Goal: Task Accomplishment & Management: Manage account settings

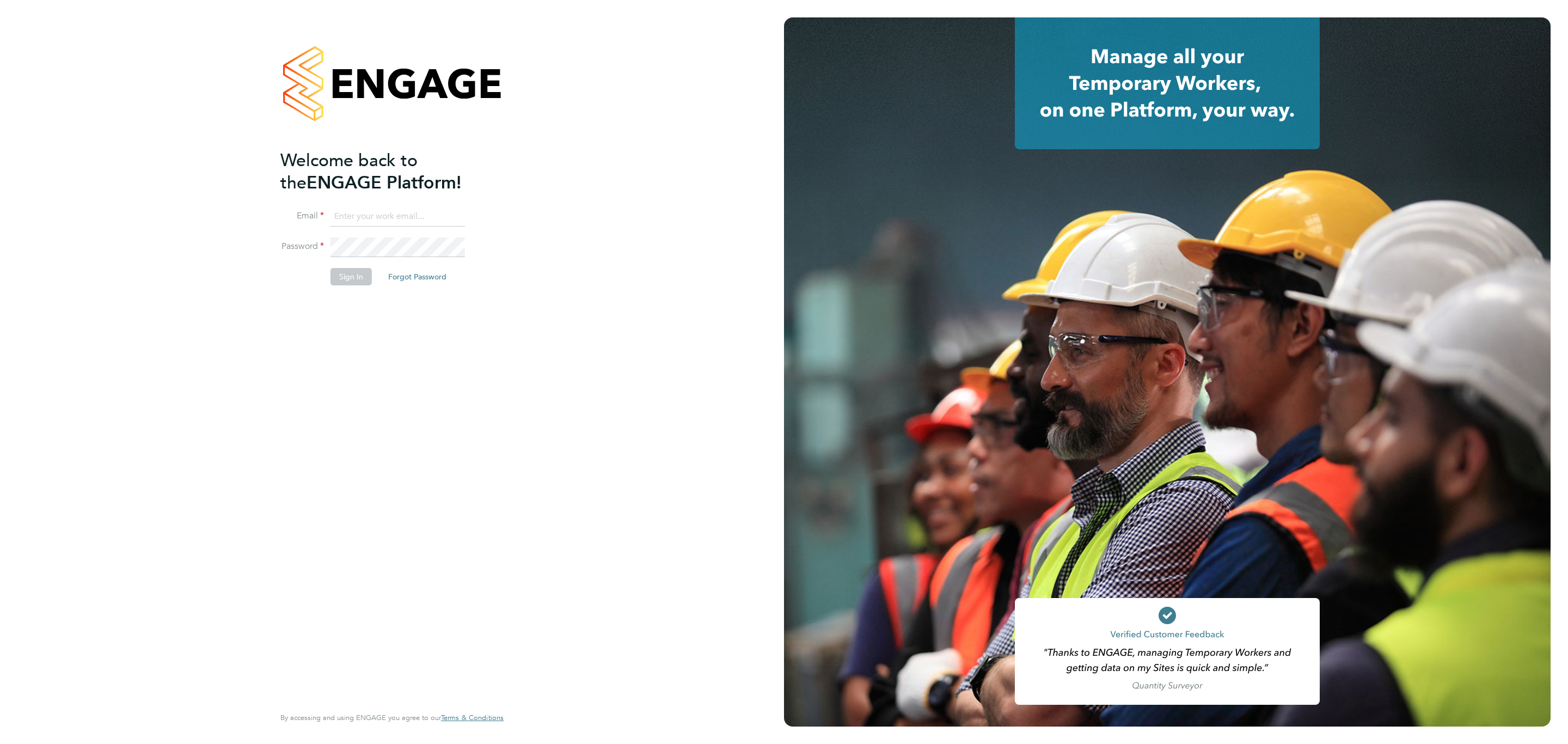
click at [378, 224] on input at bounding box center [397, 217] width 135 height 19
type input "Sulaymaan.jashat@Hays.com"
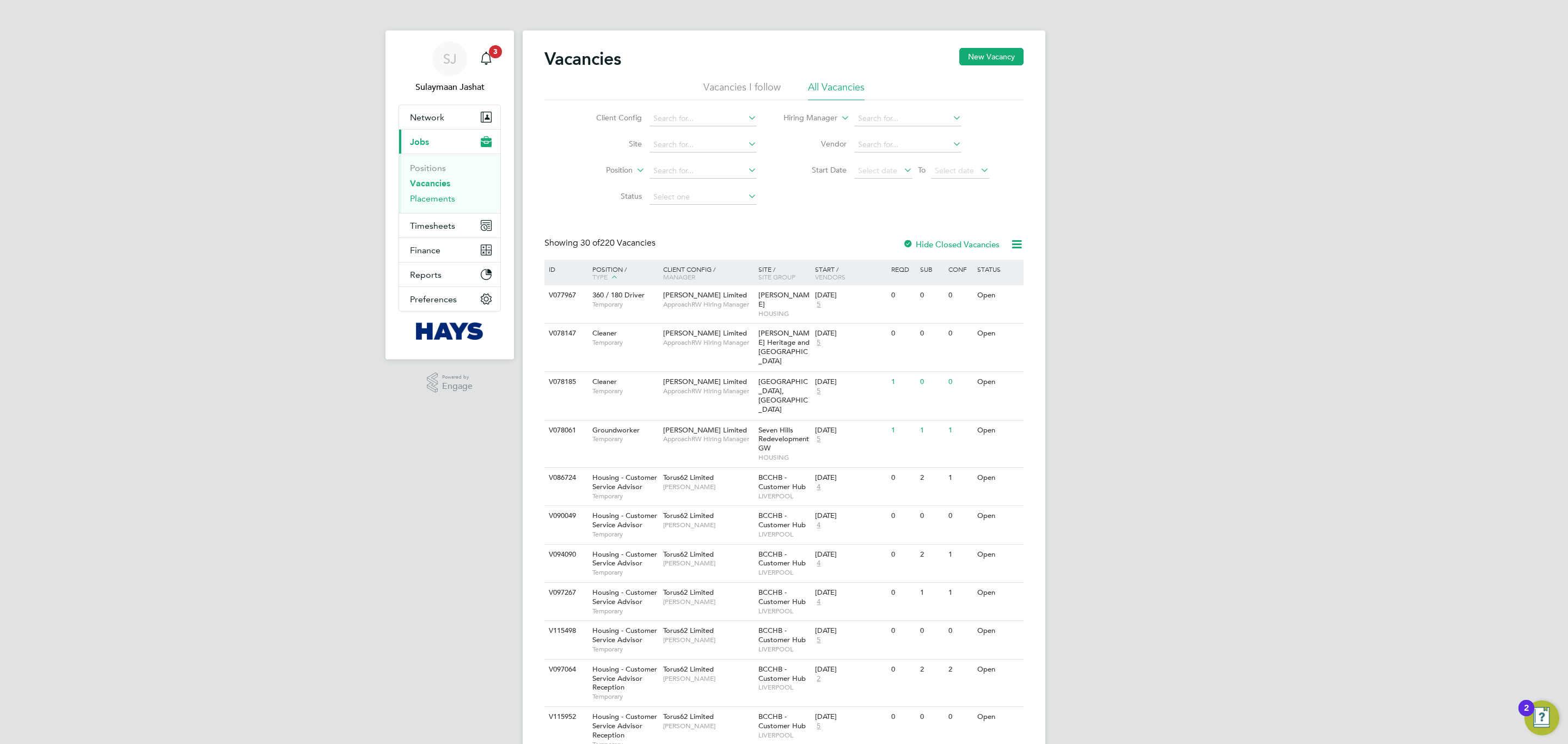
click at [431, 202] on link "Placements" at bounding box center [433, 198] width 45 height 10
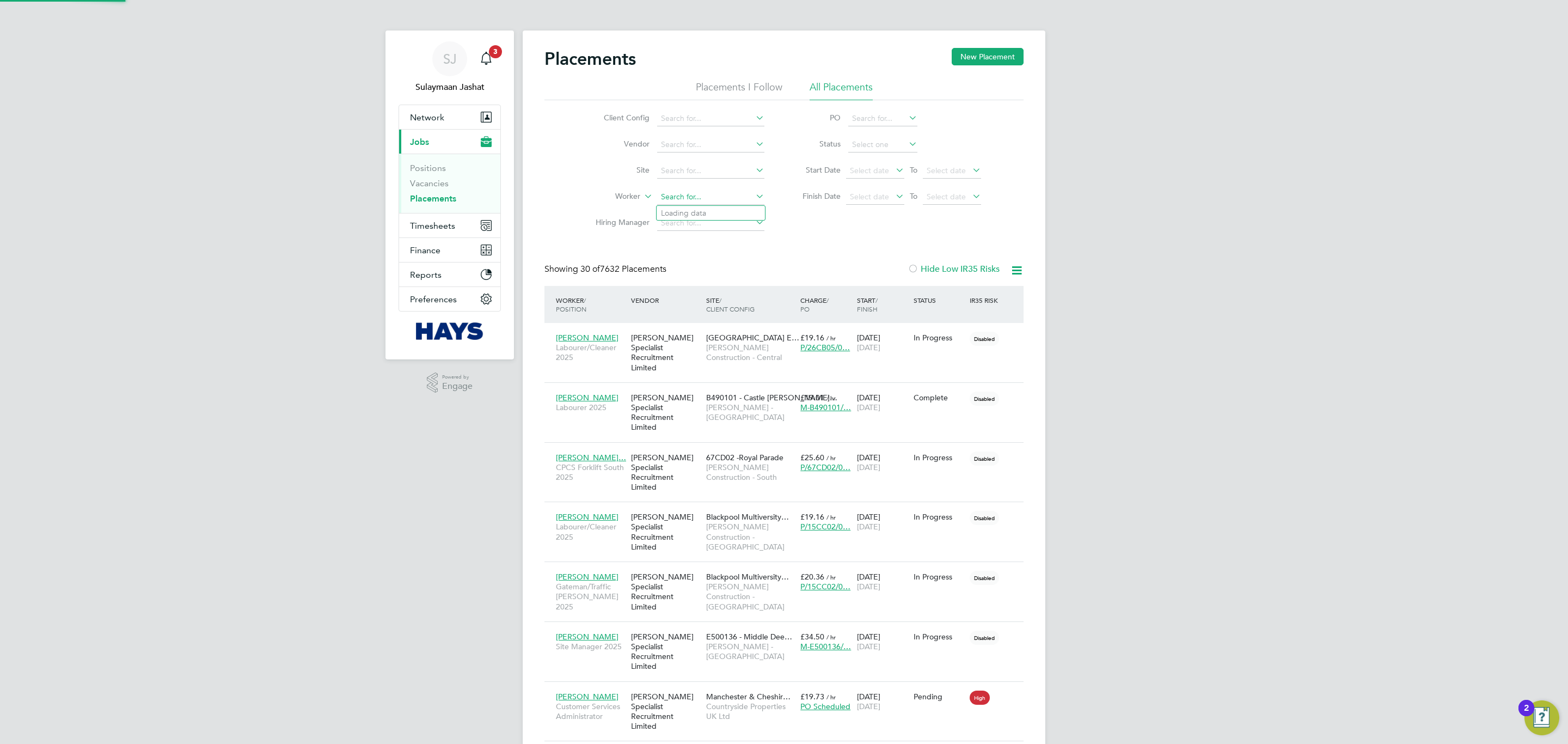
click at [712, 198] on input at bounding box center [711, 197] width 107 height 15
click at [662, 213] on b "Jason" at bounding box center [693, 213] width 63 height 9
type input "Jason Corcoran"
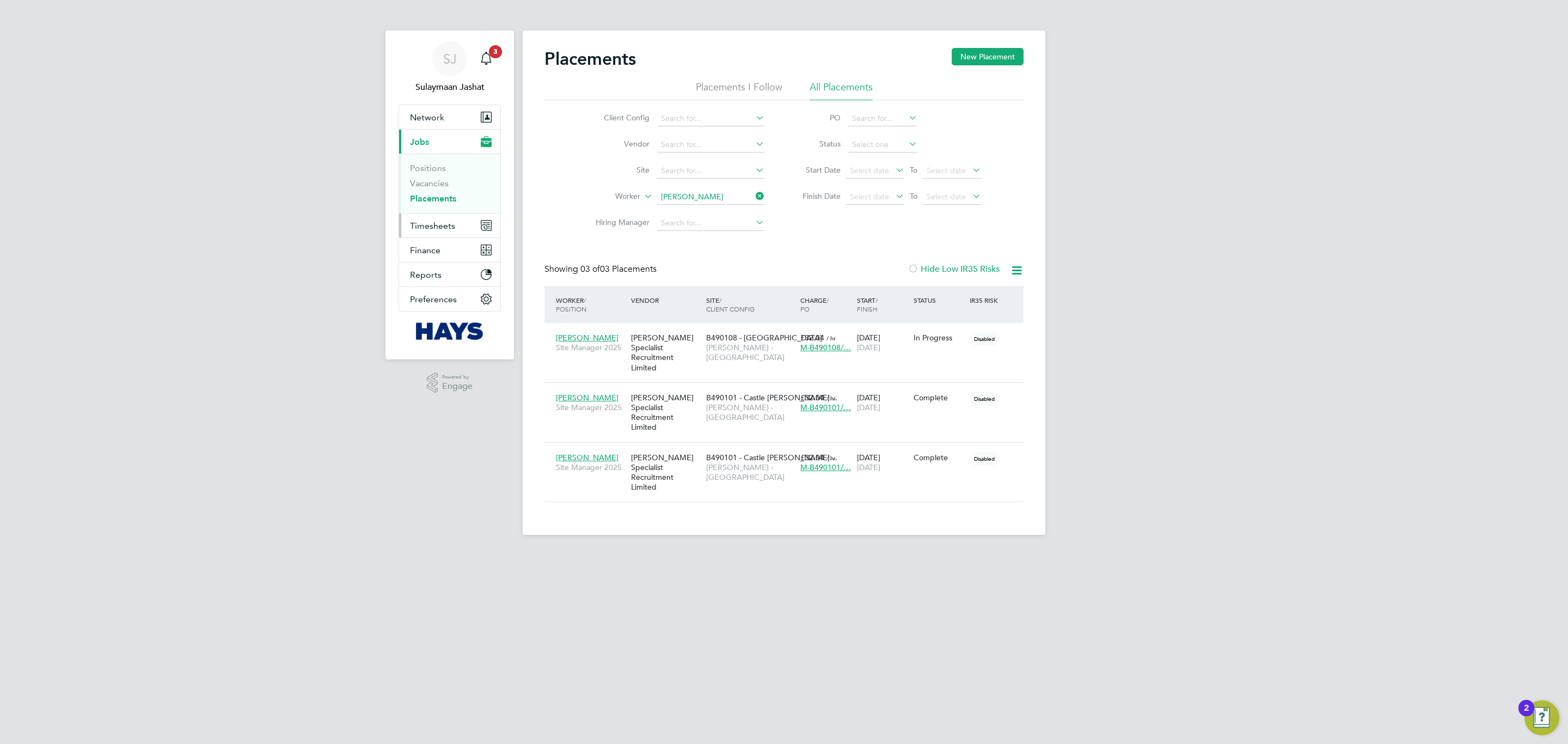
click at [435, 225] on span "Timesheets" at bounding box center [433, 225] width 45 height 10
click at [427, 194] on link "Timesheets" at bounding box center [433, 192] width 45 height 10
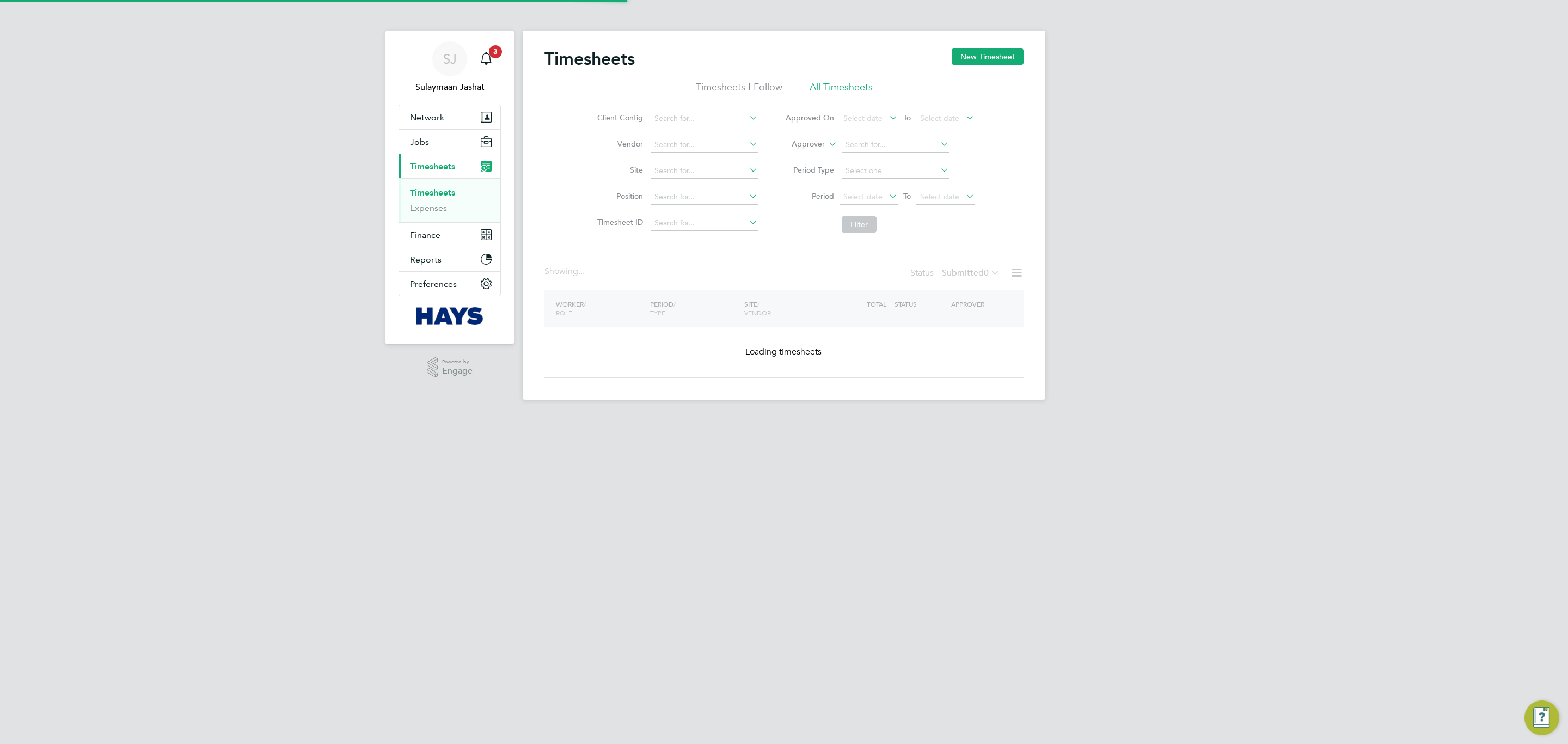
click at [802, 146] on label "Approver" at bounding box center [800, 144] width 49 height 11
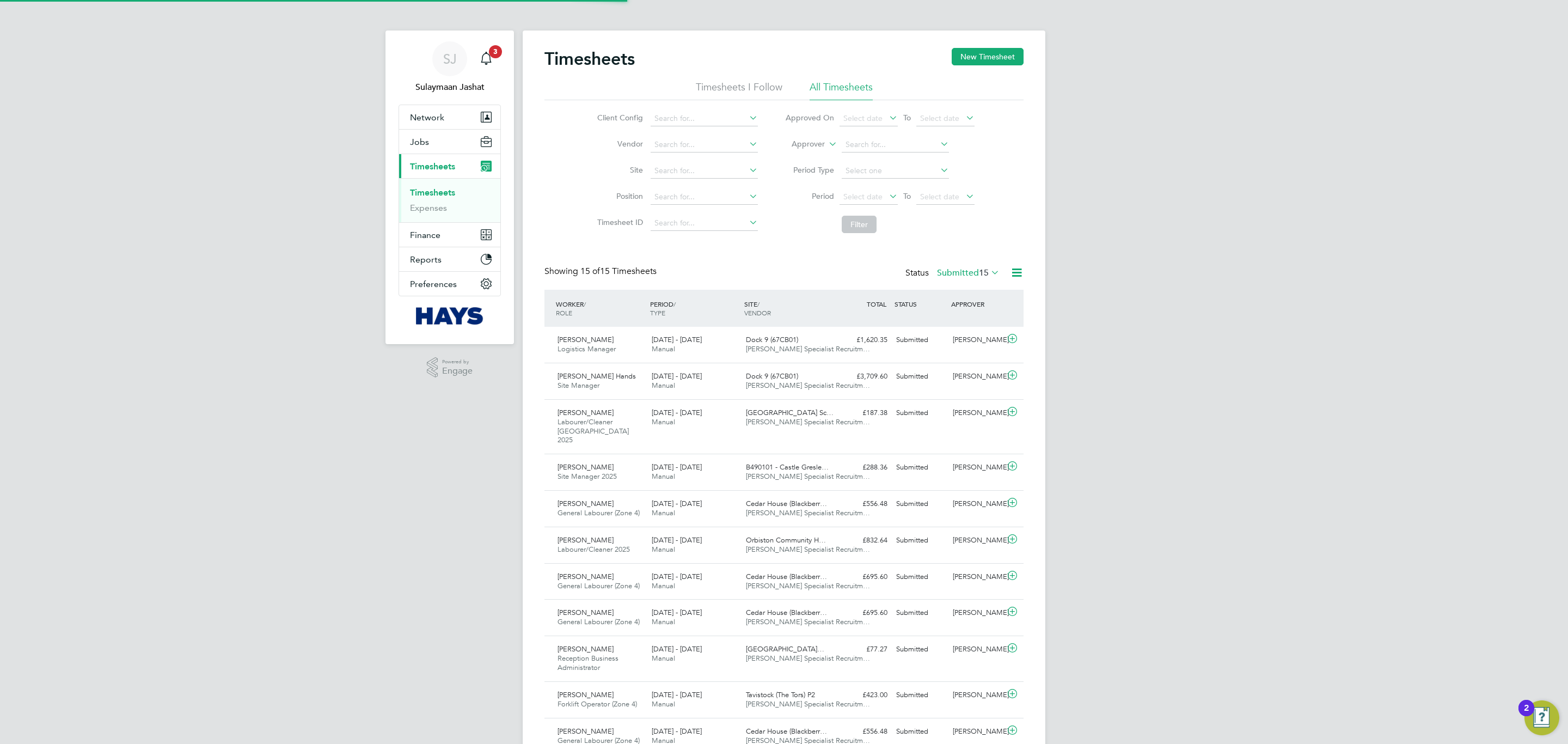
scroll to position [37, 95]
click at [803, 150] on li "Worker" at bounding box center [798, 156] width 54 height 14
click at [844, 146] on input at bounding box center [895, 144] width 107 height 15
click at [621, 249] on div "Timesheets New Timesheet Timesheets I Follow All Timesheets Client Config Vendo…" at bounding box center [783, 474] width 479 height 852
click at [818, 142] on label "Worker" at bounding box center [800, 144] width 49 height 11
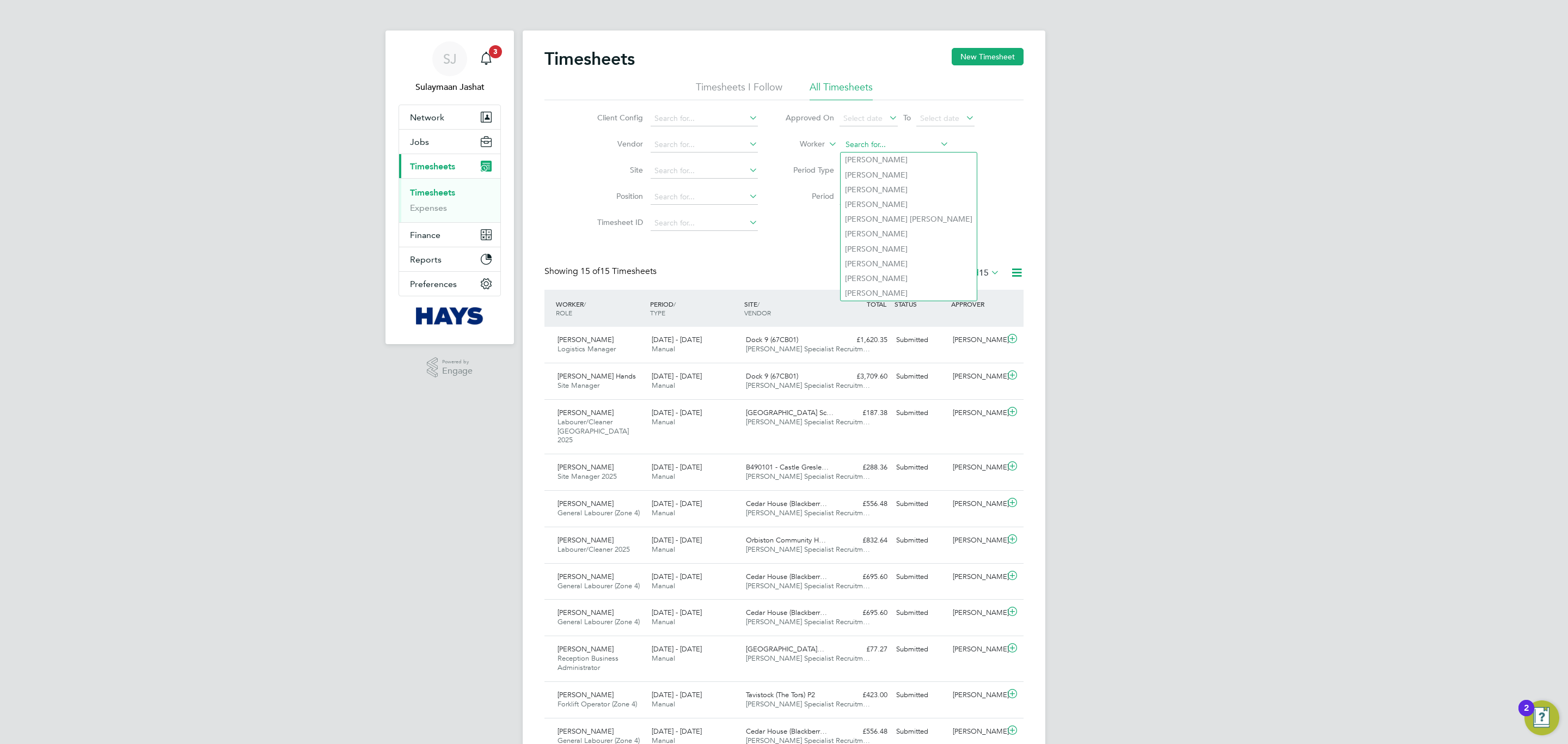
click at [870, 142] on input at bounding box center [895, 144] width 107 height 15
type input "Raymond Higgins"
click at [867, 228] on button "Filter" at bounding box center [859, 224] width 35 height 18
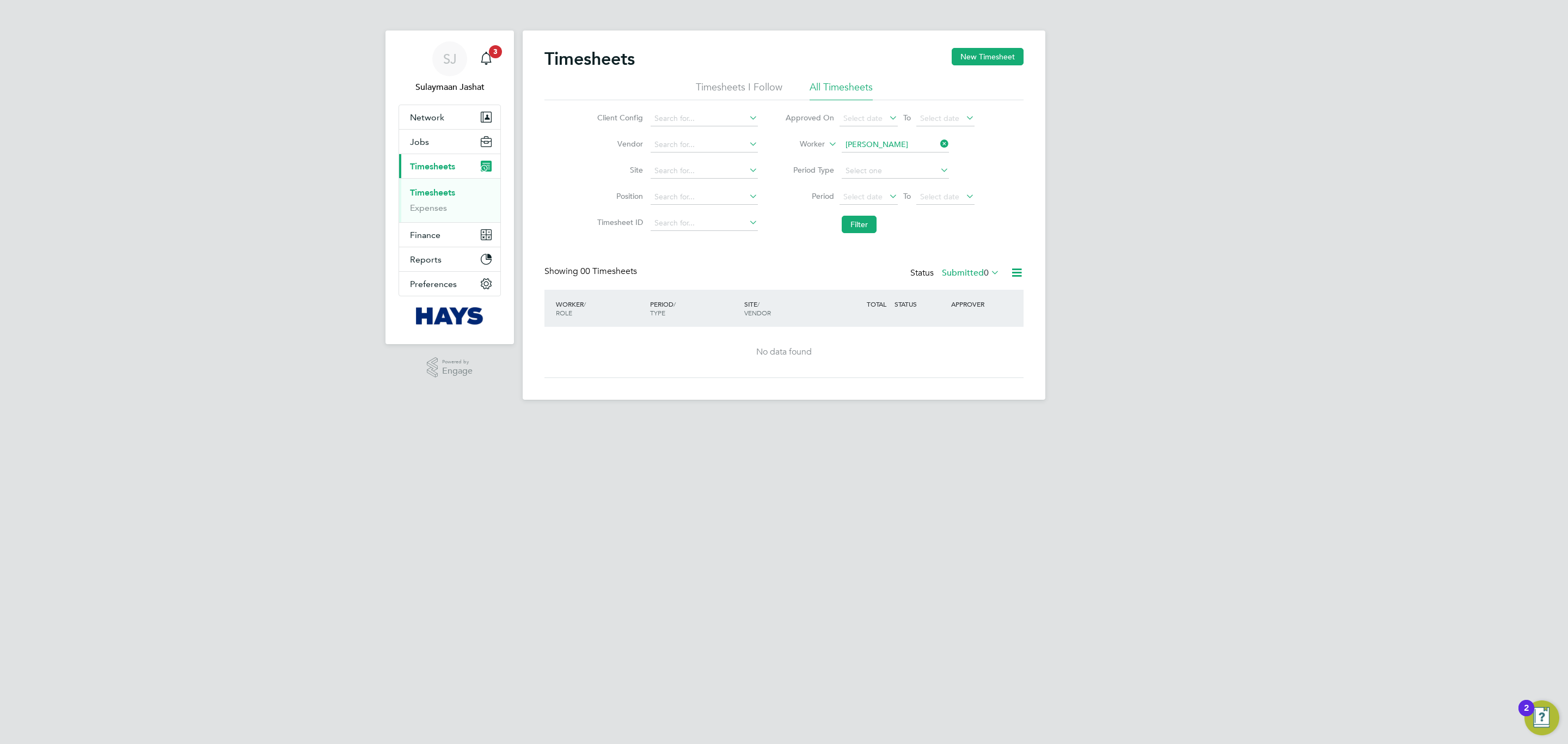
click at [981, 271] on label "Submitted 0" at bounding box center [970, 273] width 58 height 11
click at [967, 340] on li "Approved" at bounding box center [964, 339] width 50 height 15
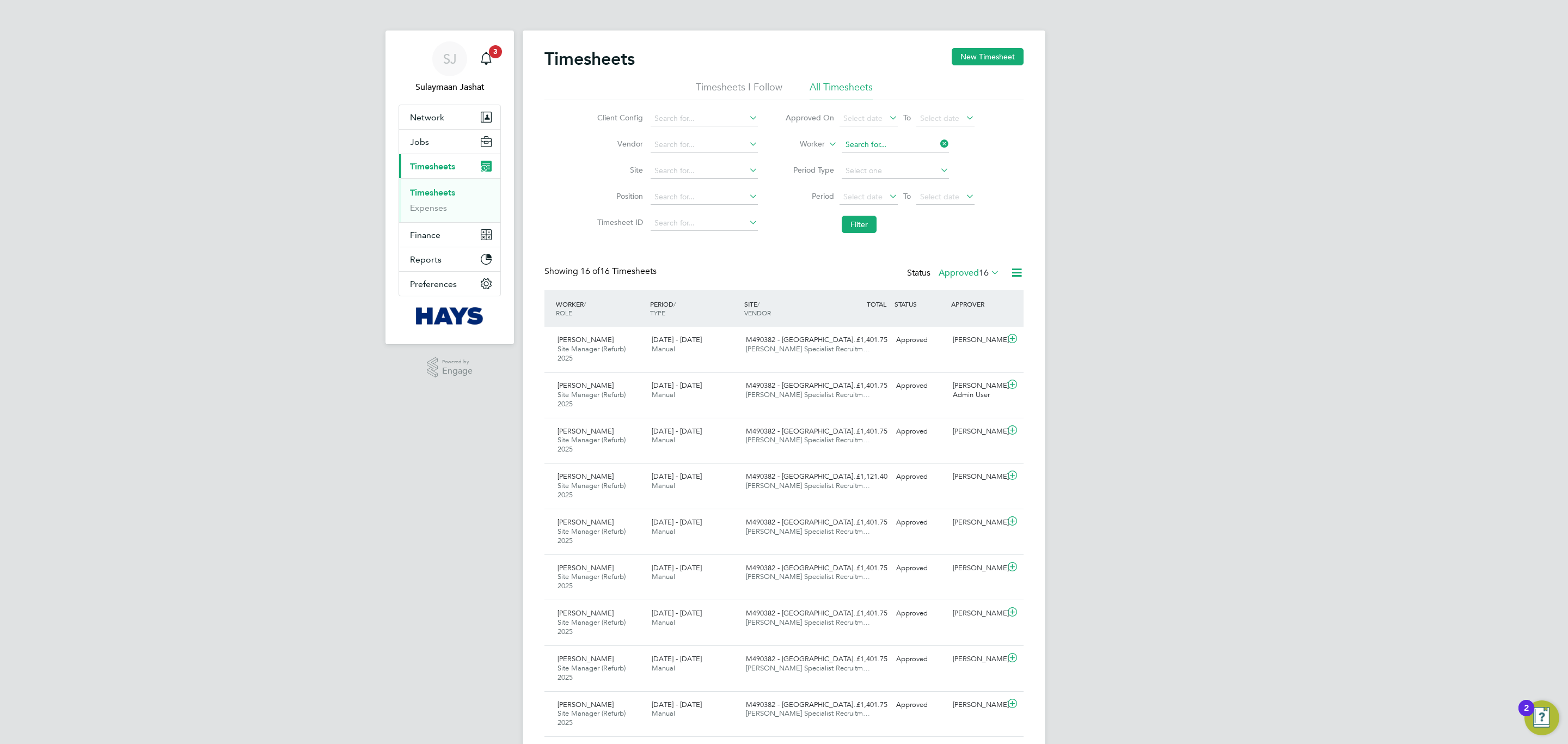
click at [912, 150] on input at bounding box center [895, 144] width 107 height 15
click at [908, 200] on b "Spencer" at bounding box center [939, 204] width 63 height 9
type input "Tony Spencer"
click at [856, 224] on button "Filter" at bounding box center [859, 224] width 35 height 18
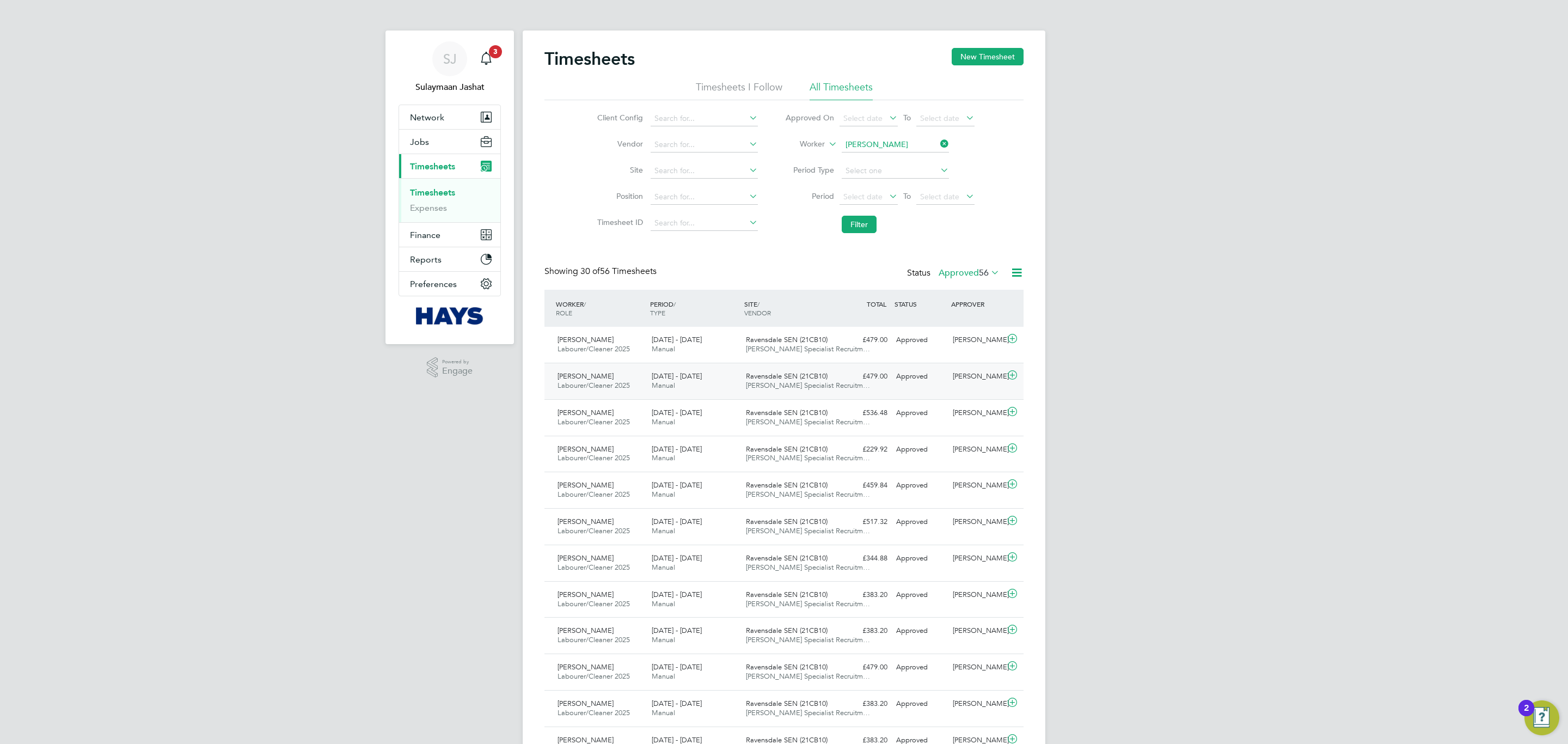
click at [770, 383] on div "Ravensdale SEN (21CB10) Hays Specialist Recruitm…" at bounding box center [788, 381] width 94 height 27
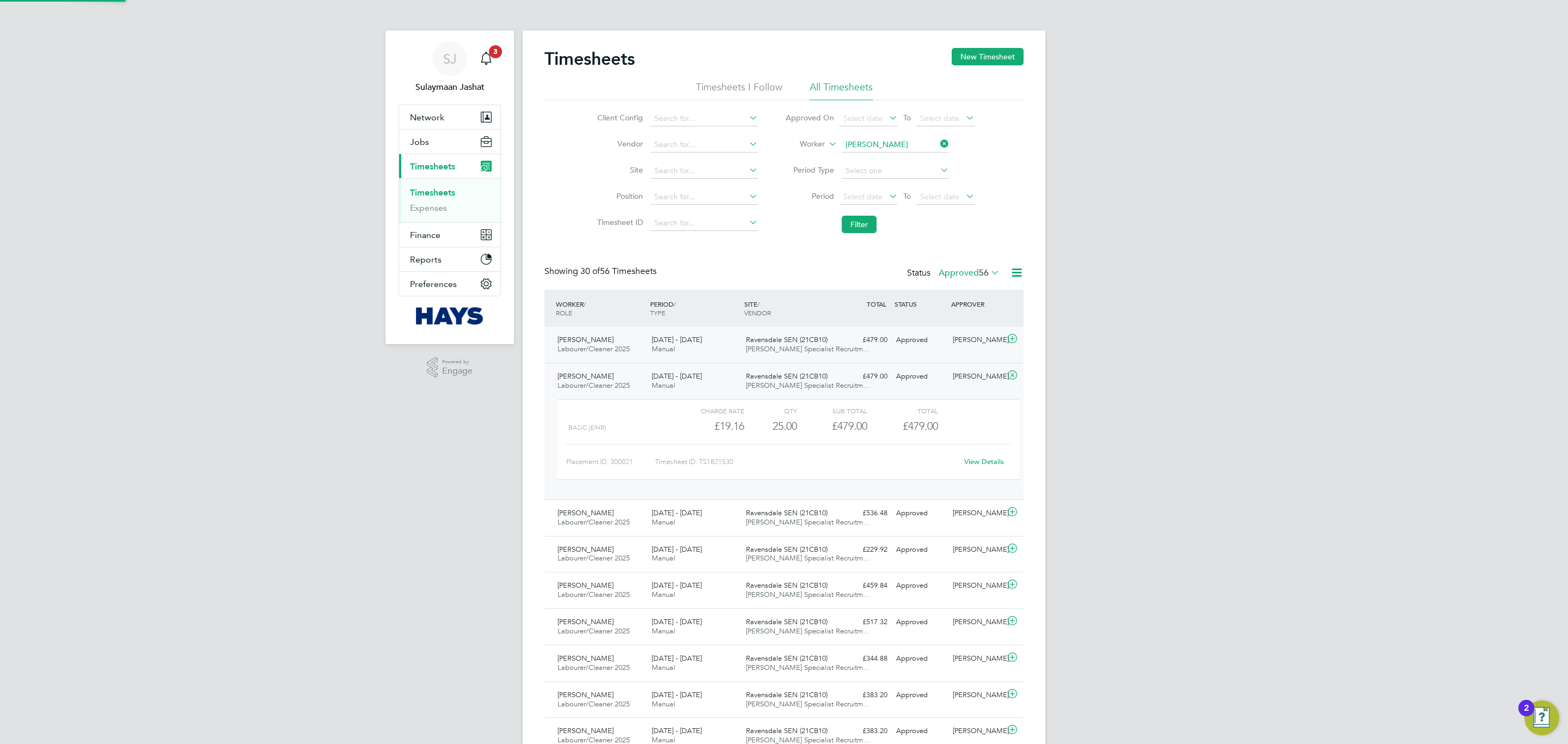
click at [792, 343] on span "Ravensdale SEN (21CB10)" at bounding box center [786, 339] width 82 height 9
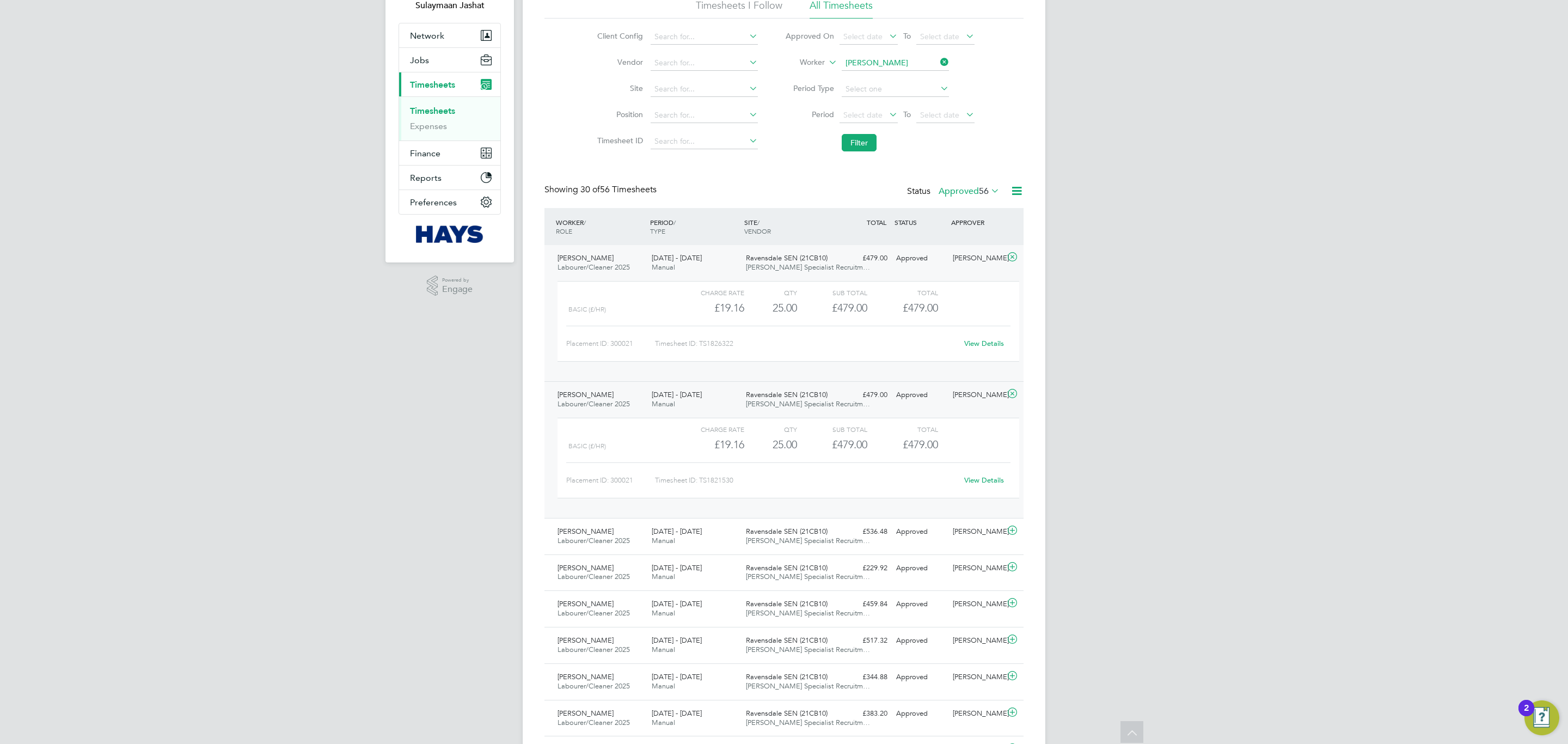
click at [981, 482] on link "View Details" at bounding box center [984, 480] width 40 height 9
click at [990, 342] on link "View Details" at bounding box center [984, 343] width 40 height 9
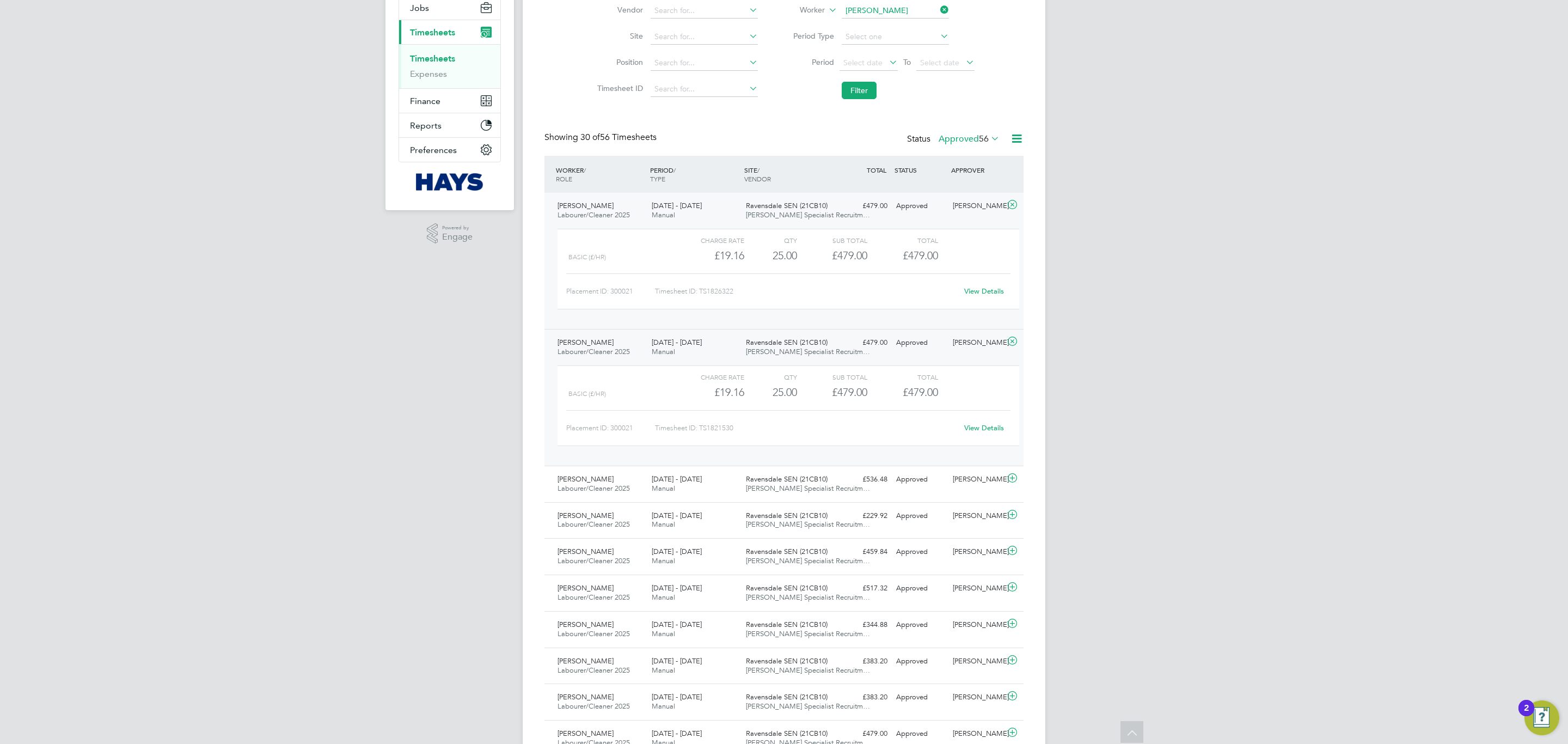
scroll to position [163, 0]
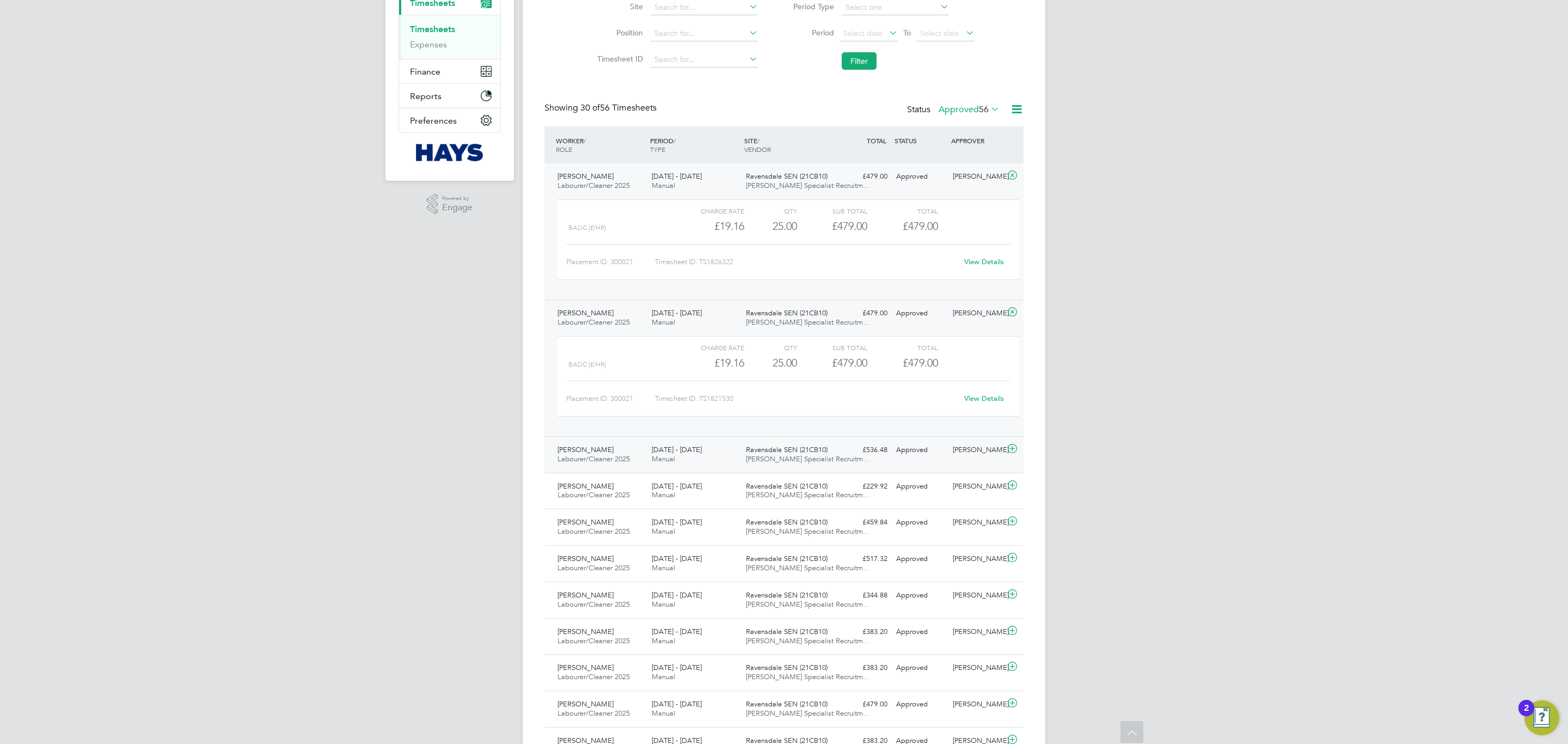
click at [687, 450] on span "30 Aug - 5 Sep 2025" at bounding box center [677, 449] width 50 height 9
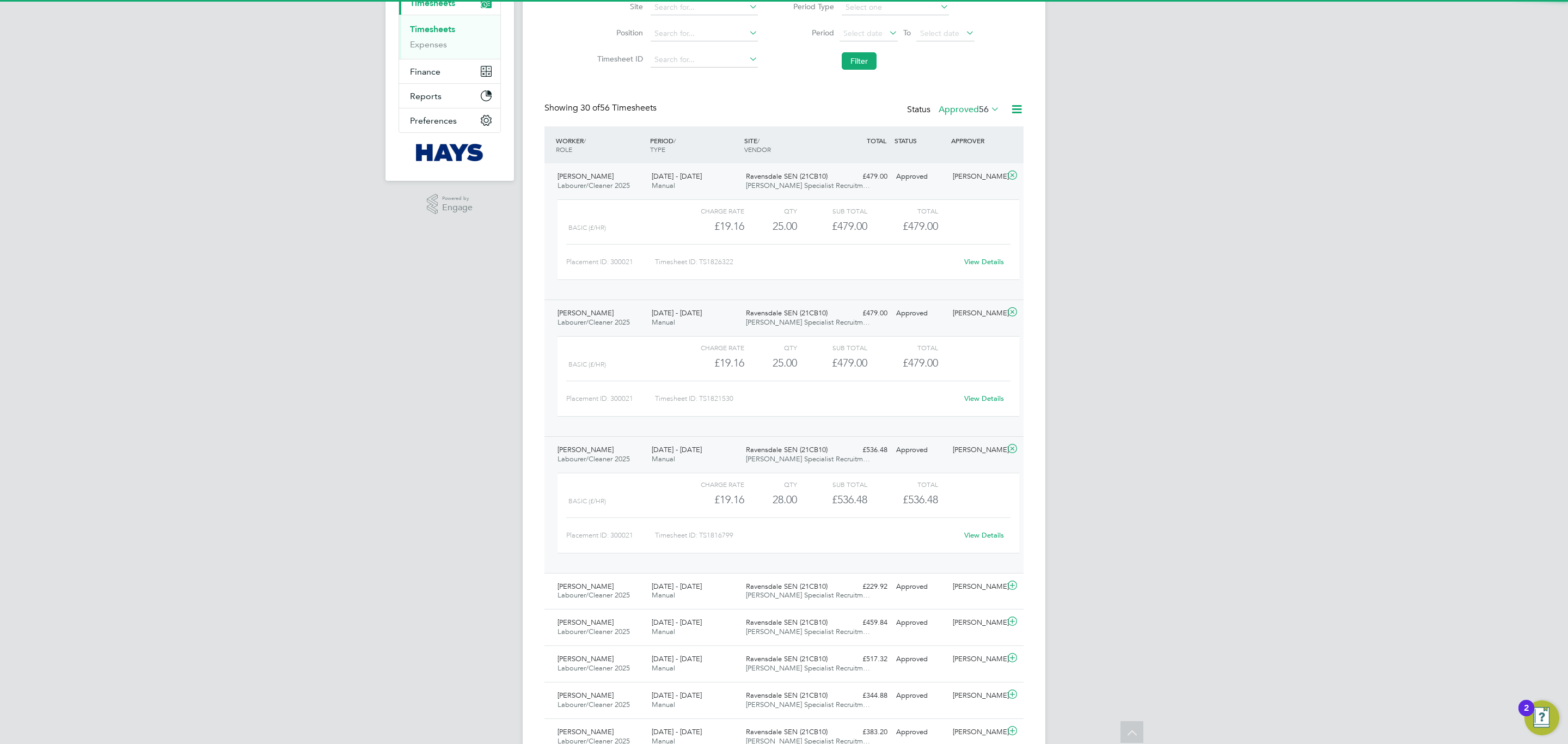
click at [686, 451] on span "30 Aug - 5 Sep 2025" at bounding box center [677, 449] width 50 height 9
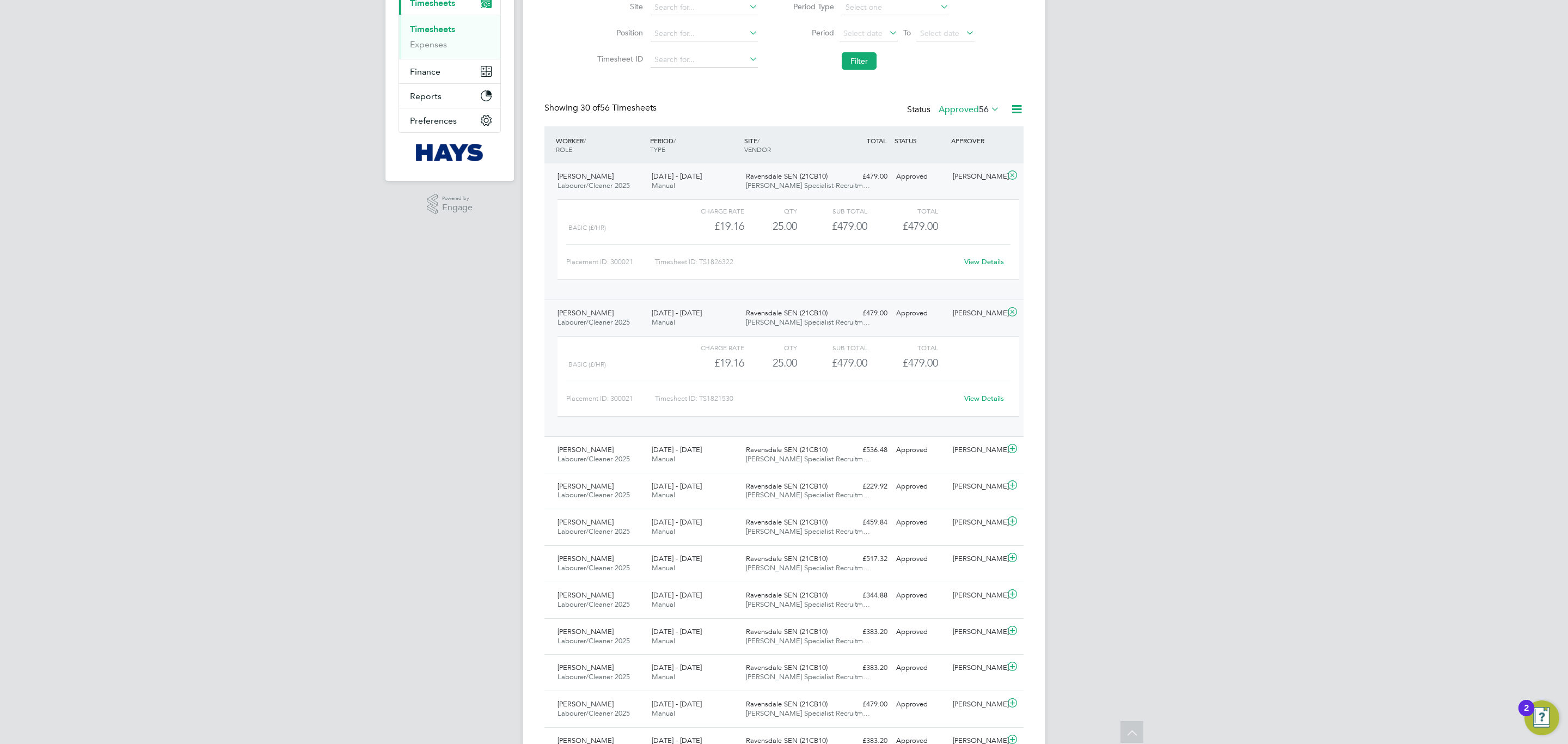
click at [678, 324] on div "6 - 12 Sep 2025 Manual" at bounding box center [694, 318] width 94 height 27
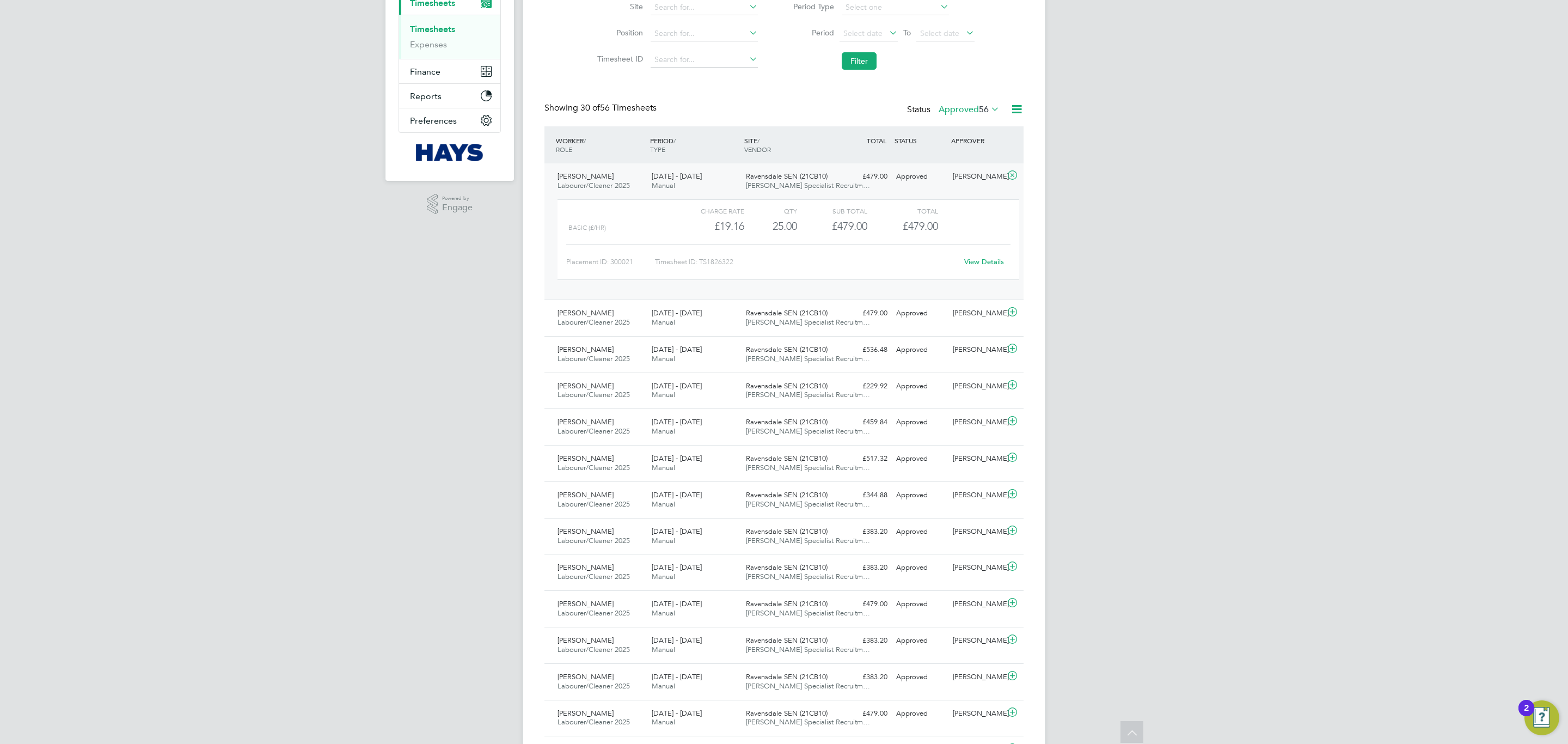
click at [719, 181] on div "13 - 19 Sep 2025 Manual" at bounding box center [694, 181] width 94 height 27
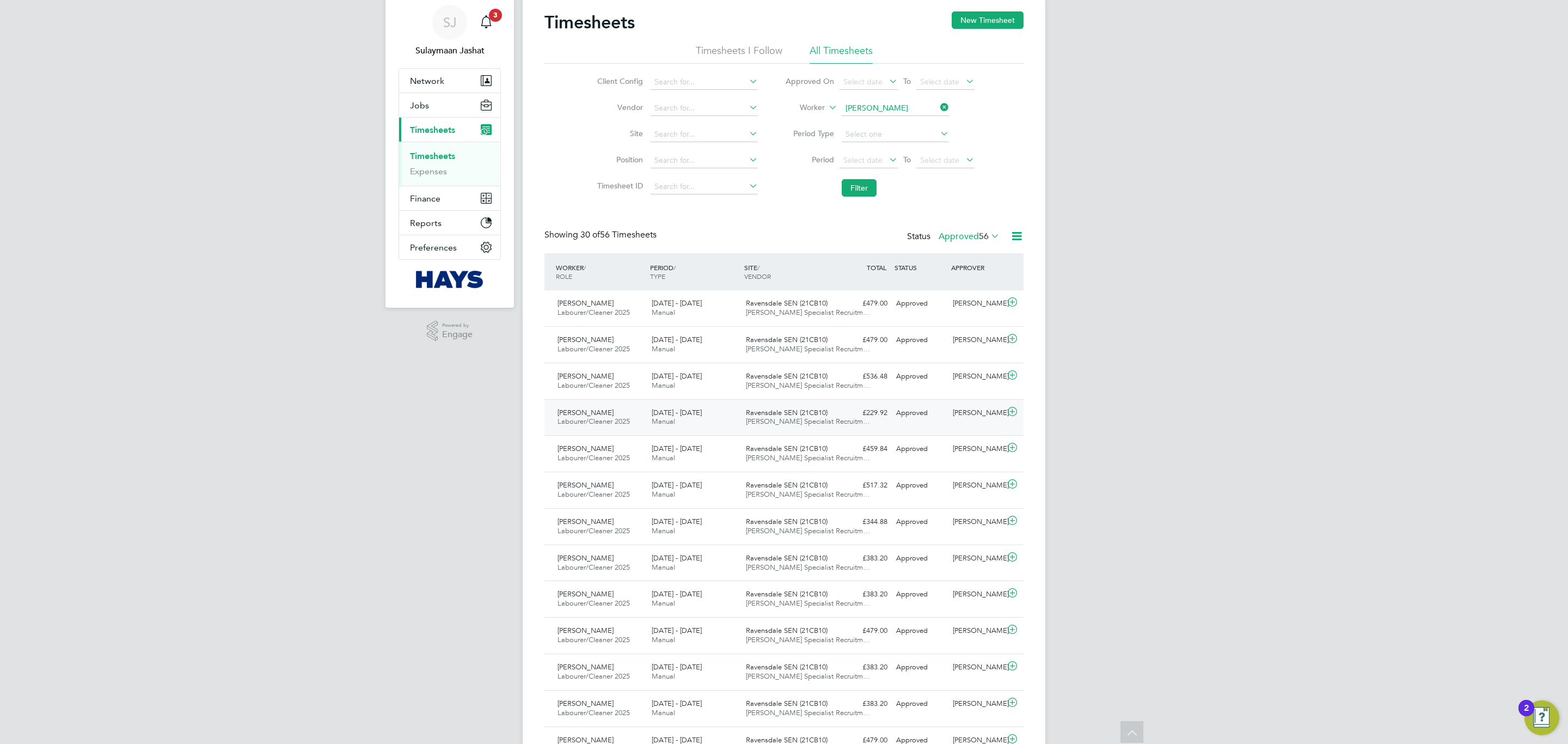
scroll to position [0, 0]
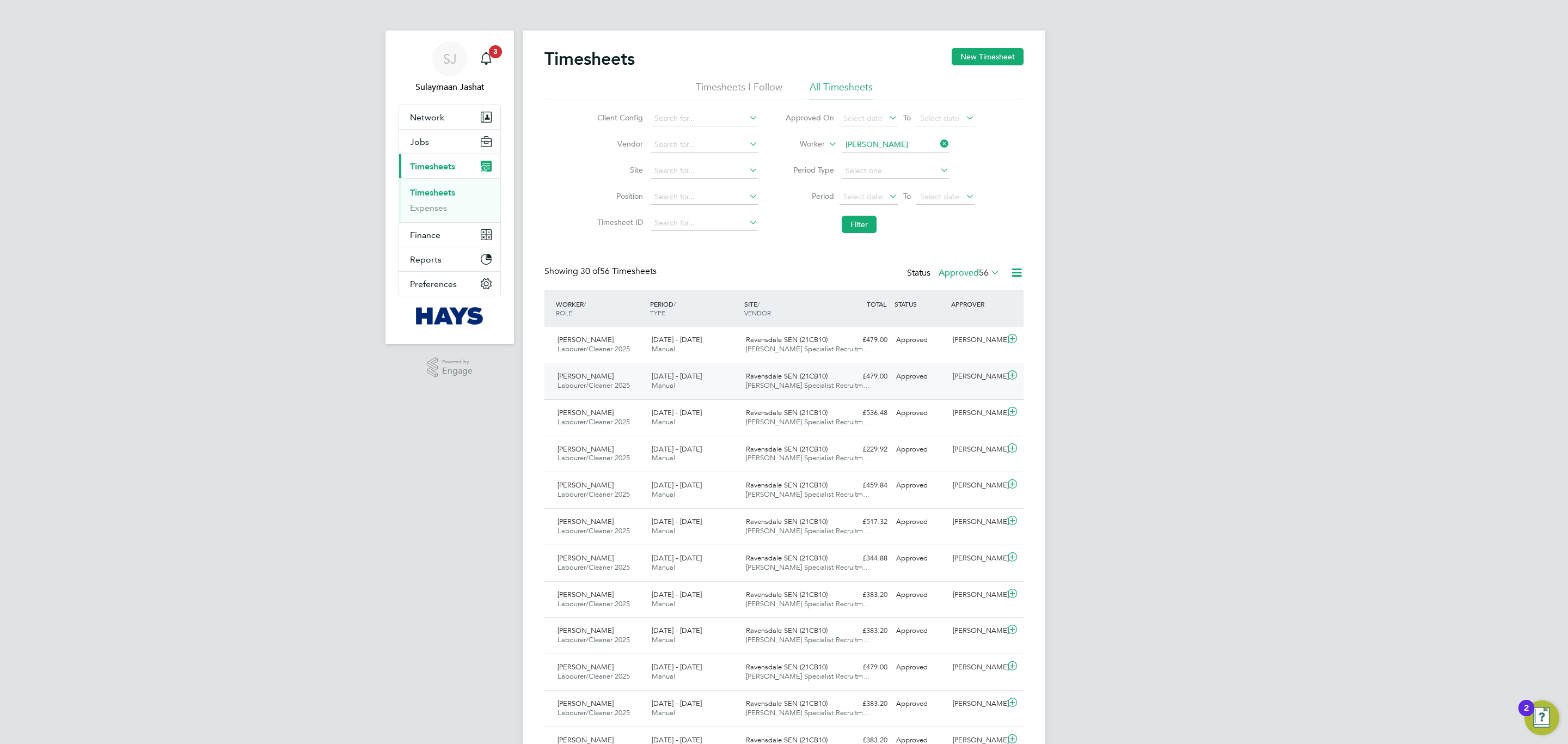
click at [729, 377] on div "6 - 12 Sep 2025 Manual" at bounding box center [694, 381] width 94 height 27
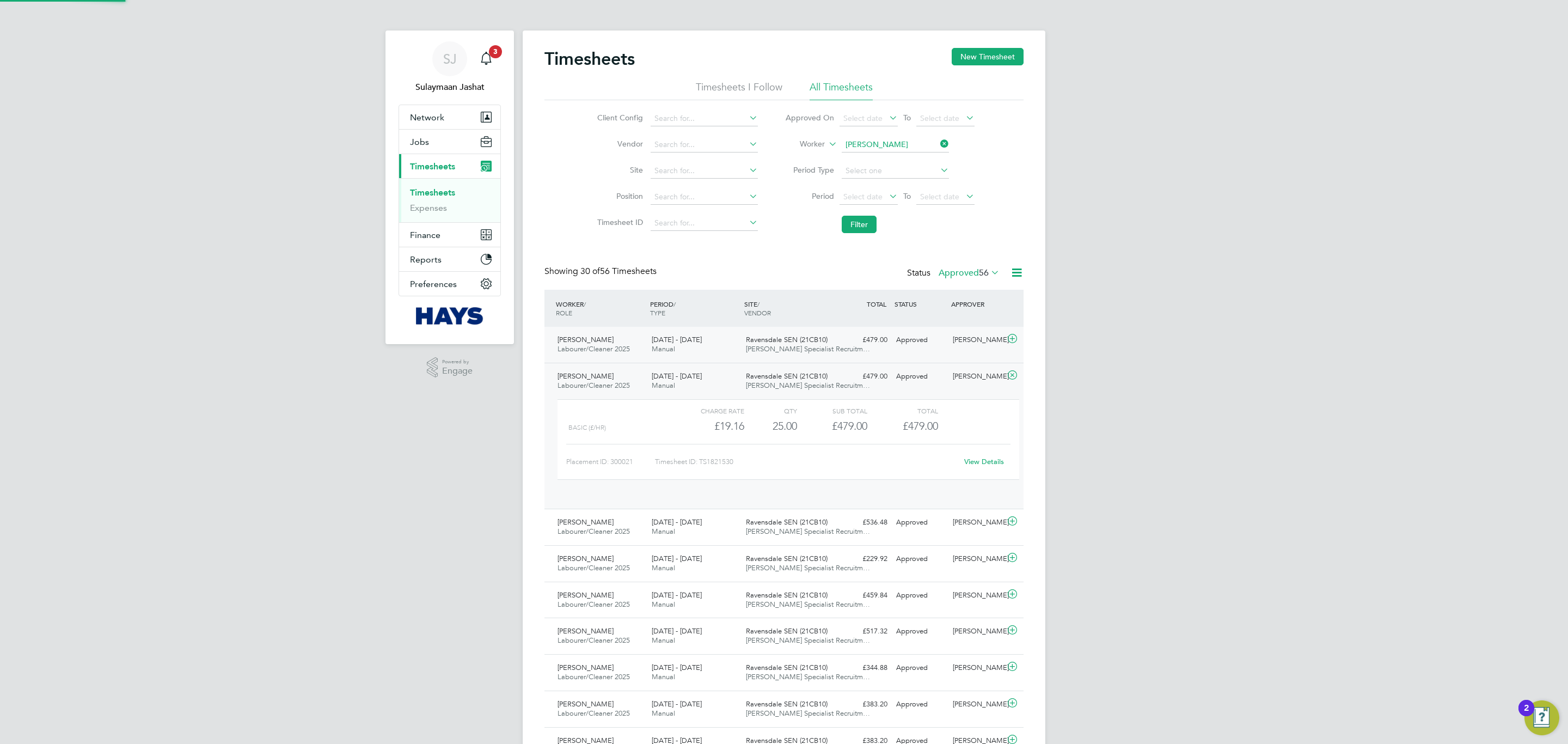
scroll to position [18, 106]
click at [751, 342] on span "Ravensdale SEN (21CB10)" at bounding box center [786, 339] width 82 height 9
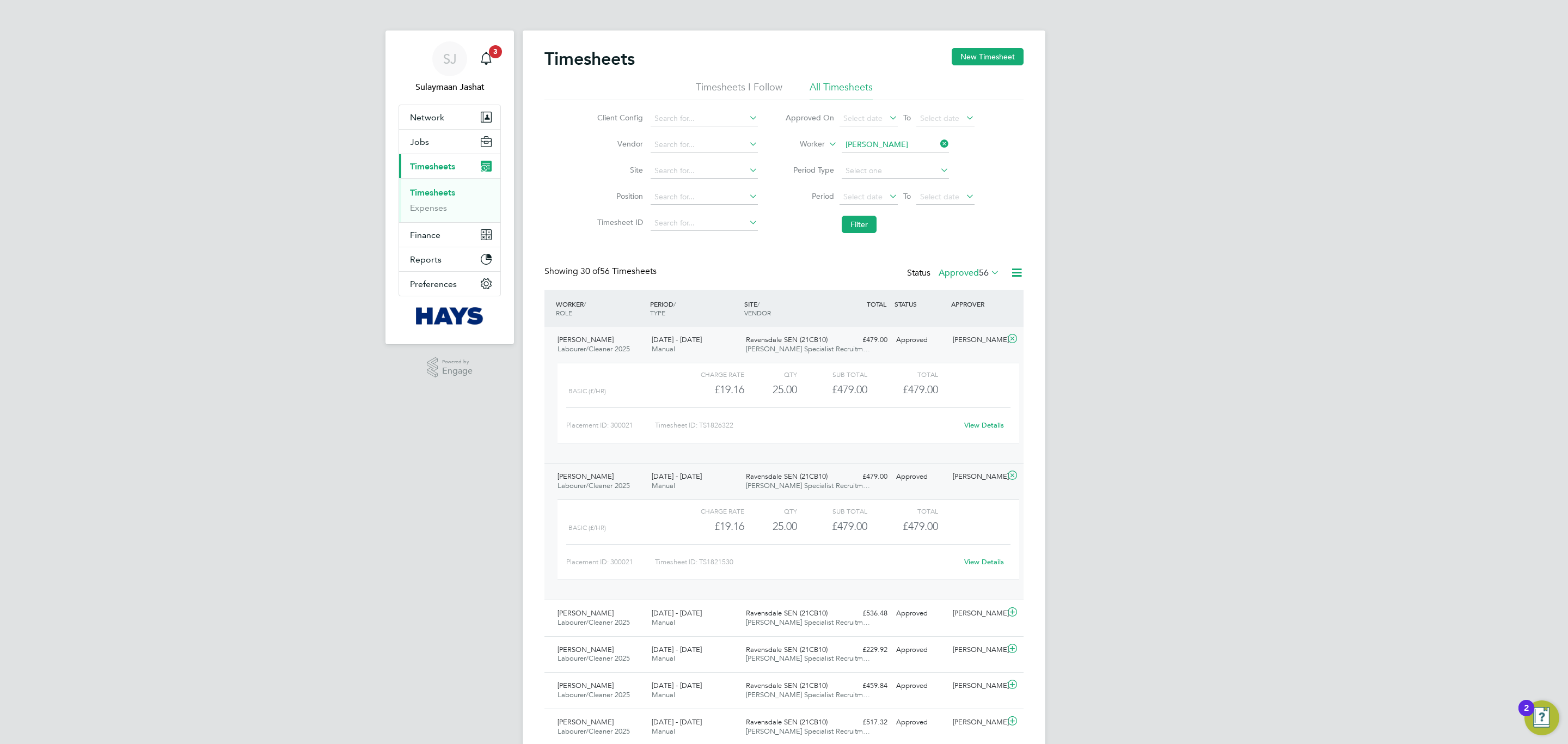
click at [897, 361] on div "Charge rate QTY Sub Total Total Basic (£/HR) £19.16 25 25.00 25 £479.00 £479.00…" at bounding box center [788, 409] width 471 height 100
click at [886, 358] on div "Tony Spencer Labourer/Cleaner 2025 13 - 19 Sep 2025 13 - 19 Sep 2025 Manual Rav…" at bounding box center [783, 395] width 479 height 136
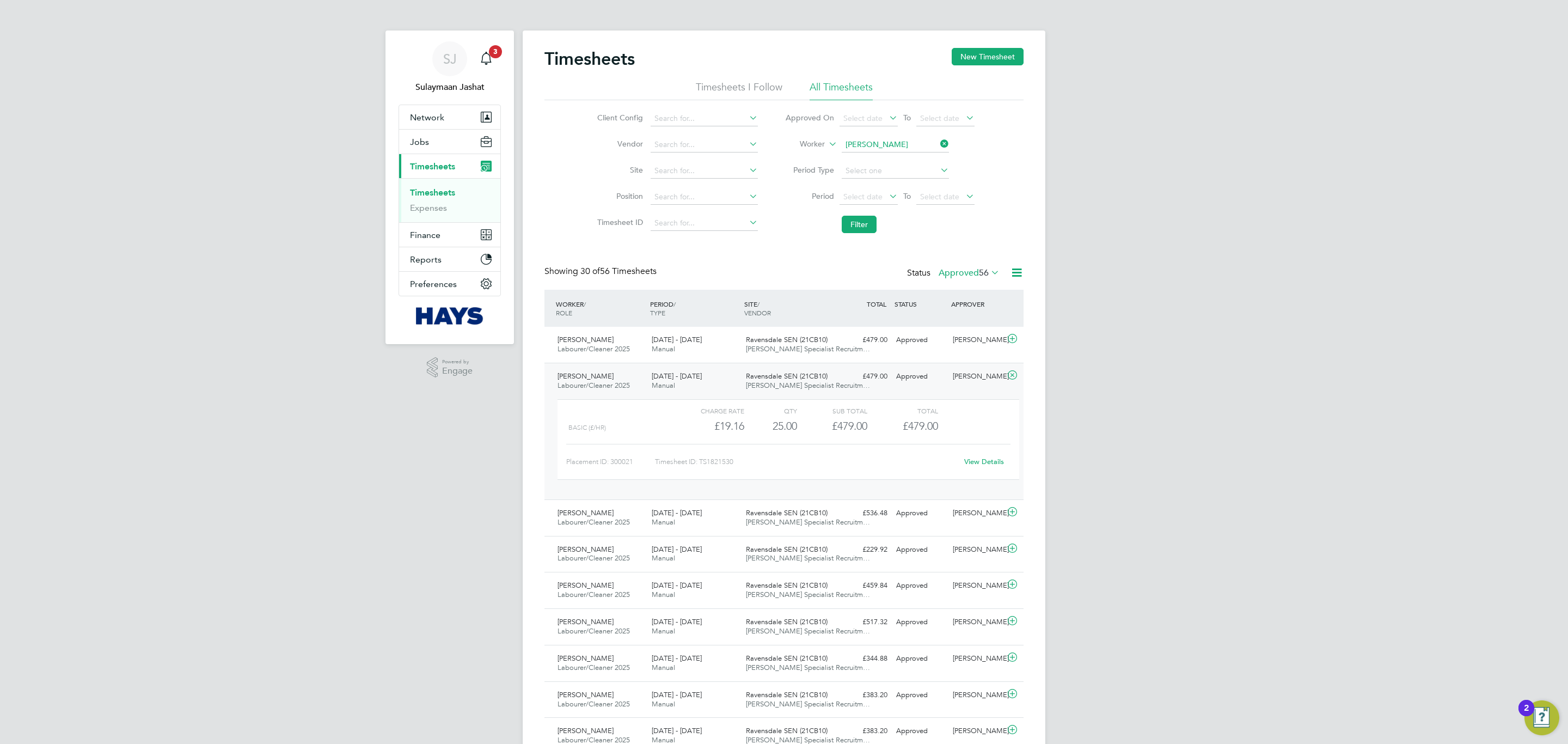
click at [841, 371] on div "£479.00 Approved" at bounding box center [863, 377] width 57 height 18
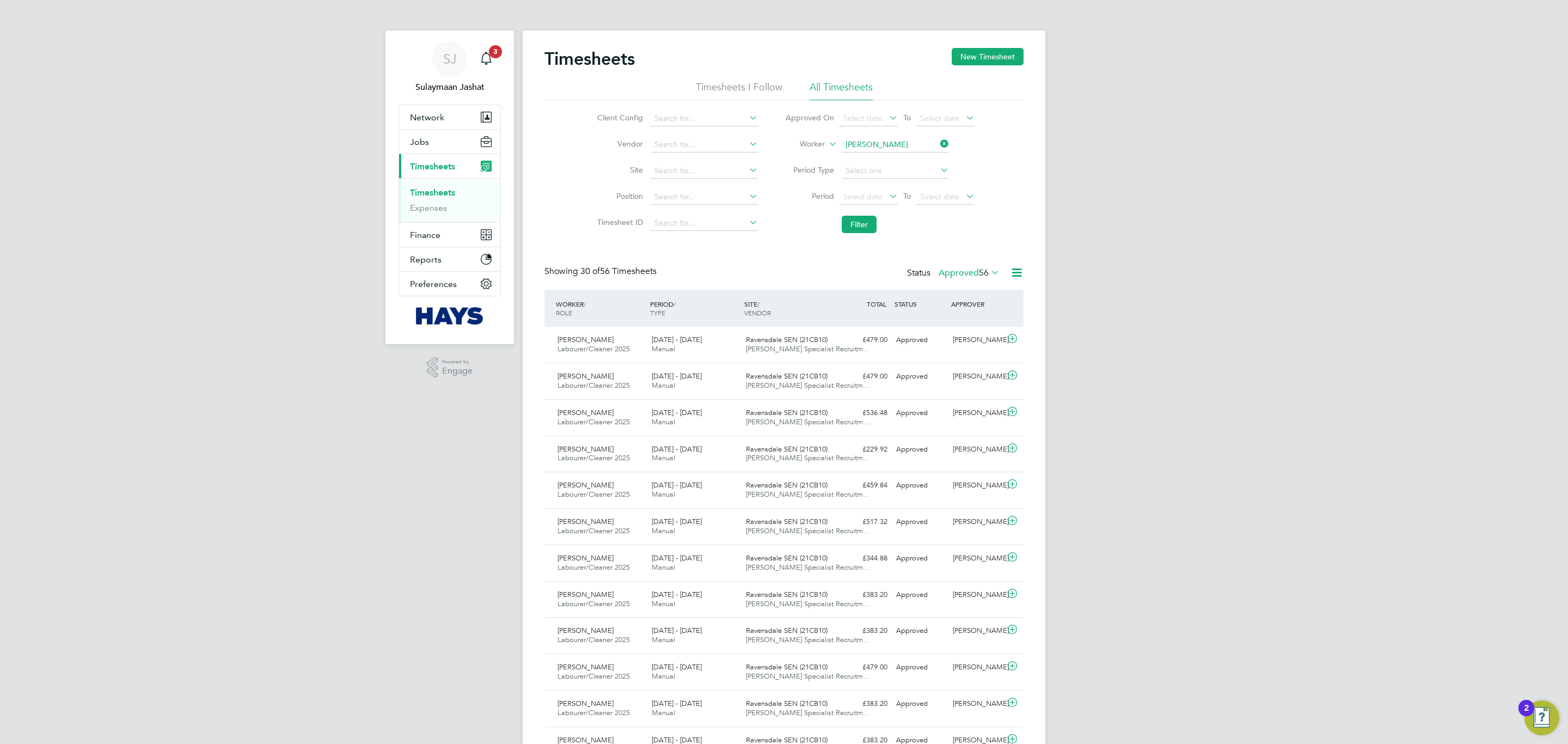
click at [709, 247] on div "Timesheets New Timesheet Timesheets I Follow All Timesheets Client Config Vendo…" at bounding box center [783, 743] width 479 height 1391
click at [449, 119] on button "Network" at bounding box center [450, 117] width 101 height 24
click at [423, 186] on link "Workers" at bounding box center [427, 189] width 33 height 10
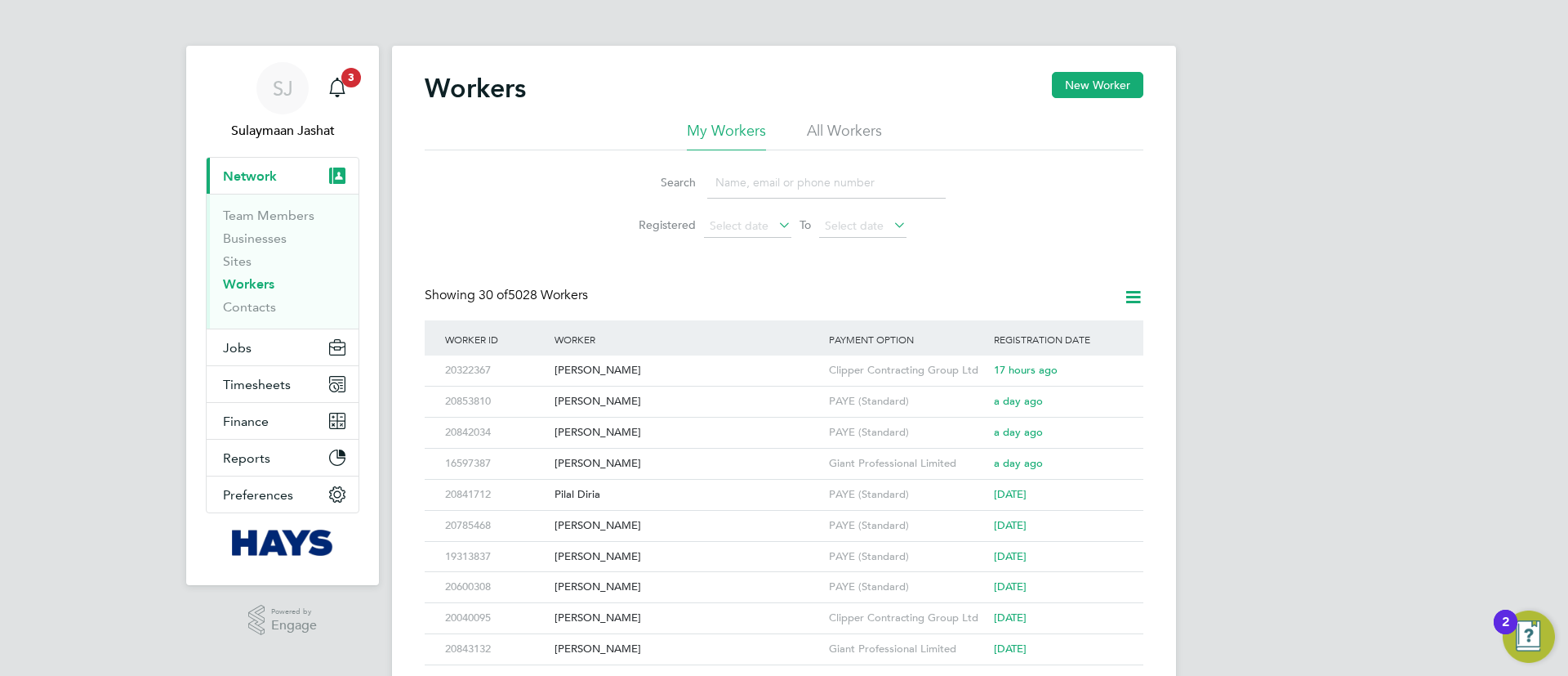
click at [853, 128] on li "All Workers" at bounding box center [845, 135] width 75 height 29
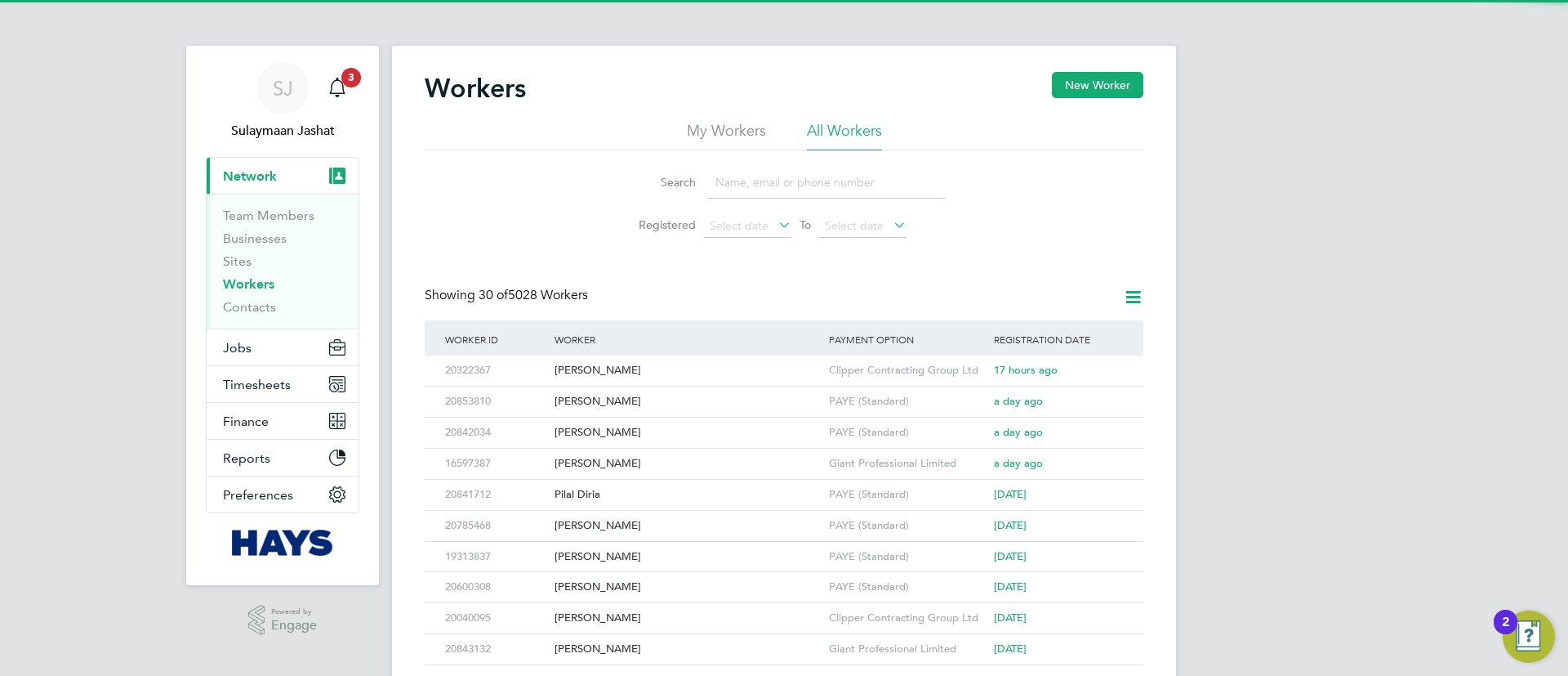
drag, startPoint x: 820, startPoint y: 174, endPoint x: 820, endPoint y: 183, distance: 9.0
click at [820, 183] on input at bounding box center [826, 182] width 238 height 32
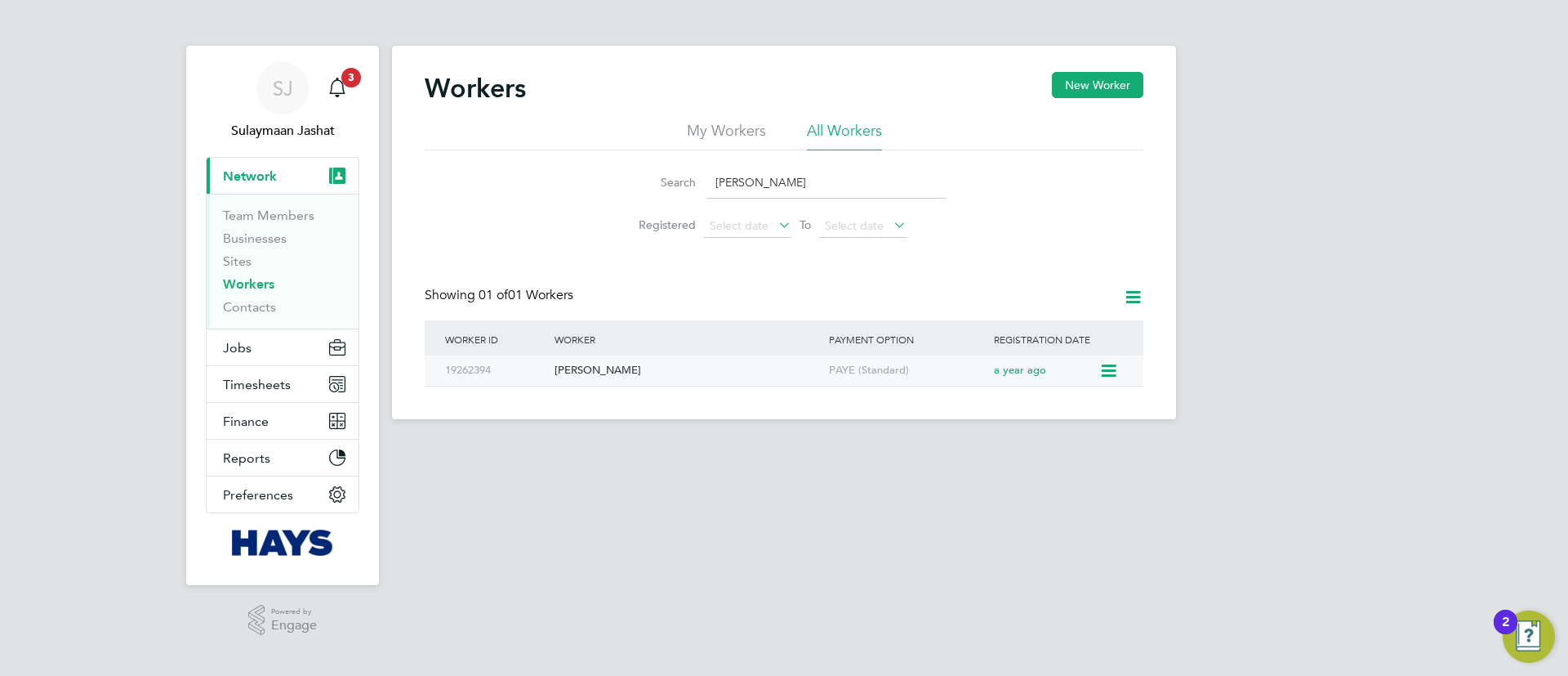
type input "tony sp"
click at [691, 367] on div "Tony Spencer" at bounding box center [688, 370] width 275 height 30
click at [607, 259] on div "Workers New Worker My Workers All Workers Search tony sp Registered Select date…" at bounding box center [784, 229] width 719 height 314
click at [273, 353] on button "Jobs" at bounding box center [282, 346] width 152 height 36
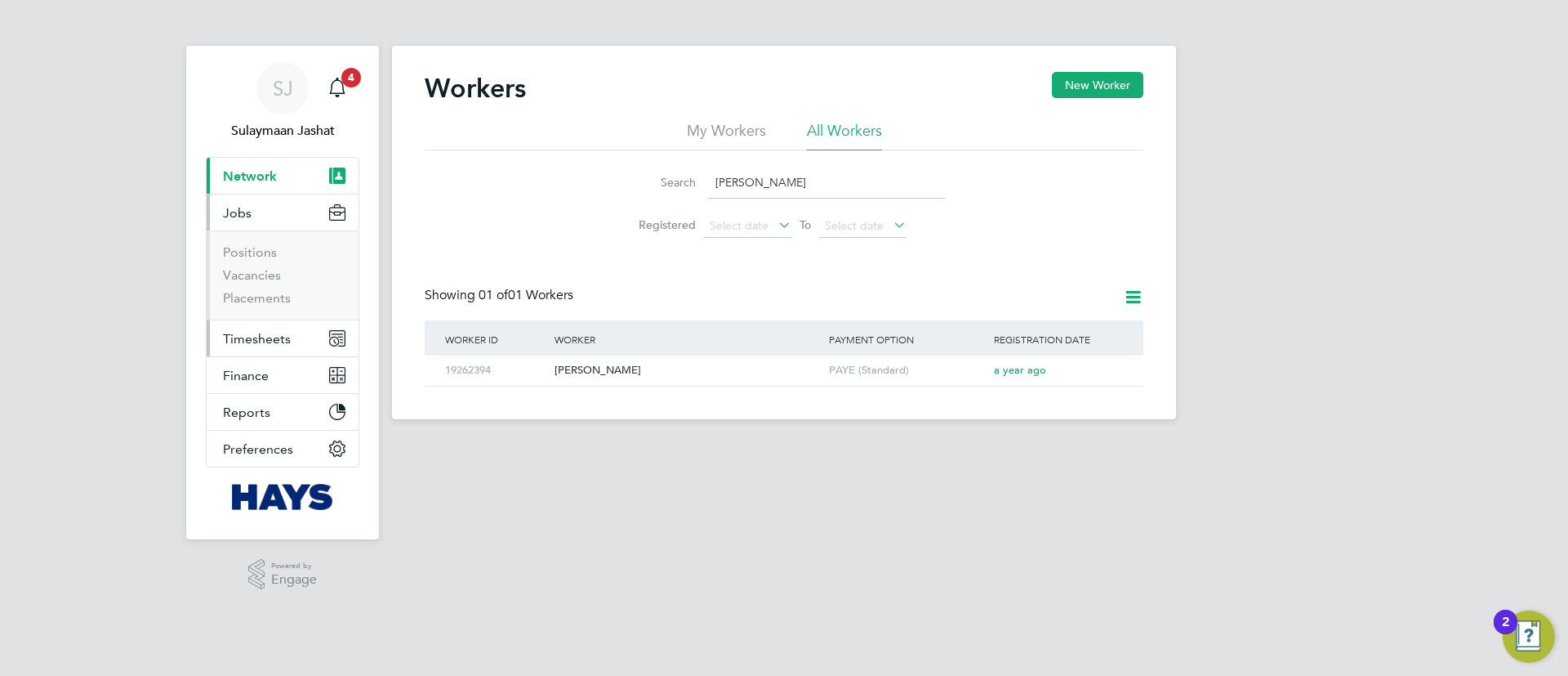
click at [268, 336] on span "Timesheets" at bounding box center [257, 338] width 68 height 16
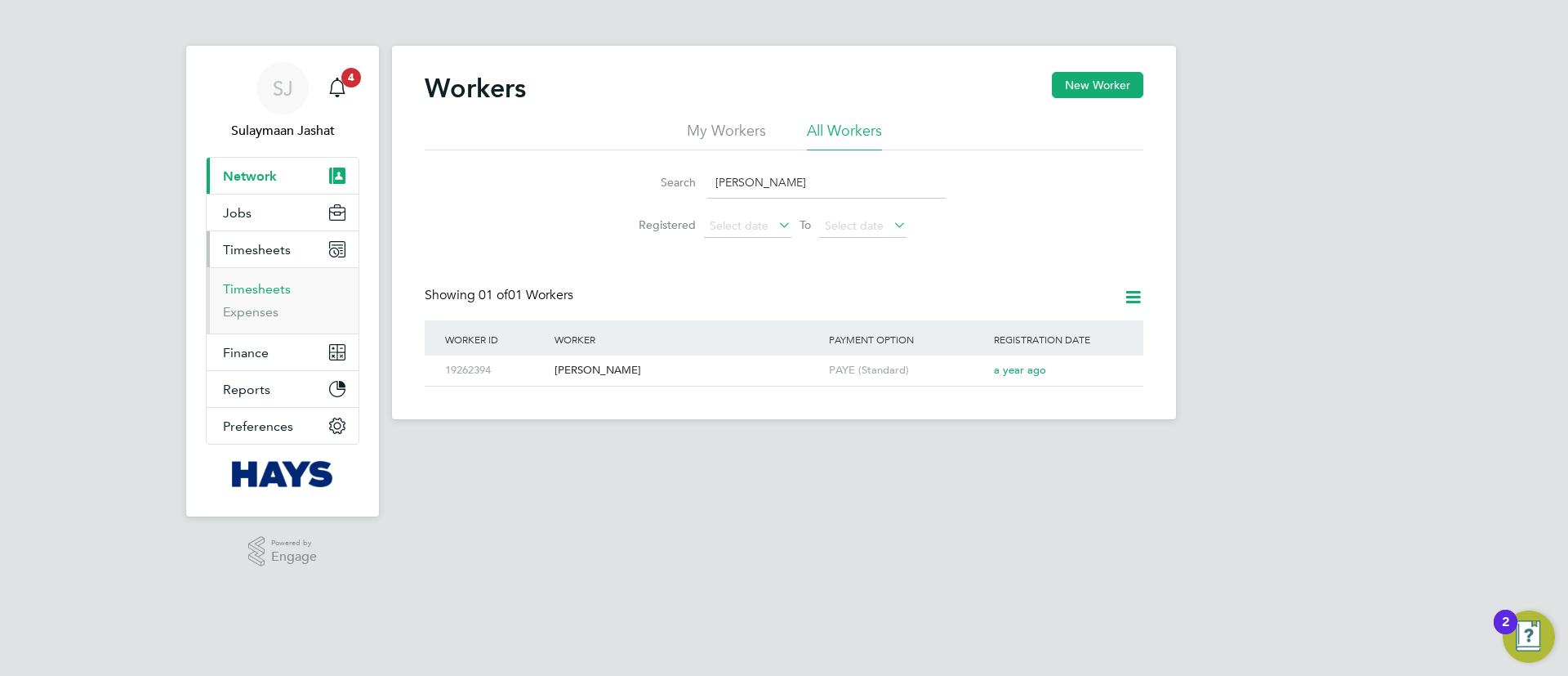
click at [268, 289] on link "Timesheets" at bounding box center [257, 289] width 68 height 16
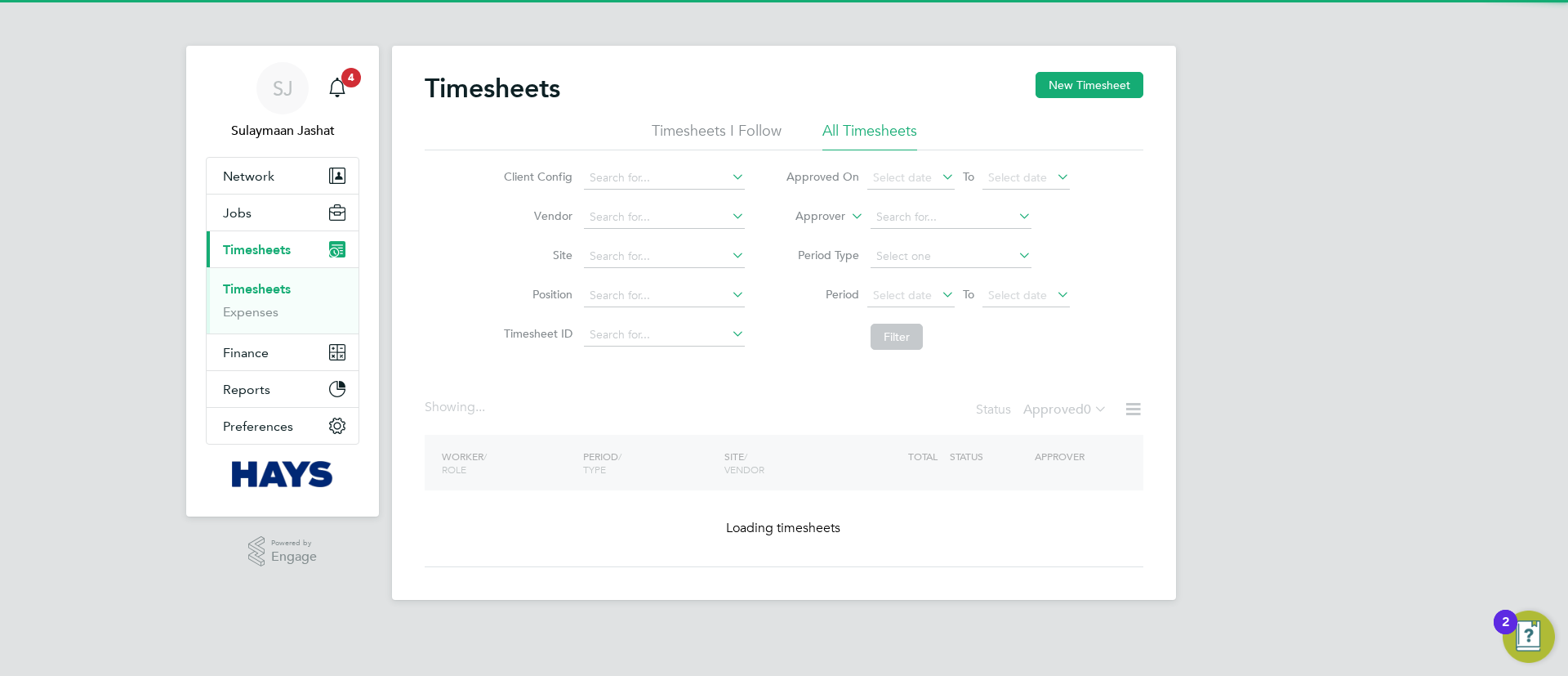
click at [847, 212] on icon at bounding box center [847, 212] width 0 height 15
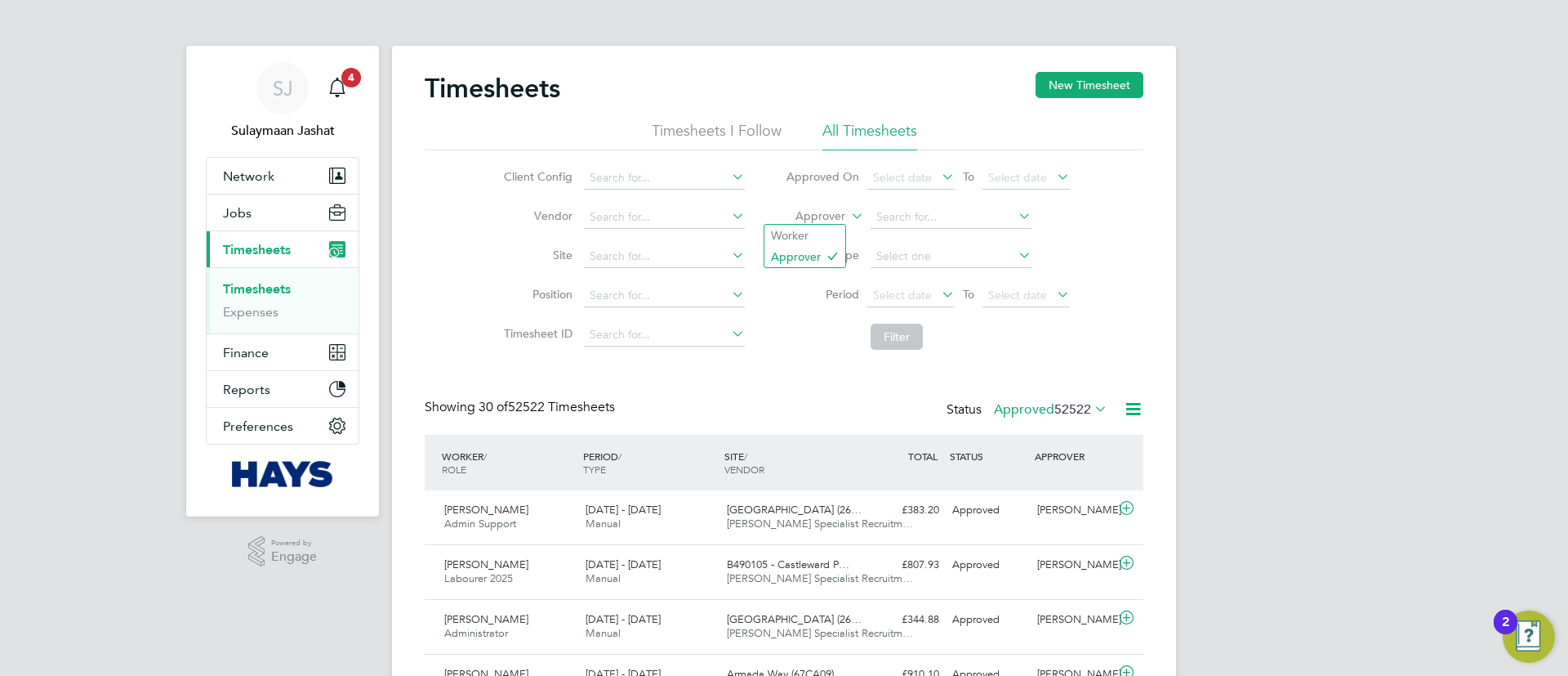
scroll to position [42, 142]
click at [817, 227] on li "Worker" at bounding box center [805, 235] width 81 height 21
click at [912, 213] on input at bounding box center [951, 217] width 161 height 23
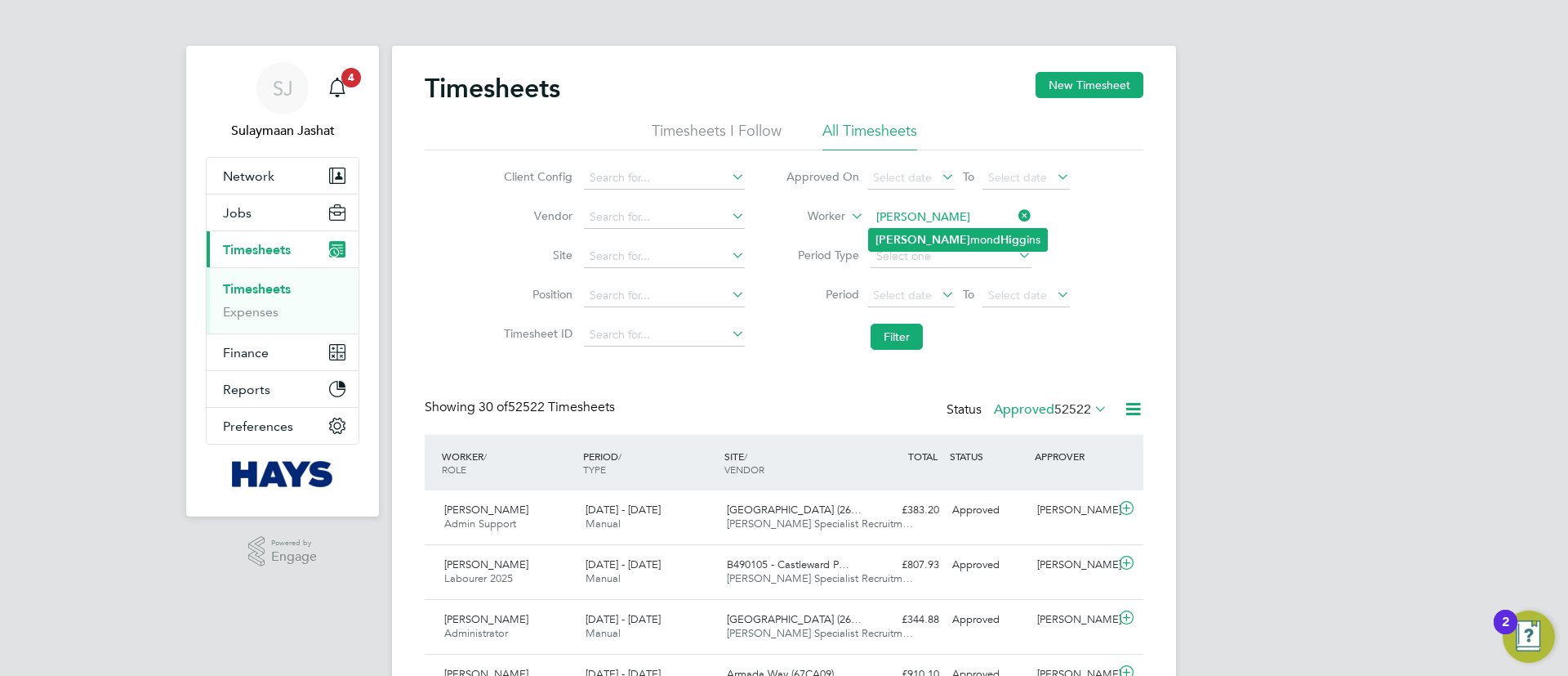
click at [927, 238] on li "Ray mond Hig gins" at bounding box center [958, 239] width 178 height 22
type input "[PERSON_NAME]"
click at [910, 338] on button "Filter" at bounding box center [896, 336] width 52 height 26
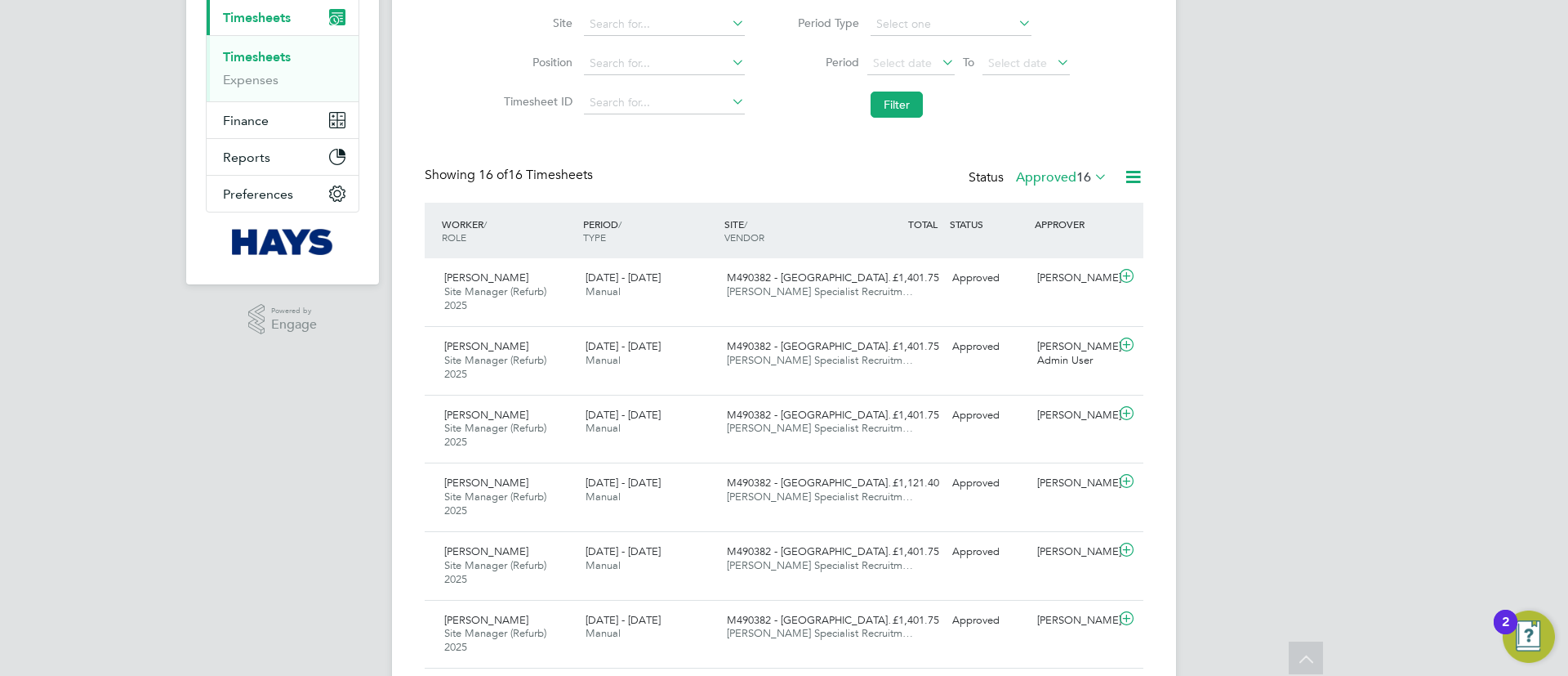
click at [1273, 254] on div "SJ Sulaymaan Jashat Notifications 4 Applications: Network Team Members Business…" at bounding box center [784, 589] width 1568 height 1643
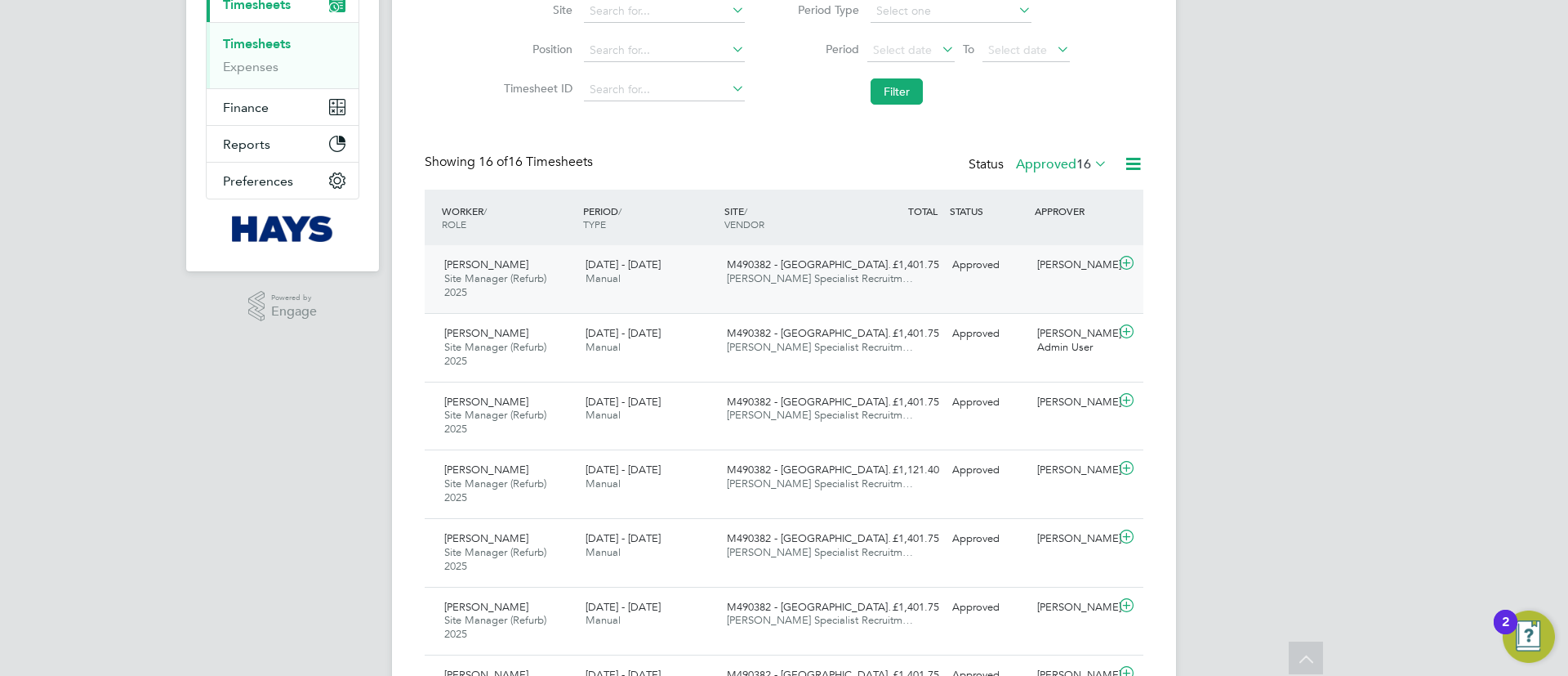
scroll to position [0, 0]
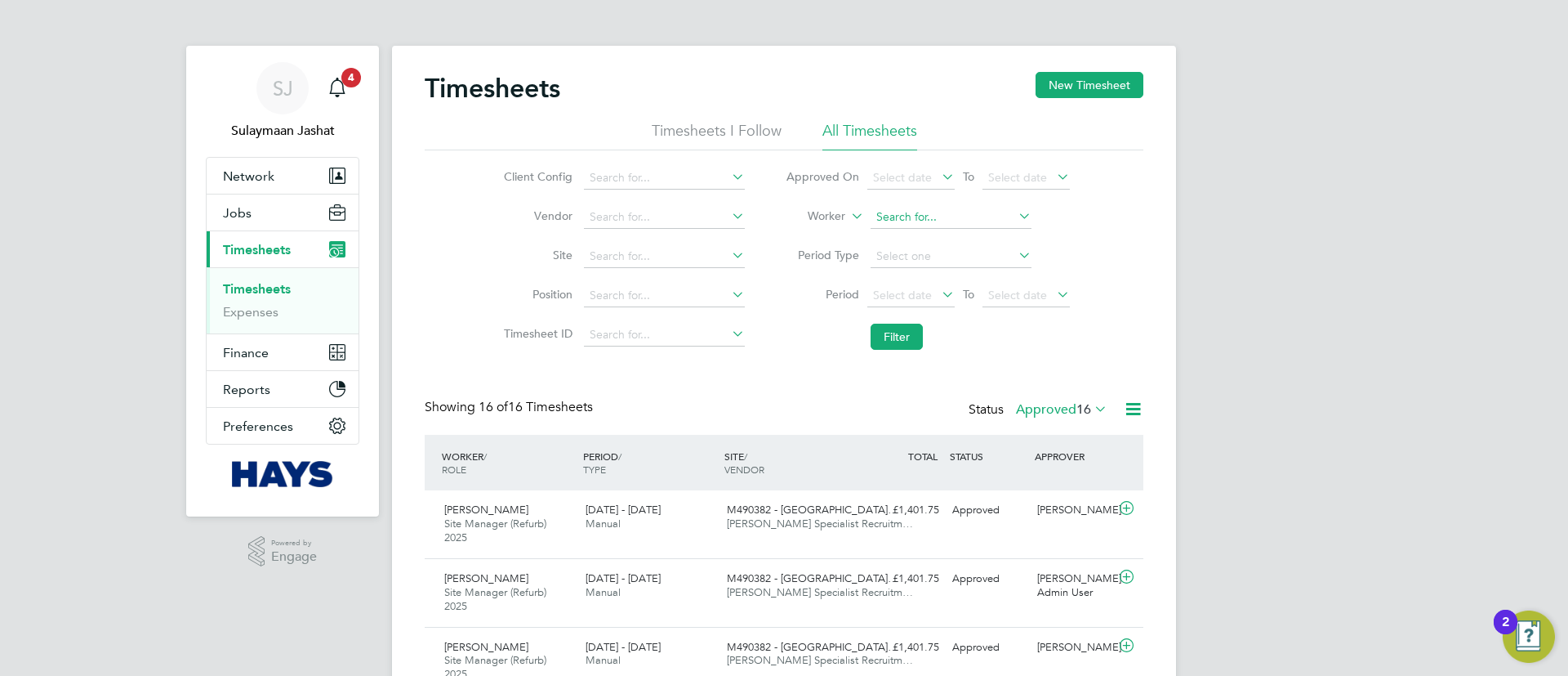
click at [930, 220] on input at bounding box center [951, 217] width 161 height 23
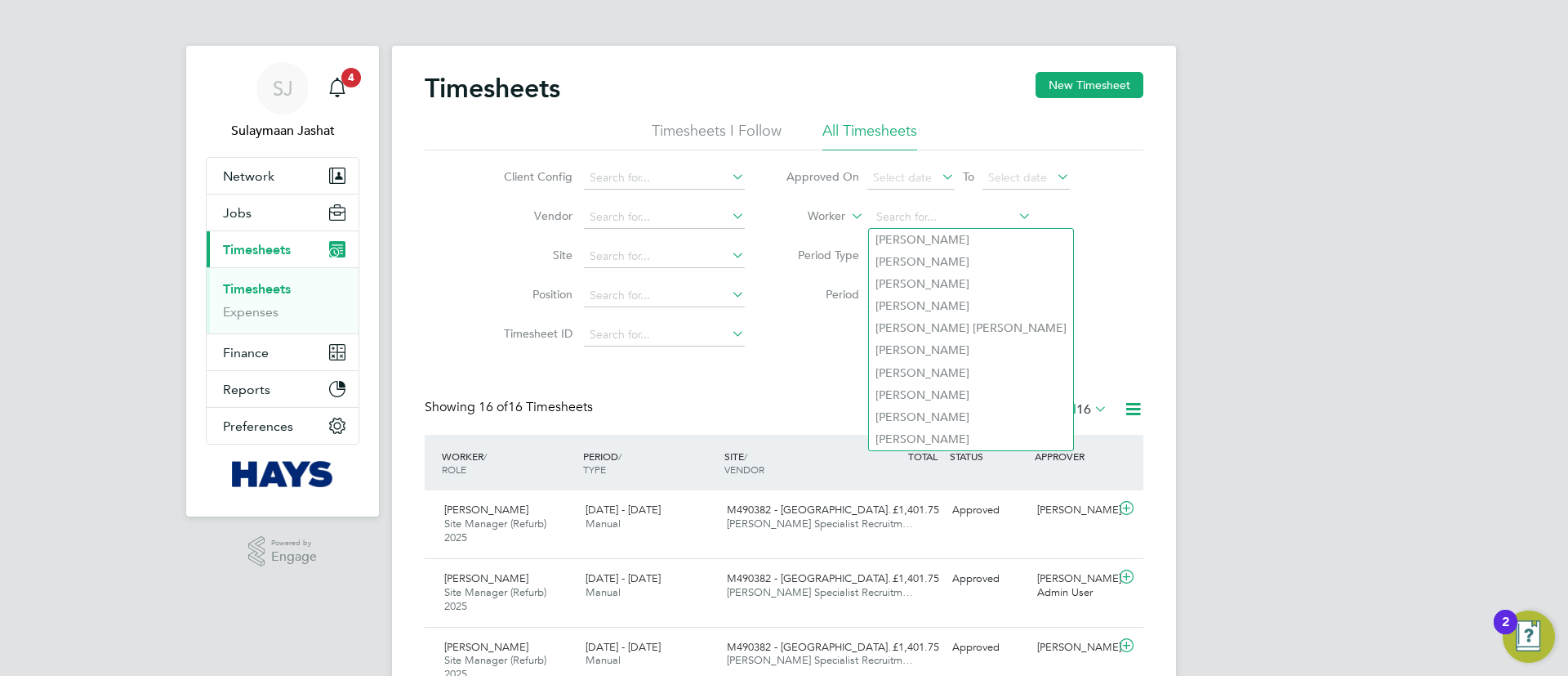
click at [768, 333] on li "Filter" at bounding box center [928, 336] width 325 height 43
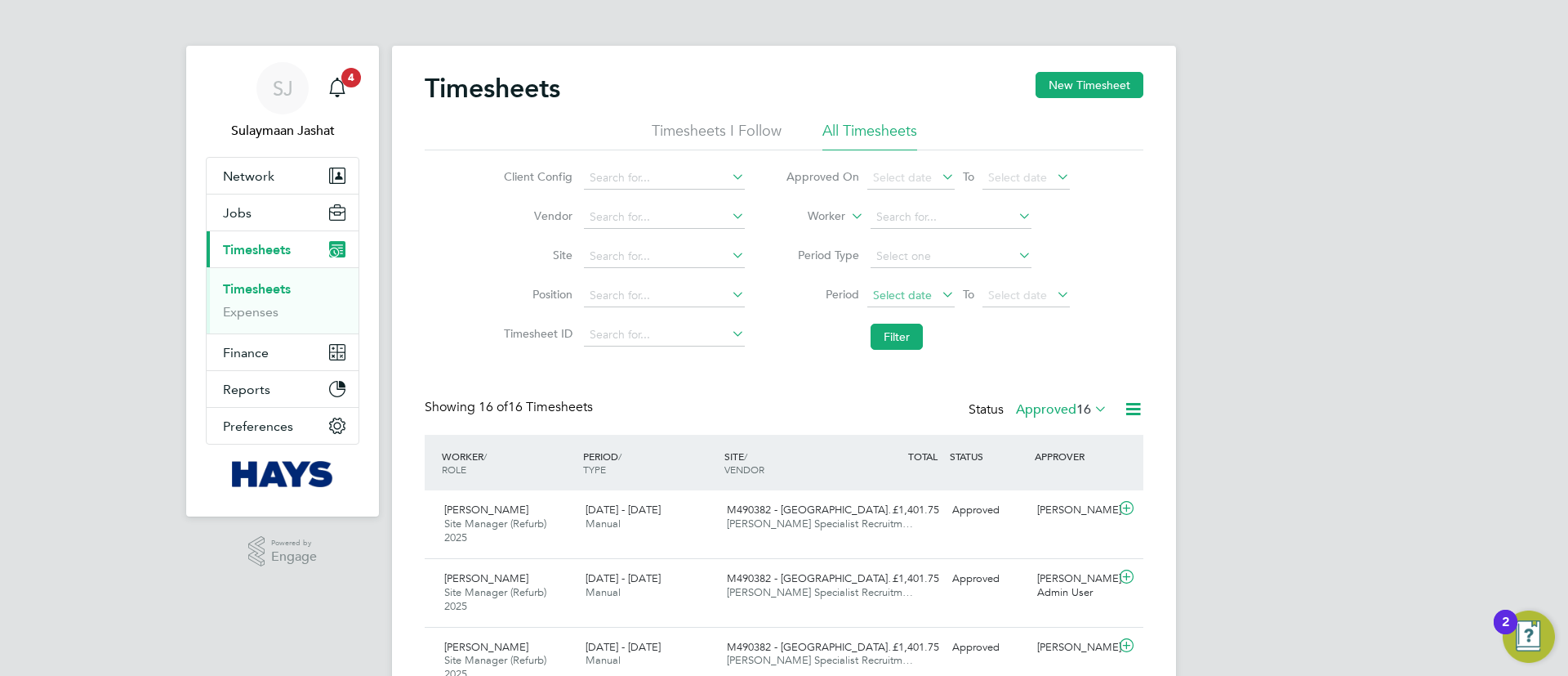
click at [891, 298] on span "Select date" at bounding box center [902, 295] width 58 height 15
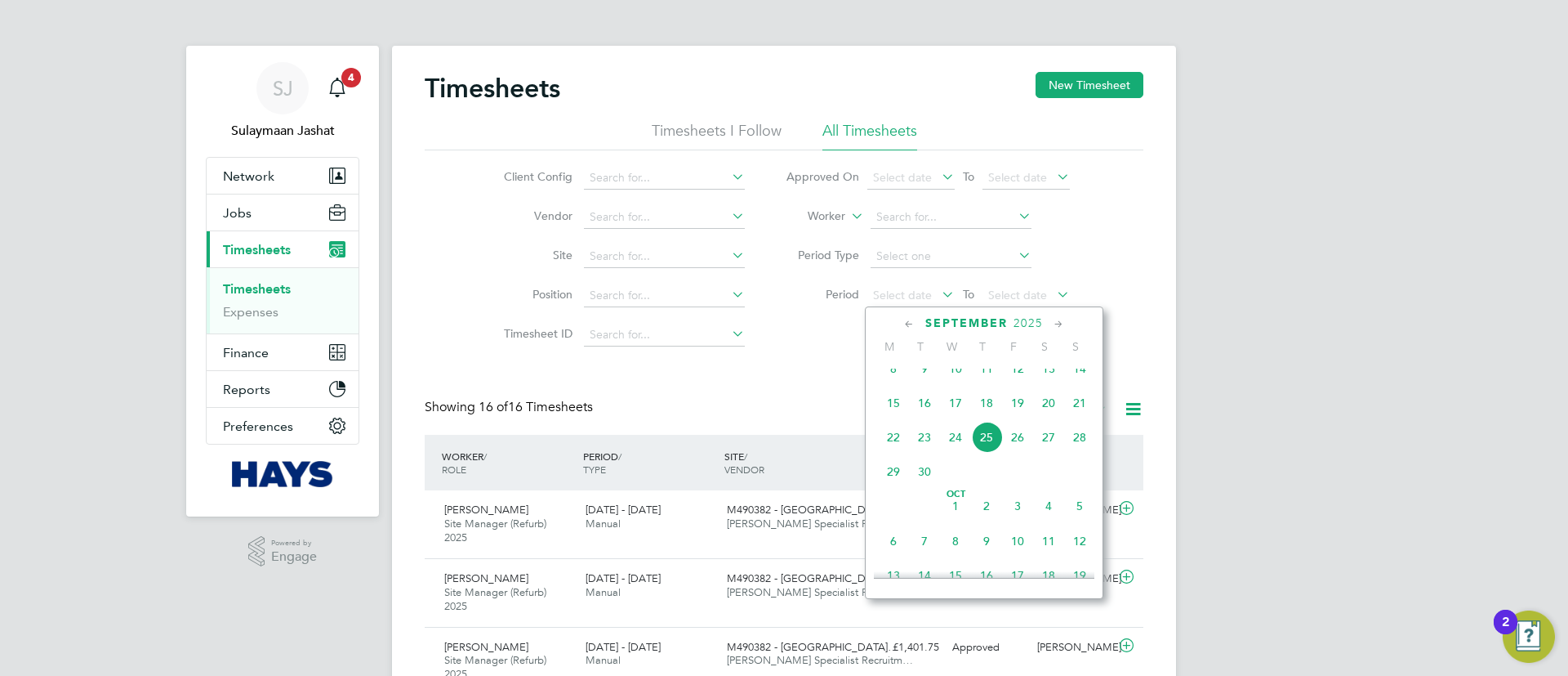
click at [1061, 375] on span "13" at bounding box center [1048, 368] width 31 height 31
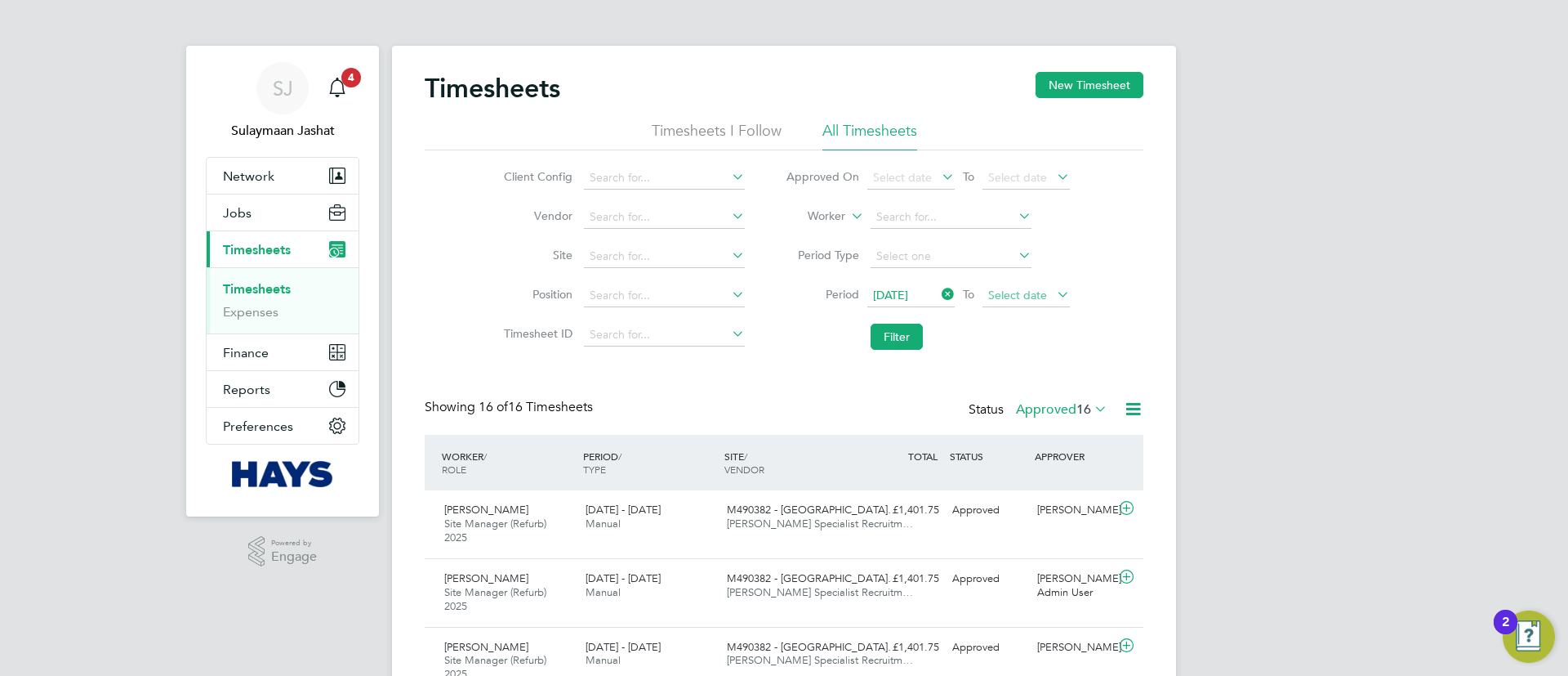
drag, startPoint x: 1025, startPoint y: 293, endPoint x: 1034, endPoint y: 322, distance: 30.4
click at [1024, 292] on span "Select date" at bounding box center [1017, 295] width 58 height 15
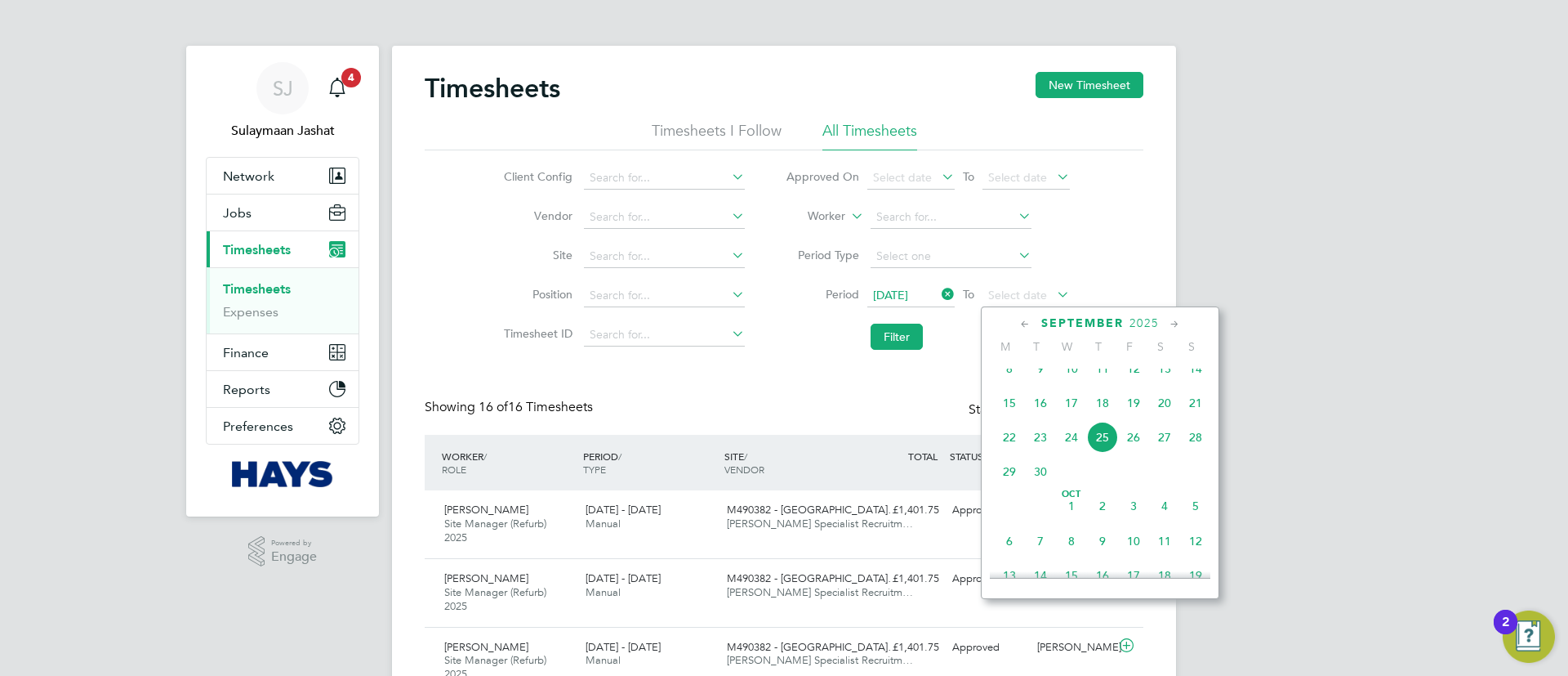
click at [1128, 410] on span "19" at bounding box center [1133, 403] width 31 height 31
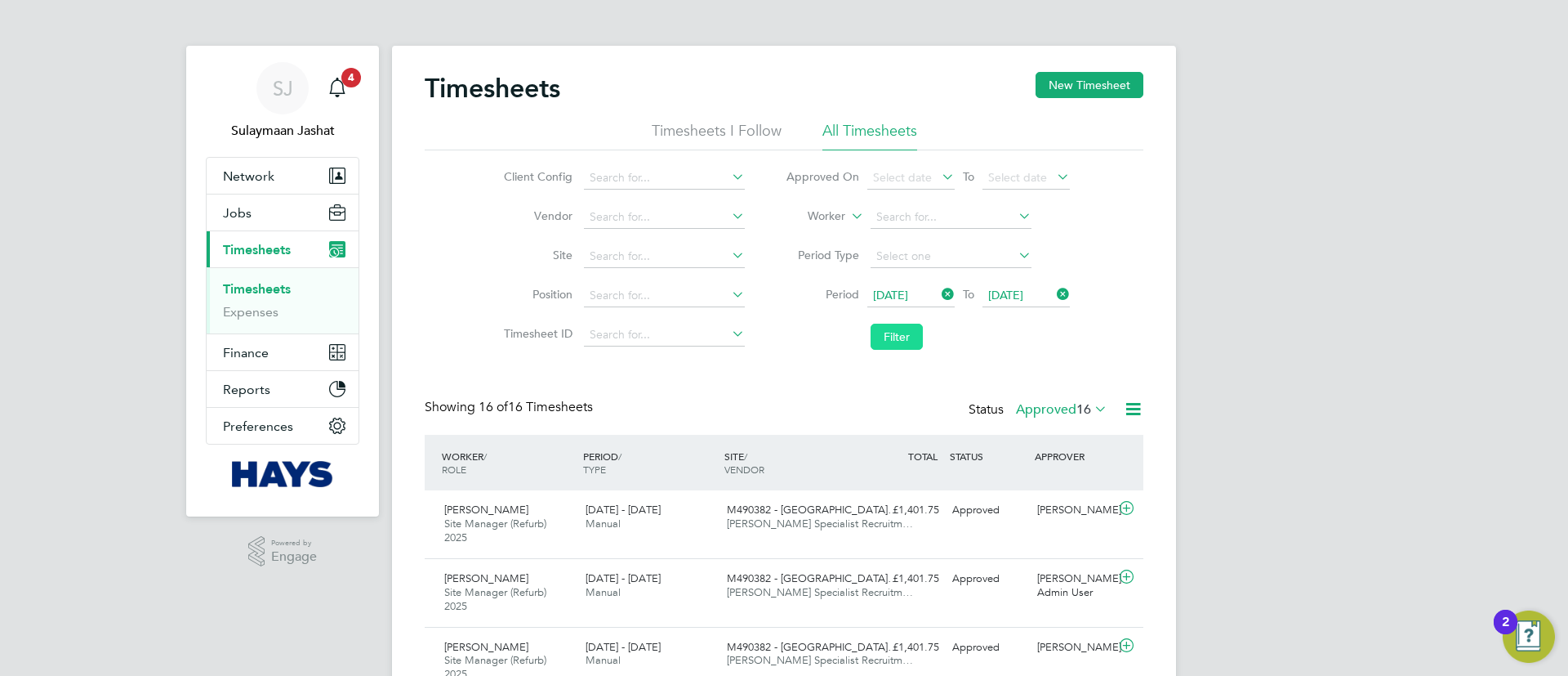
click at [915, 349] on button "Filter" at bounding box center [896, 336] width 52 height 26
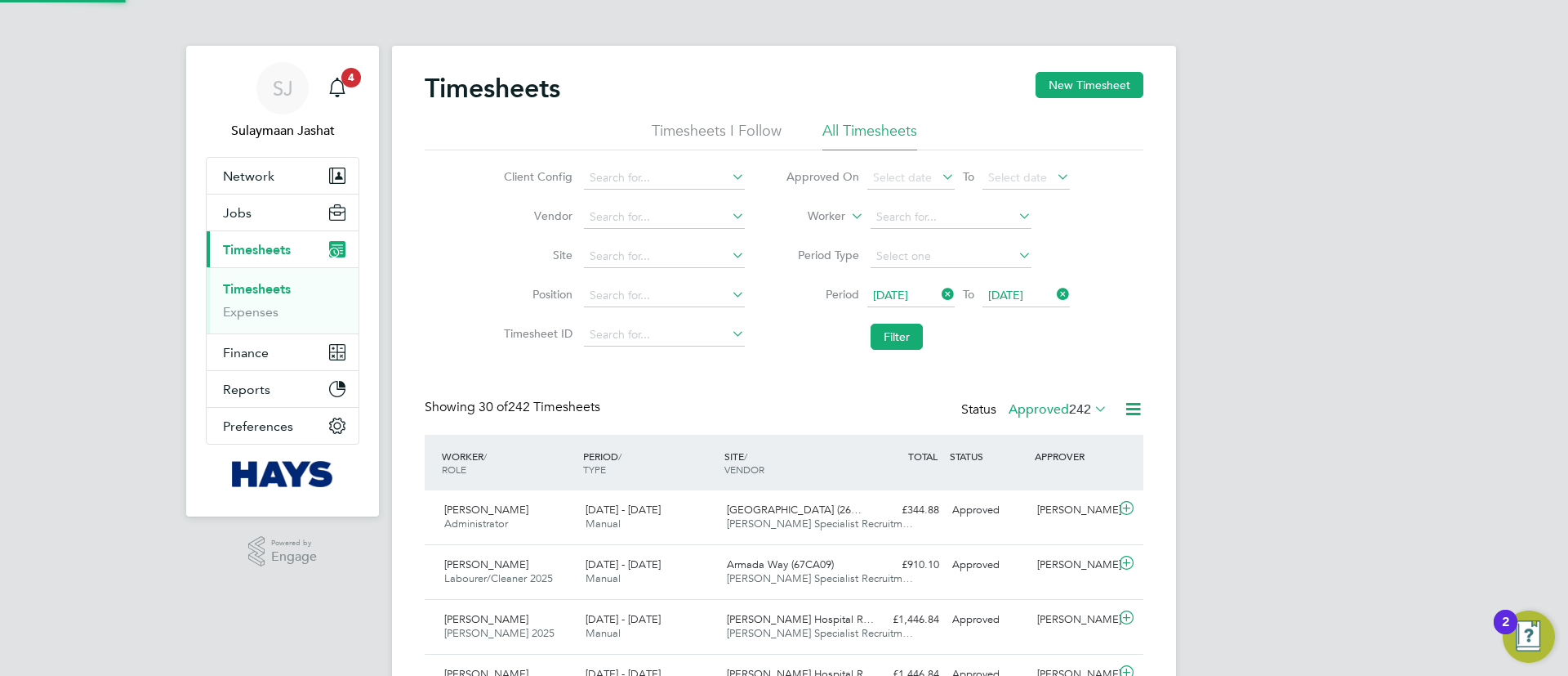
click at [1091, 412] on icon at bounding box center [1091, 408] width 0 height 23
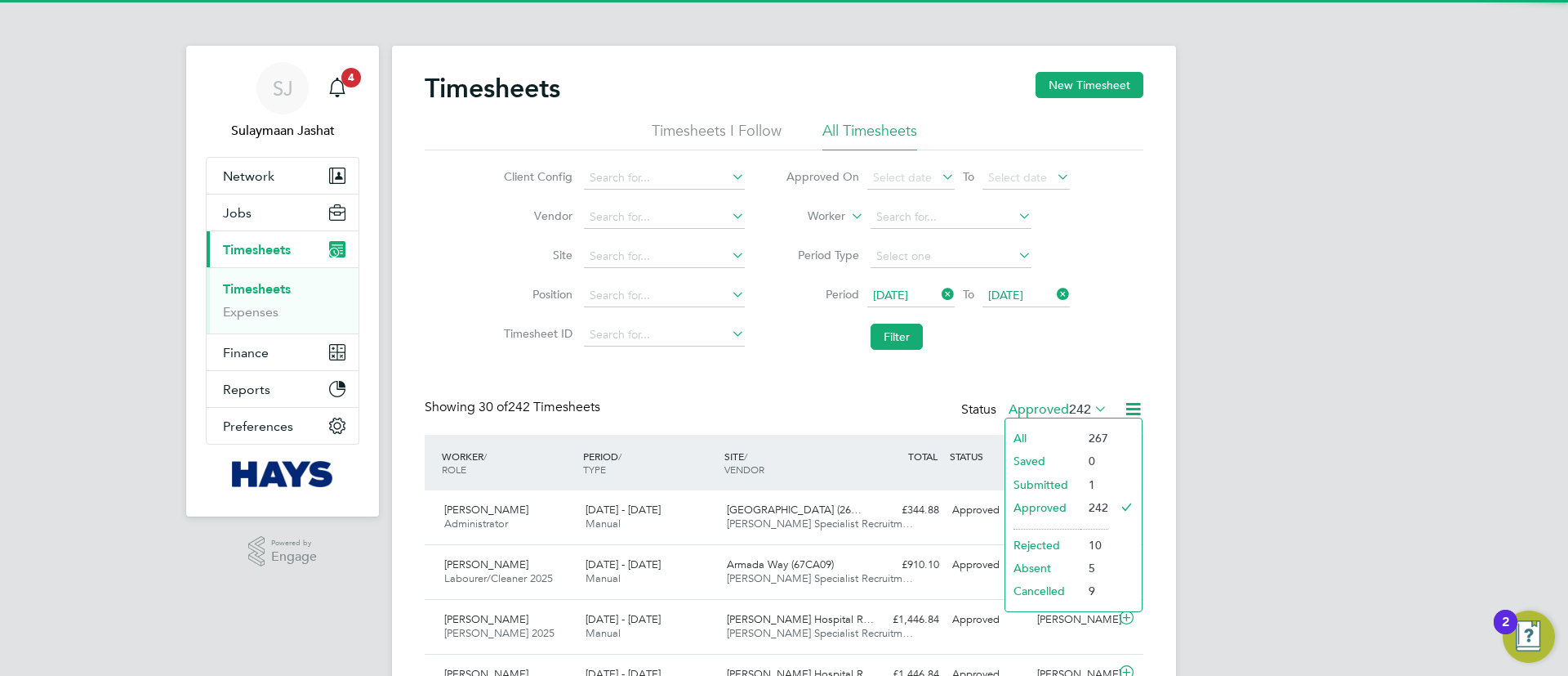
scroll to position [42, 142]
click at [1091, 411] on icon at bounding box center [1091, 408] width 0 height 23
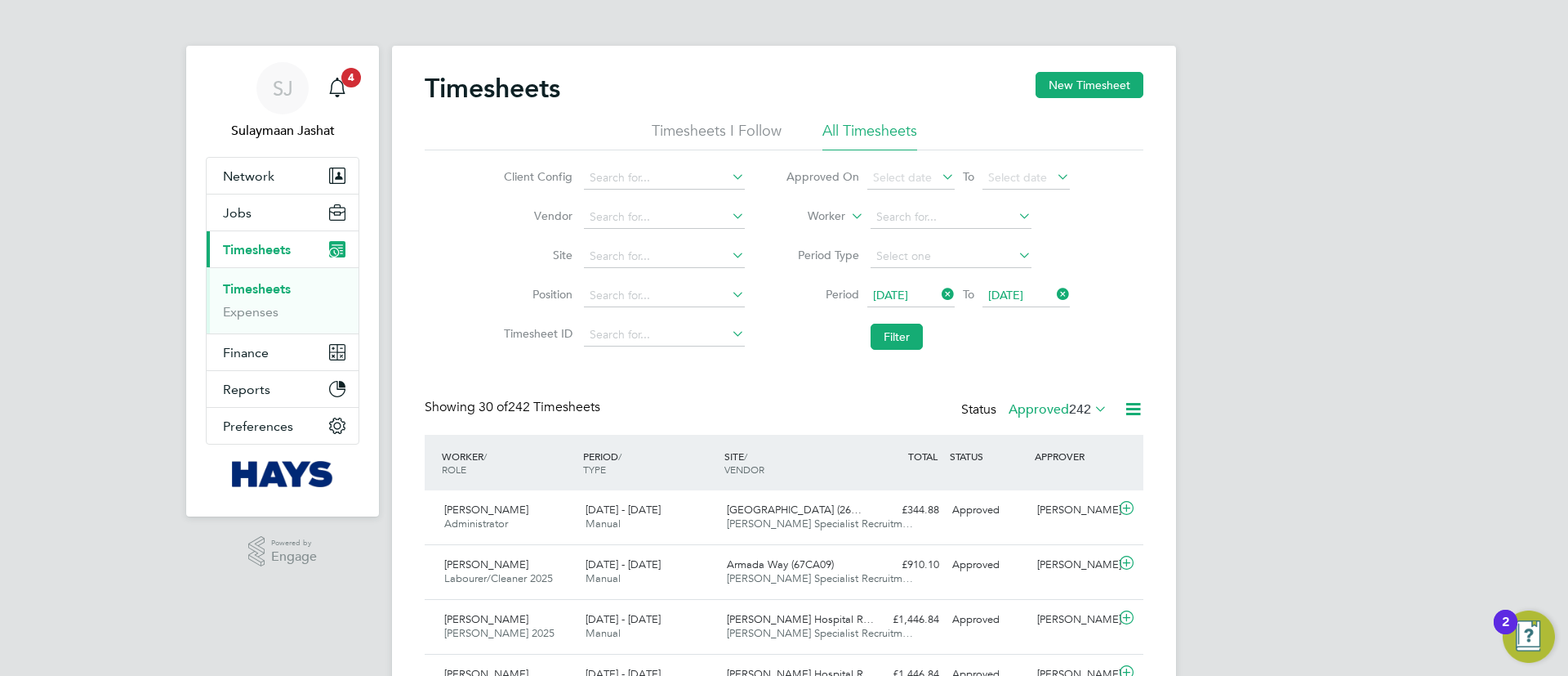
click at [1091, 411] on icon at bounding box center [1091, 408] width 0 height 23
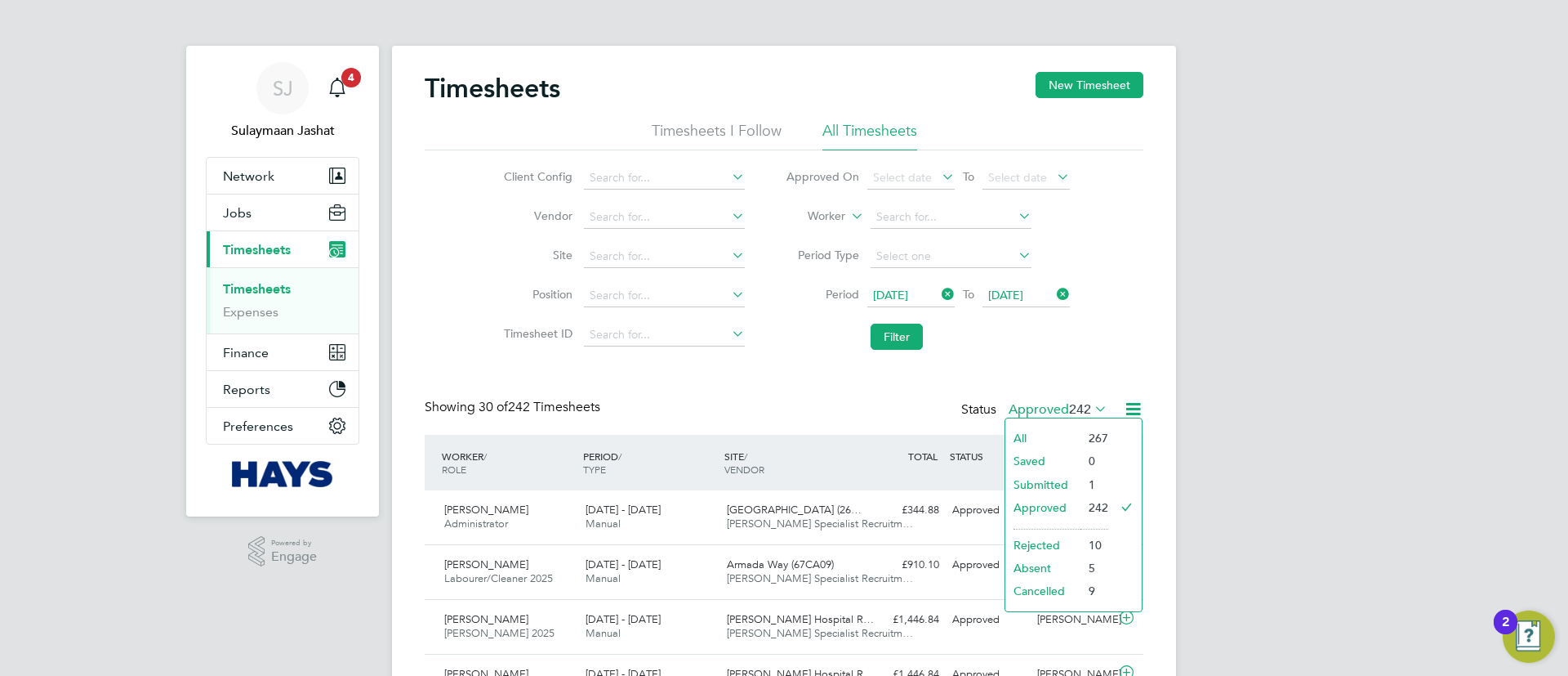
click at [1062, 489] on li "Submitted" at bounding box center [1043, 484] width 75 height 23
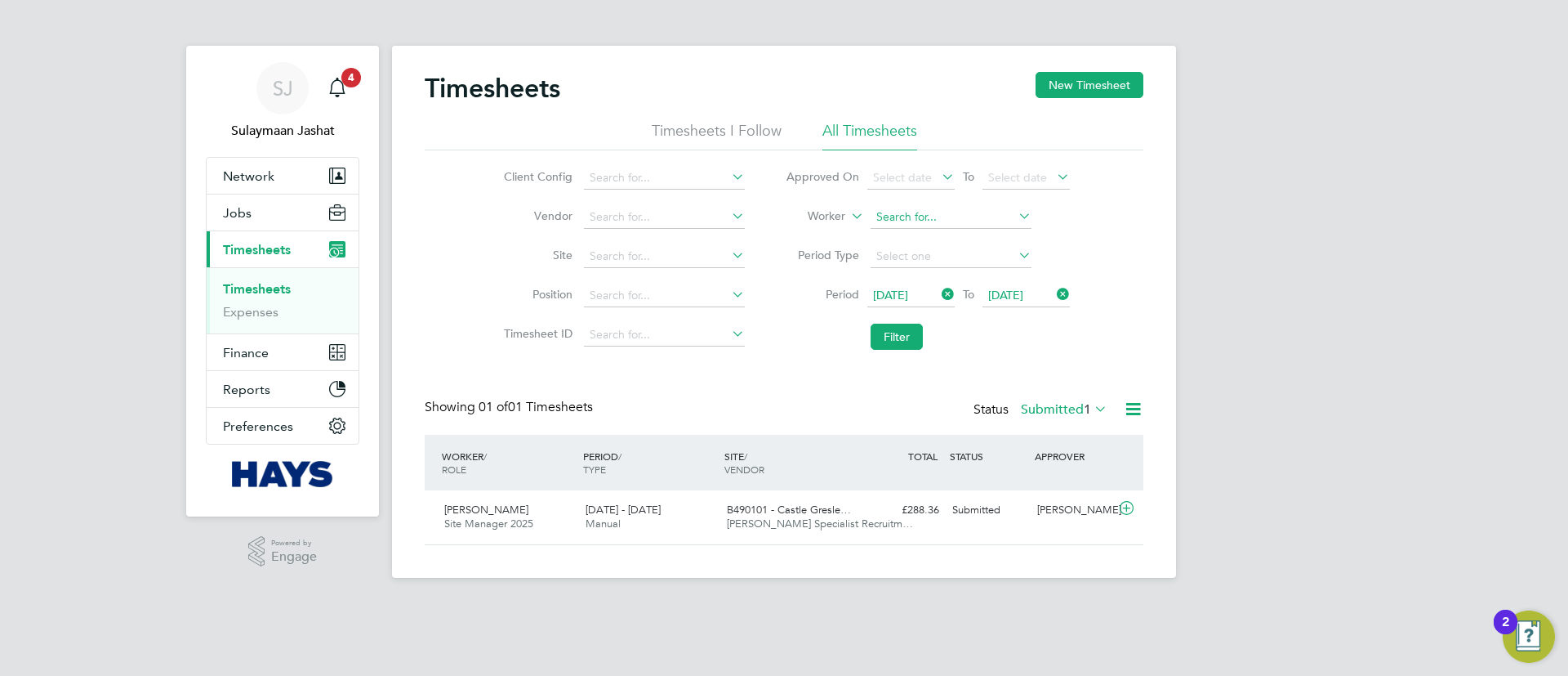
click at [962, 226] on input at bounding box center [951, 217] width 161 height 23
click at [932, 238] on li "Bradley V ivian" at bounding box center [951, 239] width 163 height 22
type input "Bradley Vivian"
click at [901, 342] on button "Filter" at bounding box center [896, 336] width 52 height 26
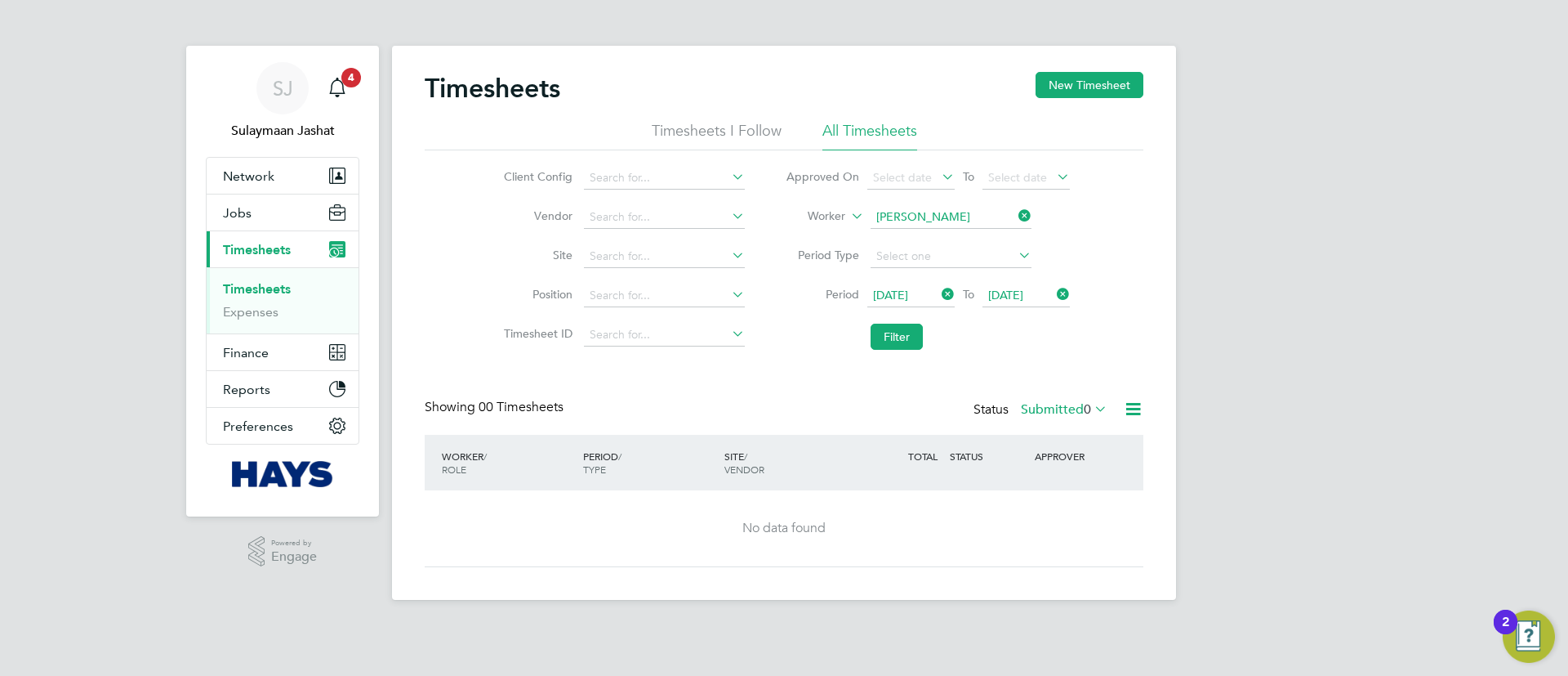
click at [1054, 405] on label "Submitted 0" at bounding box center [1064, 409] width 87 height 16
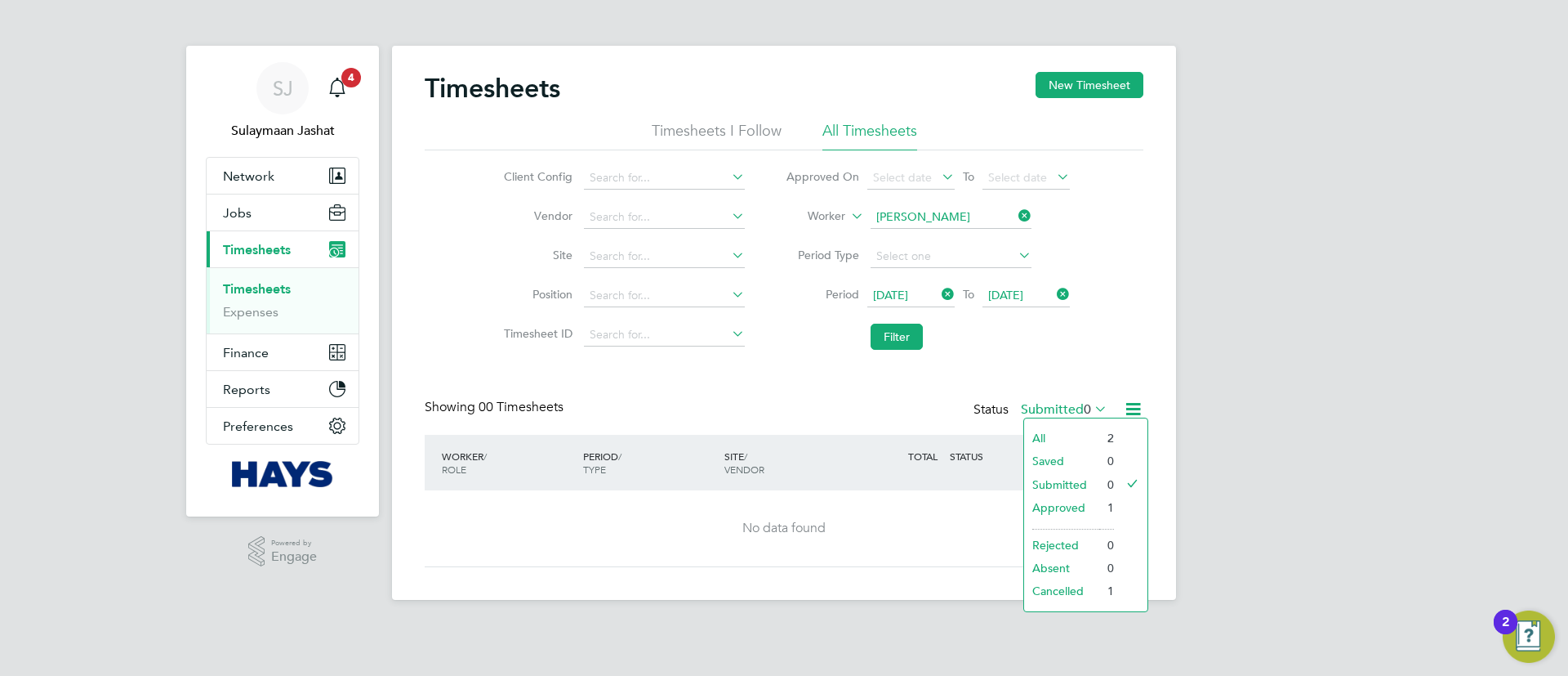
click at [1054, 405] on label "Submitted 0" at bounding box center [1064, 409] width 87 height 16
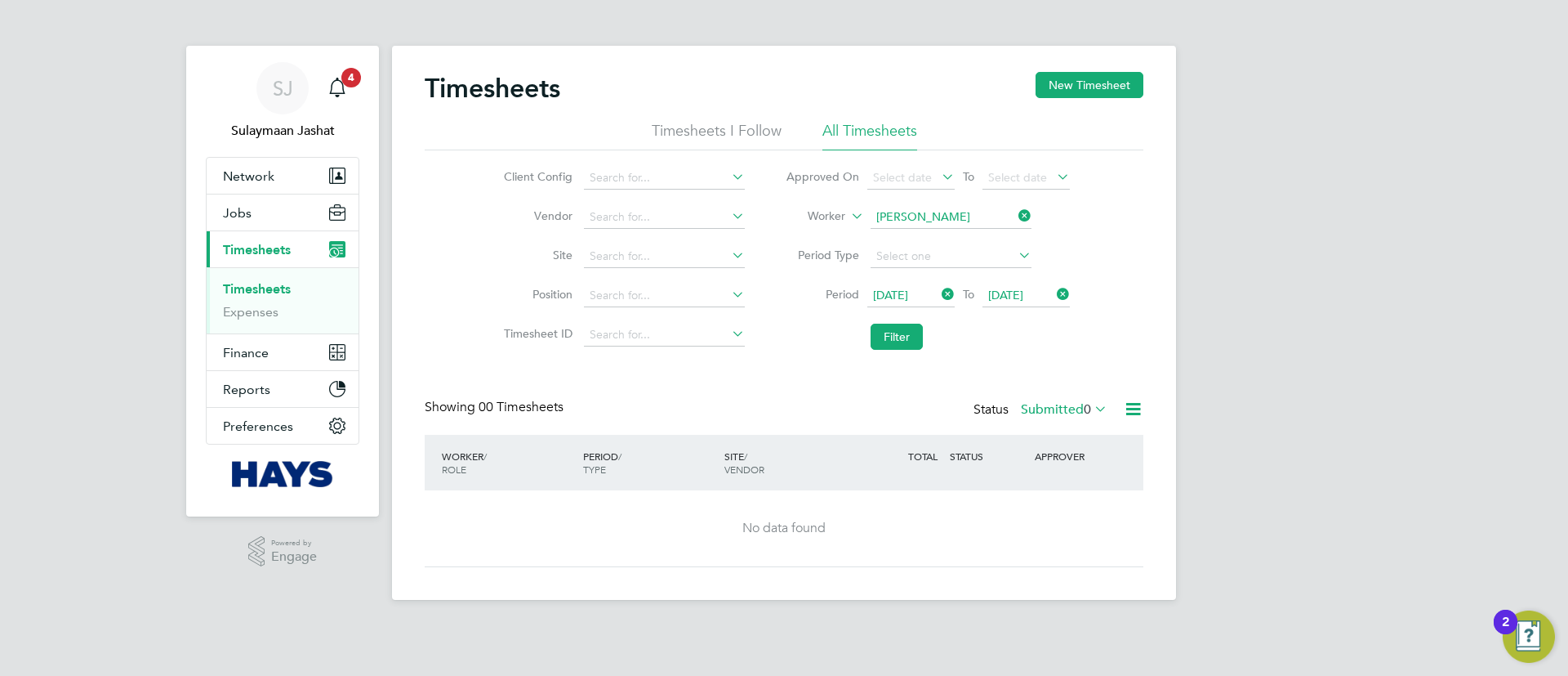
click at [1075, 407] on label "Submitted 0" at bounding box center [1064, 409] width 87 height 16
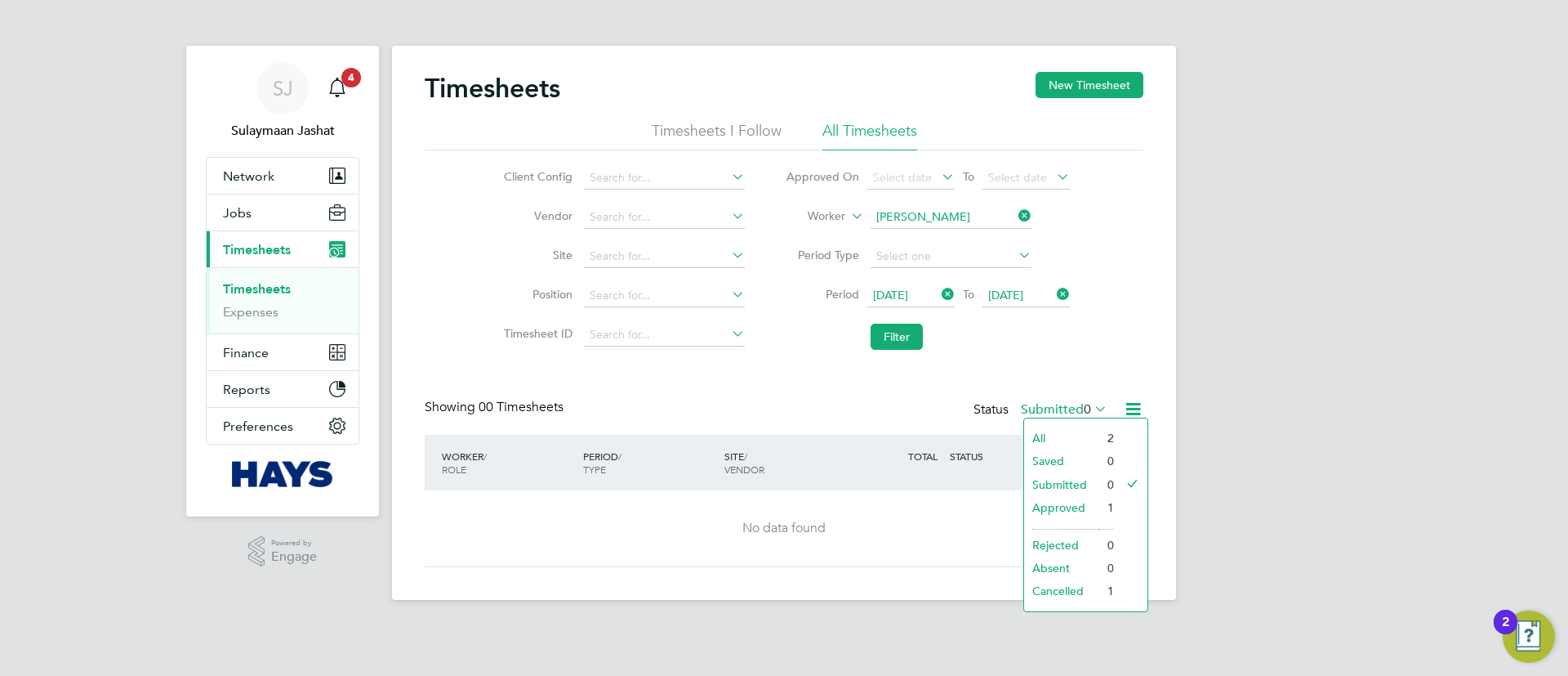
click at [1037, 433] on li "All" at bounding box center [1062, 438] width 75 height 23
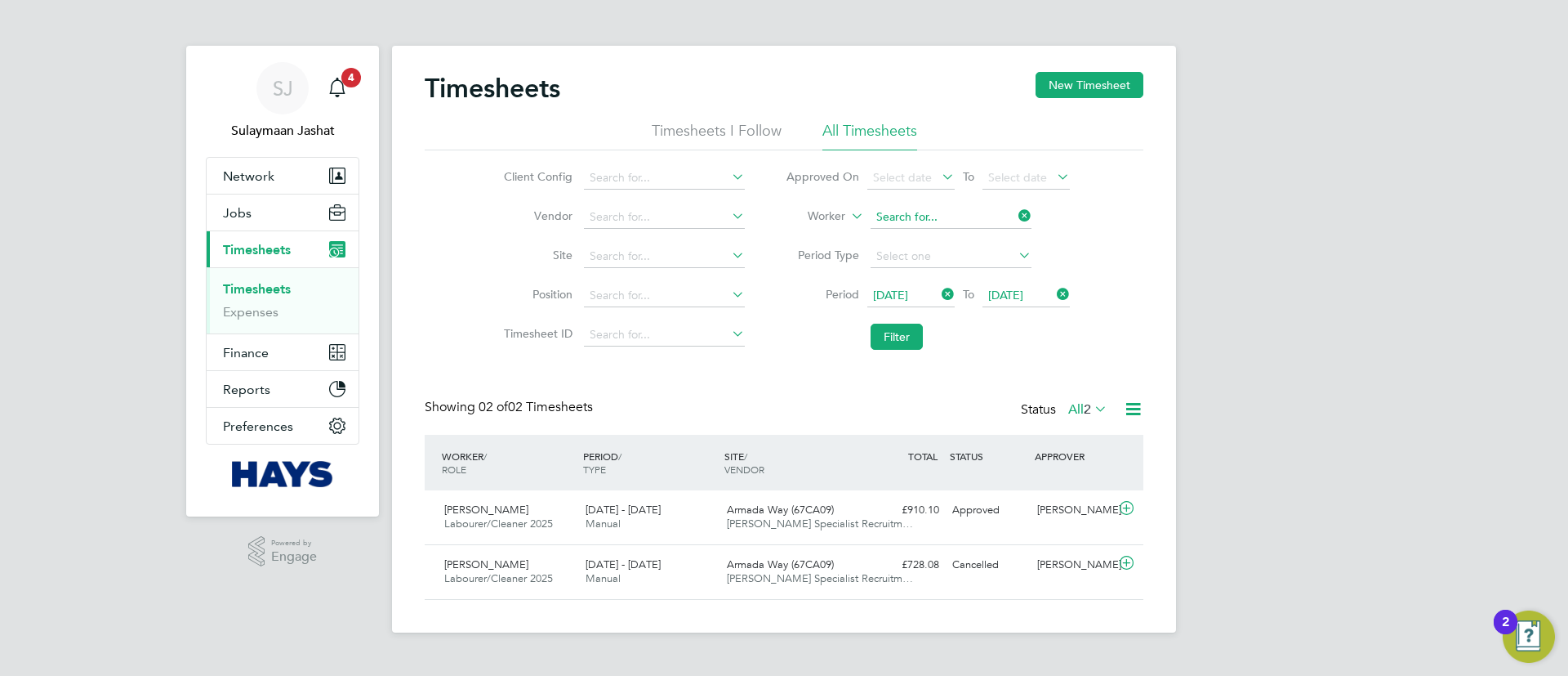
click at [1004, 215] on input at bounding box center [951, 217] width 161 height 23
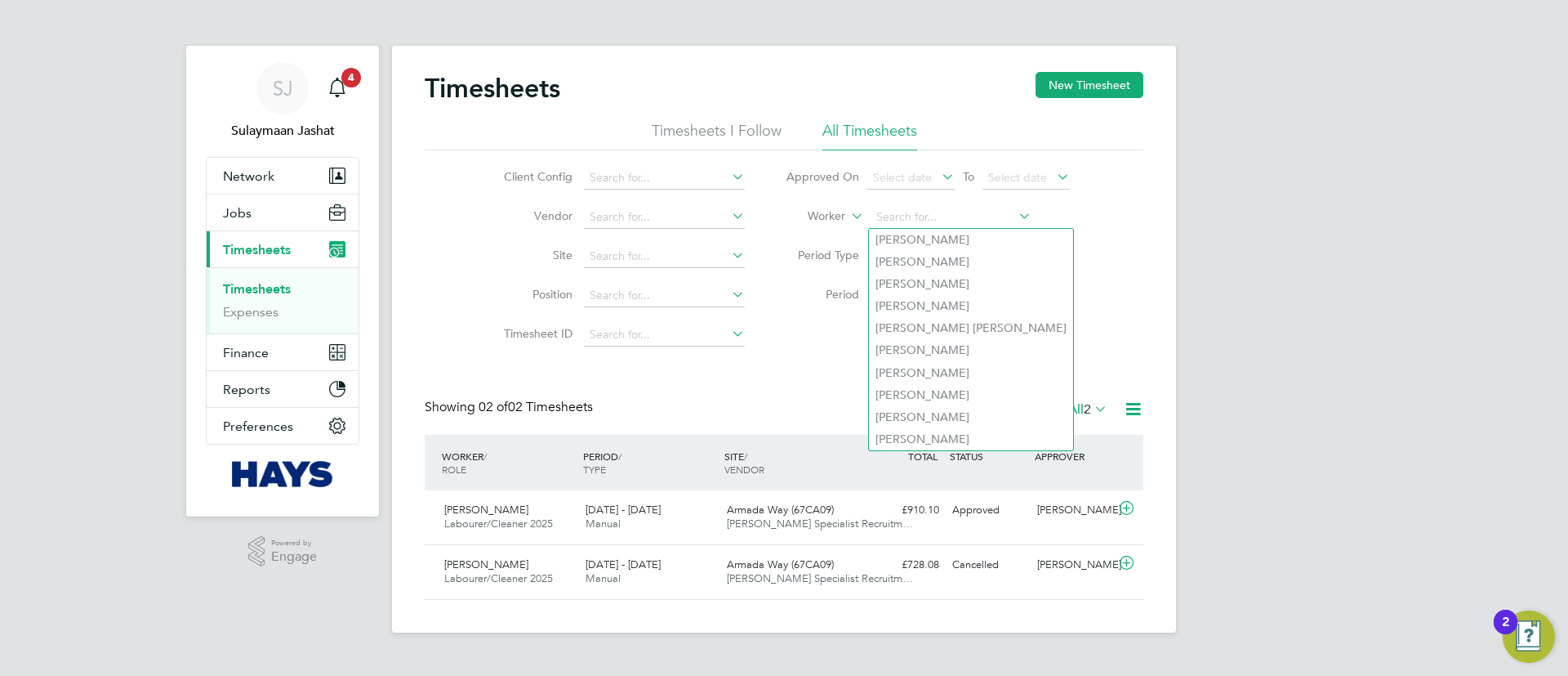
click at [752, 390] on div "Timesheets New Timesheet Timesheets I Follow All Timesheets Client Config Vendo…" at bounding box center [784, 336] width 719 height 528
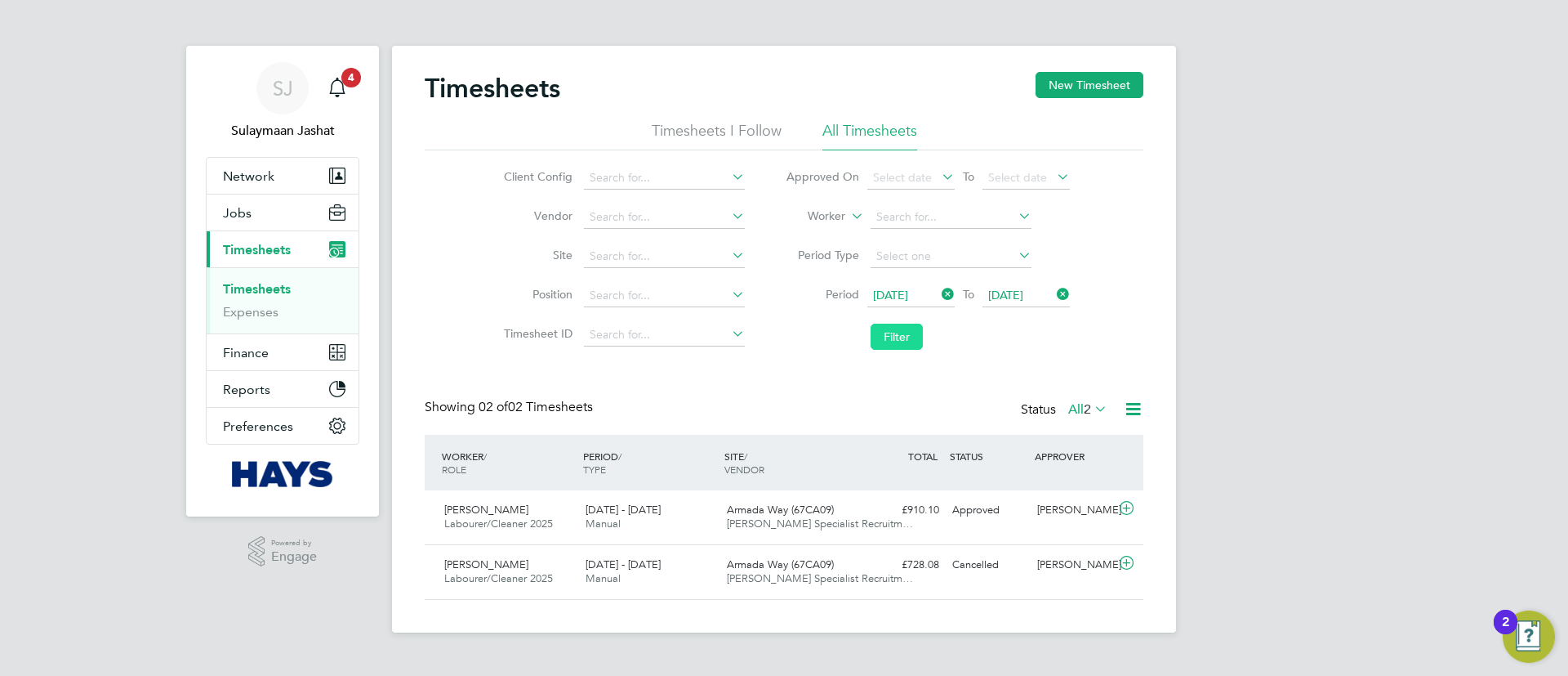
click at [924, 337] on li "Filter" at bounding box center [928, 336] width 325 height 43
click at [895, 338] on button "Filter" at bounding box center [896, 336] width 52 height 26
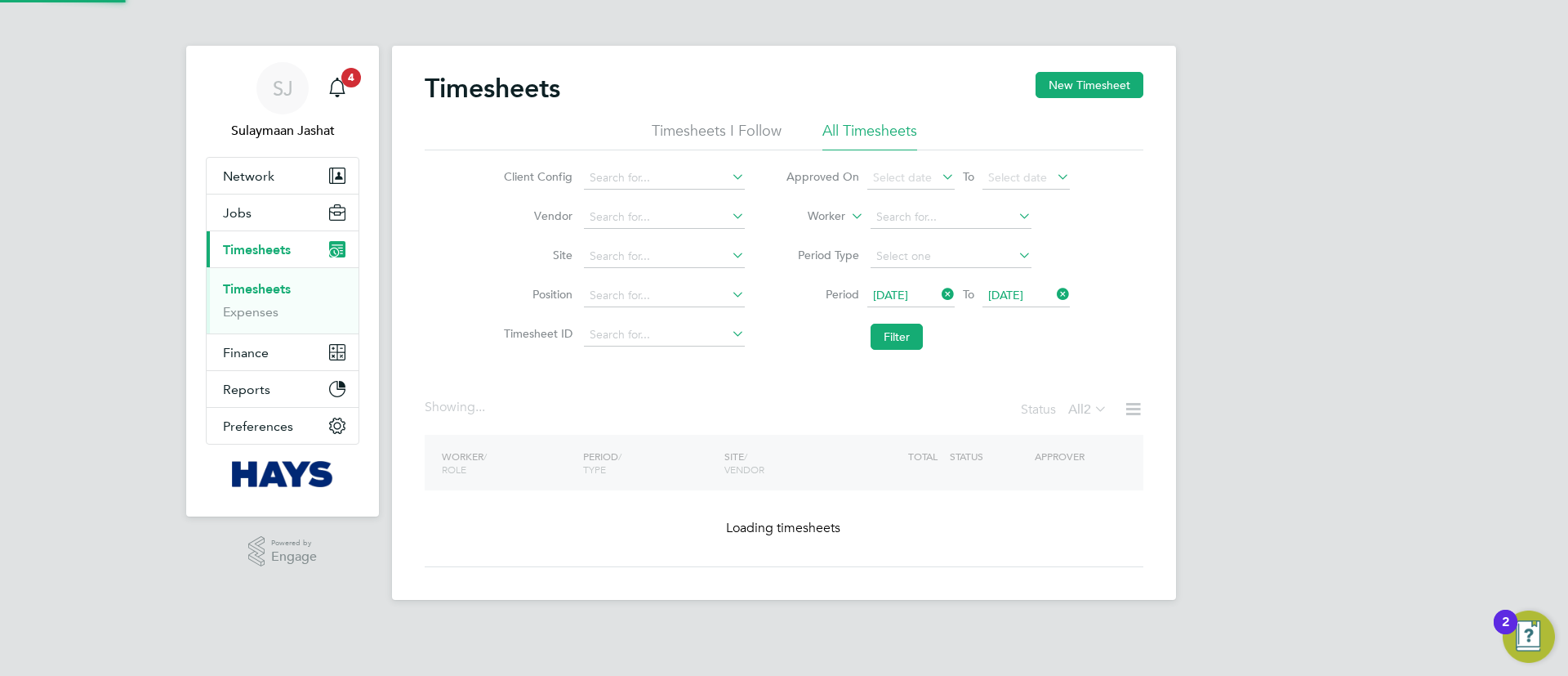
click at [747, 394] on div "Timesheets New Timesheet Timesheets I Follow All Timesheets Client Config Vendo…" at bounding box center [784, 320] width 719 height 495
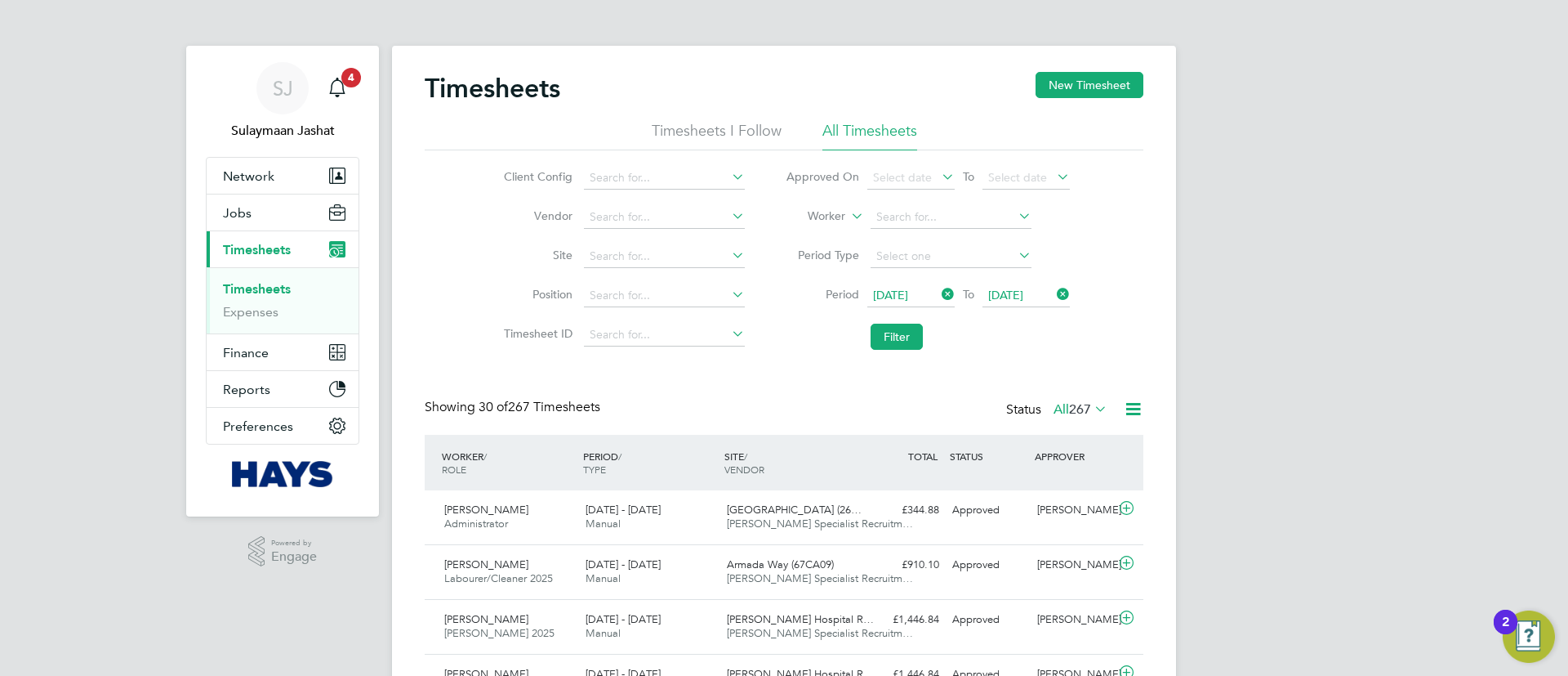
click at [923, 203] on li "Worker" at bounding box center [928, 217] width 325 height 39
click at [923, 206] on li "Worker" at bounding box center [928, 217] width 325 height 39
click at [923, 208] on input at bounding box center [951, 217] width 161 height 23
click at [942, 248] on li "Cael Egan" at bounding box center [951, 239] width 163 height 22
type input "Cael Egan"
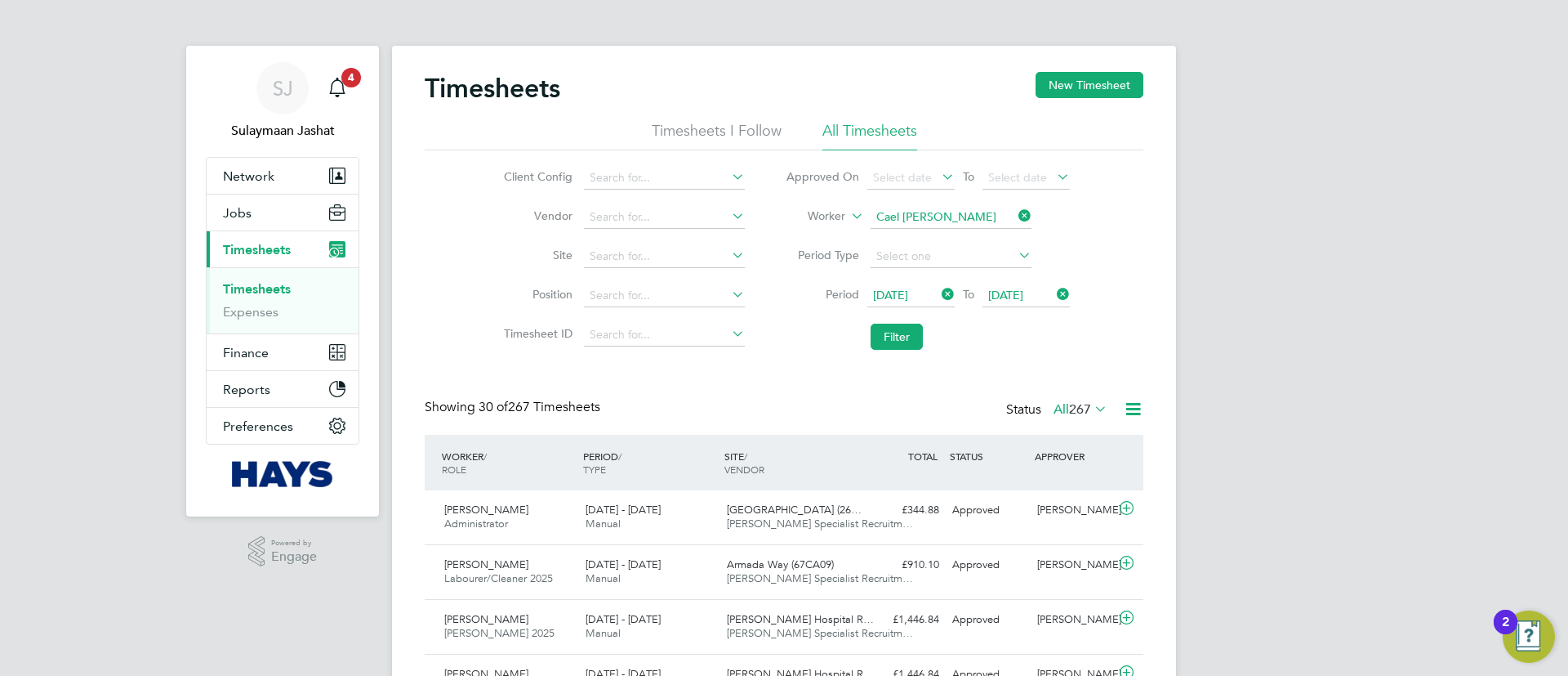
click at [905, 321] on li "Filter" at bounding box center [928, 336] width 325 height 43
click at [900, 329] on button "Filter" at bounding box center [896, 336] width 52 height 26
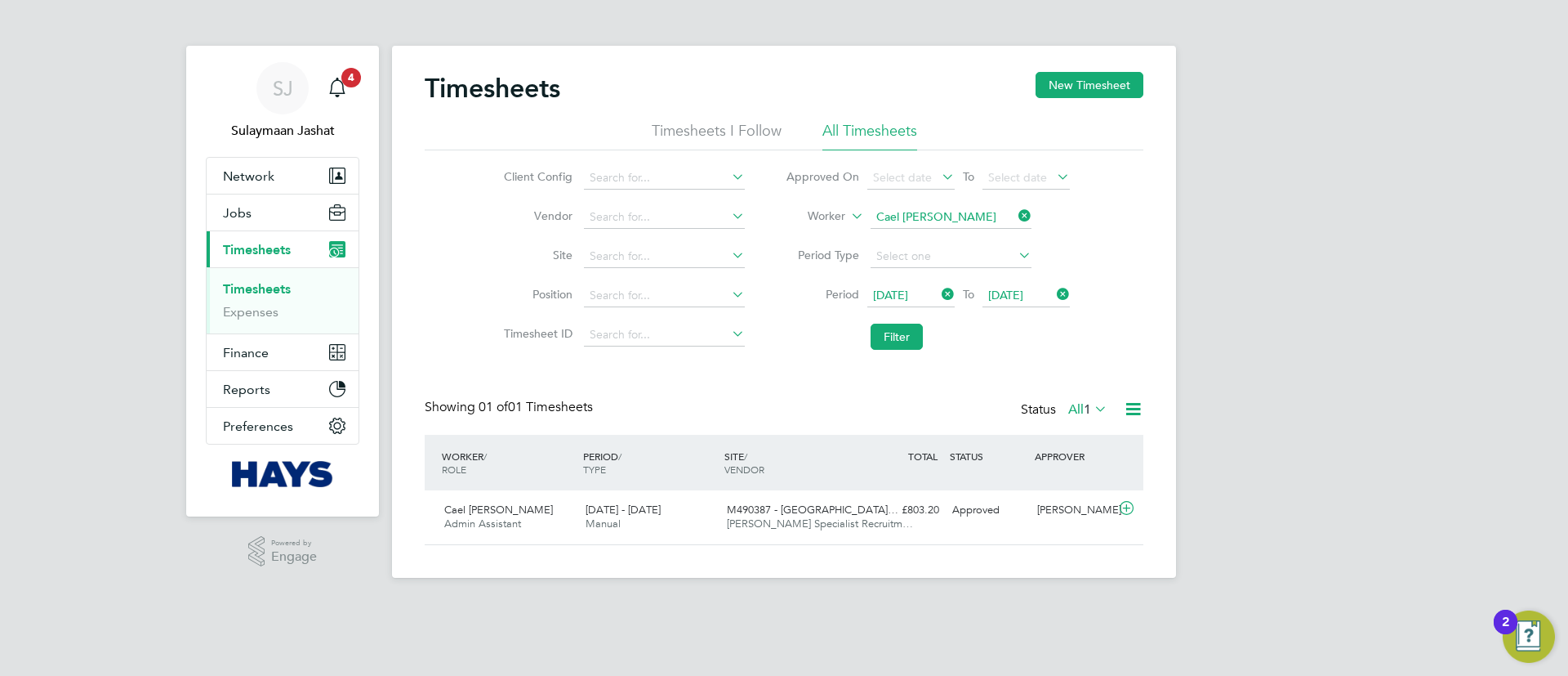
click at [1054, 290] on icon at bounding box center [1054, 293] width 0 height 23
drag, startPoint x: 952, startPoint y: 299, endPoint x: 889, endPoint y: 332, distance: 71.1
click at [939, 299] on icon at bounding box center [939, 293] width 0 height 23
click at [830, 352] on li "Filter" at bounding box center [928, 336] width 325 height 43
click at [871, 345] on button "Filter" at bounding box center [896, 336] width 52 height 26
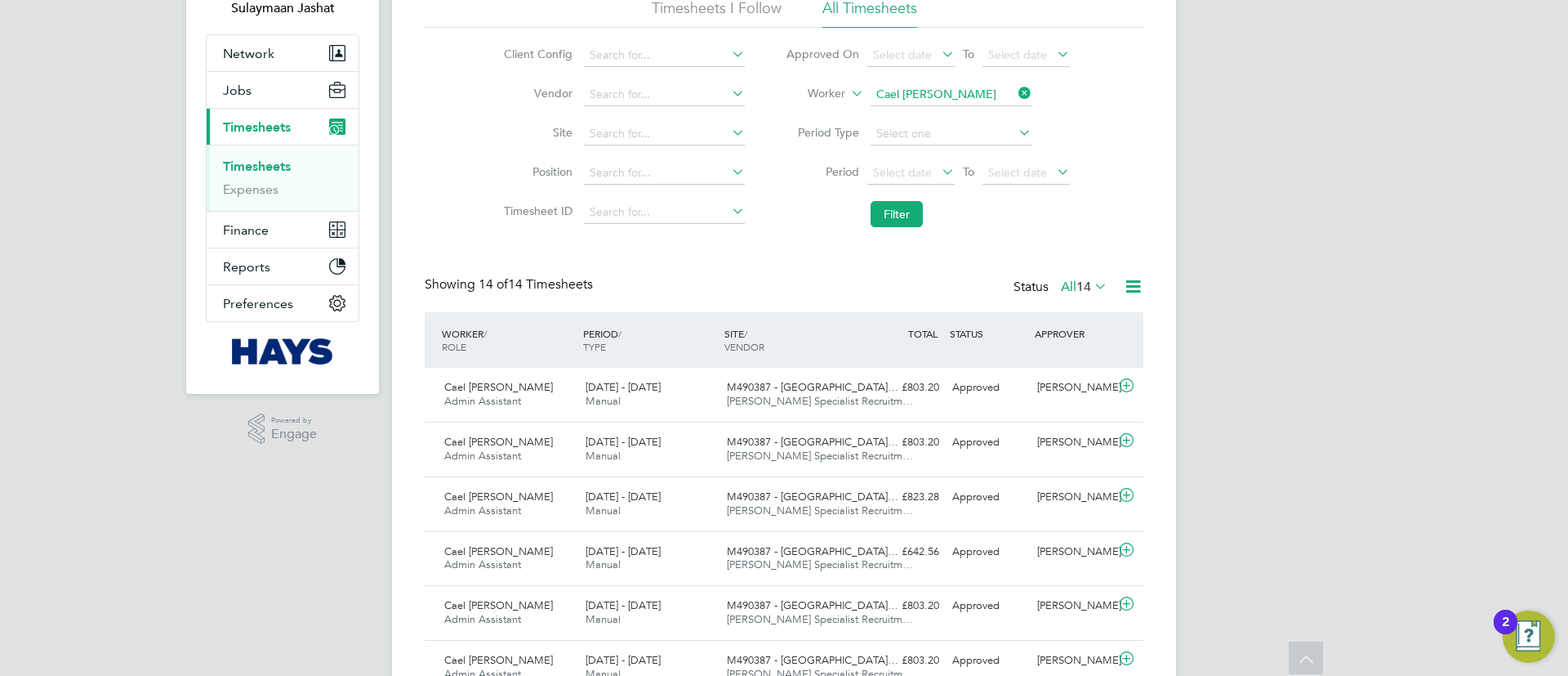
click at [1064, 289] on label "All 14" at bounding box center [1084, 287] width 47 height 16
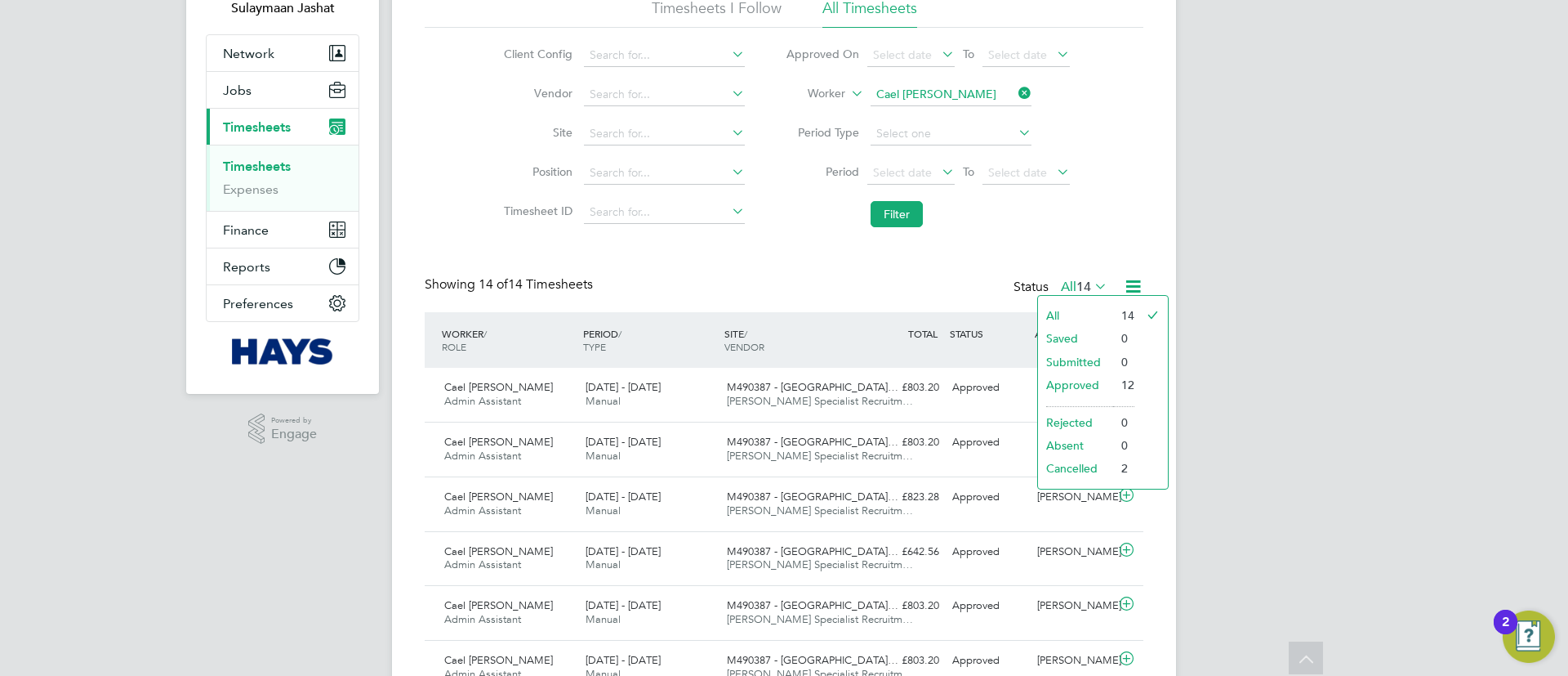
click at [1055, 375] on li "Approved" at bounding box center [1076, 385] width 75 height 23
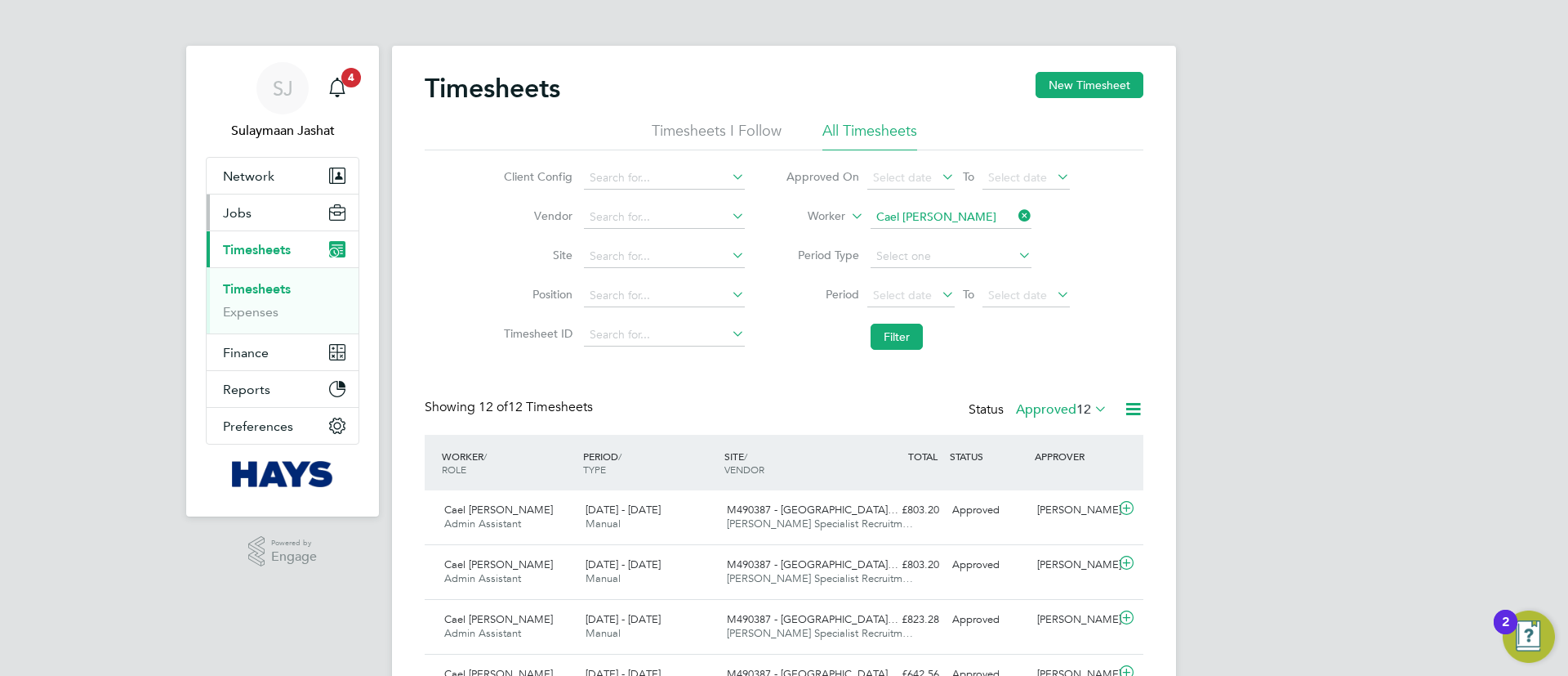
click at [236, 219] on button "Jobs" at bounding box center [282, 212] width 152 height 36
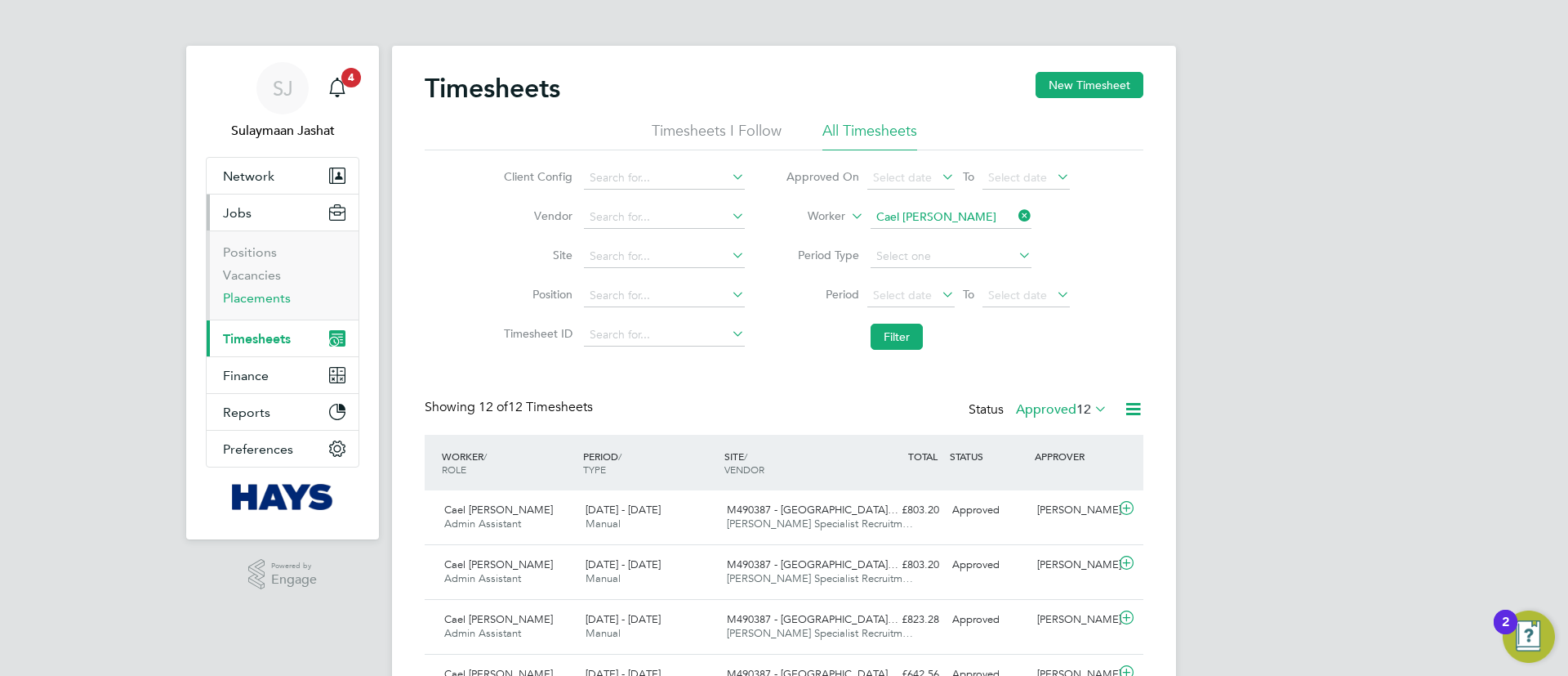
click at [263, 297] on link "Placements" at bounding box center [257, 298] width 68 height 16
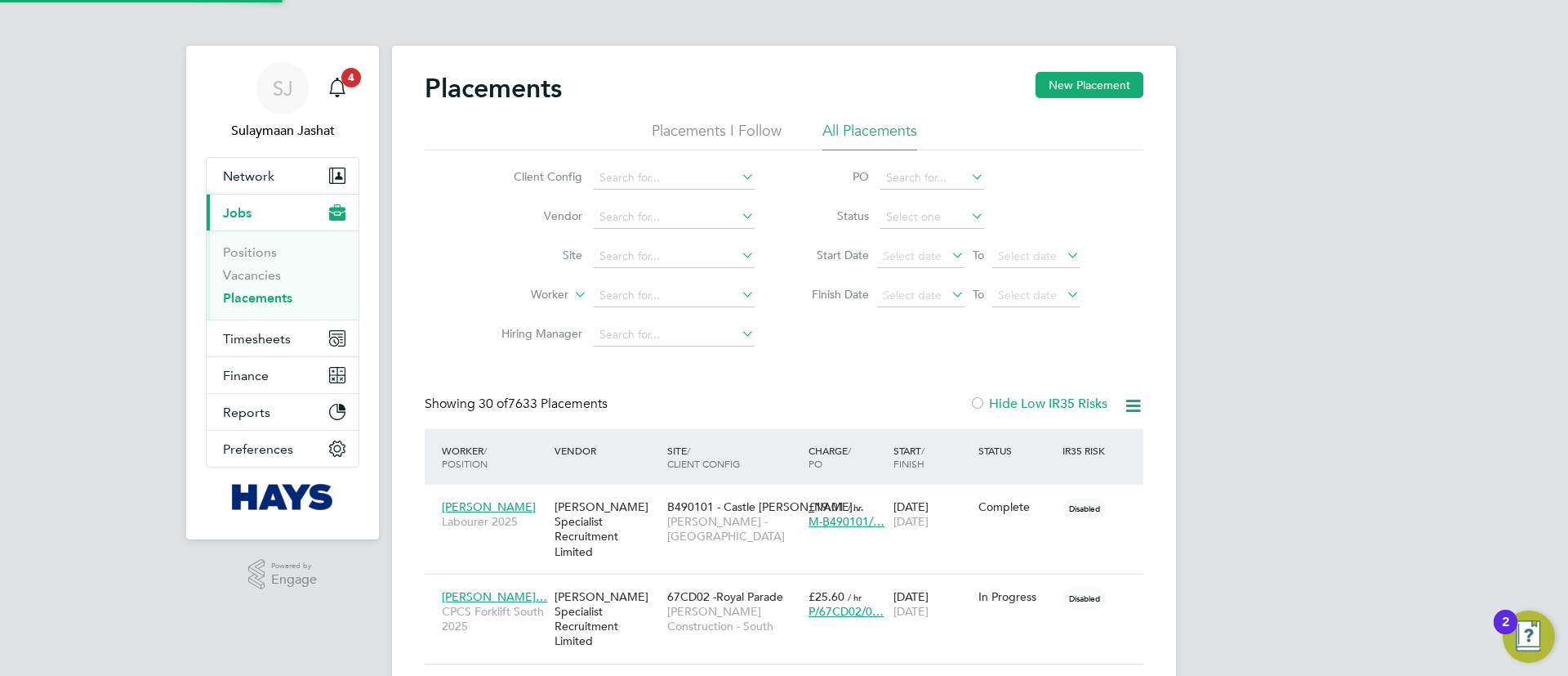
click at [665, 511] on div "B490101 - Castle Gresl… Lovell - East Midlands" at bounding box center [733, 522] width 142 height 61
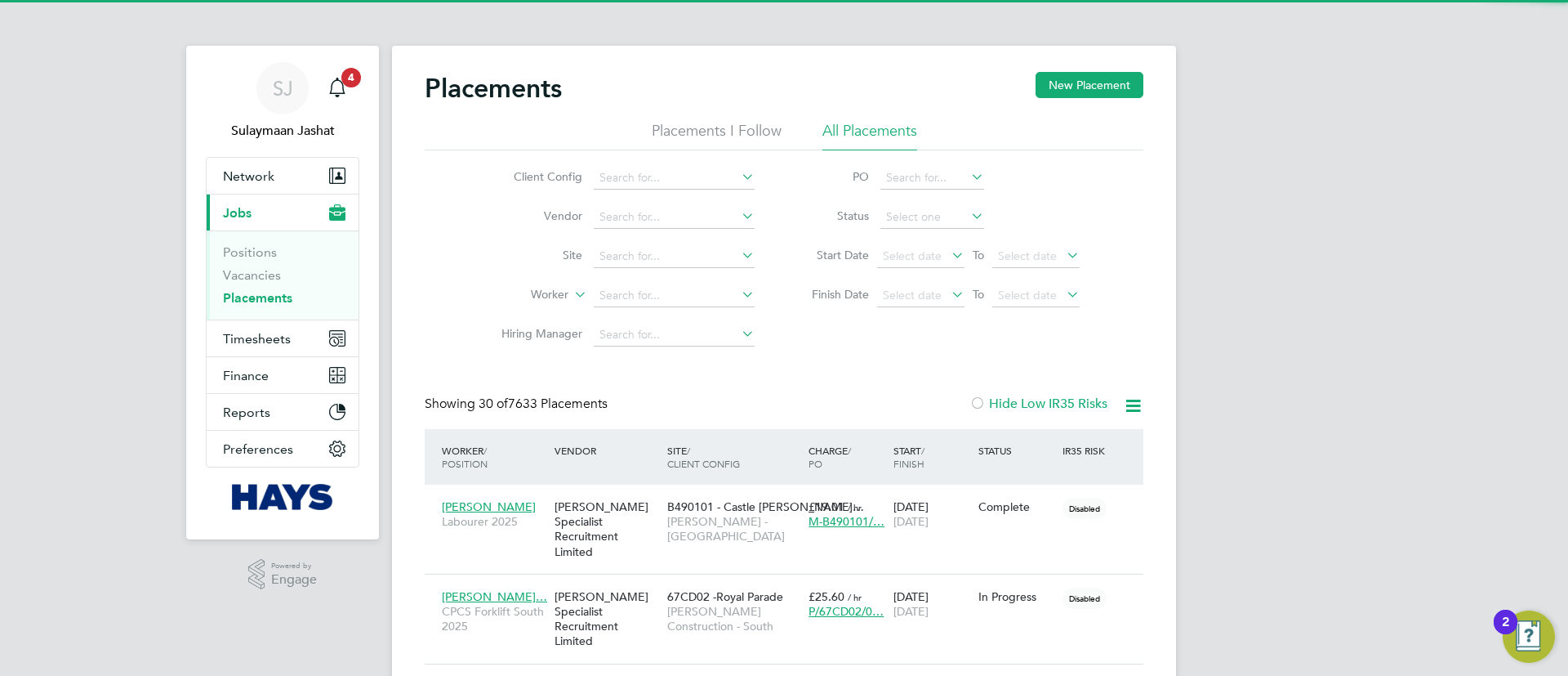
scroll to position [61, 142]
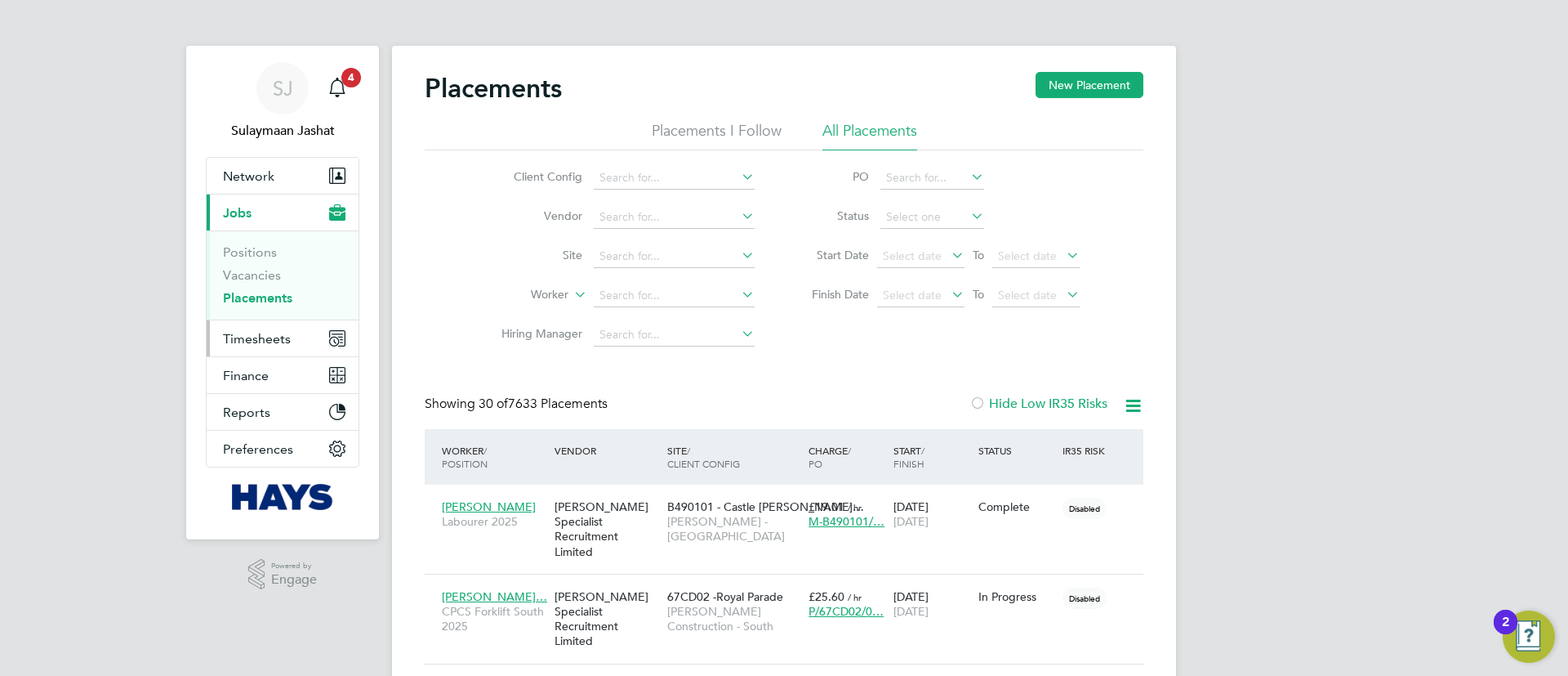
click at [247, 337] on span "Timesheets" at bounding box center [257, 338] width 68 height 16
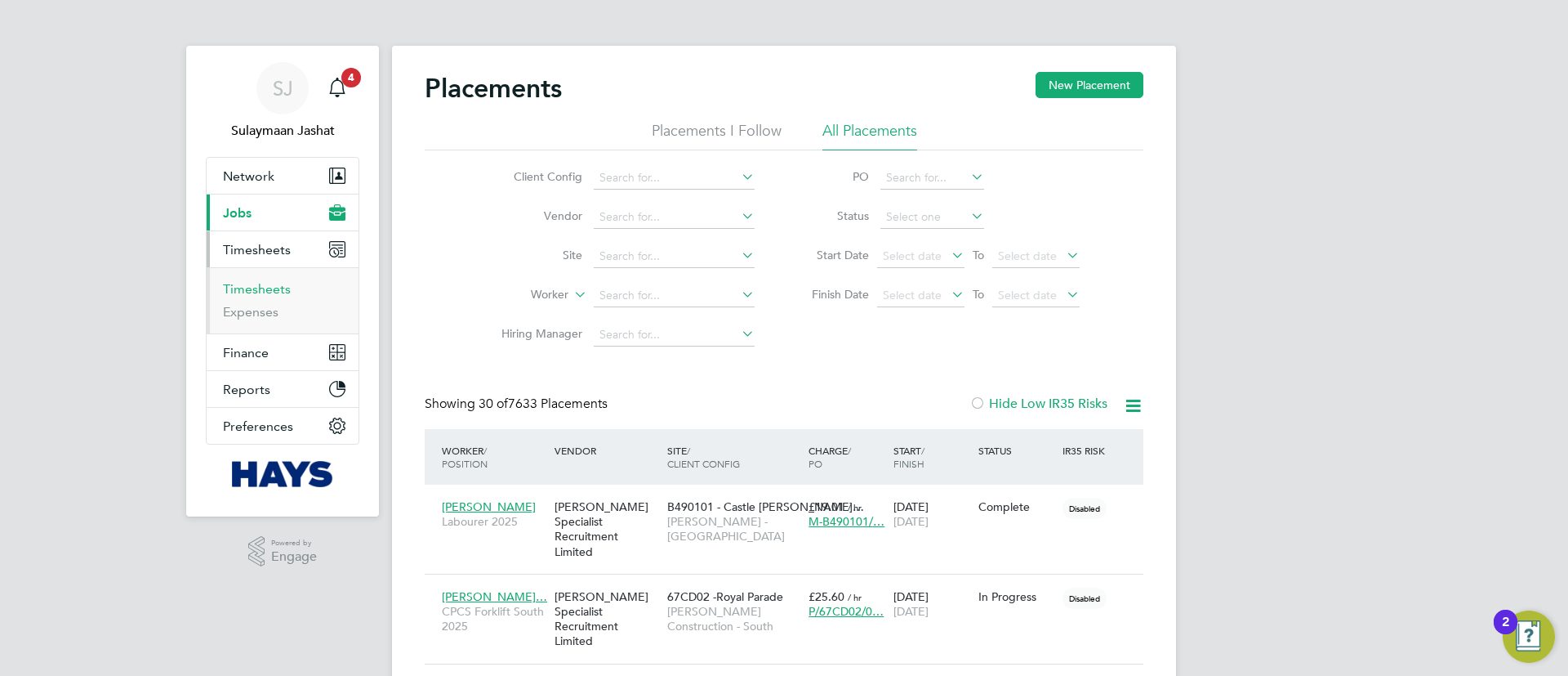
click at [268, 288] on link "Timesheets" at bounding box center [257, 289] width 68 height 16
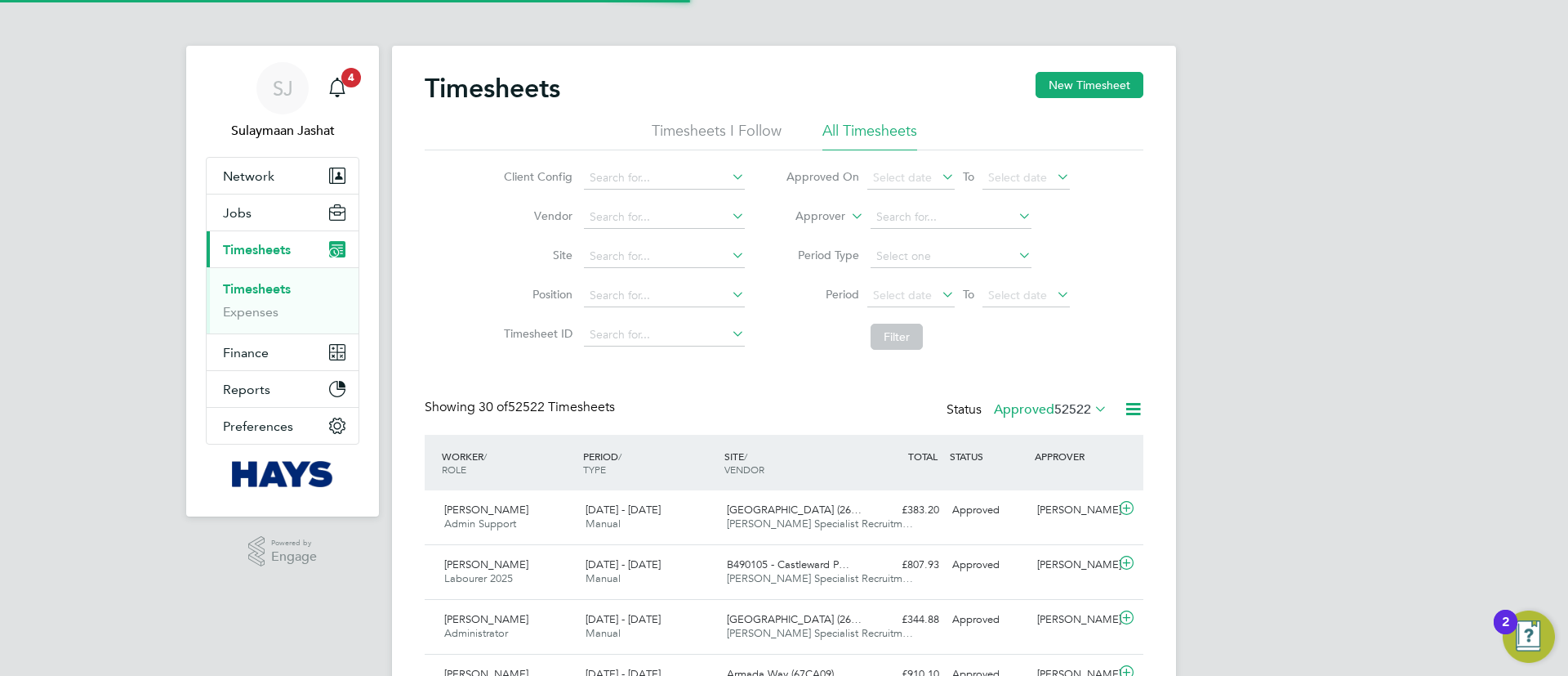
click at [839, 222] on label "Approver" at bounding box center [808, 217] width 73 height 16
click at [825, 224] on ul "Worker Approver" at bounding box center [805, 246] width 82 height 44
click at [814, 232] on li "Approver" at bounding box center [928, 217] width 325 height 39
click at [842, 224] on li "Approver" at bounding box center [928, 217] width 325 height 39
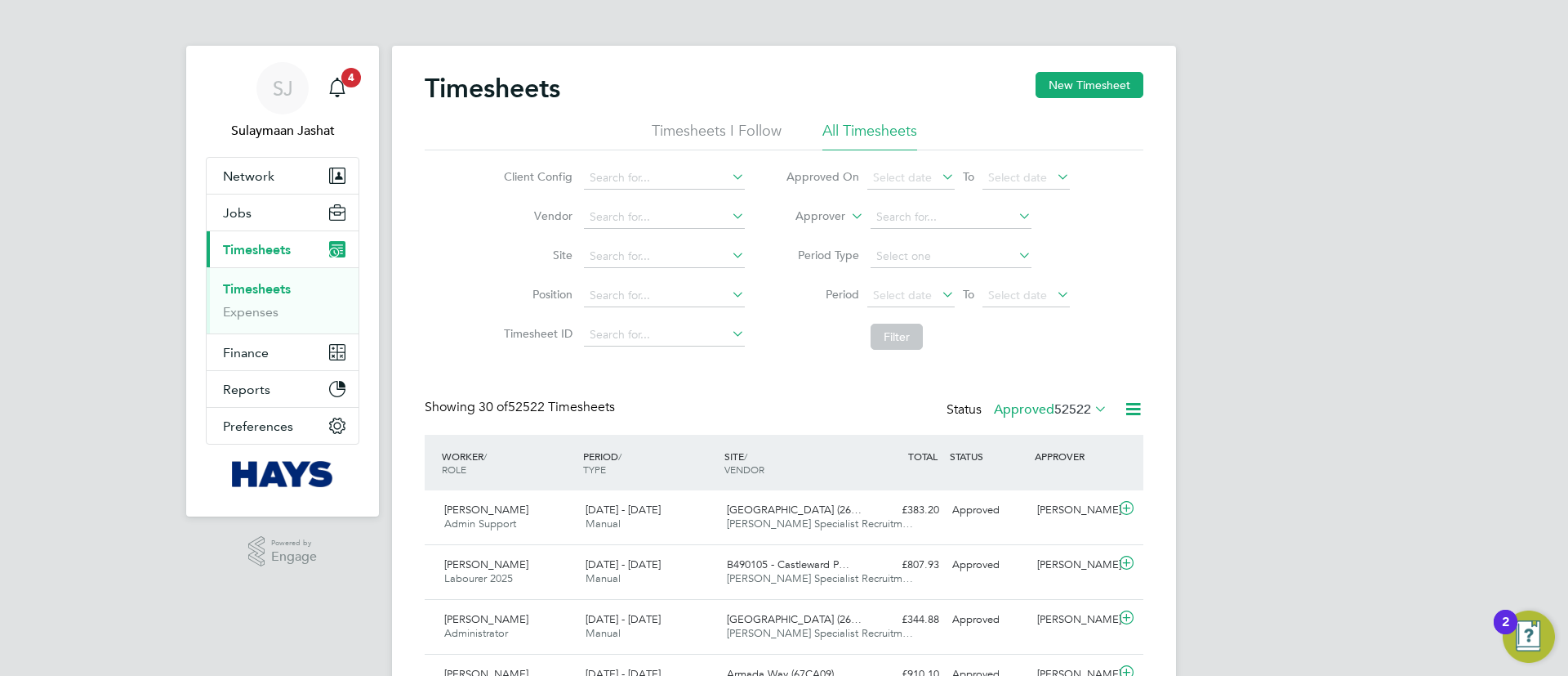
click at [832, 195] on li "Approved On Select date To Select date" at bounding box center [928, 178] width 325 height 39
click at [826, 220] on label "Approver" at bounding box center [808, 217] width 73 height 16
click at [813, 241] on li "Worker" at bounding box center [805, 235] width 81 height 21
click at [894, 221] on input at bounding box center [951, 217] width 161 height 23
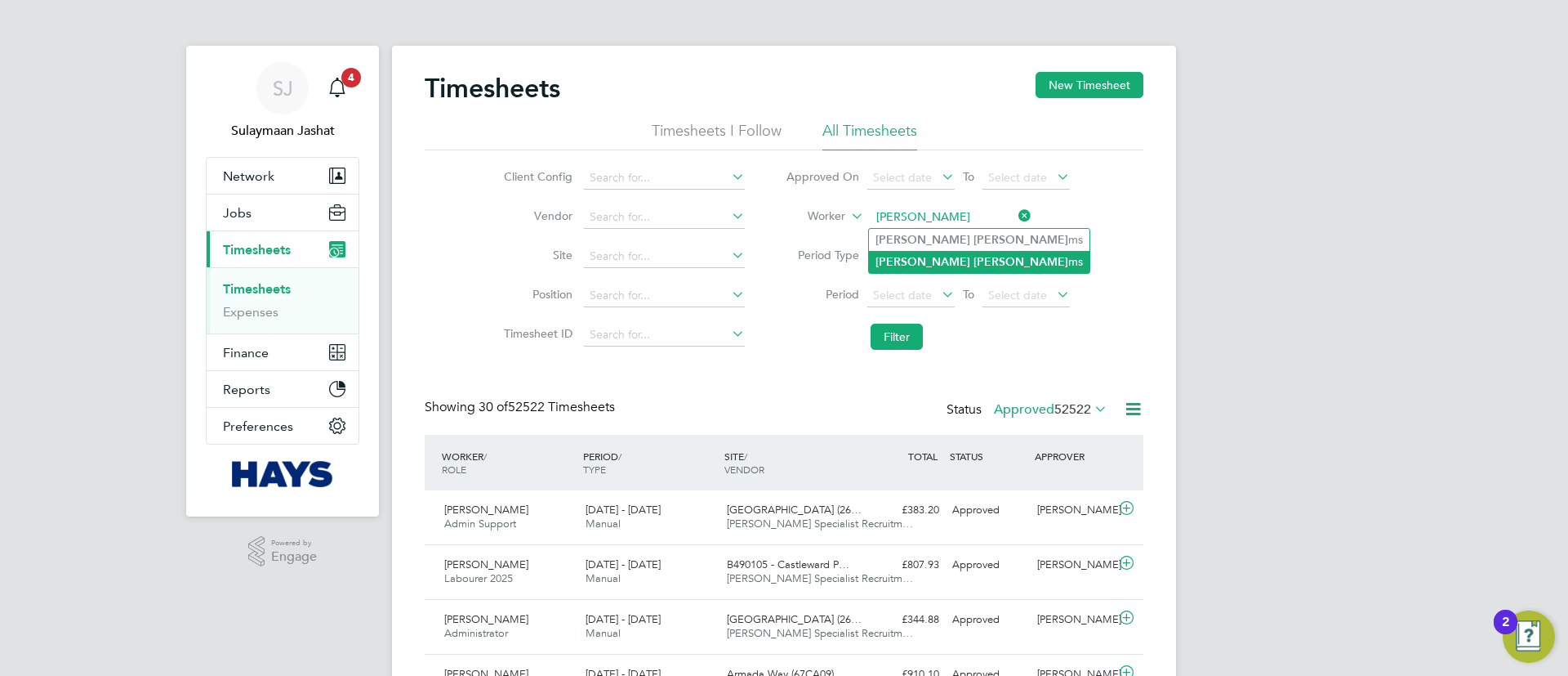
click at [973, 255] on b "Willia" at bounding box center [1021, 261] width 95 height 14
type input "Michael Williams"
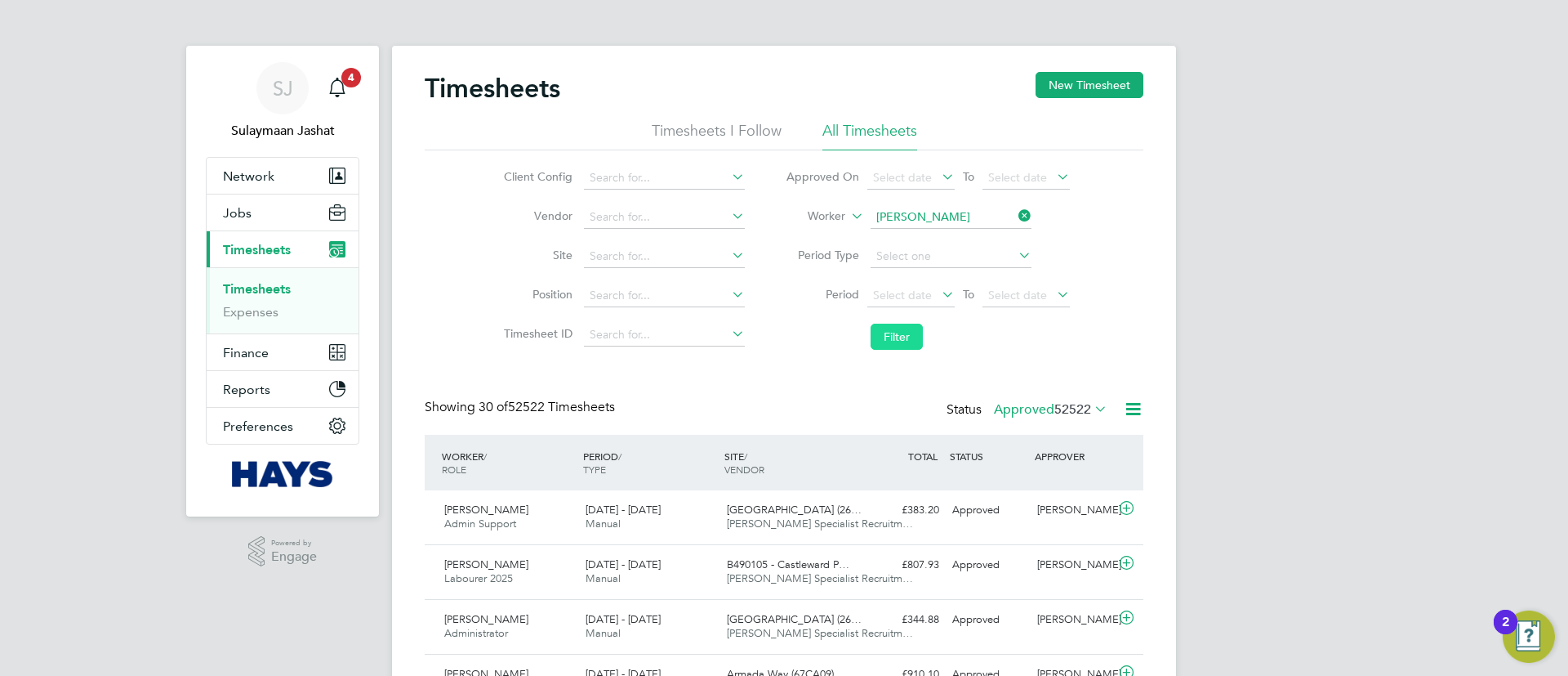
click at [905, 324] on button "Filter" at bounding box center [896, 336] width 52 height 26
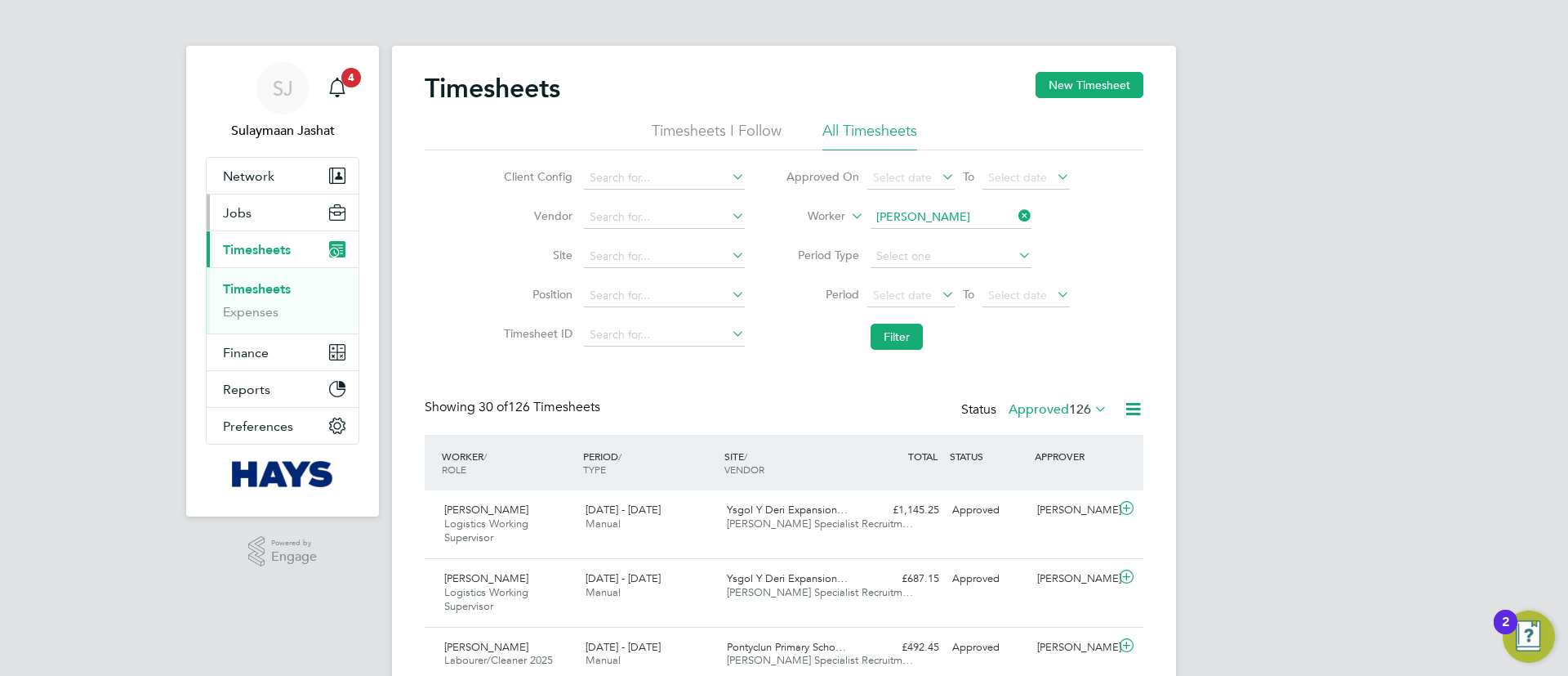
click at [261, 214] on button "Jobs" at bounding box center [282, 212] width 152 height 36
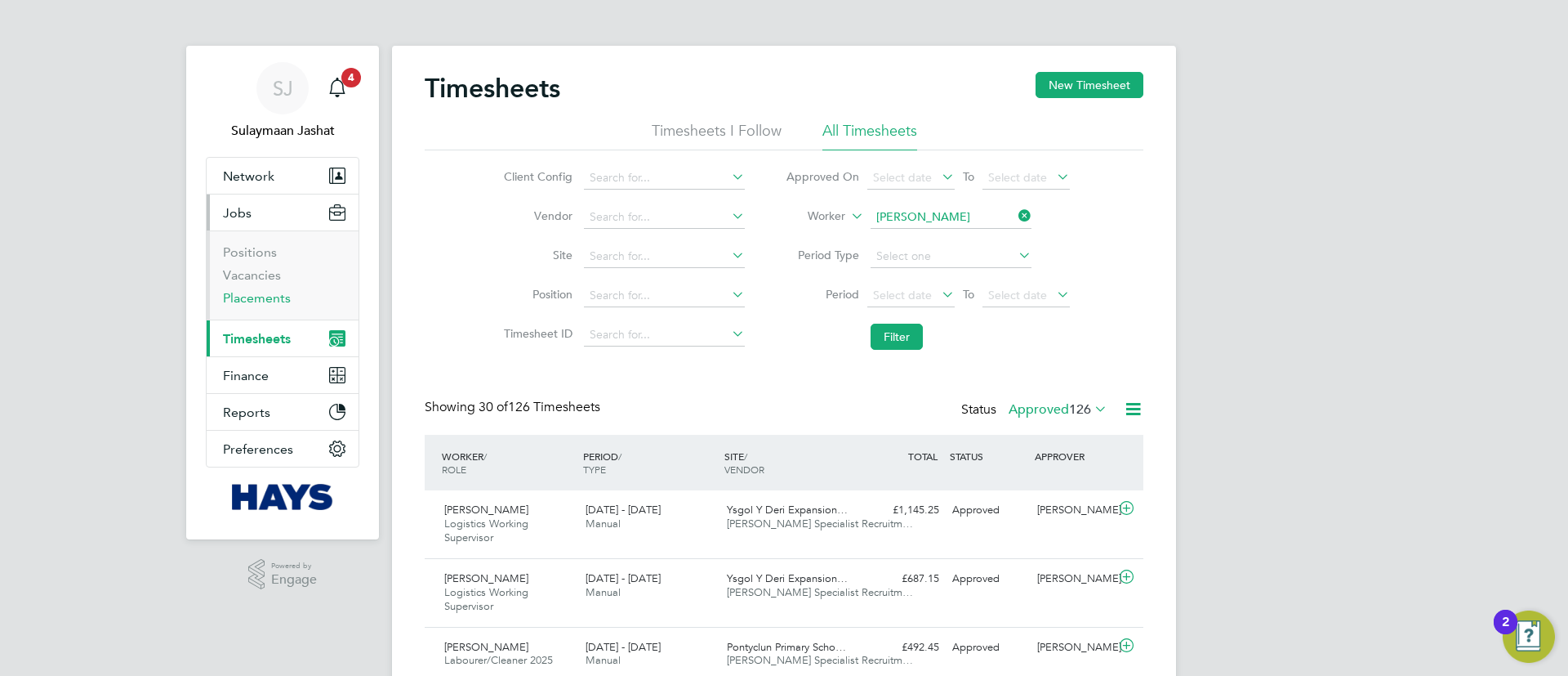
click at [275, 300] on link "Placements" at bounding box center [257, 298] width 68 height 16
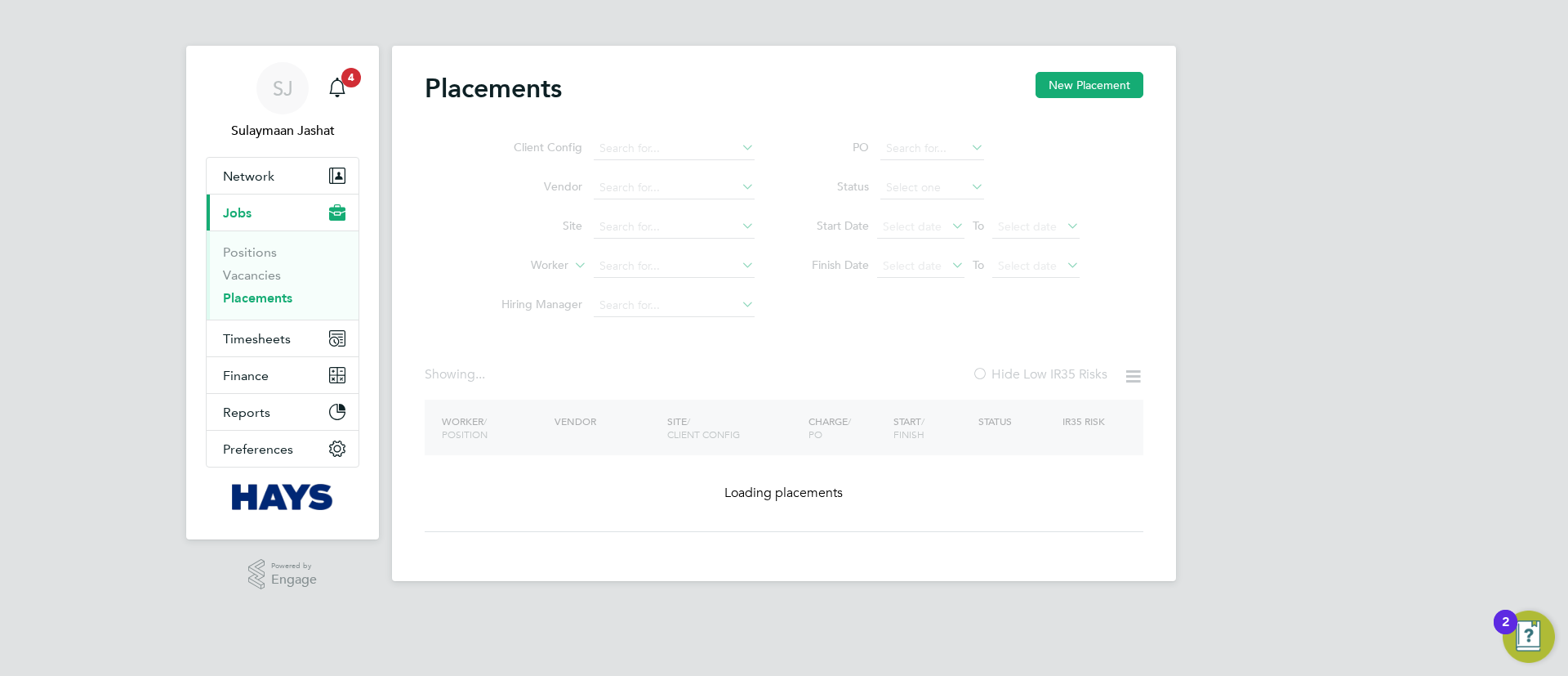
click at [618, 472] on div "Worker / Position Vendor Site / Client Config Charge / PO Start / Finish Status…" at bounding box center [784, 465] width 719 height 132
click at [618, 481] on div "Worker / Position Vendor Site / Client Config Charge / PO Start / Finish Status…" at bounding box center [784, 465] width 719 height 132
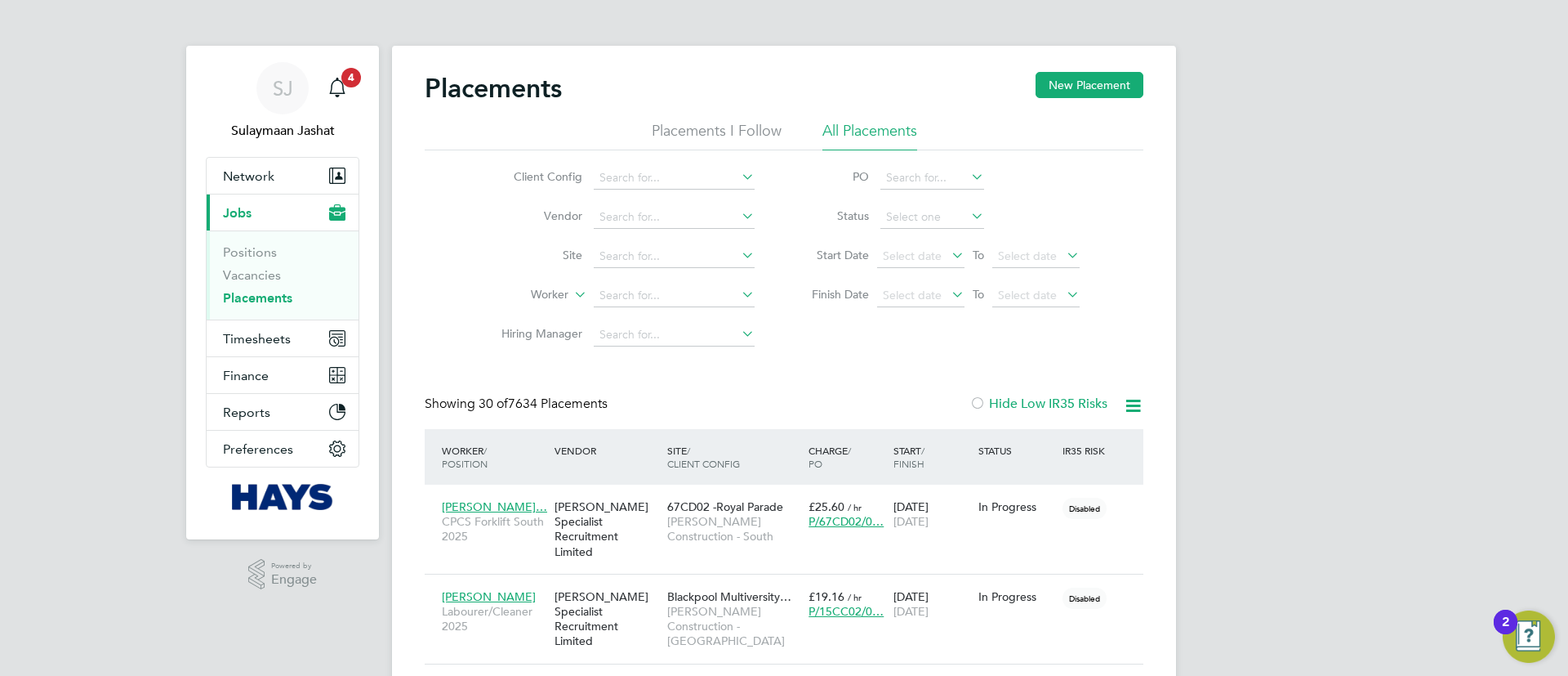
scroll to position [77, 142]
click at [307, 329] on button "Timesheets" at bounding box center [282, 338] width 152 height 36
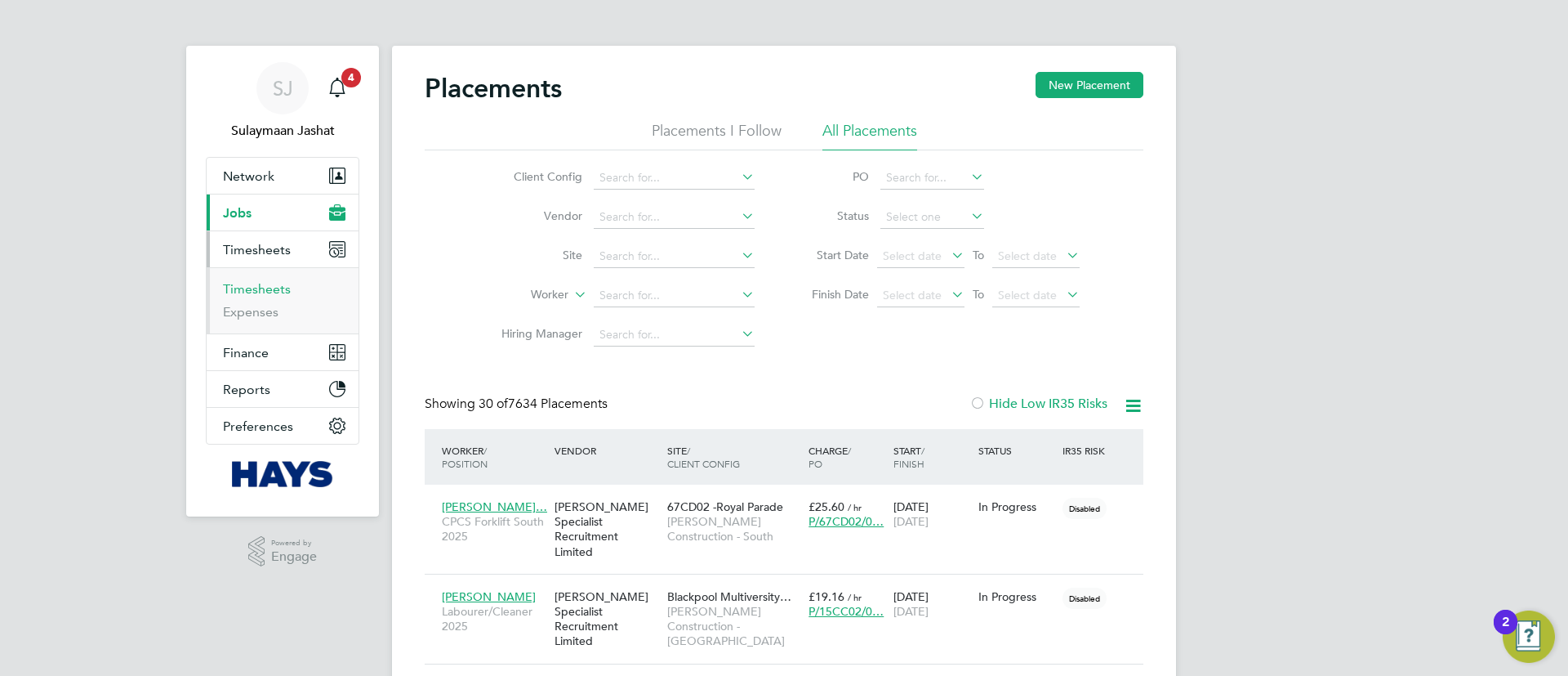
click at [282, 287] on link "Timesheets" at bounding box center [257, 289] width 68 height 16
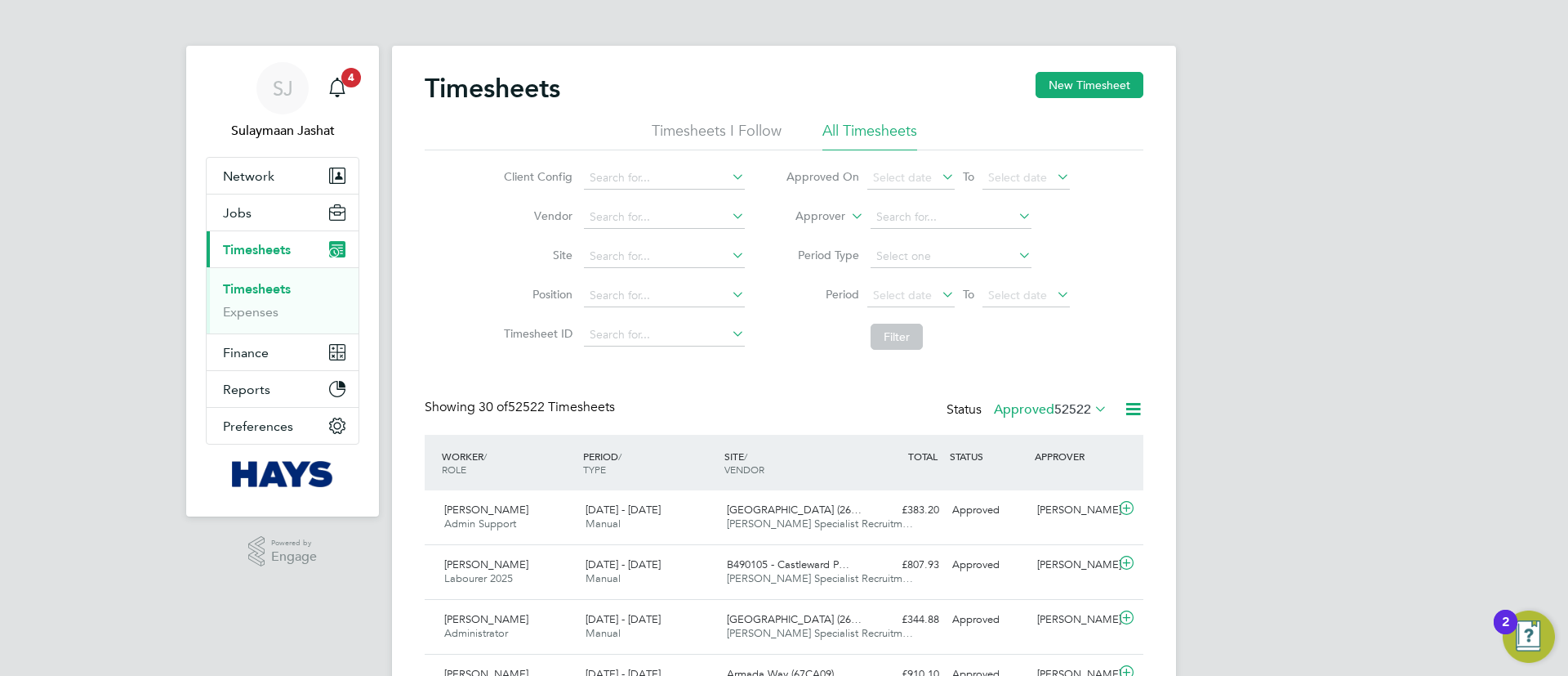
click at [794, 217] on label "Approver" at bounding box center [808, 217] width 73 height 16
click at [810, 216] on label "Approver" at bounding box center [808, 217] width 73 height 16
click at [801, 227] on li "Worker" at bounding box center [805, 235] width 81 height 21
click at [879, 213] on input at bounding box center [951, 217] width 161 height 23
click at [878, 246] on li "Ray mond Hi ggins" at bounding box center [958, 239] width 178 height 22
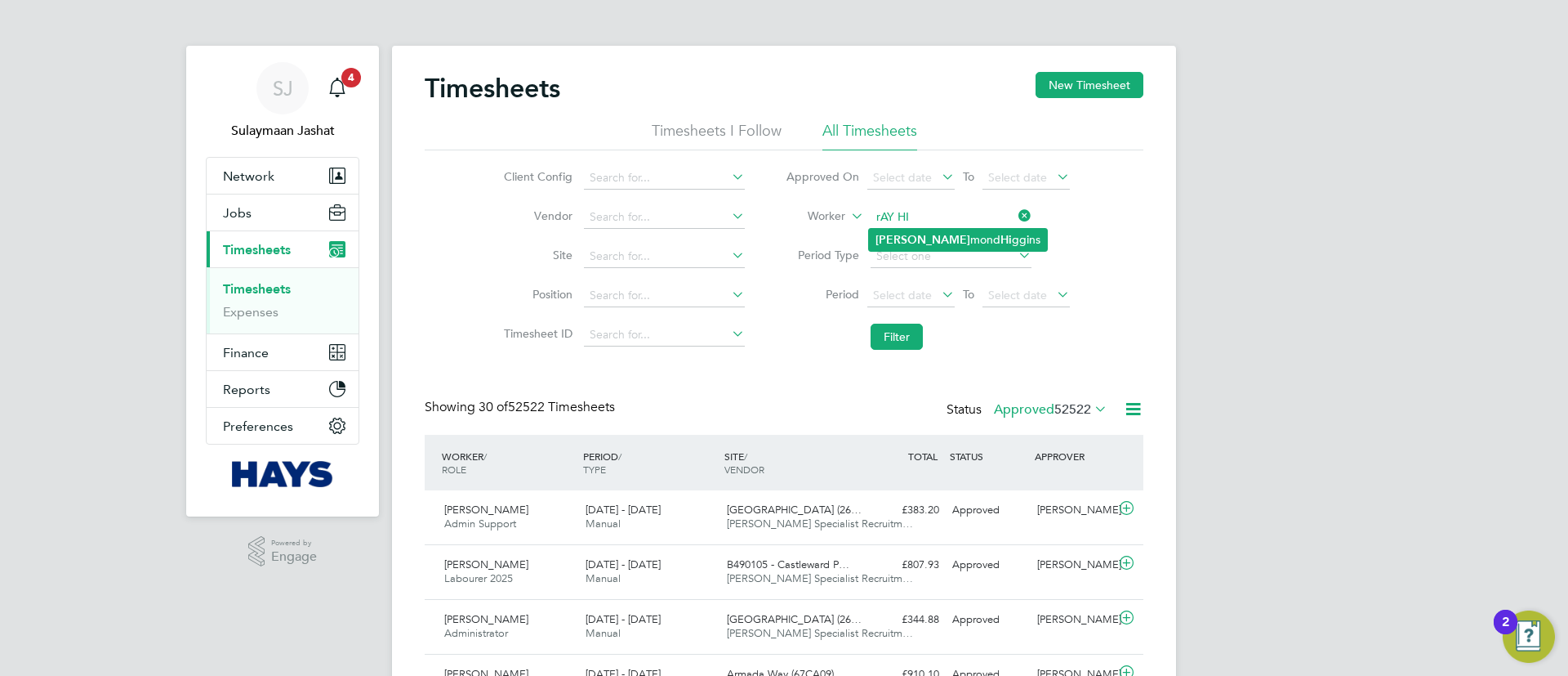
type input "Raymond Higgins"
click at [879, 321] on li "Filter" at bounding box center [928, 336] width 325 height 43
click at [879, 335] on button "Filter" at bounding box center [896, 336] width 52 height 26
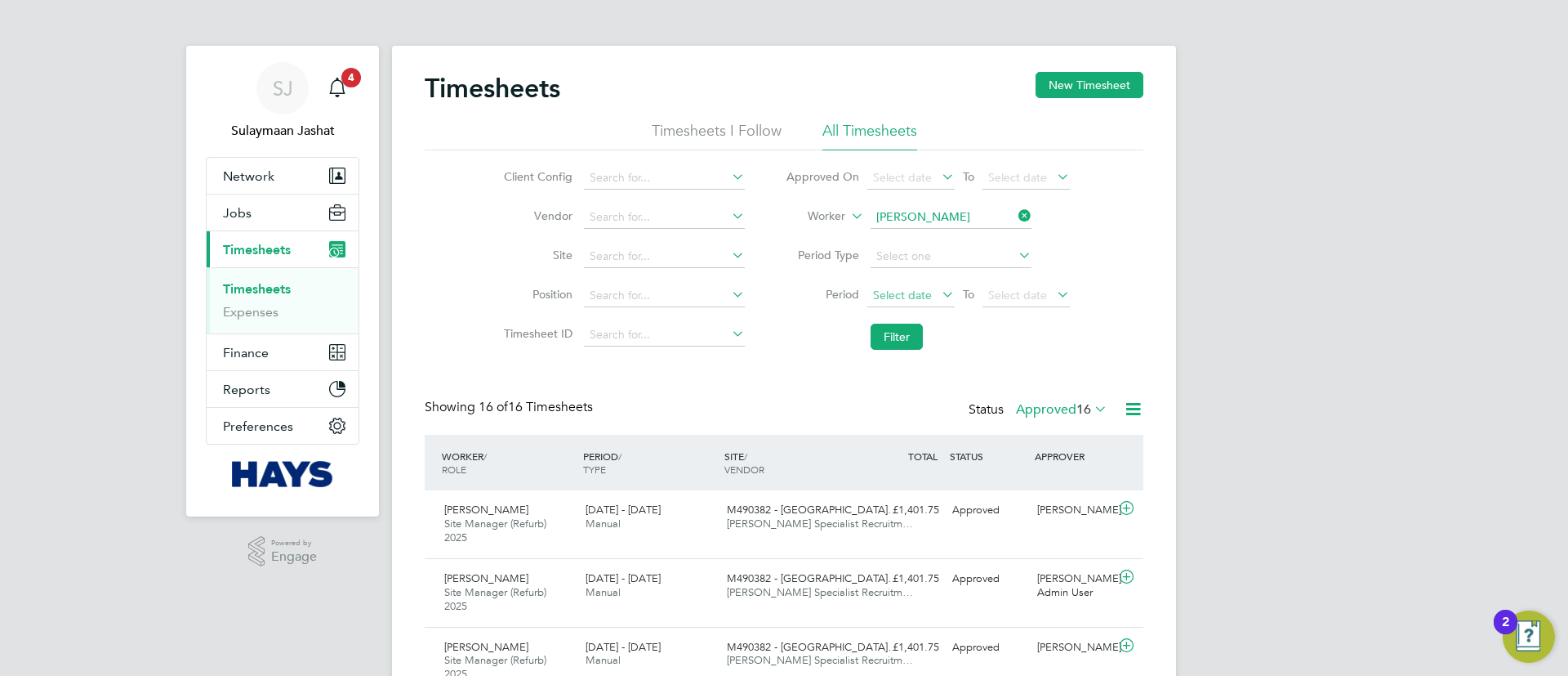
click at [932, 286] on span "Select date" at bounding box center [911, 296] width 88 height 22
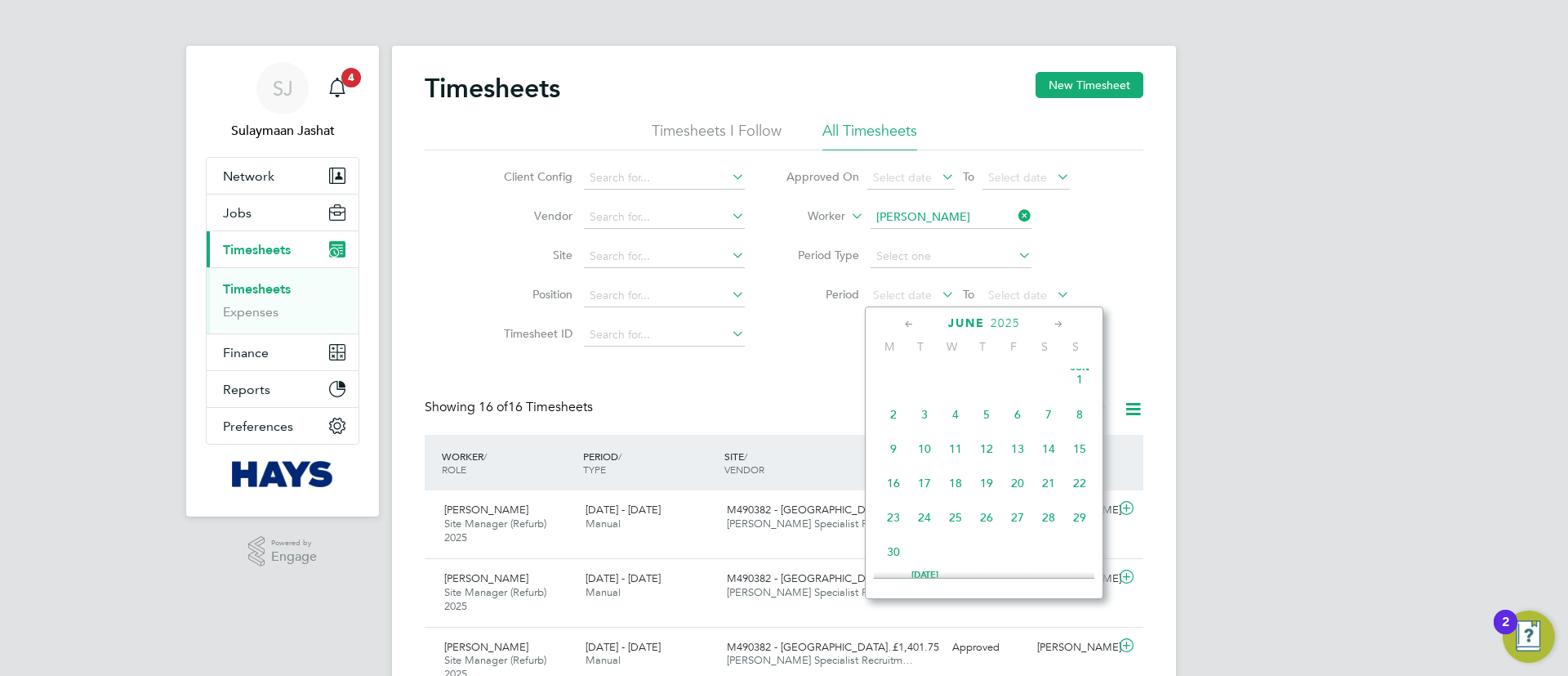
click at [988, 479] on span "19" at bounding box center [986, 483] width 31 height 31
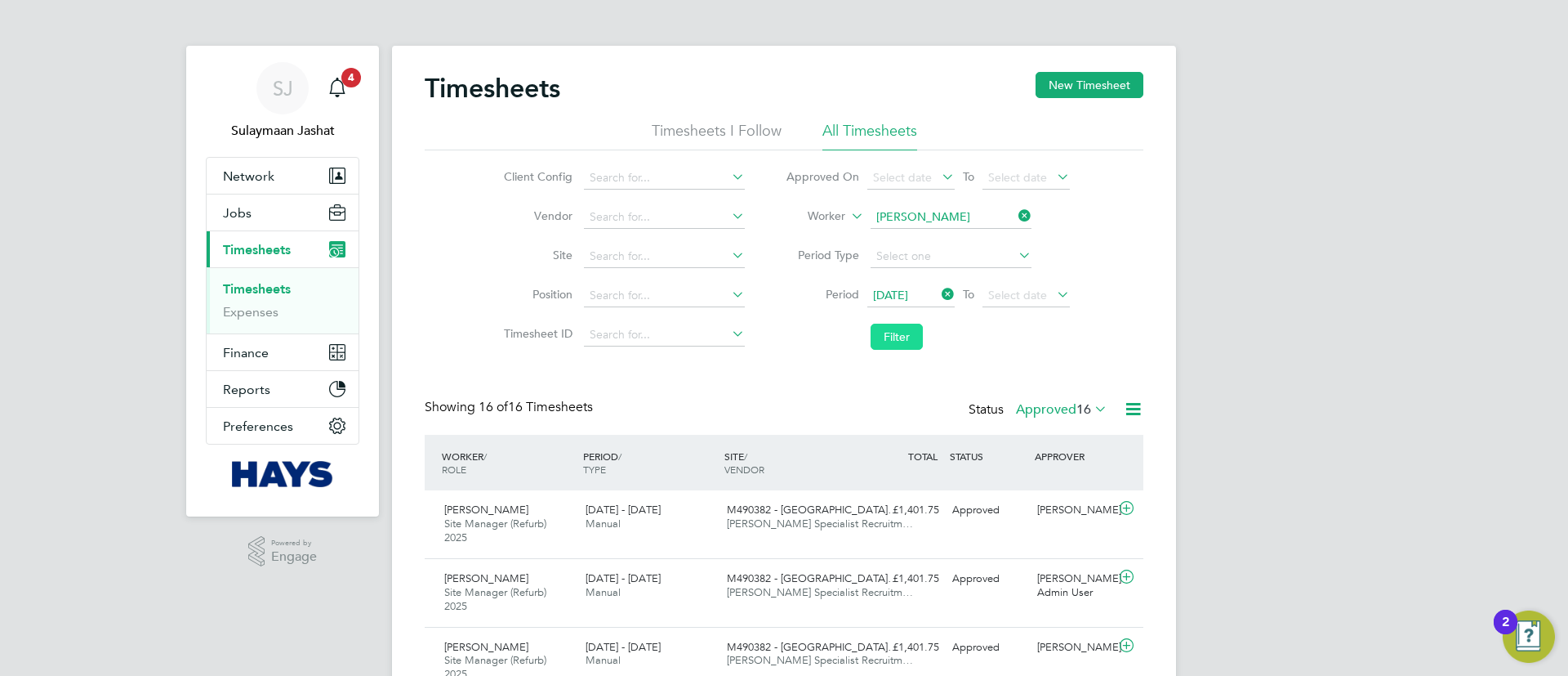
click at [889, 332] on button "Filter" at bounding box center [896, 336] width 52 height 26
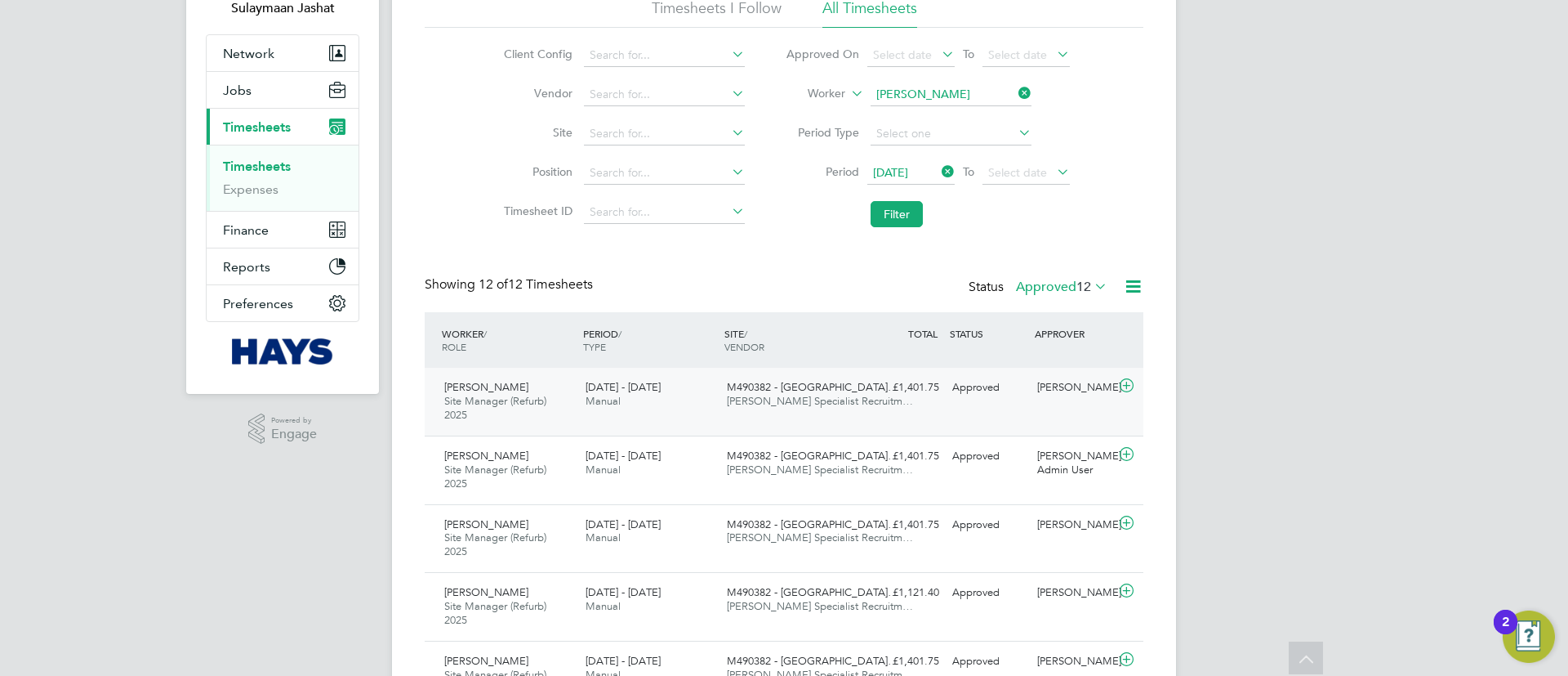
click at [845, 387] on span "M490382 - Stoke Unitas…" at bounding box center [813, 386] width 172 height 14
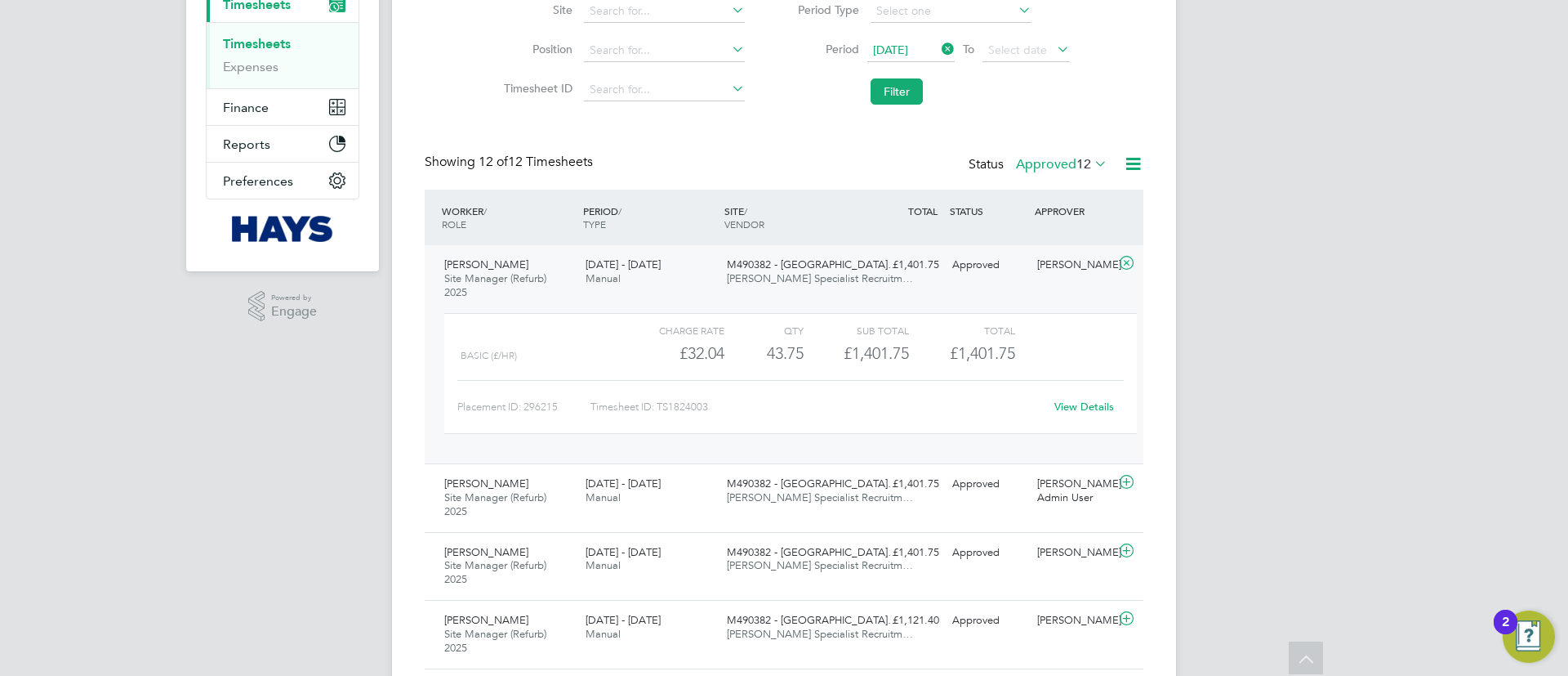
click at [1115, 408] on div "View Details" at bounding box center [1084, 407] width 80 height 26
click at [1089, 413] on link "View Details" at bounding box center [1084, 406] width 59 height 14
click at [859, 283] on div "M490382 - Stoke Unitas… Hays Specialist Recruitm…" at bounding box center [791, 271] width 142 height 41
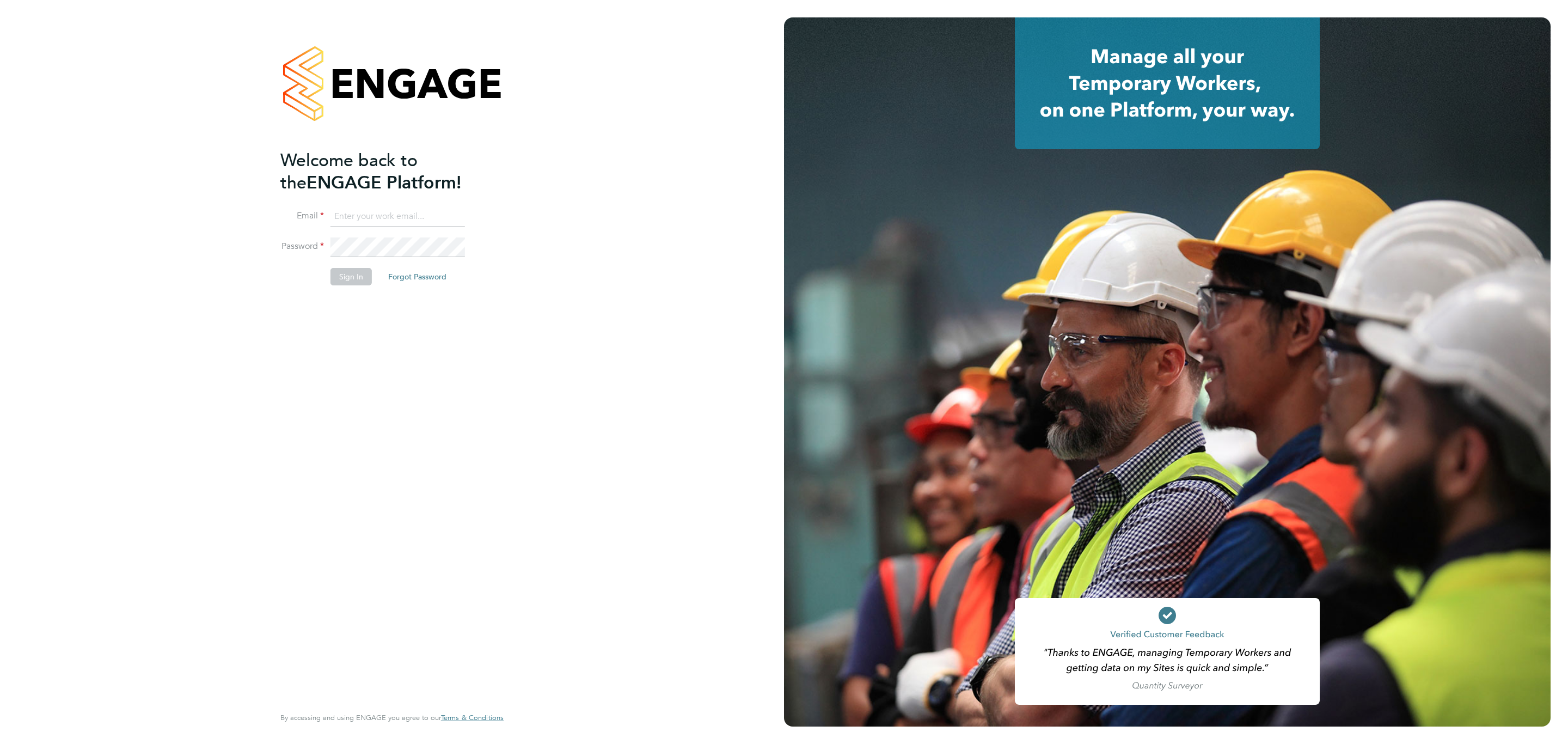
click at [416, 219] on input at bounding box center [397, 217] width 135 height 19
click at [441, 212] on input "Sulaymaan.Jashat.Lovell@engagedeployment.com" at bounding box center [397, 217] width 135 height 19
click at [438, 214] on input "Sulaymaan.Jashat.Lovell@engagedeployment.com" at bounding box center [397, 217] width 135 height 19
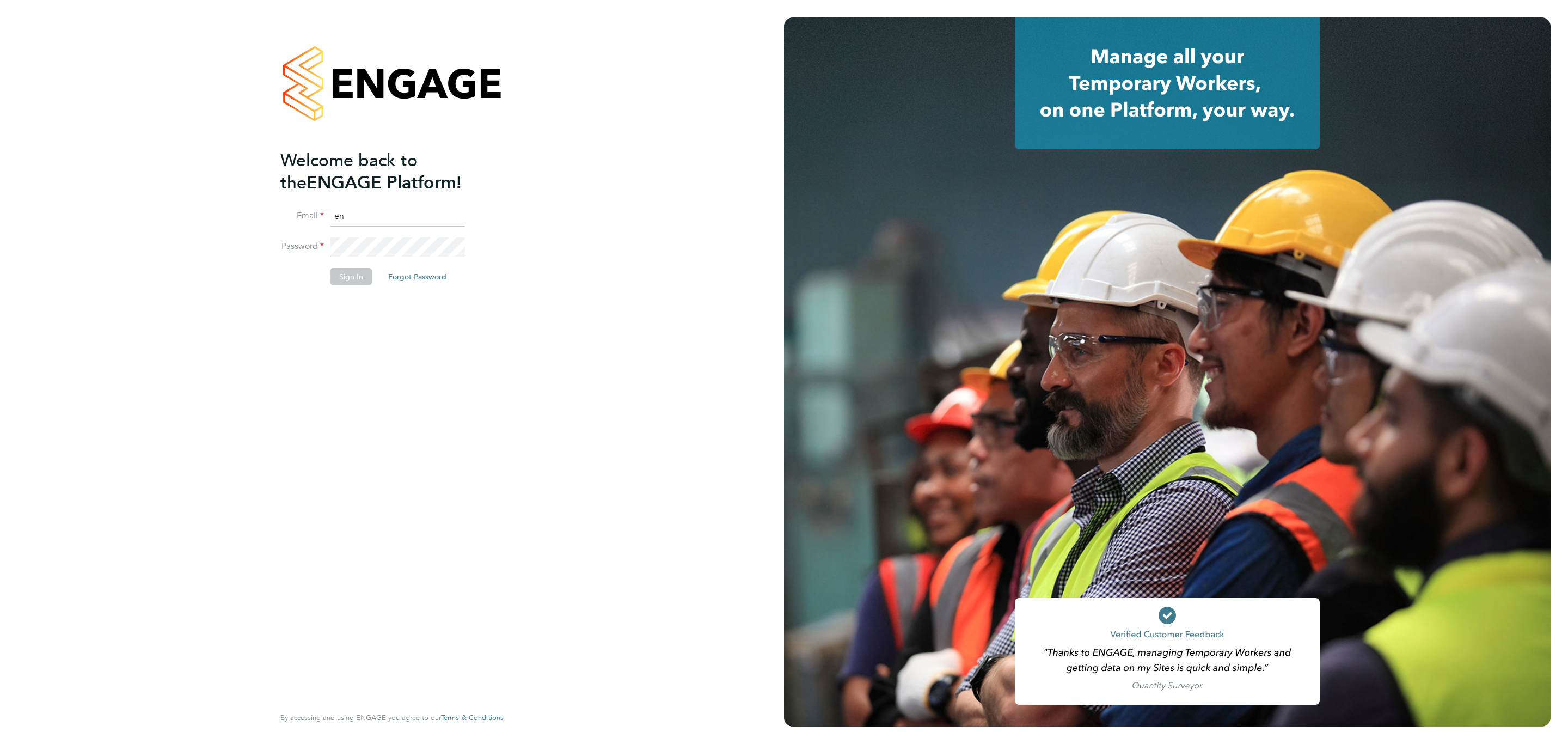
type input "engagemasterlogins@hays.com"
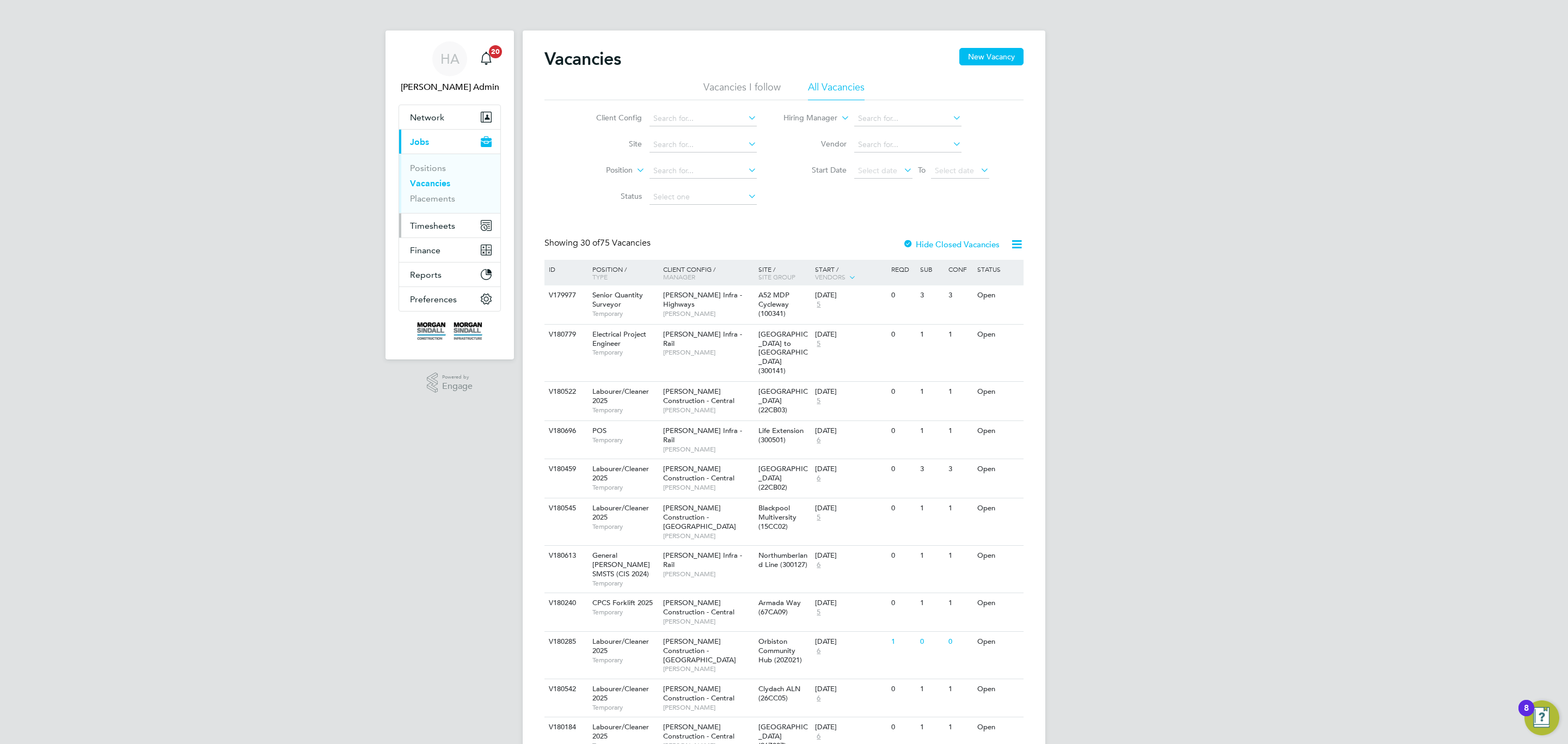
click at [441, 230] on span "Timesheets" at bounding box center [433, 225] width 45 height 10
click at [446, 193] on link "Timesheets" at bounding box center [433, 192] width 45 height 10
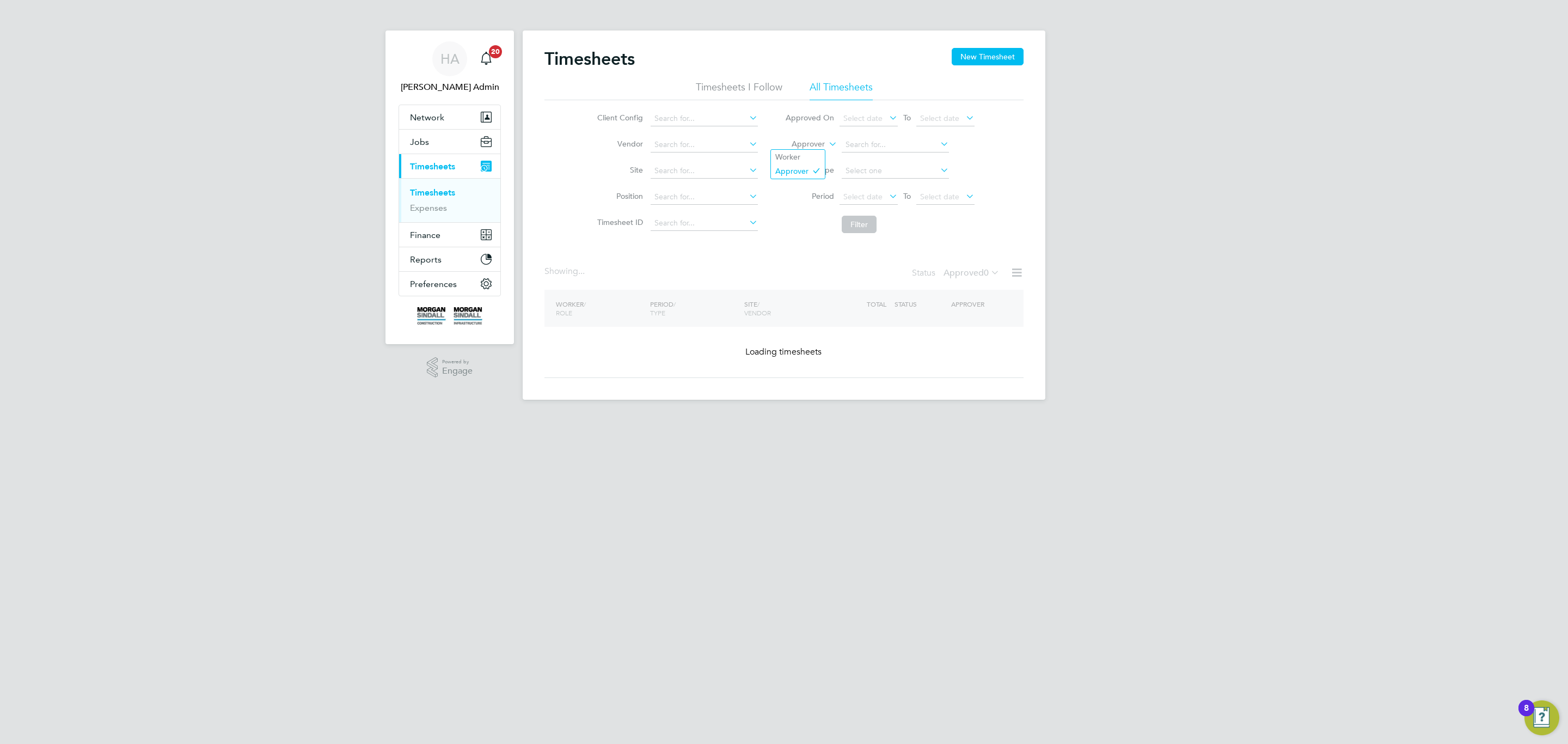
click at [818, 146] on label "Approver" at bounding box center [800, 144] width 49 height 11
click at [804, 159] on li "Worker" at bounding box center [798, 156] width 54 height 14
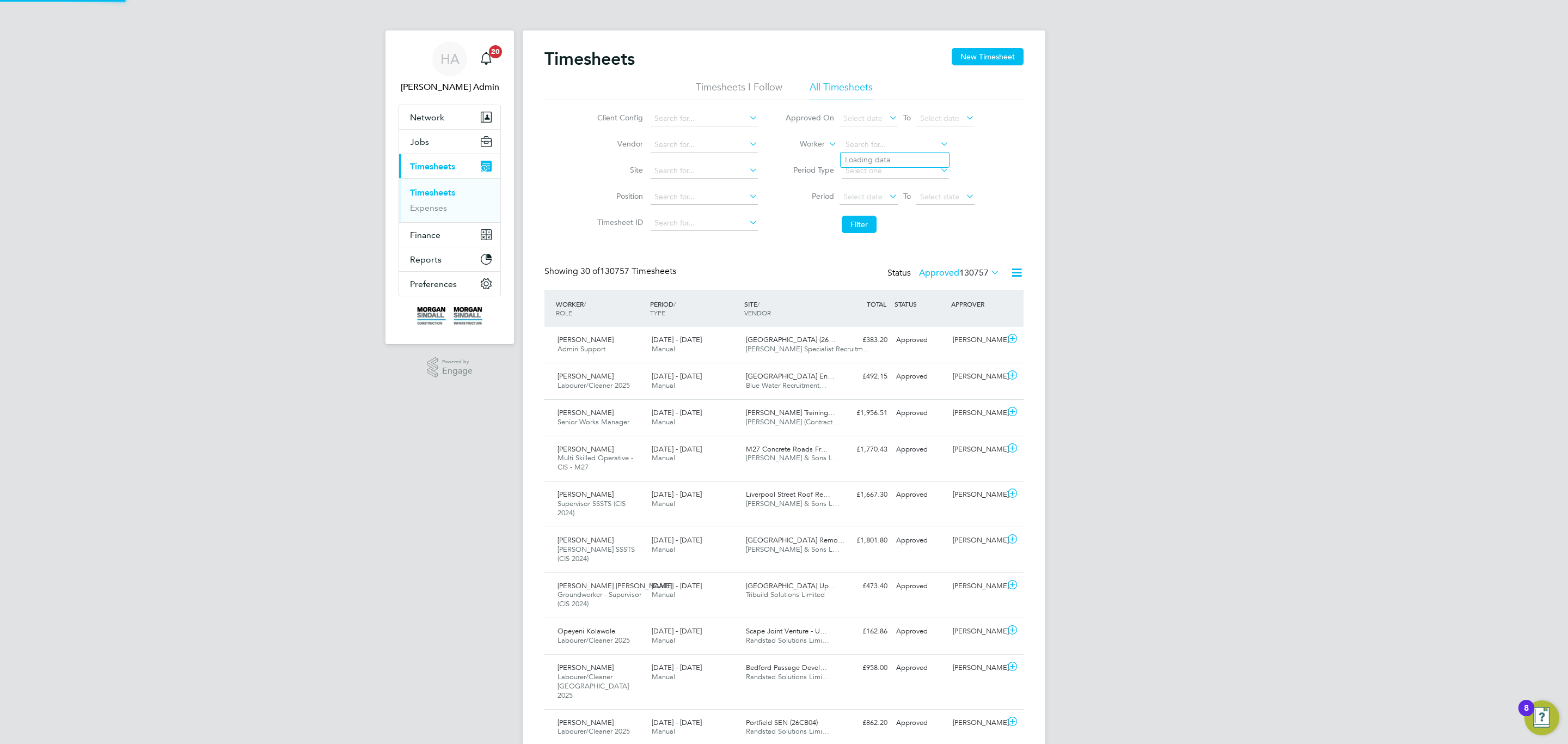
click at [884, 139] on input at bounding box center [895, 144] width 107 height 15
click at [915, 147] on input at bounding box center [895, 144] width 107 height 15
click at [911, 163] on b "Spen" at bounding box center [920, 160] width 18 height 9
type input "Tony Spencer"
click at [856, 221] on button "Filter" at bounding box center [859, 224] width 35 height 18
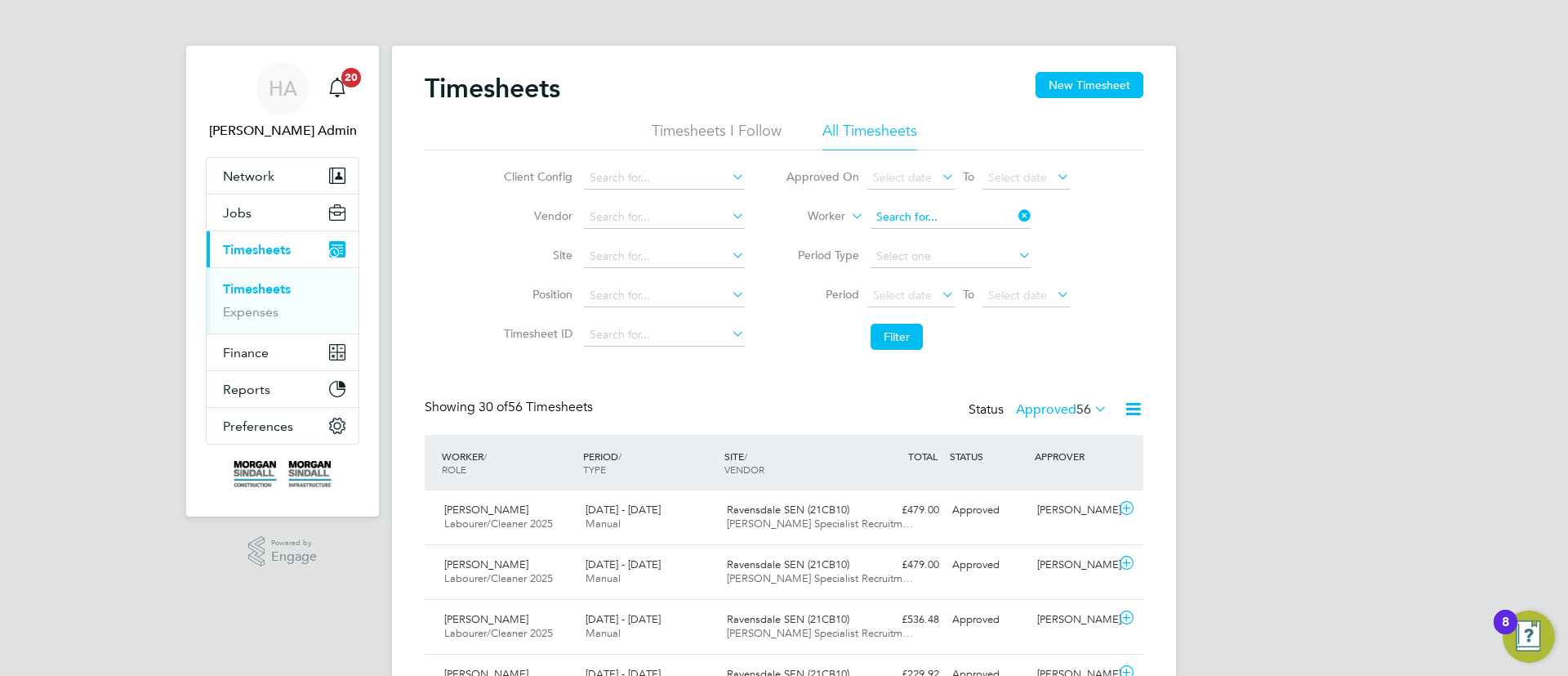
click at [948, 217] on input at bounding box center [951, 217] width 161 height 23
click at [942, 228] on li "Robert Ta ylor" at bounding box center [951, 239] width 163 height 22
type input "Robert Taylor"
drag, startPoint x: 910, startPoint y: 321, endPoint x: 901, endPoint y: 335, distance: 16.6
click at [910, 322] on li "Filter" at bounding box center [928, 336] width 325 height 43
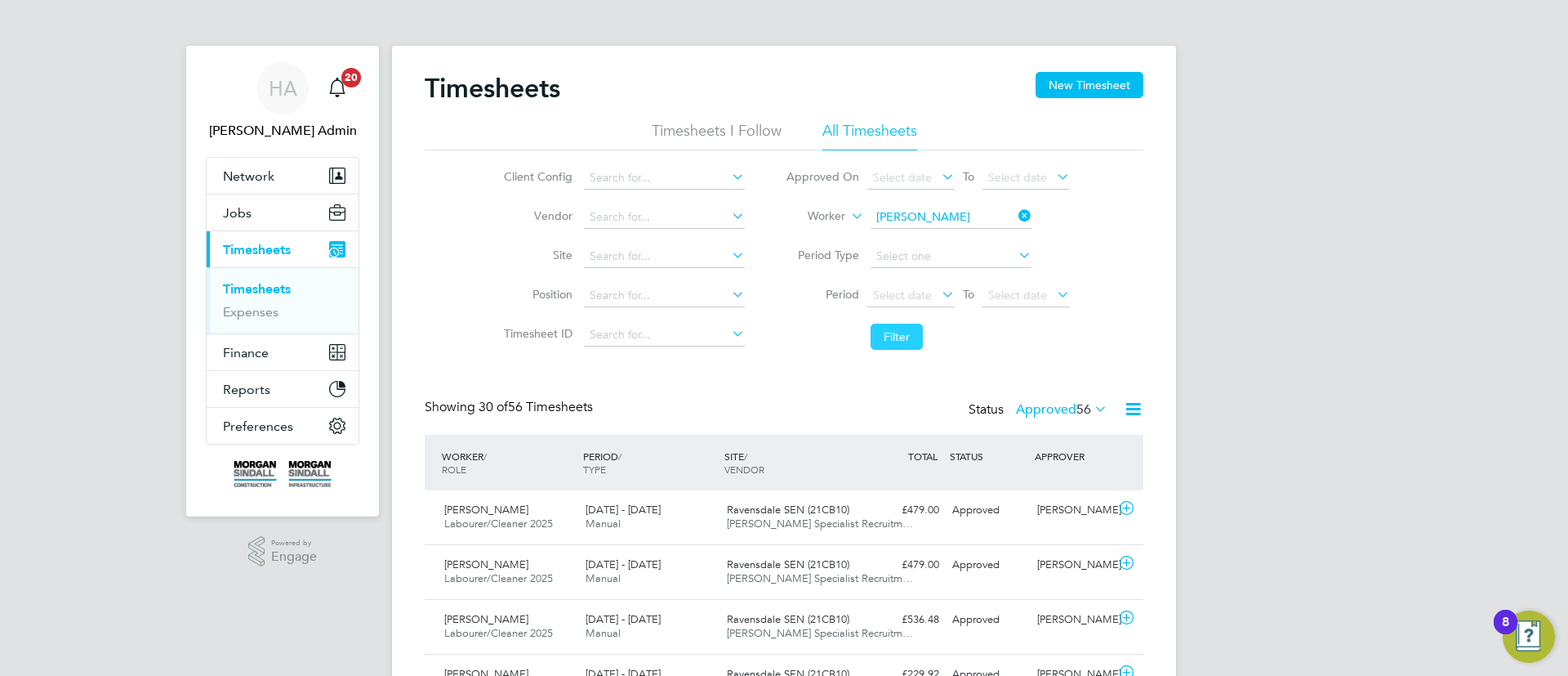
click at [894, 338] on button "Filter" at bounding box center [896, 336] width 52 height 26
click at [1021, 410] on label "Approved 18" at bounding box center [1062, 409] width 91 height 16
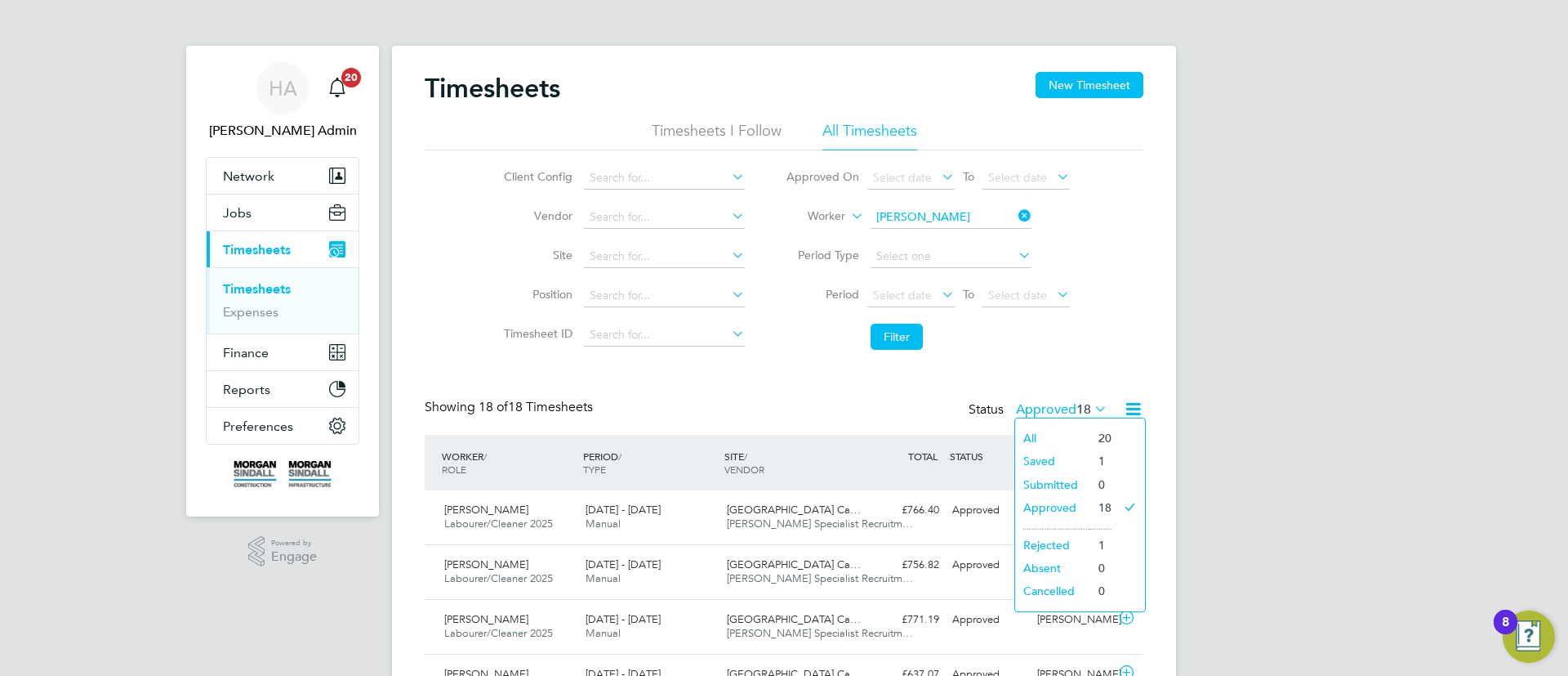
click at [1021, 410] on label "Approved 18" at bounding box center [1062, 409] width 91 height 16
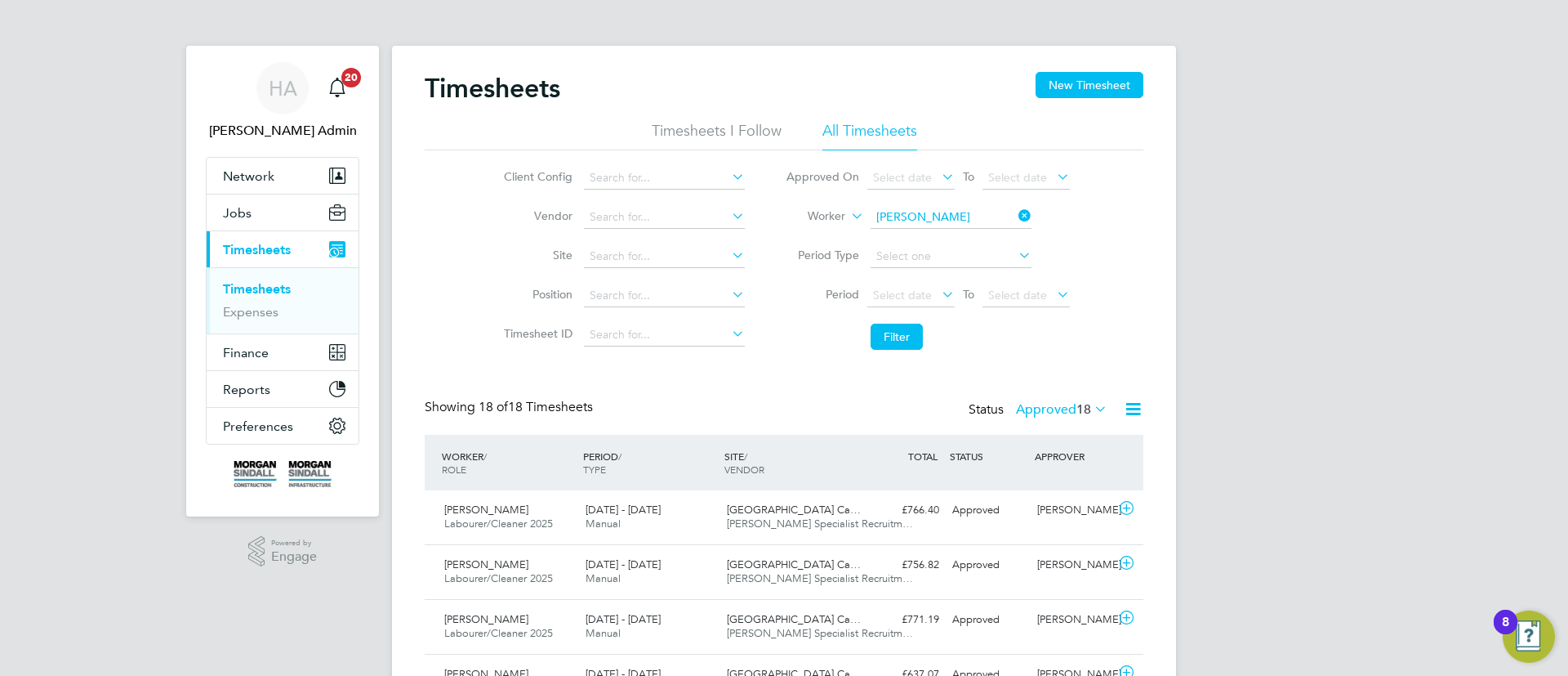
click at [1021, 410] on label "Approved 18" at bounding box center [1062, 409] width 91 height 16
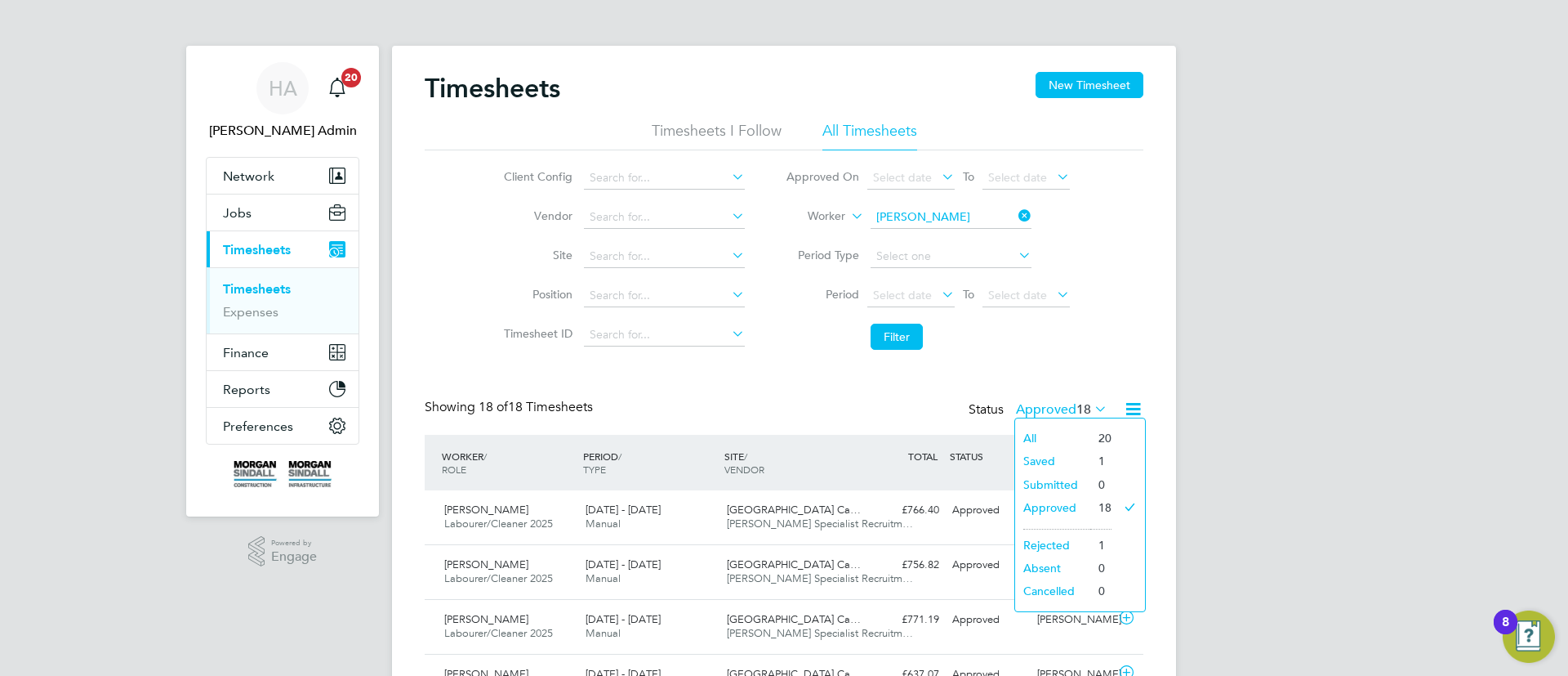
click at [1045, 457] on li "Saved" at bounding box center [1053, 460] width 75 height 23
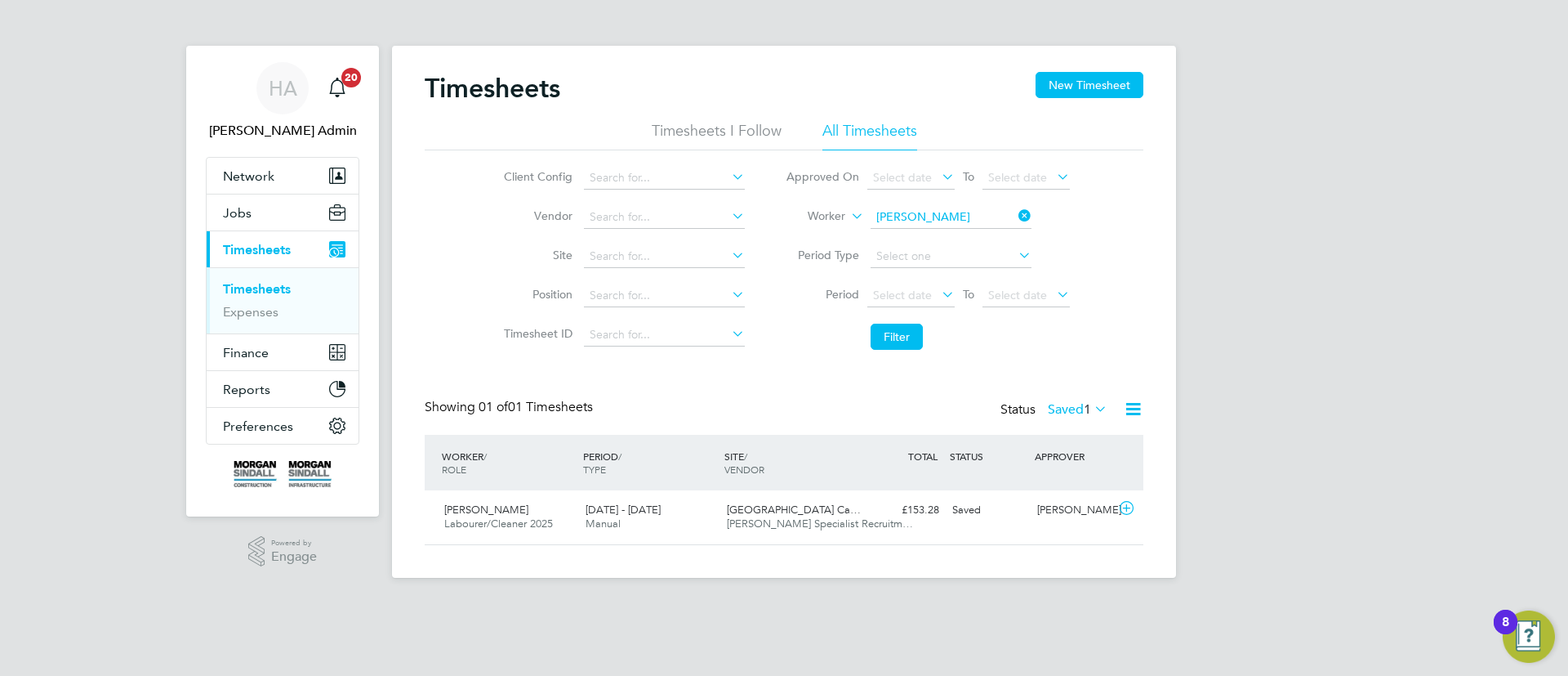
click at [1058, 417] on label "Saved 1" at bounding box center [1078, 409] width 59 height 16
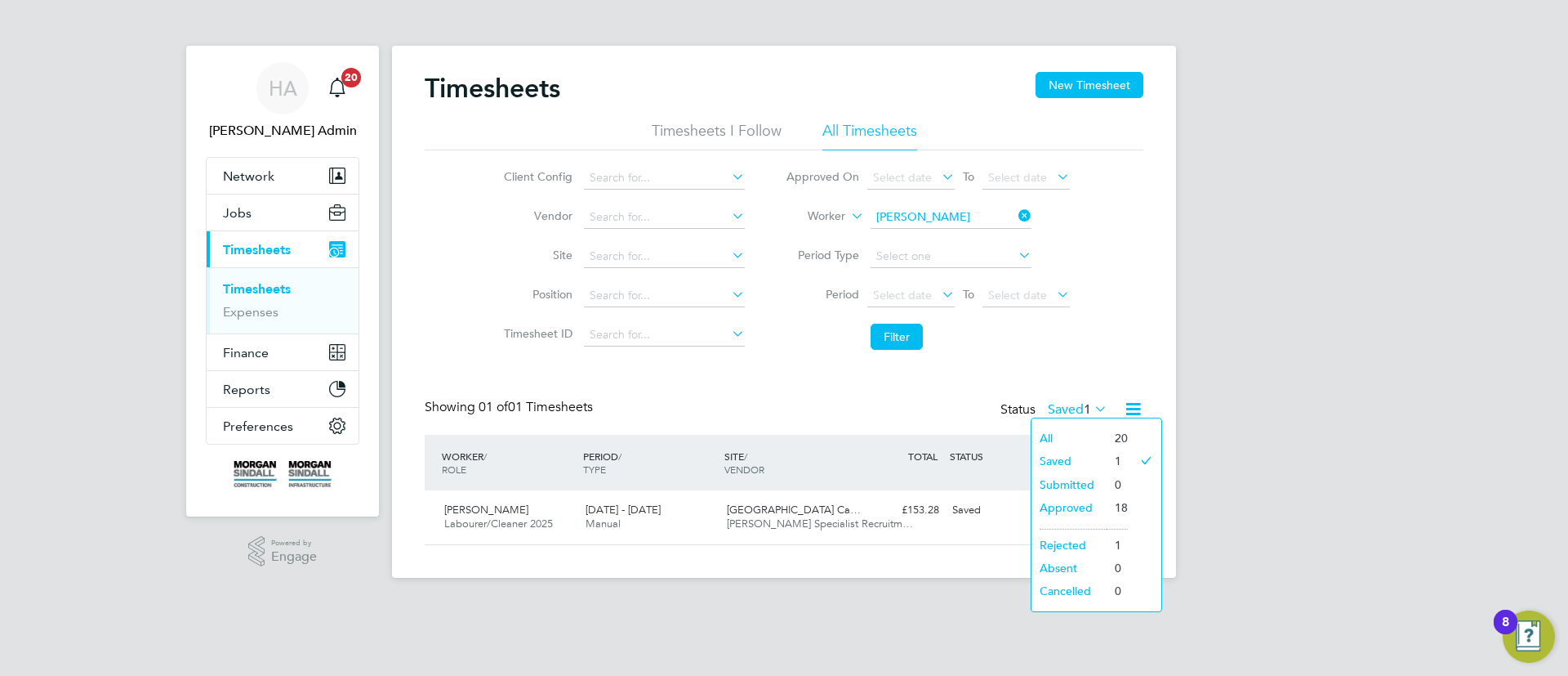
click at [1058, 431] on li "All" at bounding box center [1069, 438] width 75 height 23
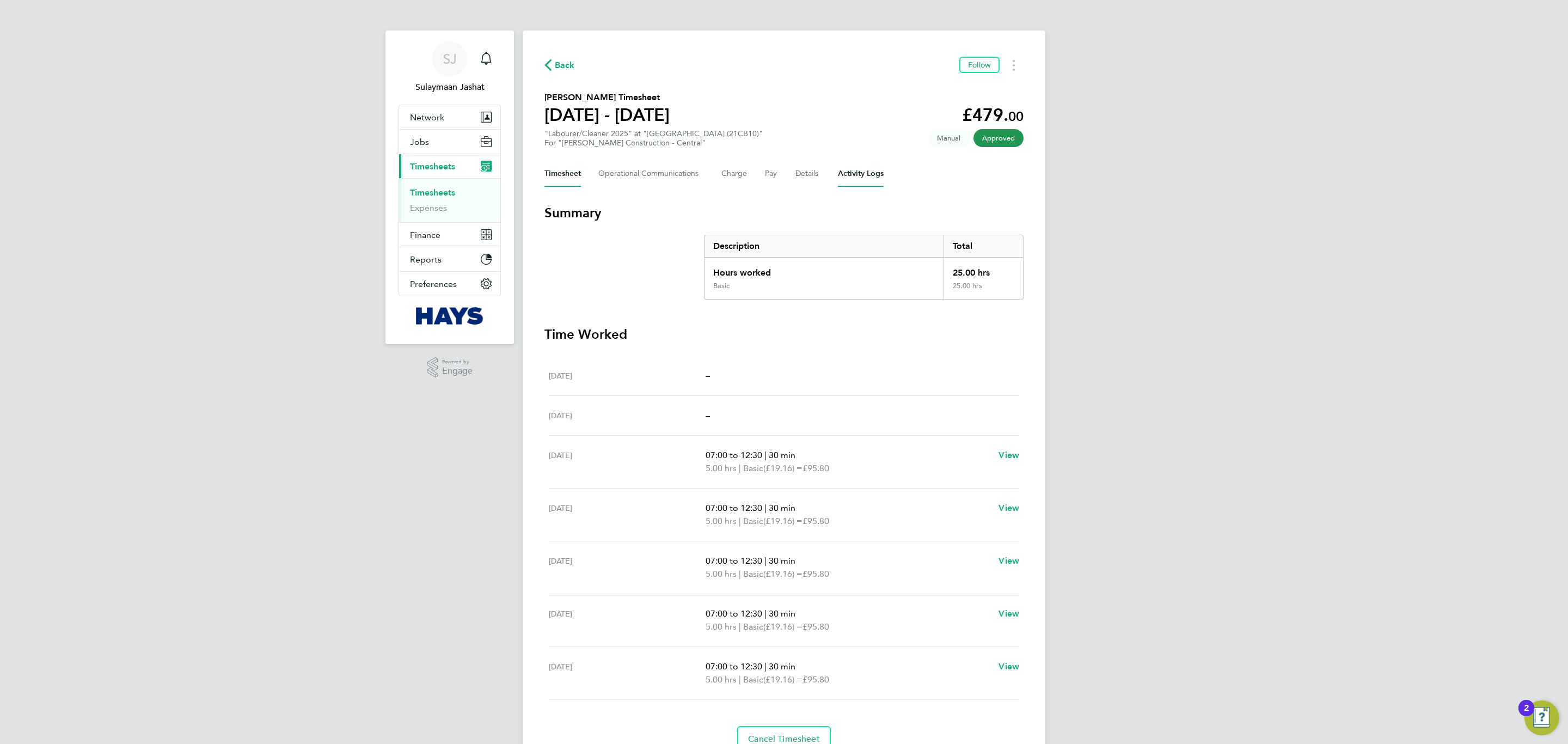
click at [849, 170] on Logs-tab "Activity Logs" at bounding box center [861, 174] width 46 height 26
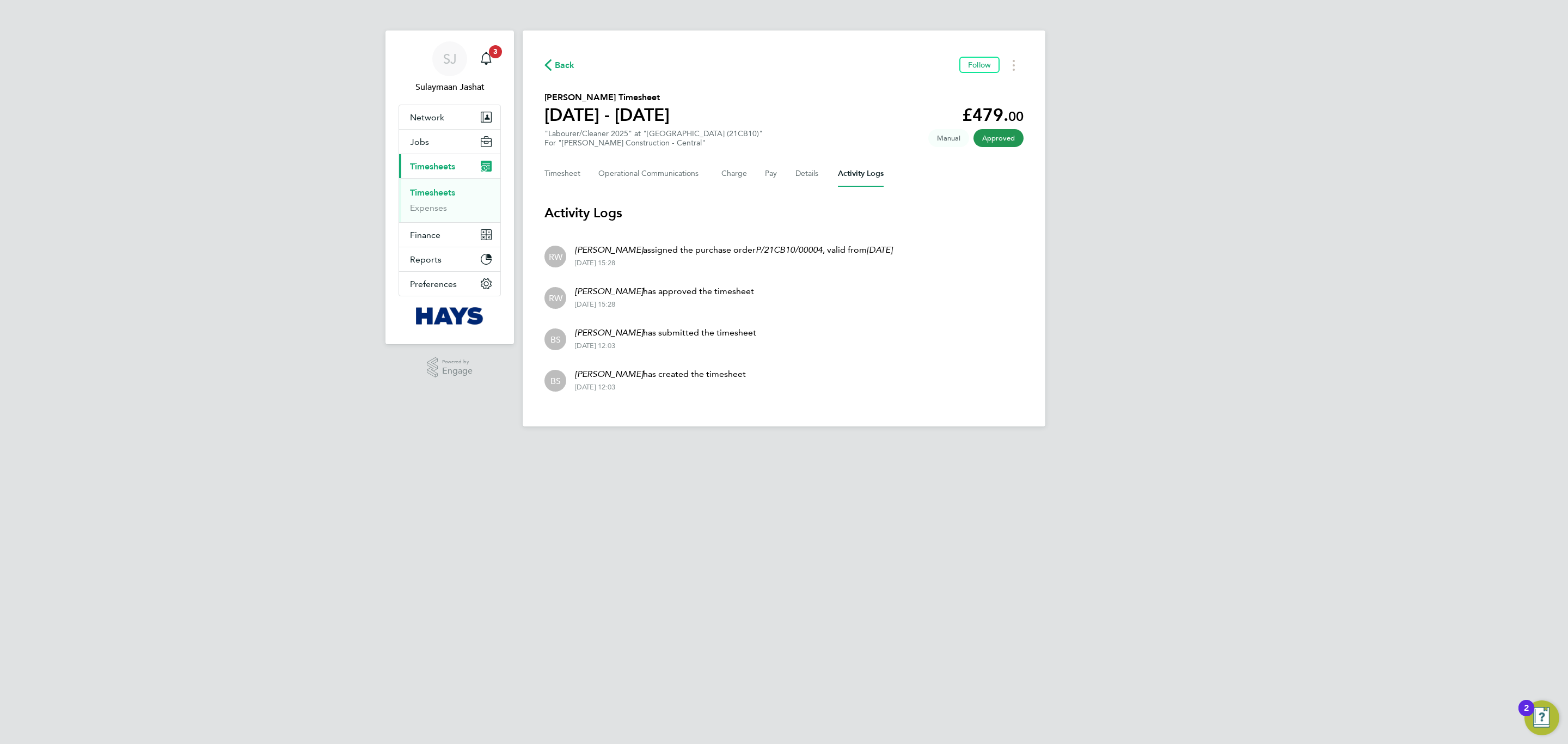
click at [586, 177] on div "Timesheet Operational Communications Charge Pay Details Activity Logs" at bounding box center [783, 174] width 479 height 26
click at [576, 173] on button "Timesheet" at bounding box center [562, 174] width 37 height 26
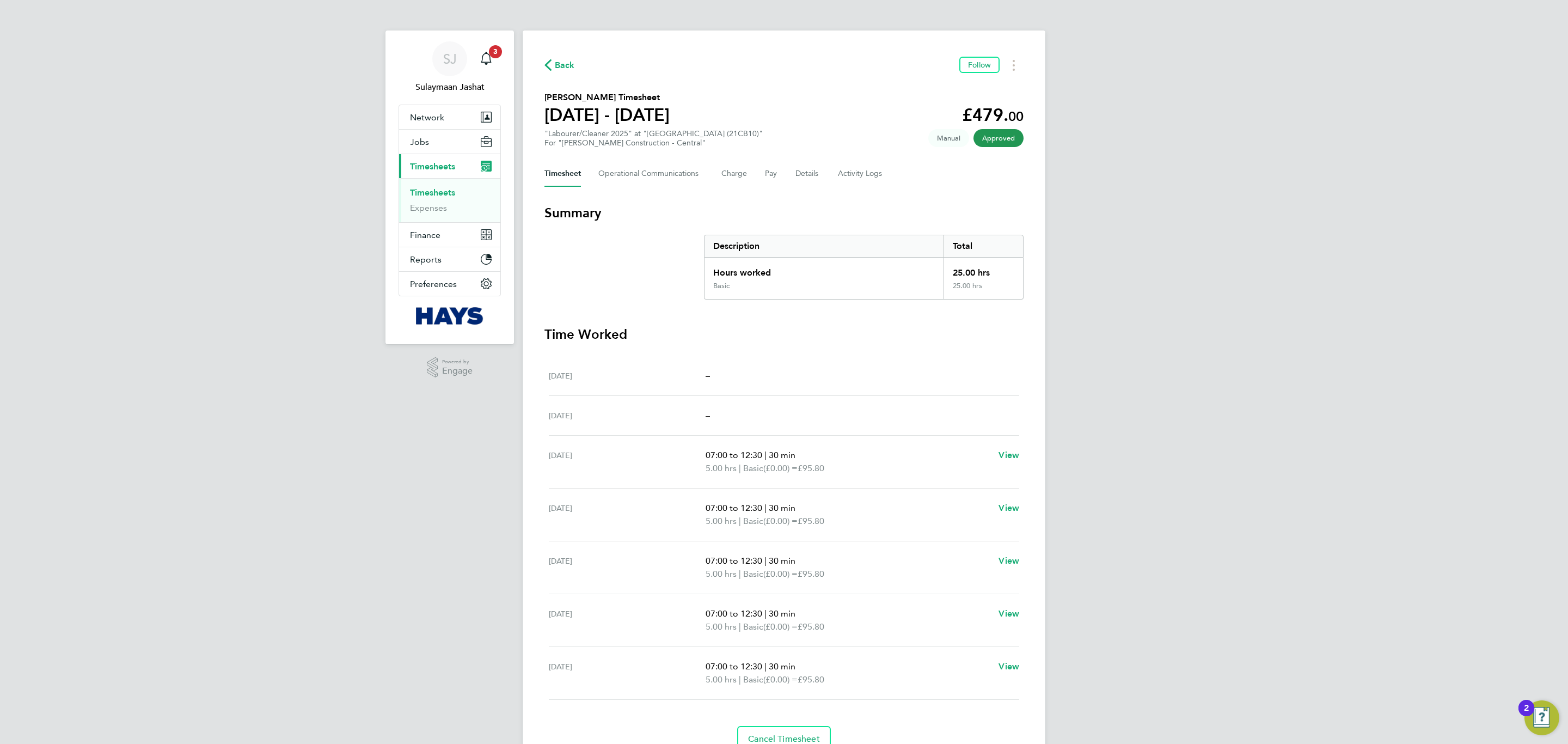
click at [778, 272] on div "Hours worked" at bounding box center [824, 269] width 239 height 24
click at [838, 173] on Logs-tab "Activity Logs" at bounding box center [861, 174] width 46 height 26
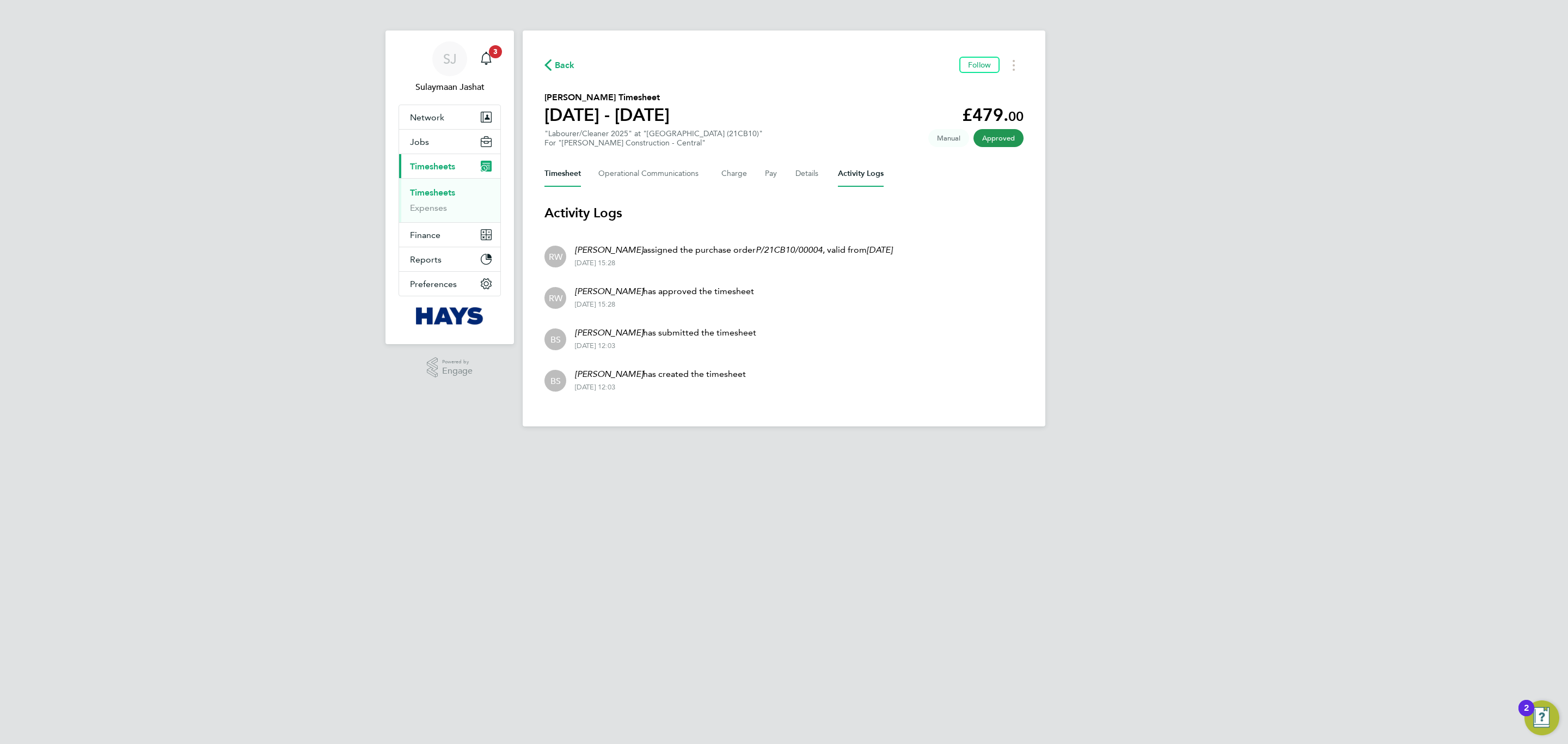
click at [557, 173] on button "Timesheet" at bounding box center [562, 174] width 37 height 26
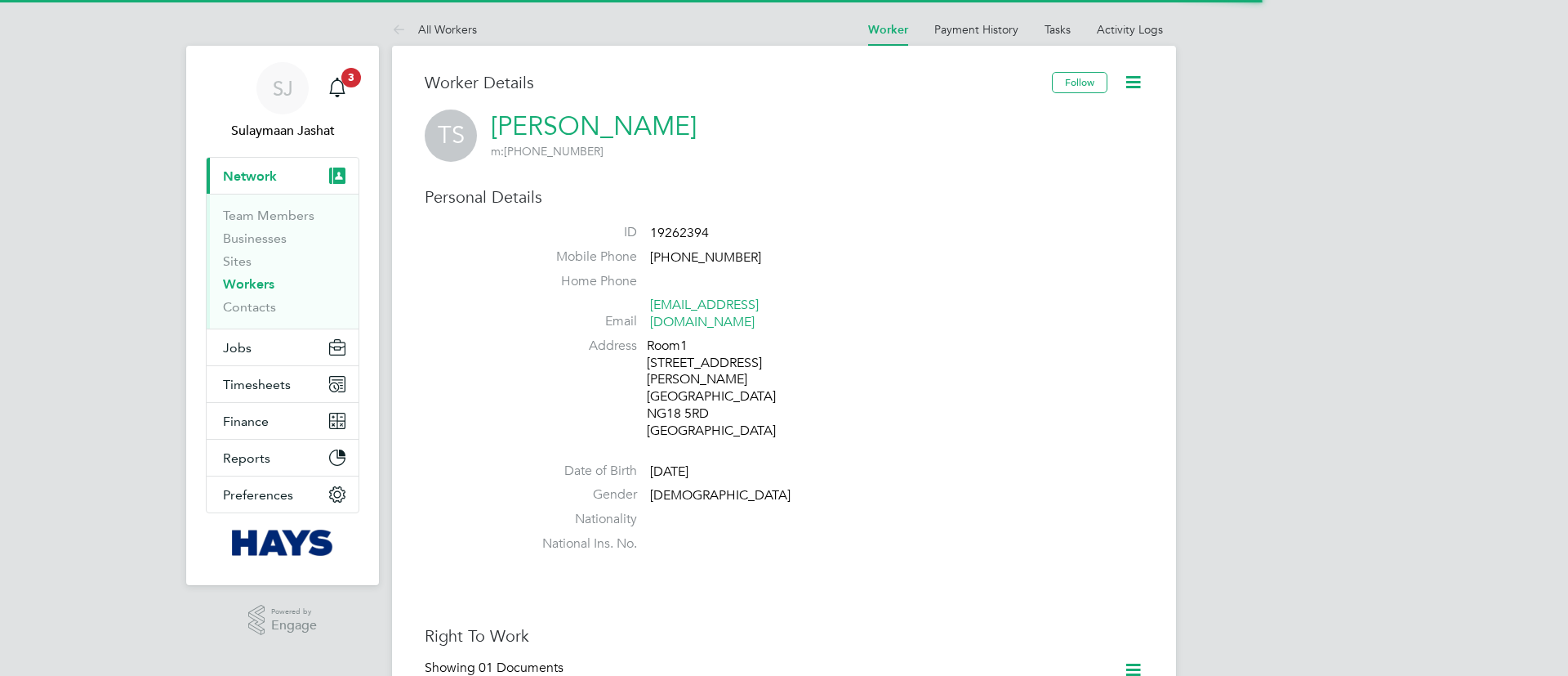
click at [1128, 97] on div "Follow" at bounding box center [1098, 90] width 91 height 37
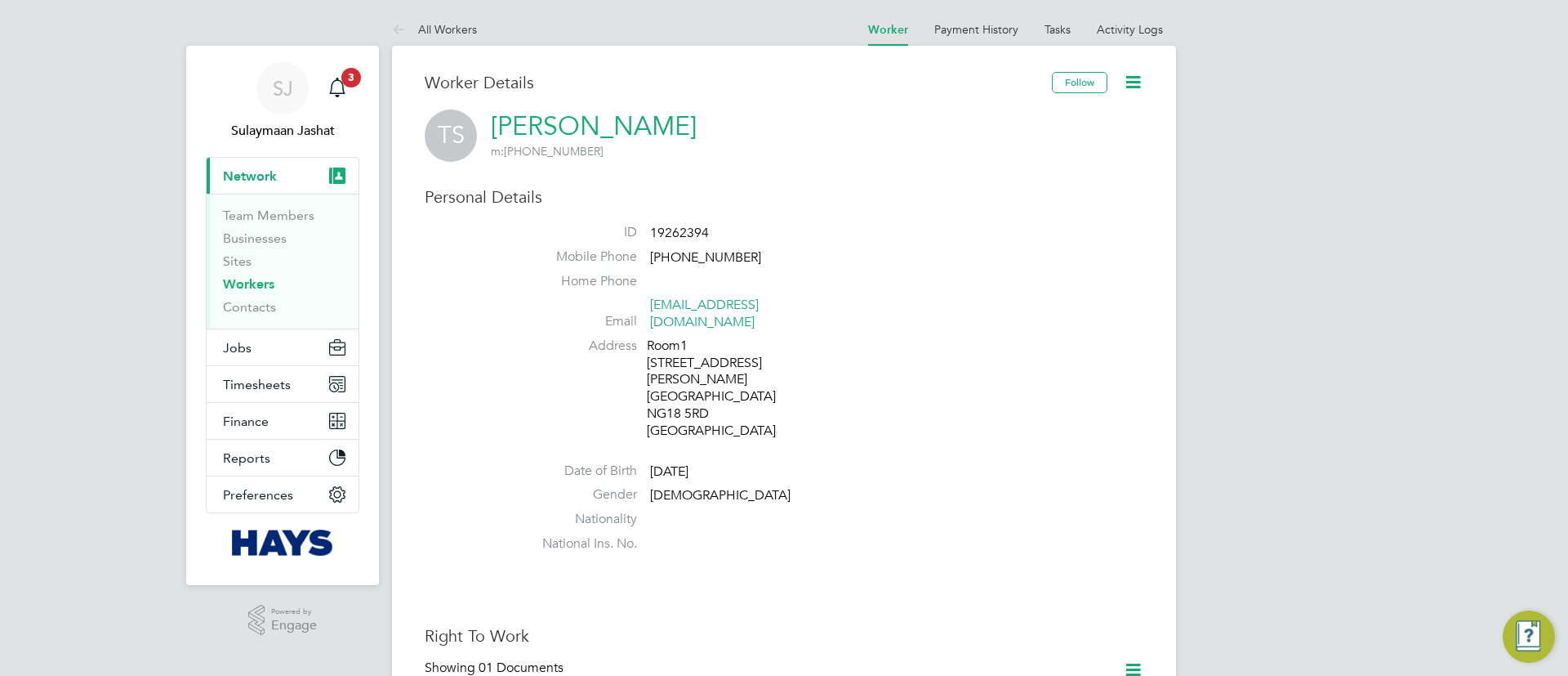
click at [1134, 87] on icon at bounding box center [1133, 82] width 20 height 20
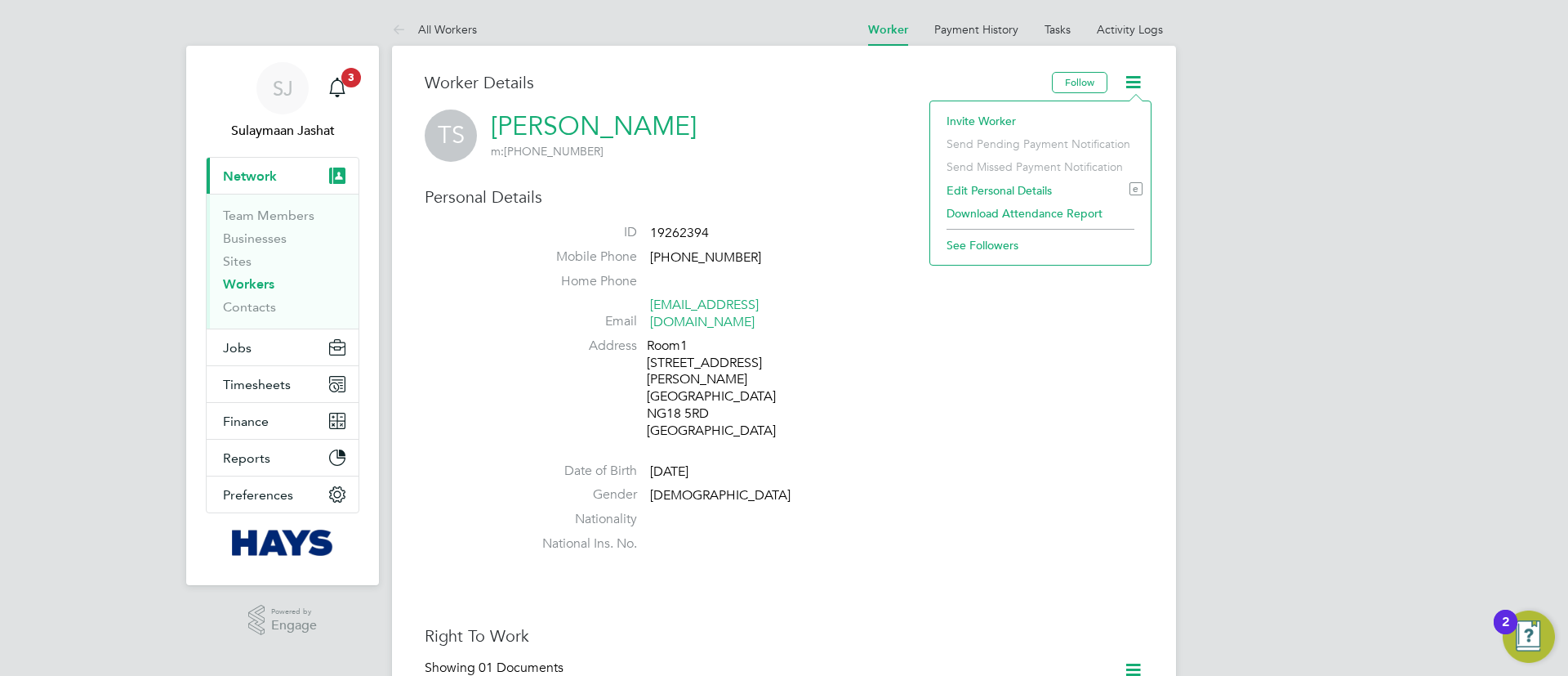
click at [1005, 190] on li "Edit Personal Details e" at bounding box center [1041, 190] width 205 height 23
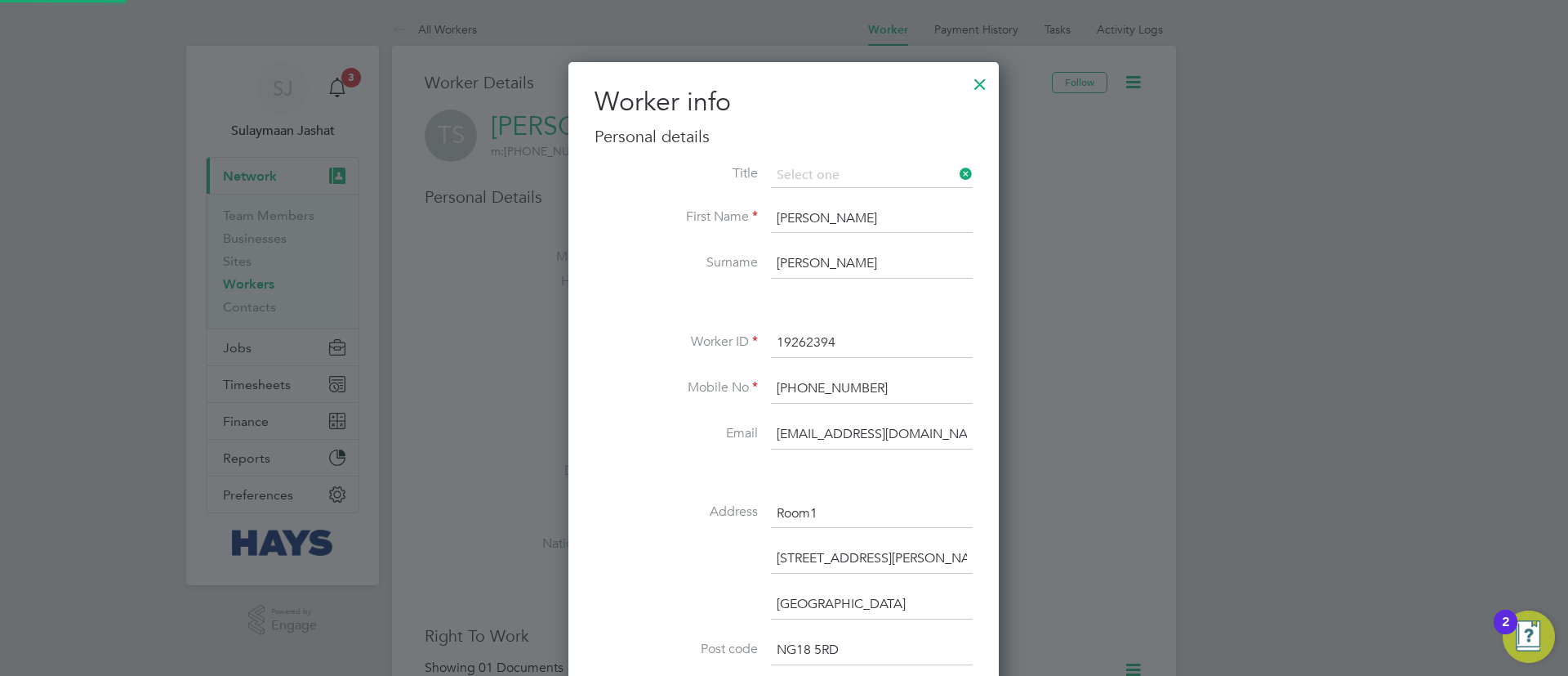
scroll to position [968, 432]
click at [839, 500] on input "Room1" at bounding box center [871, 514] width 202 height 29
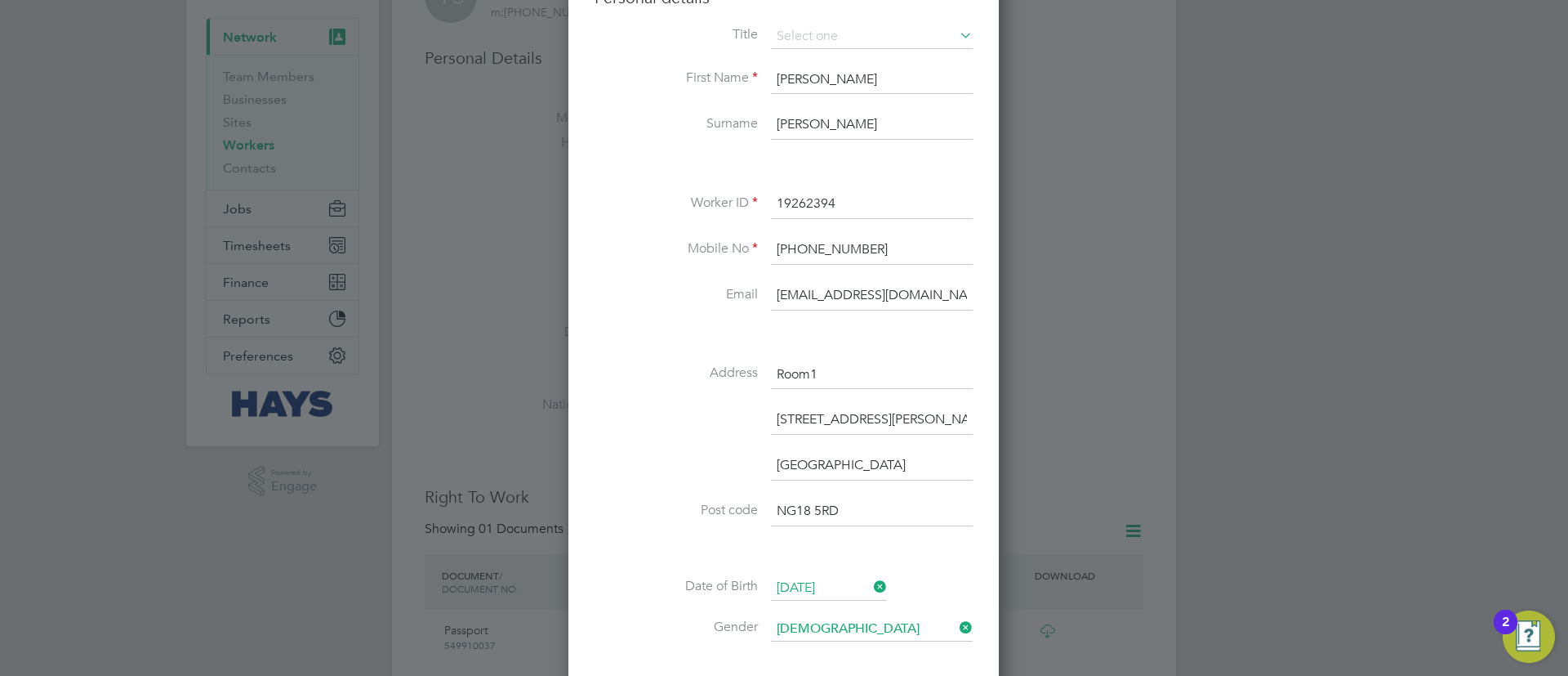
scroll to position [491, 0]
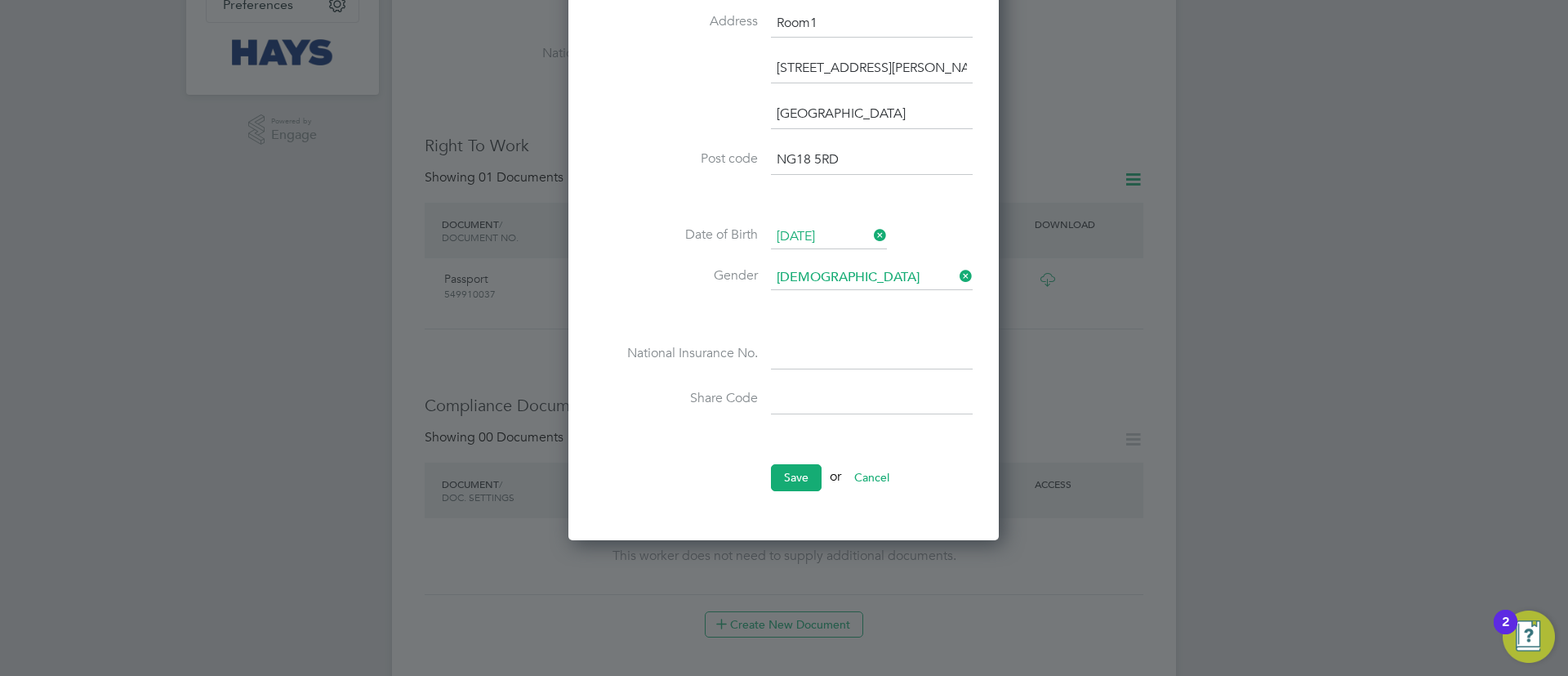
click at [819, 370] on li "National Insurance No." at bounding box center [784, 363] width 378 height 46
click at [819, 361] on input at bounding box center [871, 354] width 202 height 29
paste input "NE209156A"
type input "NE 20 91 56 A"
click at [795, 477] on button "Save" at bounding box center [795, 477] width 50 height 26
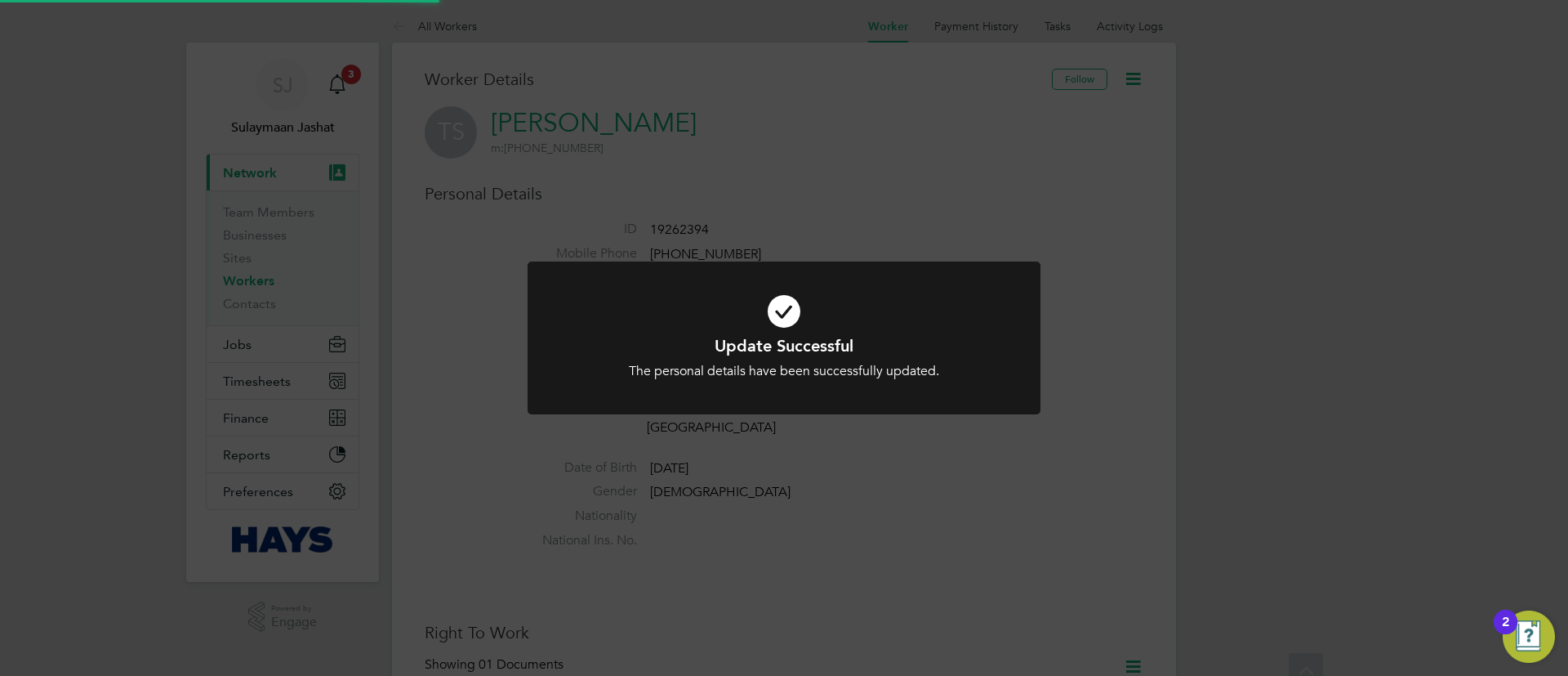
scroll to position [0, 0]
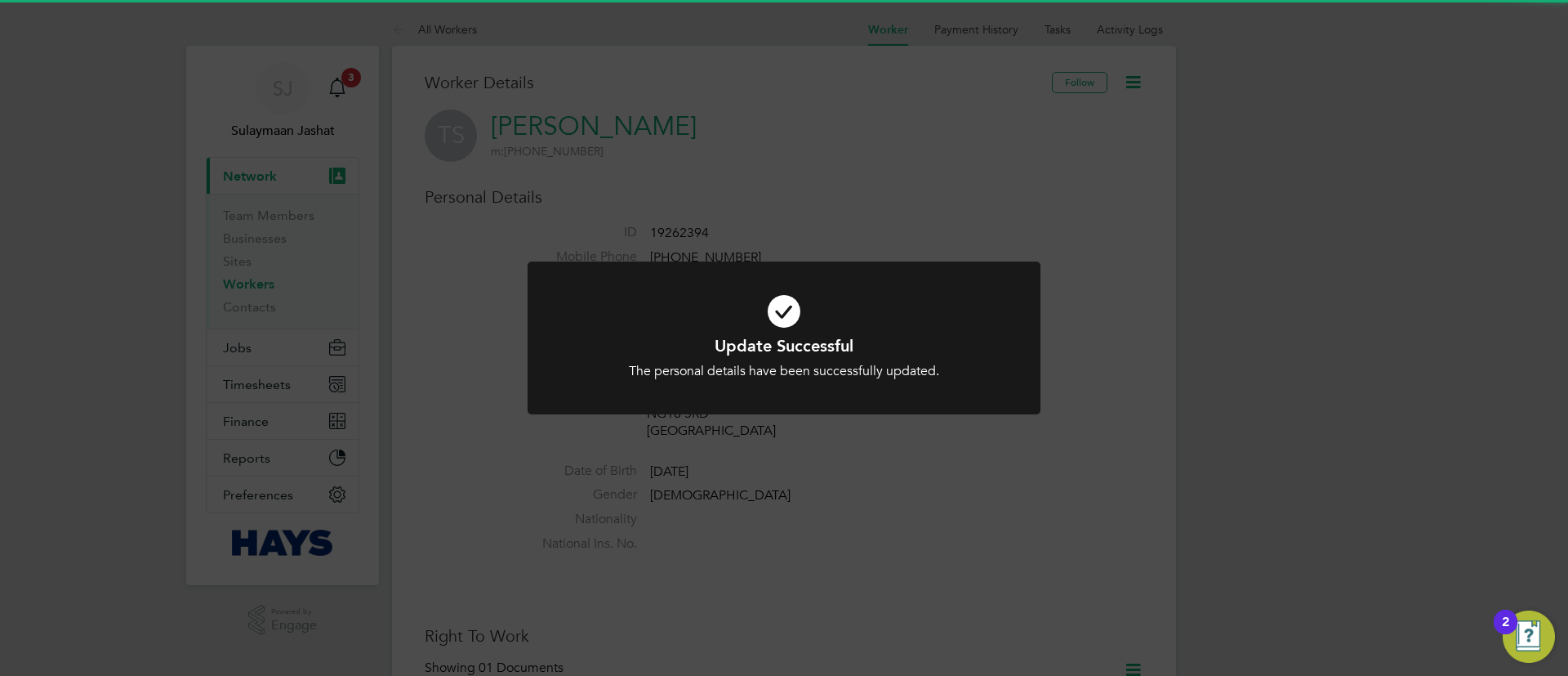
click at [1017, 424] on div "Update Successful The personal details have been successfully updated. Cancel O…" at bounding box center [784, 347] width 513 height 173
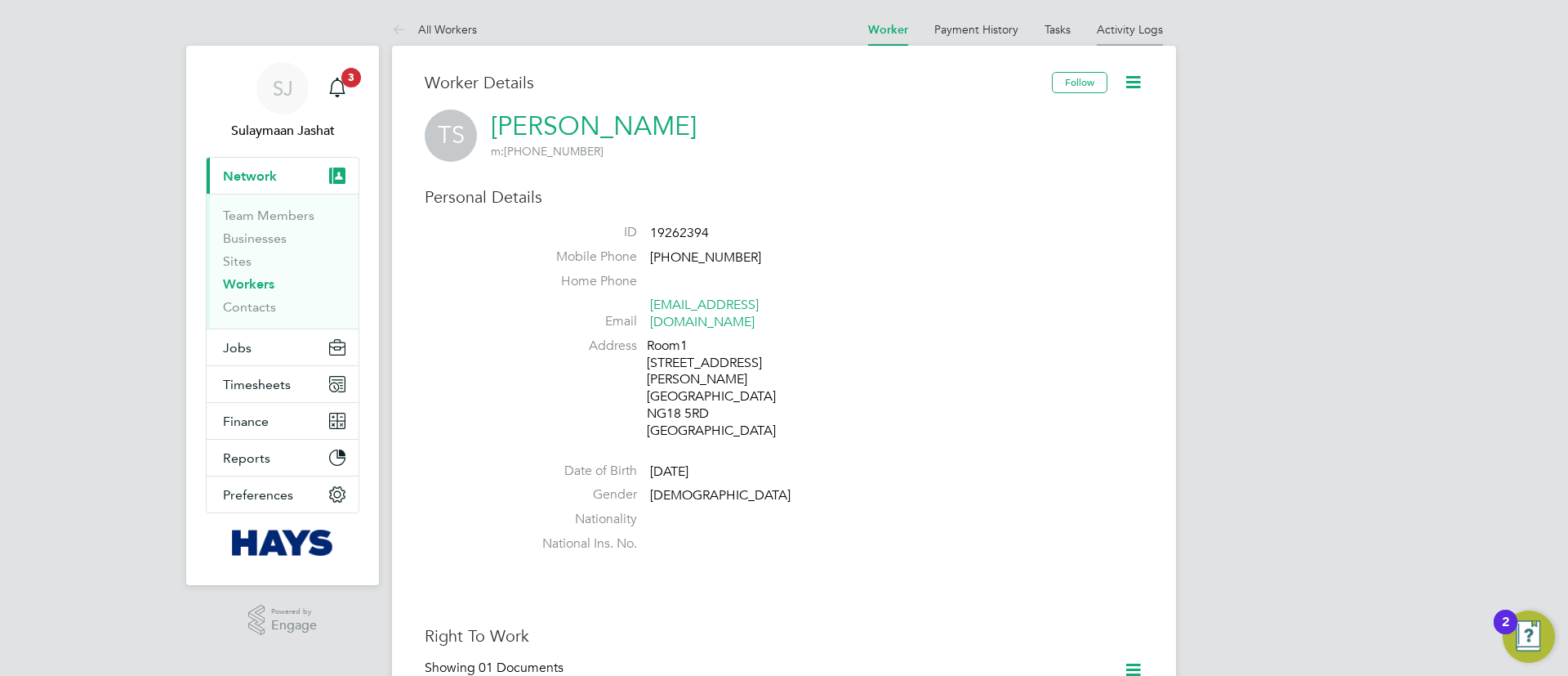
click at [1118, 35] on link "Activity Logs" at bounding box center [1130, 29] width 66 height 15
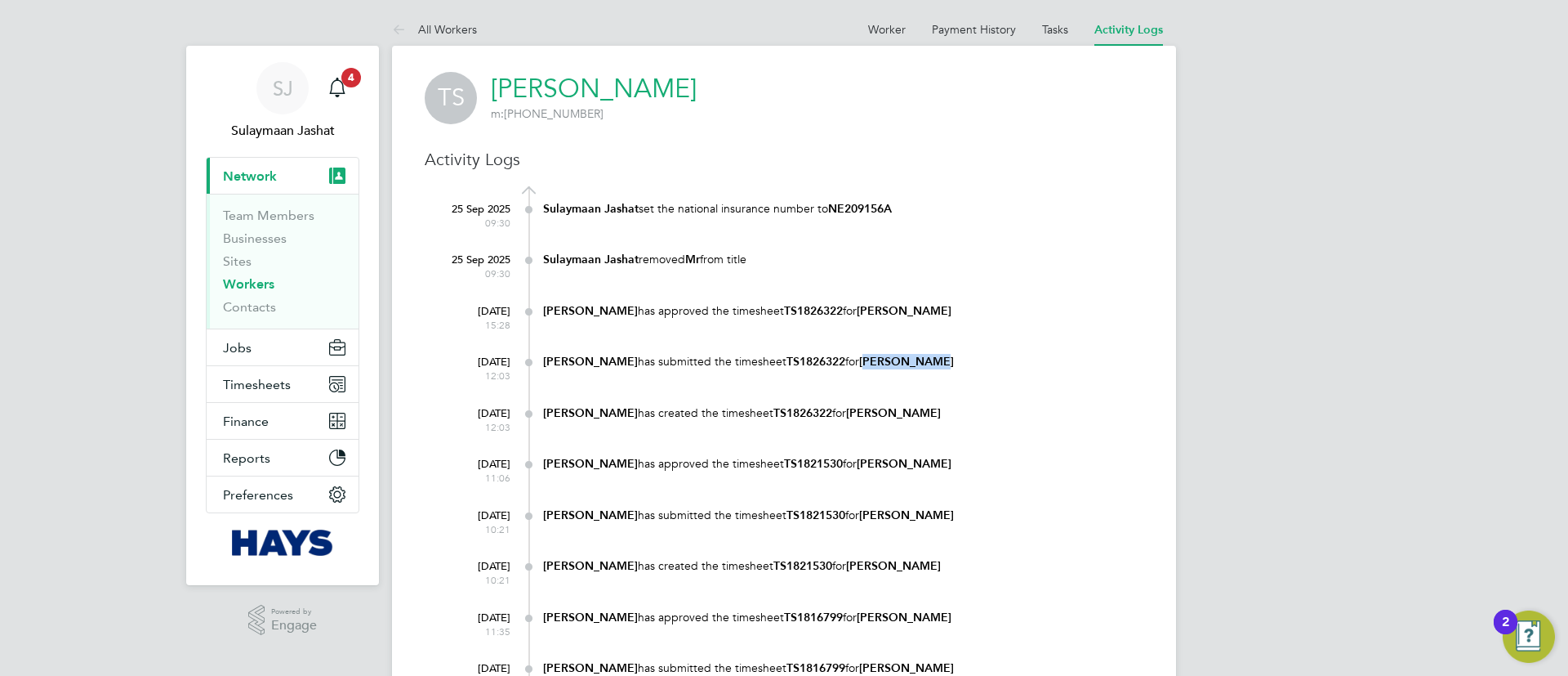
drag, startPoint x: 925, startPoint y: 367, endPoint x: 816, endPoint y: 310, distance: 123.0
click at [932, 267] on div "Sulaymaan Jashat removed Mr from title" at bounding box center [843, 259] width 600 height 16
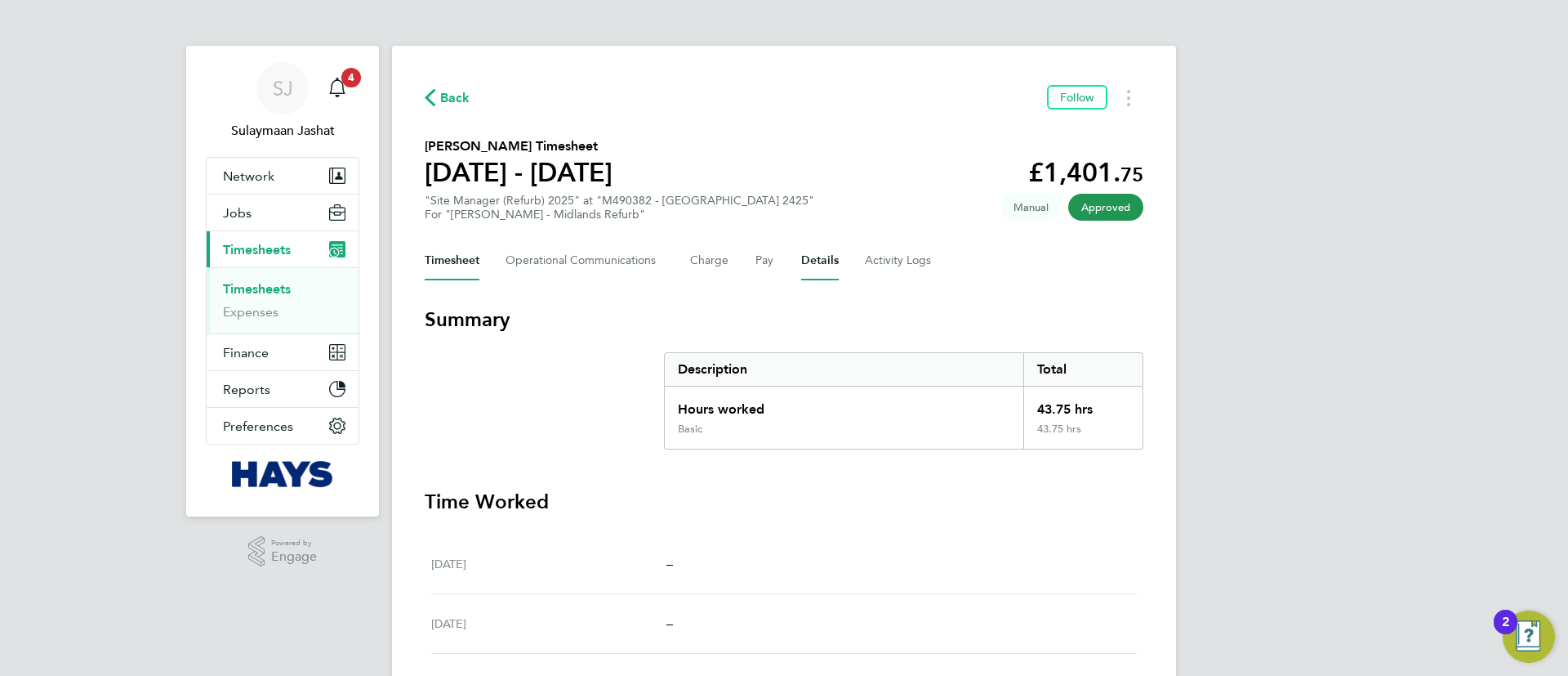
click at [815, 256] on button "Details" at bounding box center [819, 260] width 37 height 39
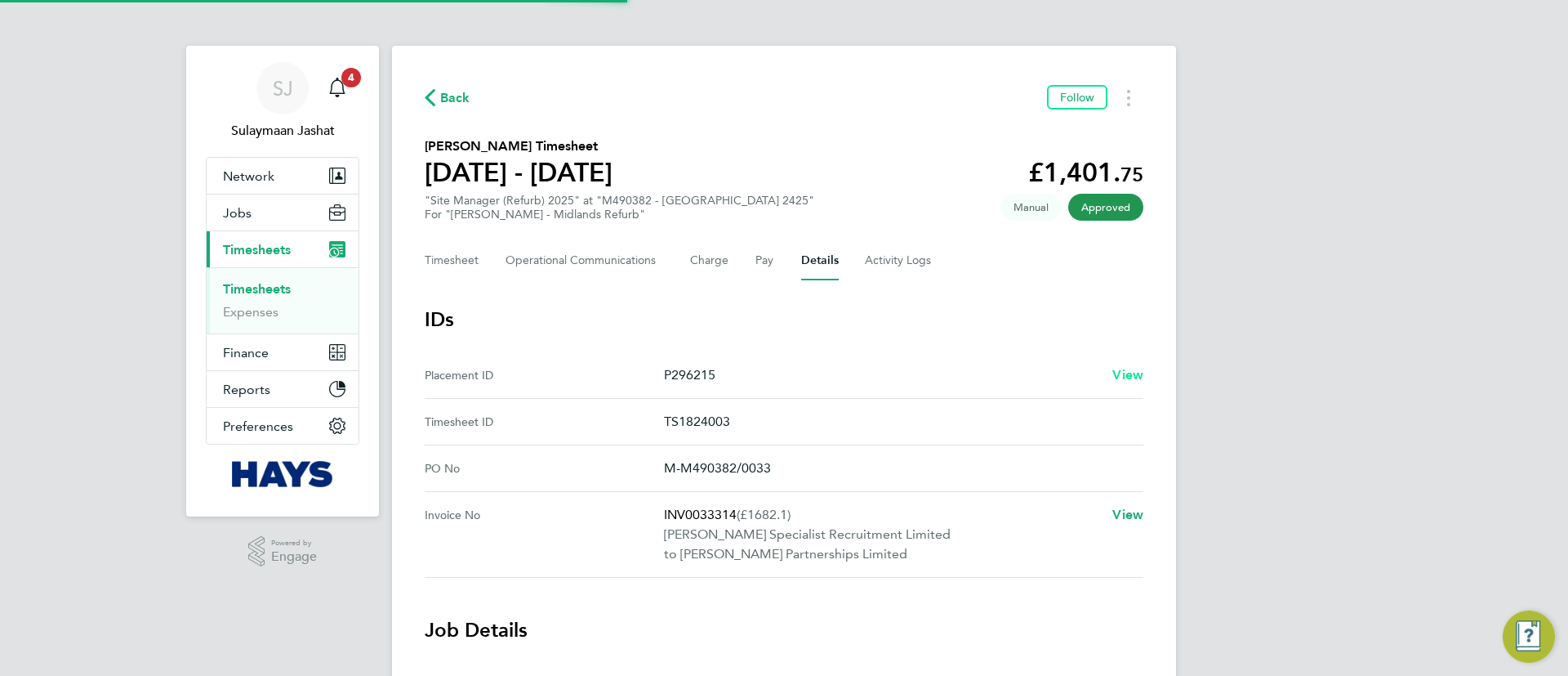
drag, startPoint x: 1150, startPoint y: 386, endPoint x: 1131, endPoint y: 377, distance: 21.0
click at [1150, 386] on div "Back Follow [PERSON_NAME] Timesheet [DATE] - [DATE] £1,401. 75 "Site Manager (R…" at bounding box center [784, 680] width 784 height 1268
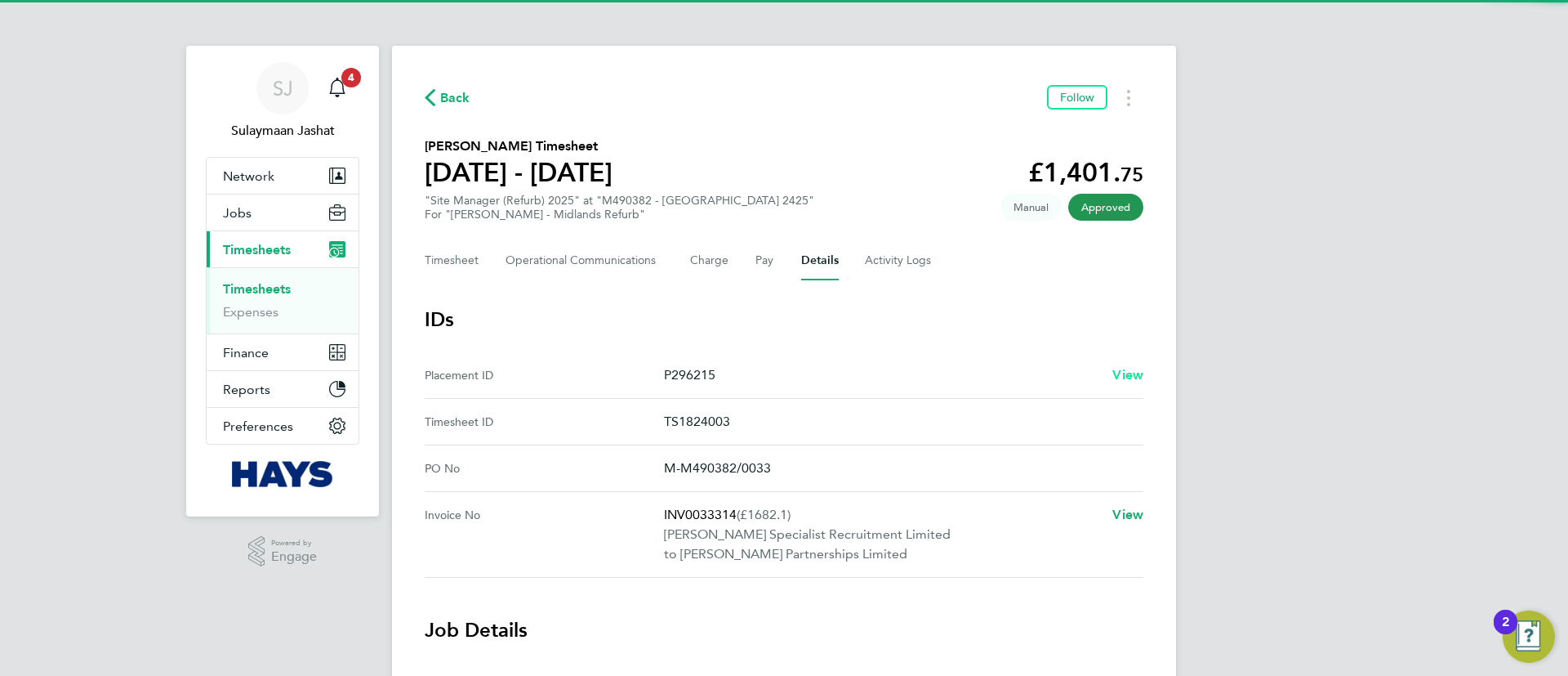
click at [1131, 375] on span "View" at bounding box center [1128, 375] width 31 height 16
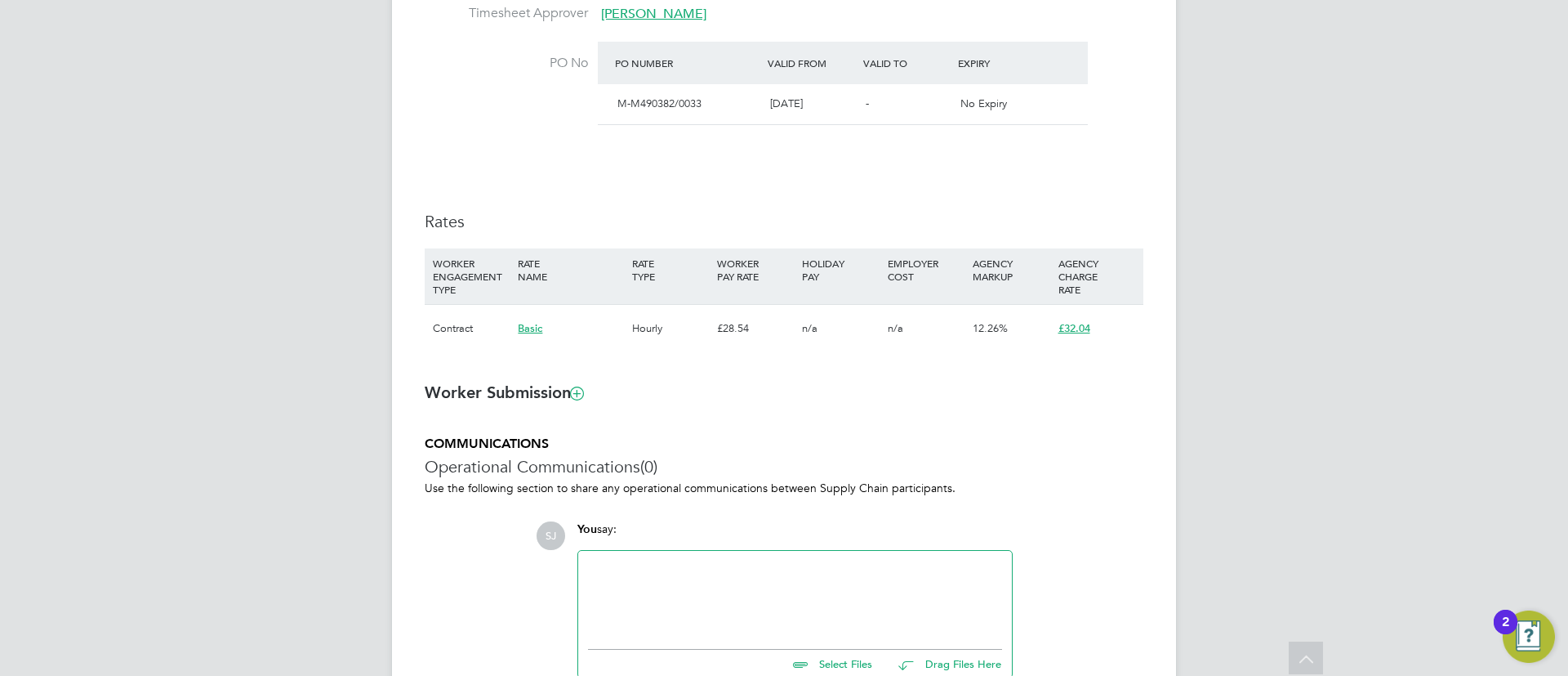
scroll to position [980, 0]
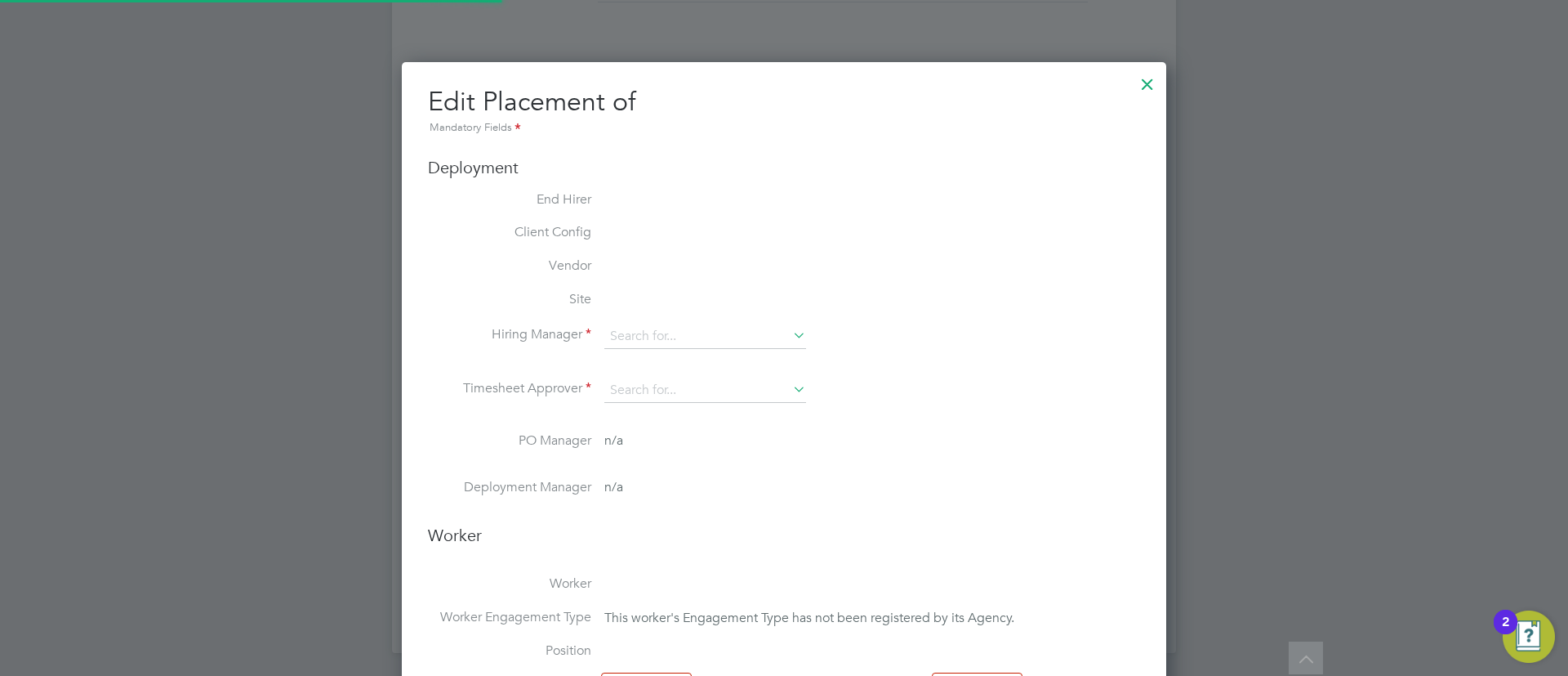
type input "[PERSON_NAME]"
type input "[DATE]"
type input "08:00"
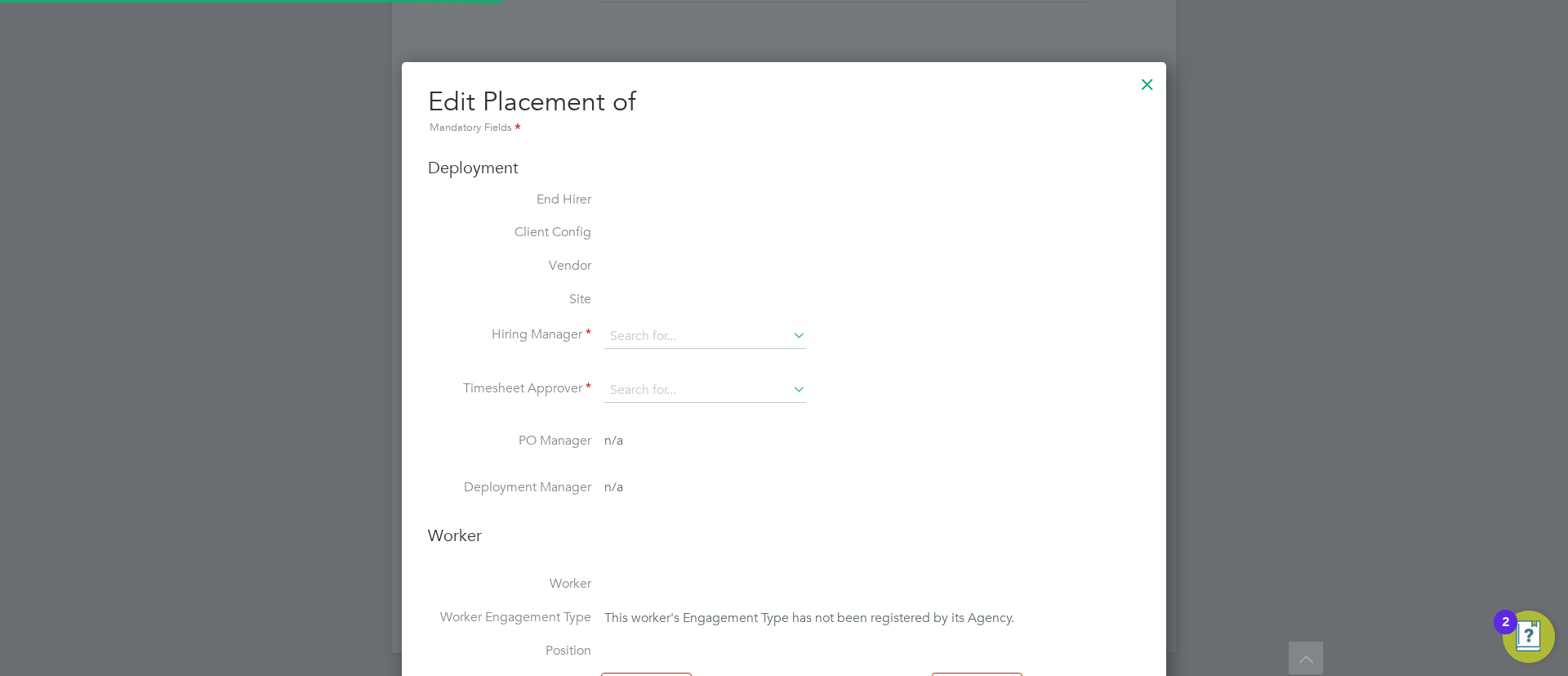
type input "16:30"
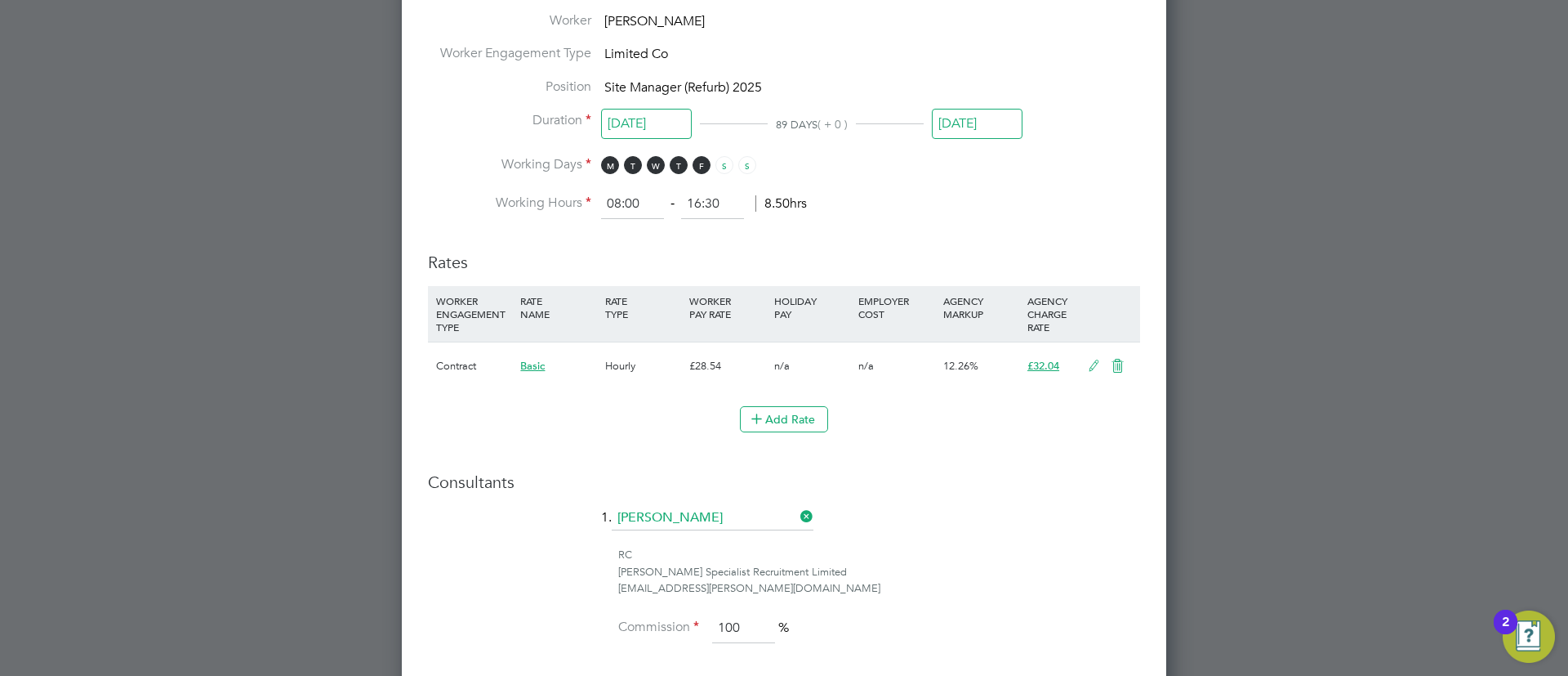
click at [1086, 363] on icon at bounding box center [1094, 366] width 20 height 13
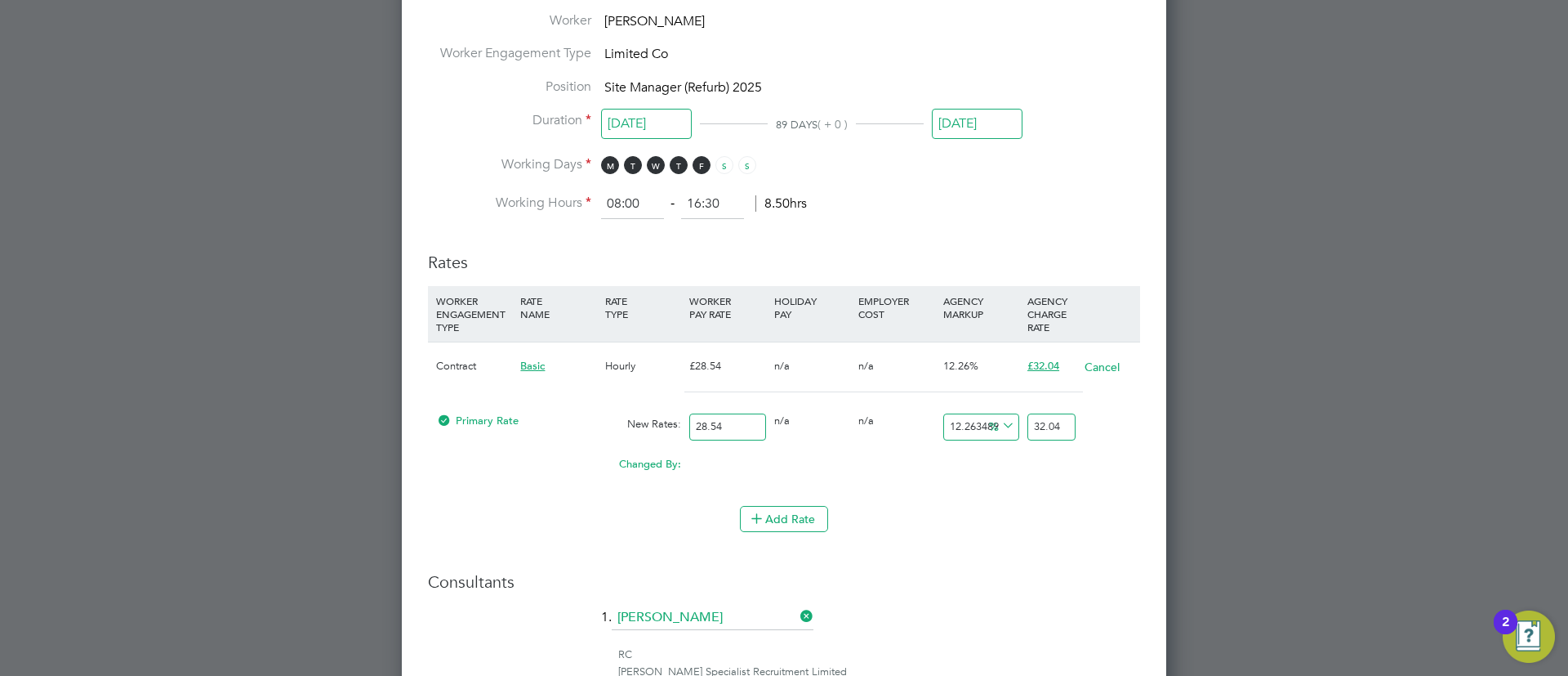
click at [735, 420] on input "28.54" at bounding box center [727, 428] width 76 height 27
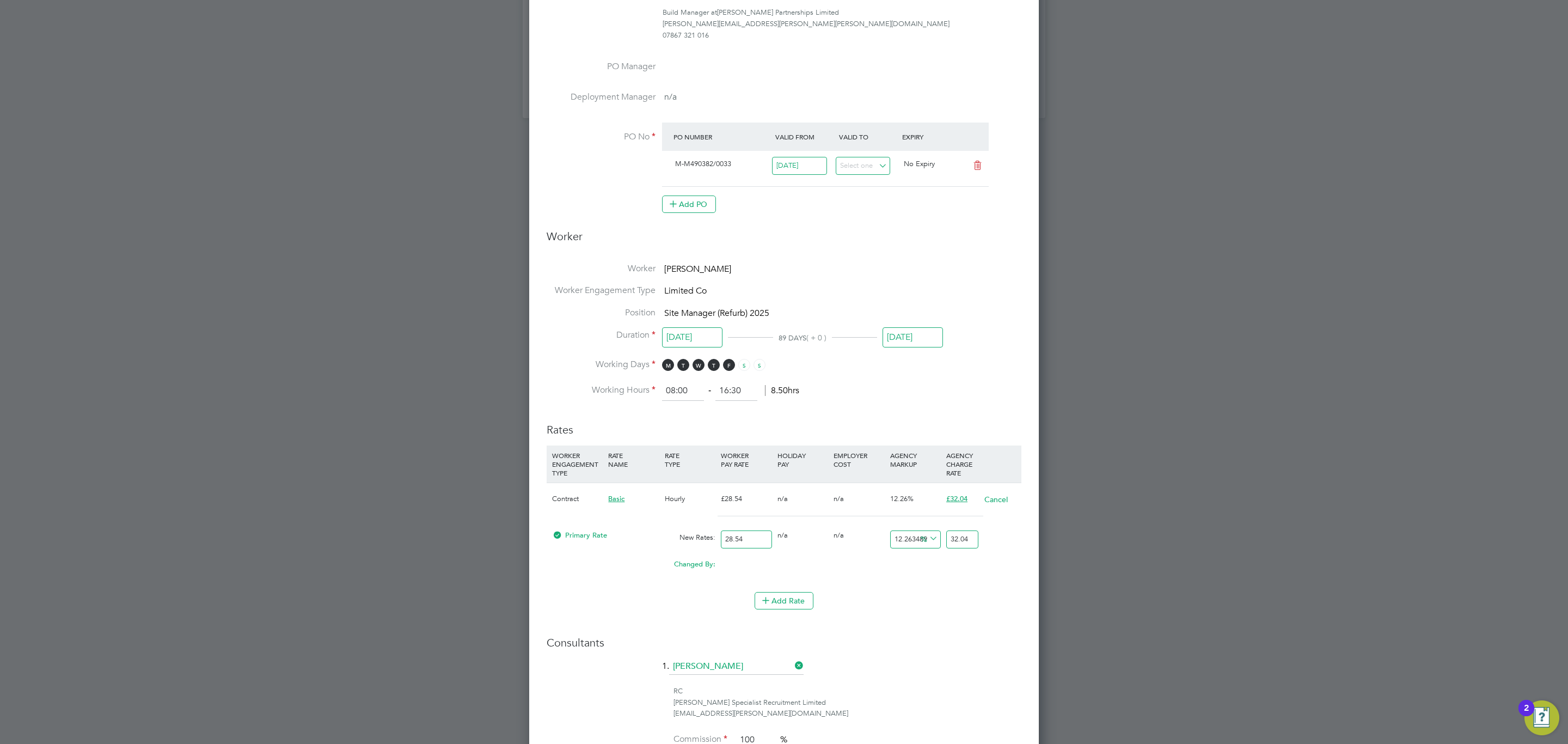
scroll to position [1062, 0]
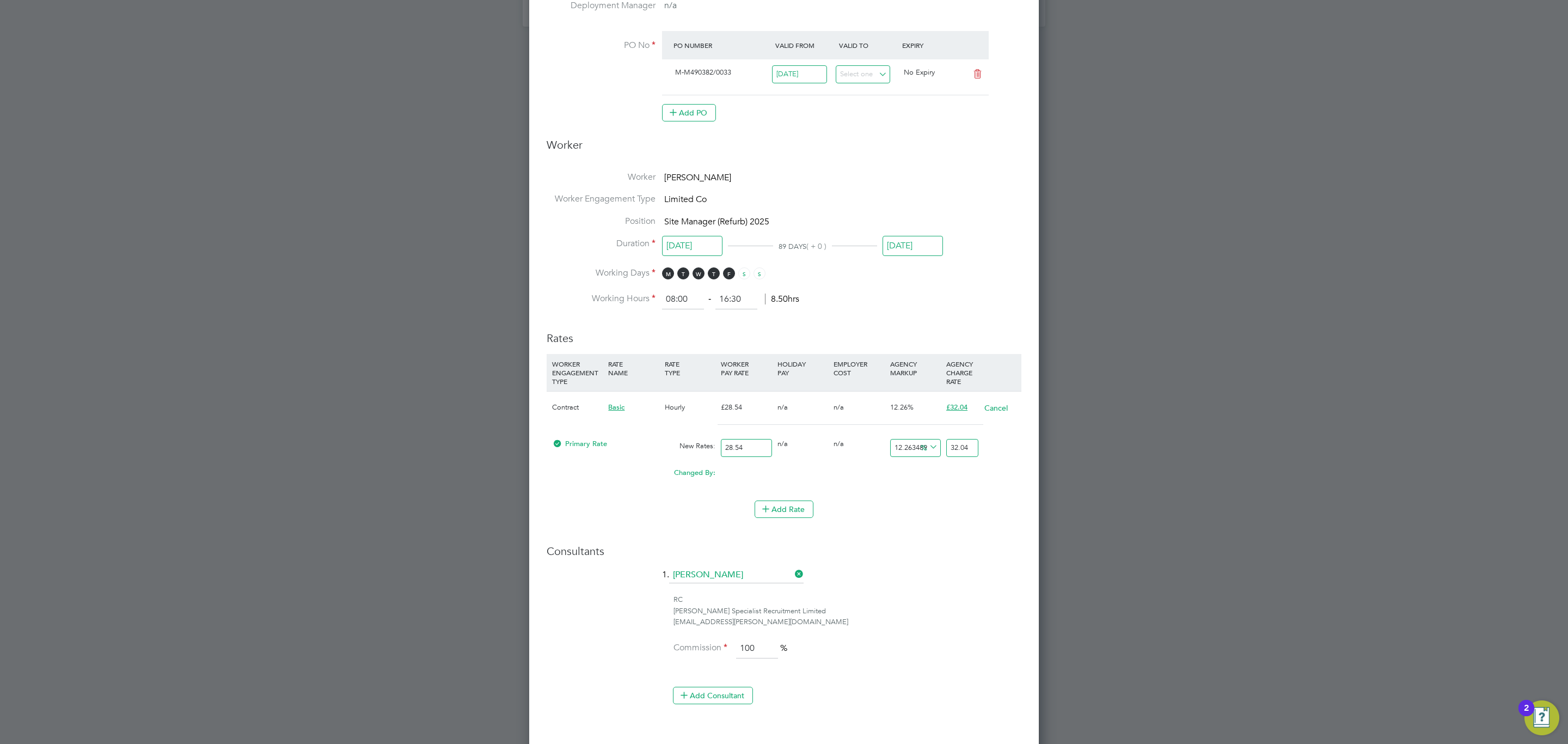
click at [747, 450] on input "28.54" at bounding box center [746, 448] width 51 height 18
type input "3"
type input "3.367904695164681"
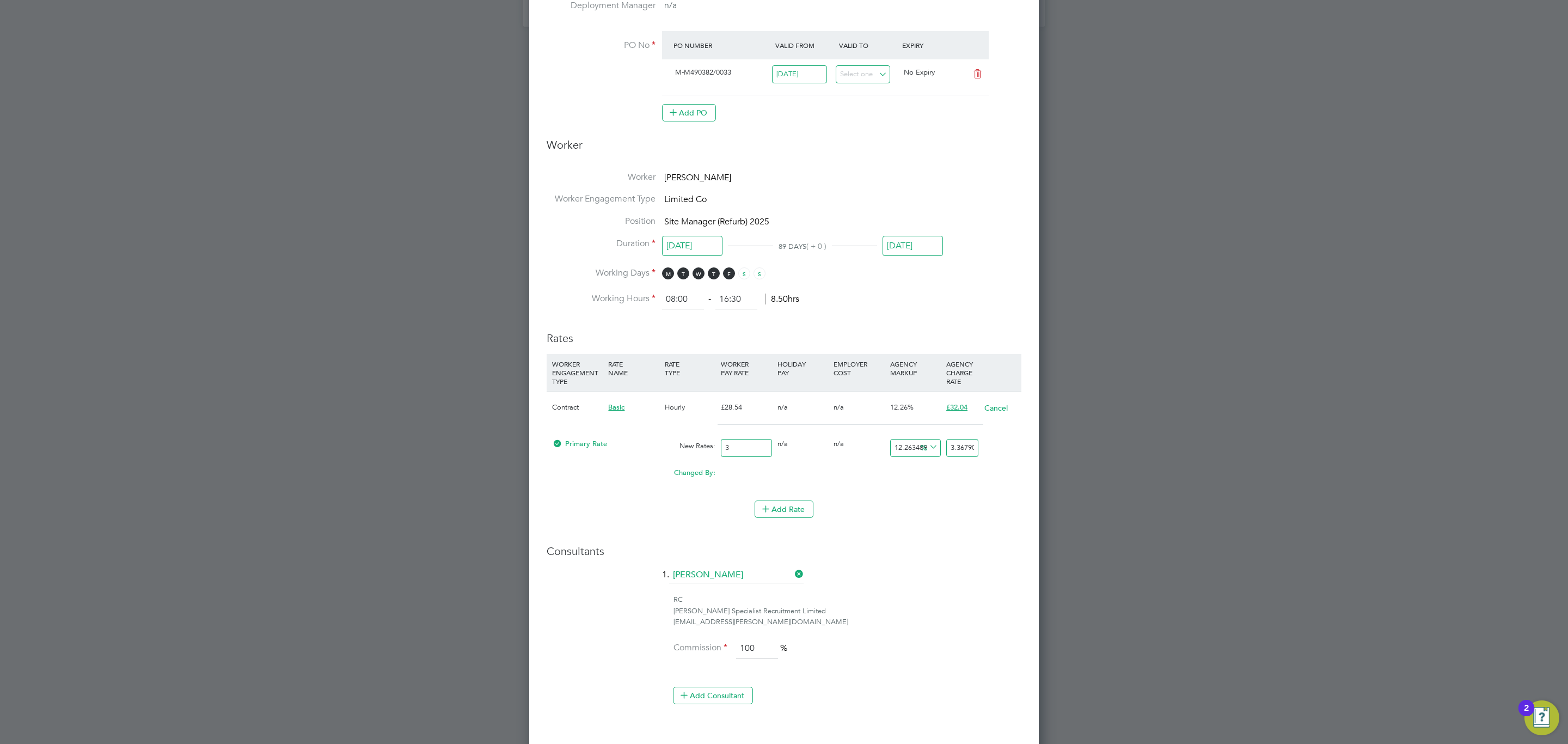
type input "36"
type input "40.414856341976176"
type input "36.6"
type input "41.08843728100911"
type input "36.65"
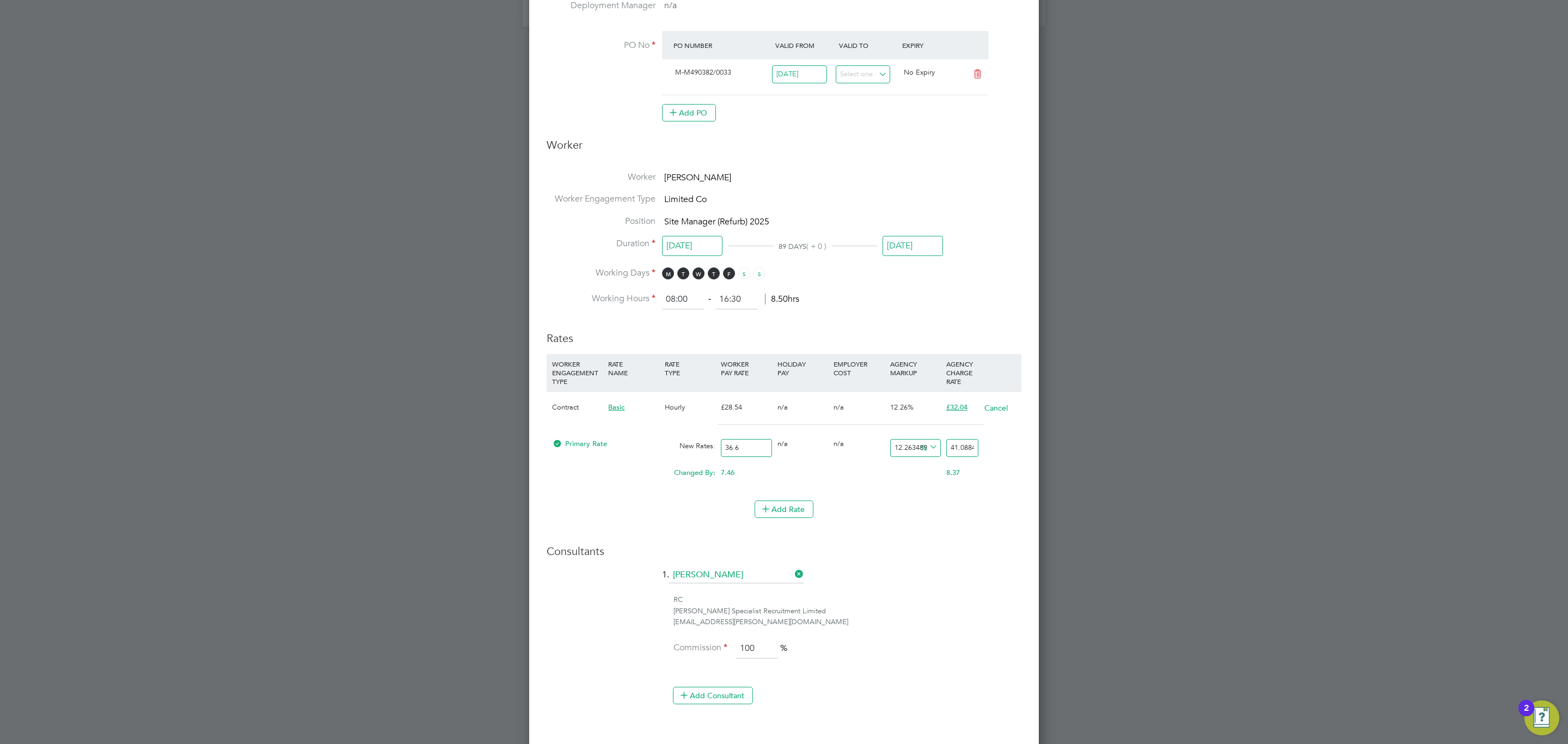
type input "41.14456902592852"
type input "36.65"
click at [952, 448] on input "41.14456902592852" at bounding box center [962, 448] width 32 height 18
type input "-89.08594815825376"
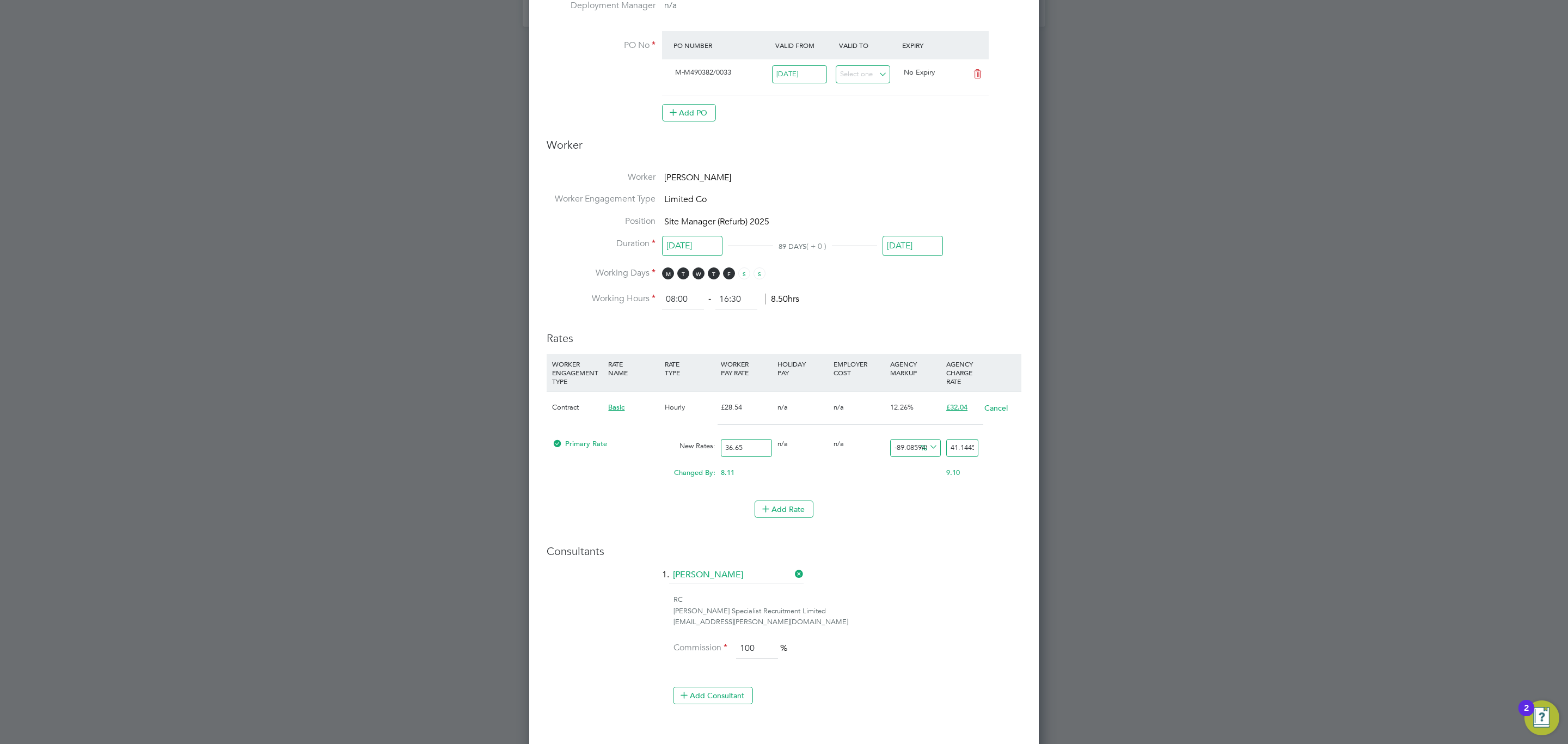
type input "4"
type input "9.140518417462483"
type input "40"
type input "9.413369713506139"
type input "40.1"
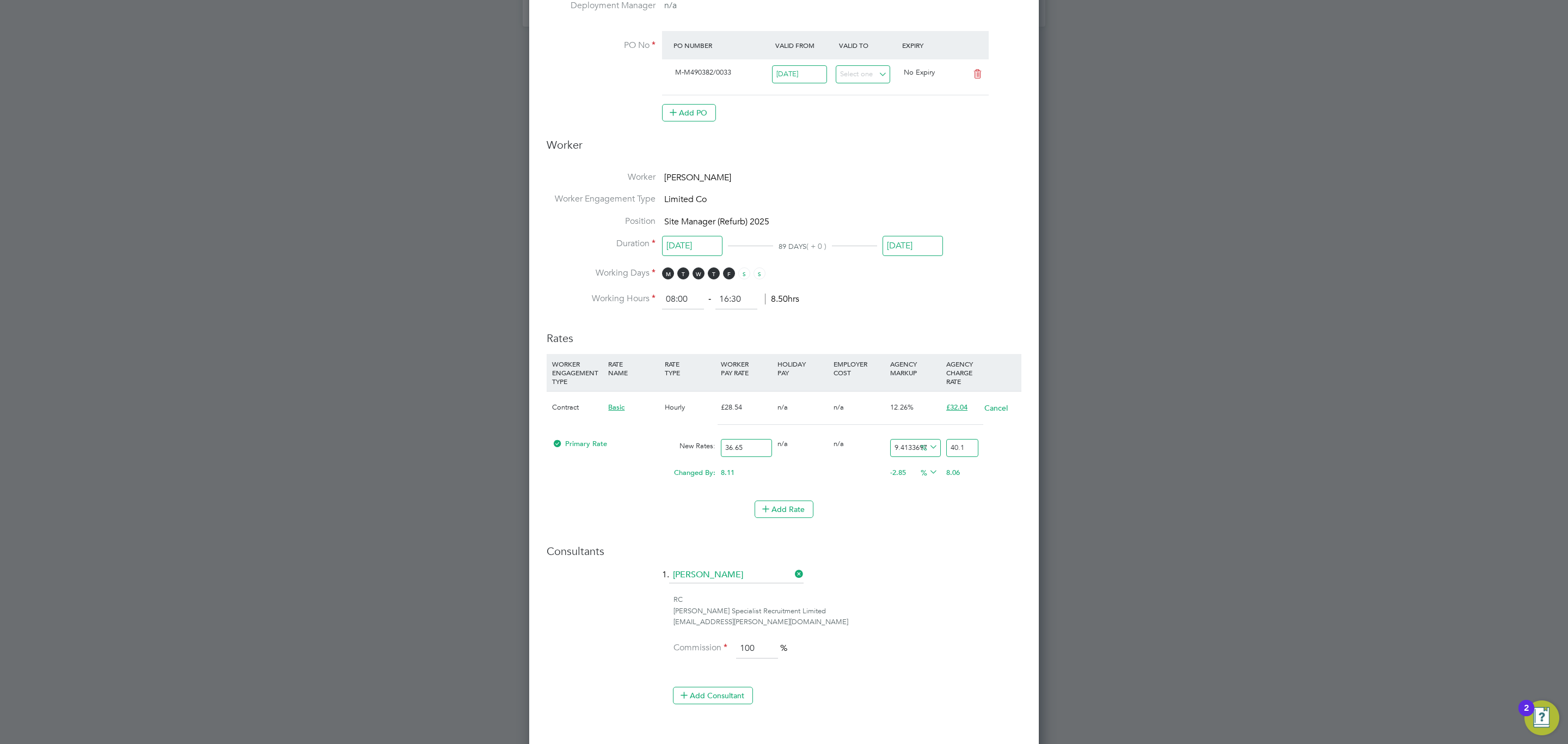
type input "9.549795361527968"
type input "40.15"
click at [944, 450] on li "WORKER ENGAGEMENT TYPE RATE NAME RATE TYPE WORKER PAY RATE HOLIDAY PAY EMPLOYER…" at bounding box center [784, 427] width 475 height 147
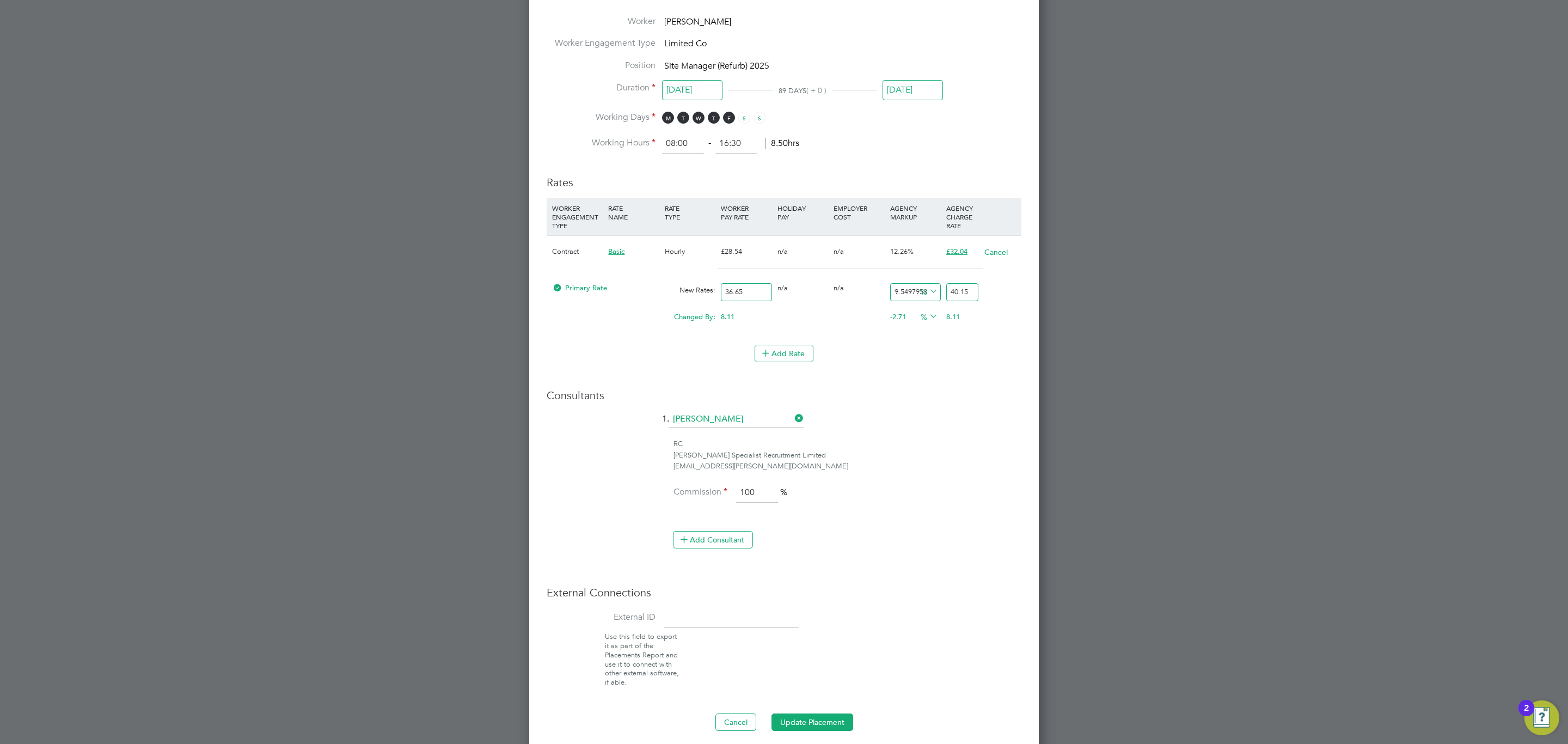
scroll to position [1230, 0]
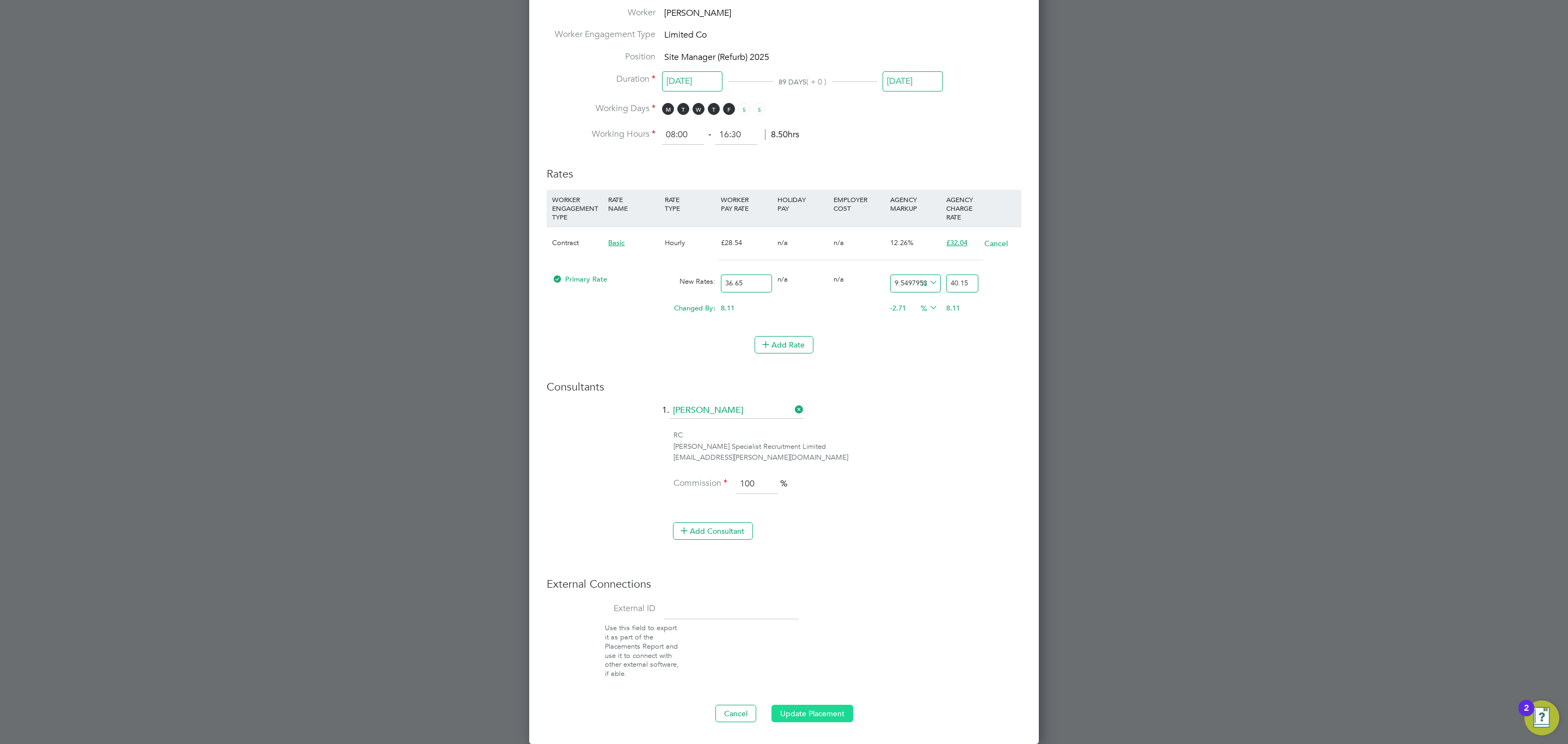
click at [827, 450] on button "Update Placement" at bounding box center [812, 713] width 82 height 18
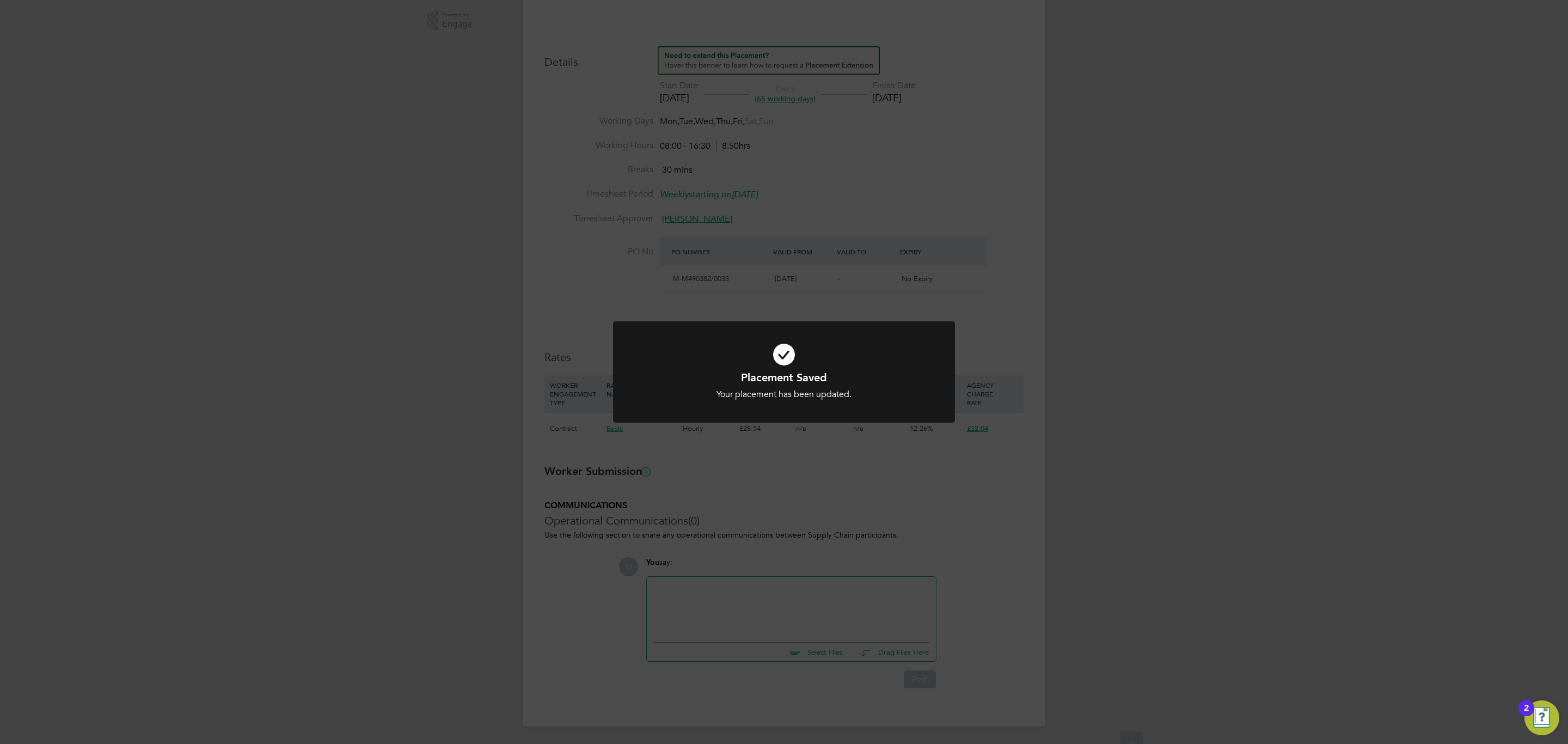
scroll to position [10, 183]
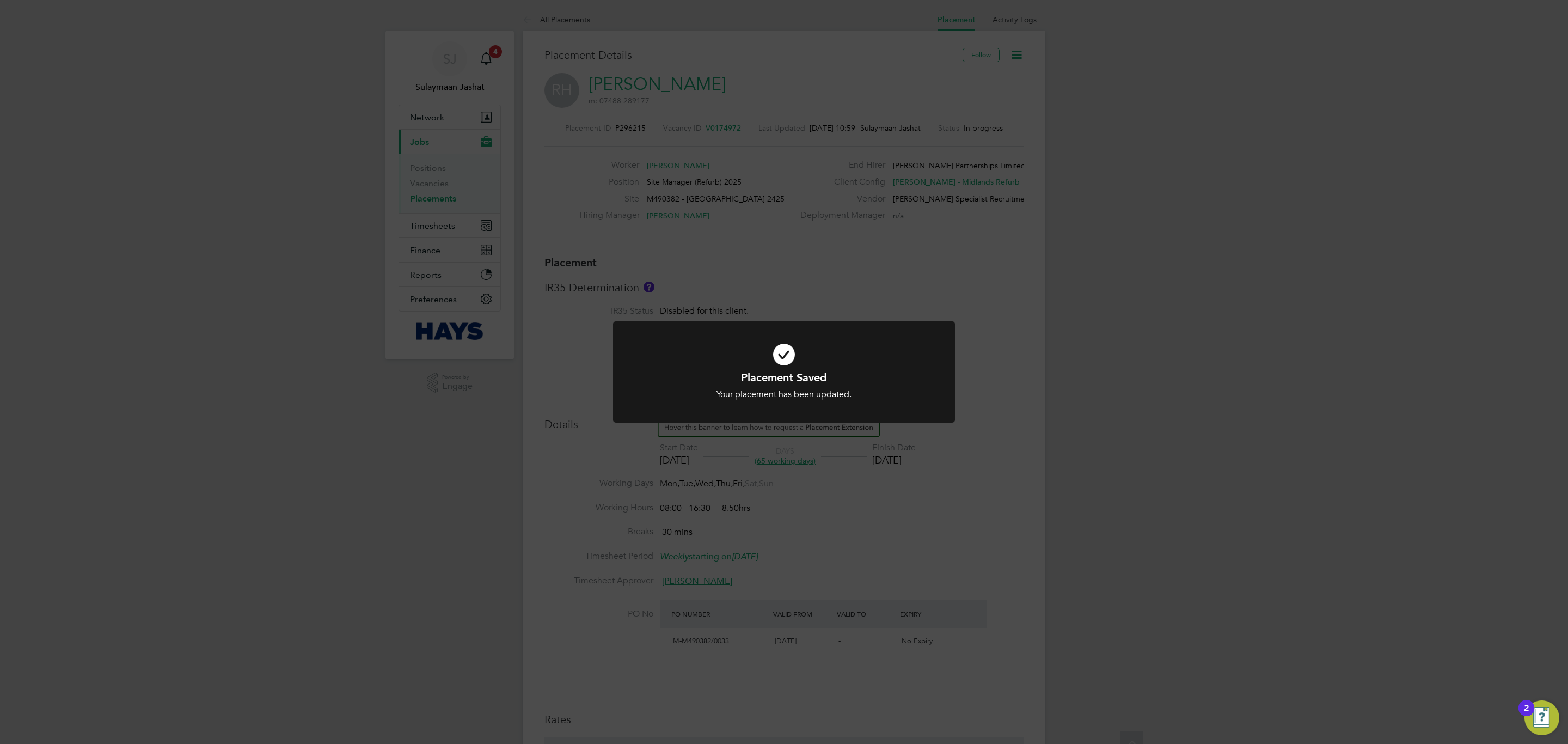
click at [835, 450] on div "Placement Saved Your placement has been updated. Cancel Okay" at bounding box center [784, 372] width 1568 height 744
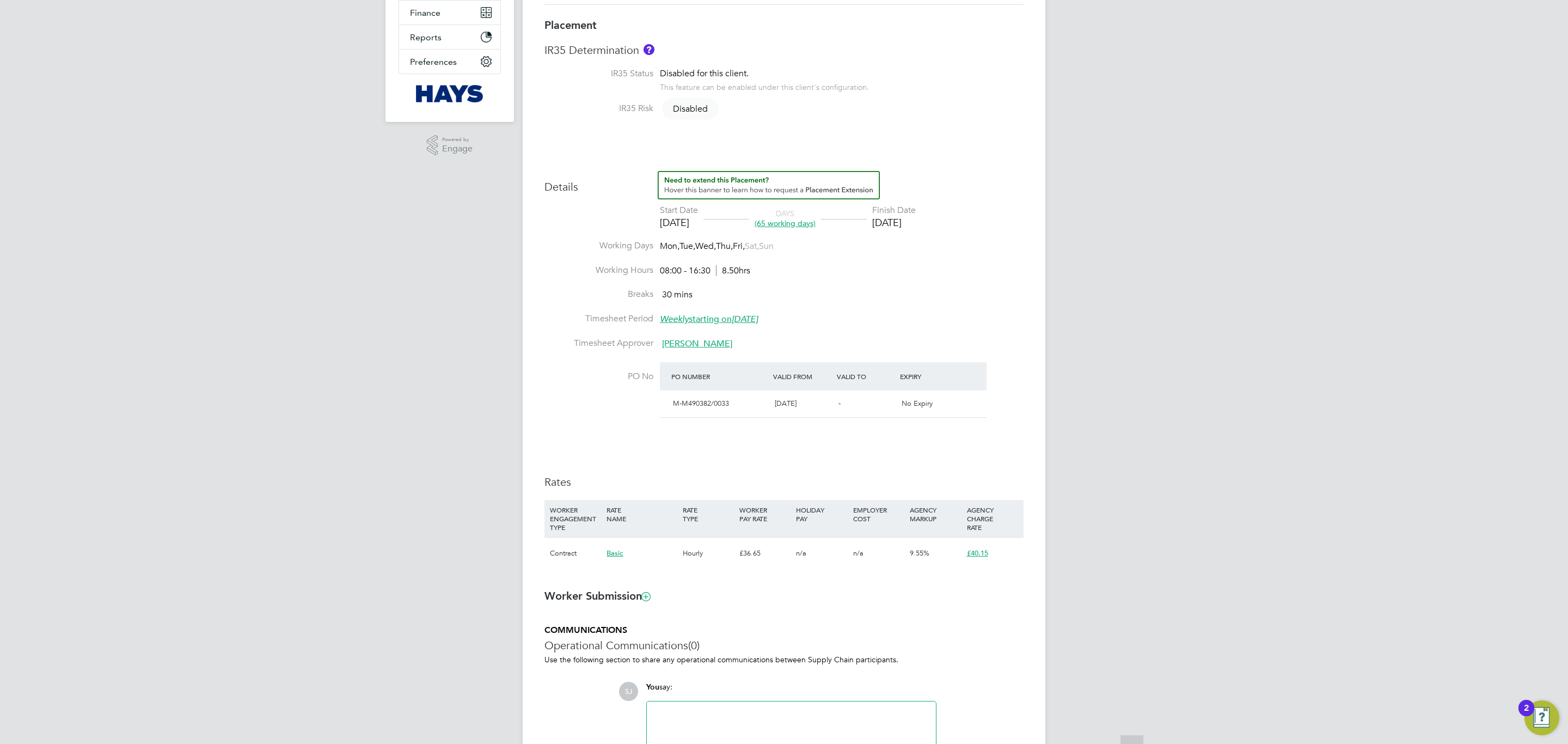
scroll to position [327, 0]
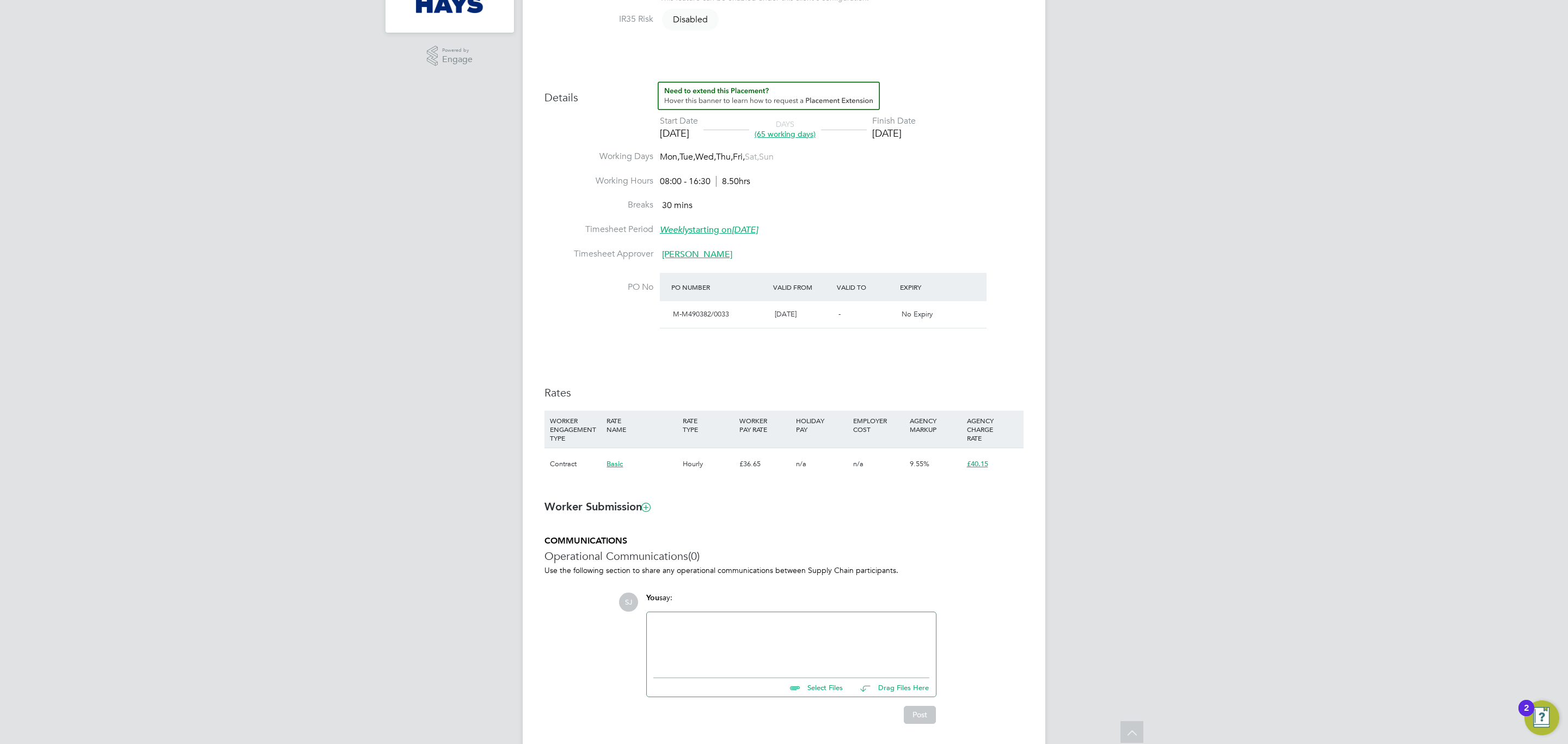
drag, startPoint x: 742, startPoint y: 637, endPoint x: 735, endPoint y: 639, distance: 7.3
click at [739, 450] on div at bounding box center [791, 642] width 276 height 47
click at [906, 450] on button "Post" at bounding box center [920, 714] width 32 height 18
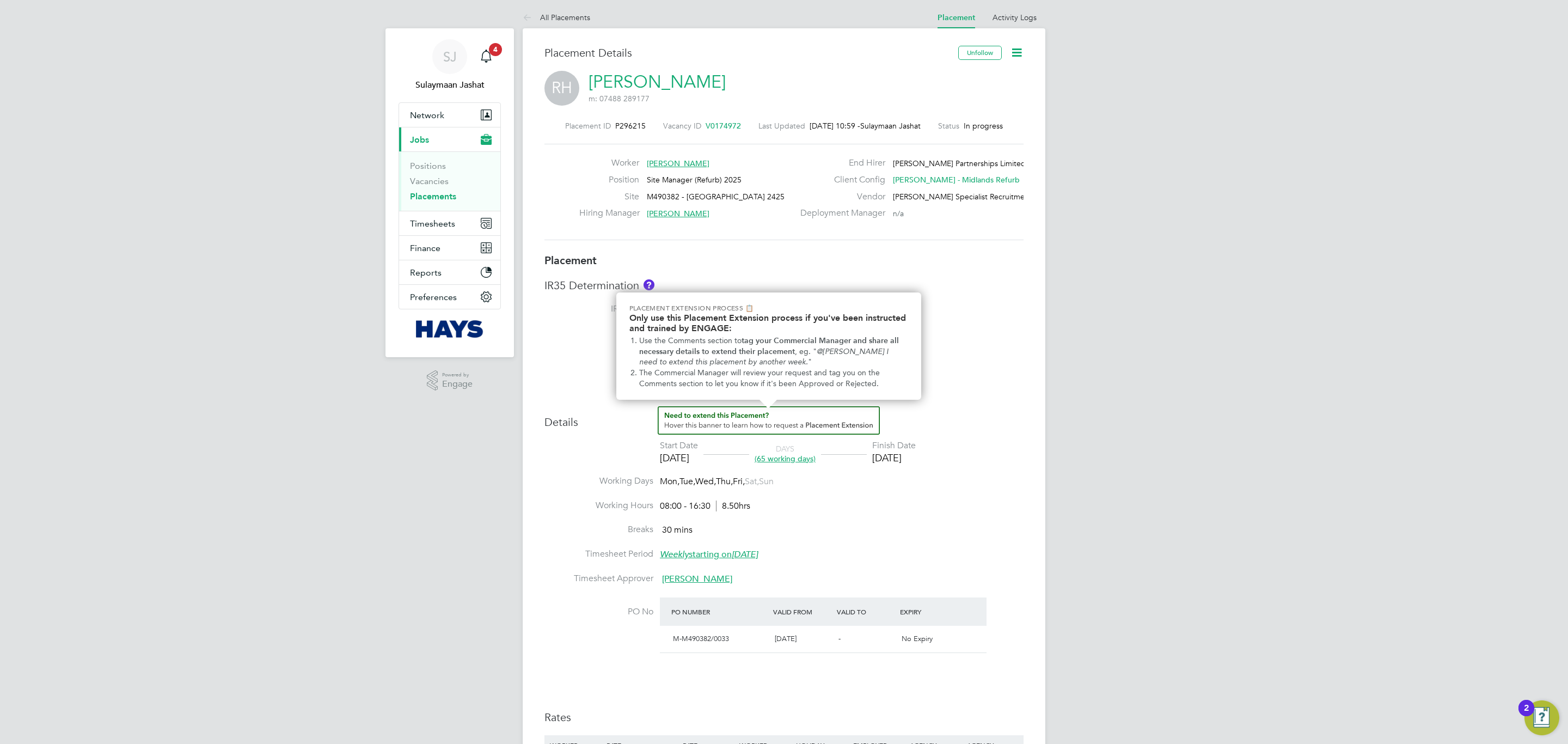
scroll to position [0, 0]
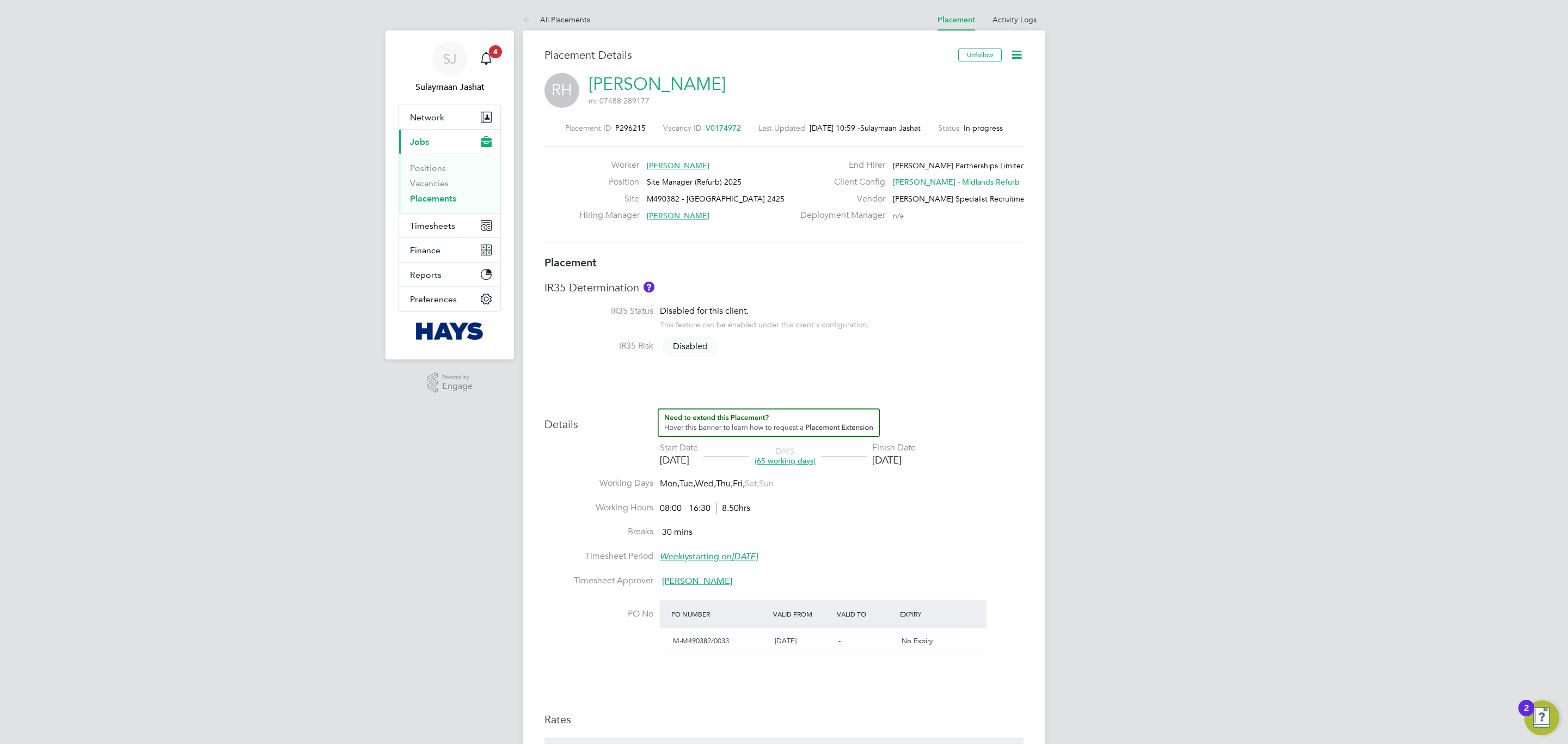
click at [830, 396] on div "Placement IR35 Determination IR35 Status Disabled for this client. This feature…" at bounding box center [783, 536] width 479 height 562
click at [812, 247] on div "Placement ID P296215 Vacancy ID V0174972 Last Updated 25 Sep 2025, 10:59 - Sula…" at bounding box center [783, 183] width 479 height 146
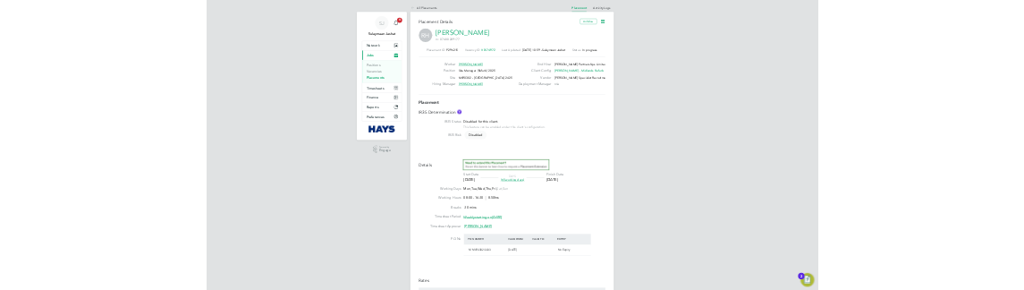
scroll to position [9, 9]
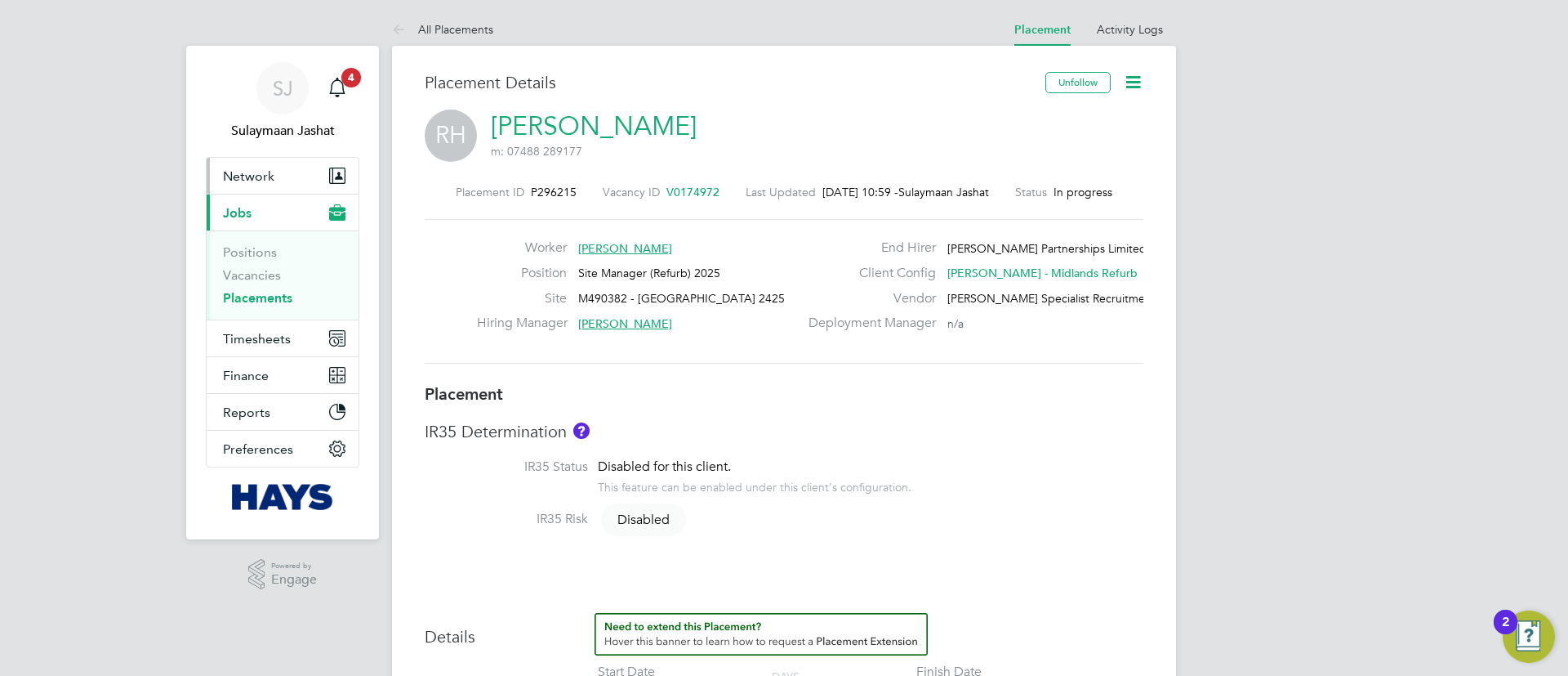
click at [250, 182] on span "Network" at bounding box center [248, 175] width 51 height 16
click at [744, 215] on div "Placement ID P296215 Vacancy ID V0174972 Last Updated 25 Sep 2025, 10:59 - Sula…" at bounding box center [784, 275] width 719 height 219
drag, startPoint x: 1002, startPoint y: 197, endPoint x: 921, endPoint y: 186, distance: 81.7
click at [921, 186] on span "Sulaymaan Jashat" at bounding box center [943, 192] width 90 height 15
click at [911, 127] on div "RH Raymond Higgins m: 07488 289177" at bounding box center [784, 137] width 719 height 56
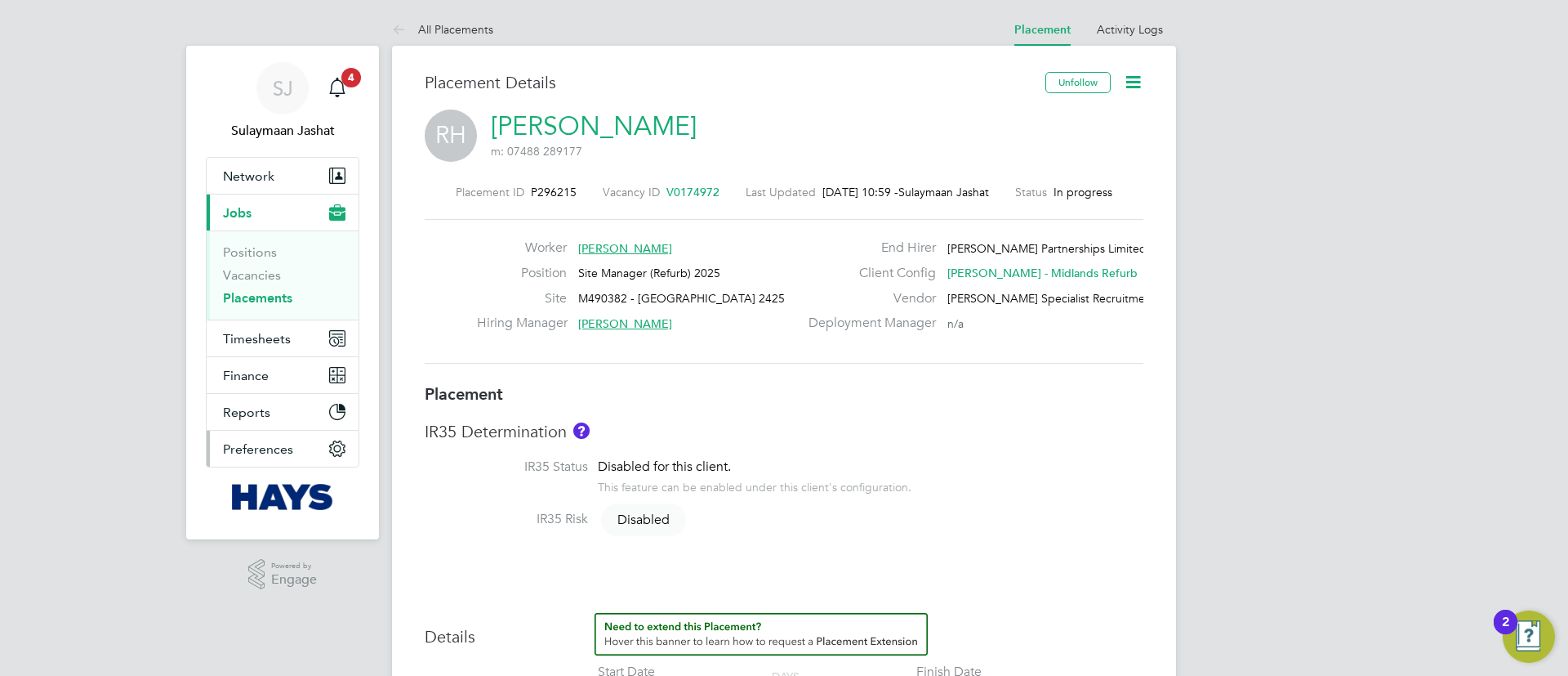
click at [259, 446] on span "Preferences" at bounding box center [258, 449] width 70 height 16
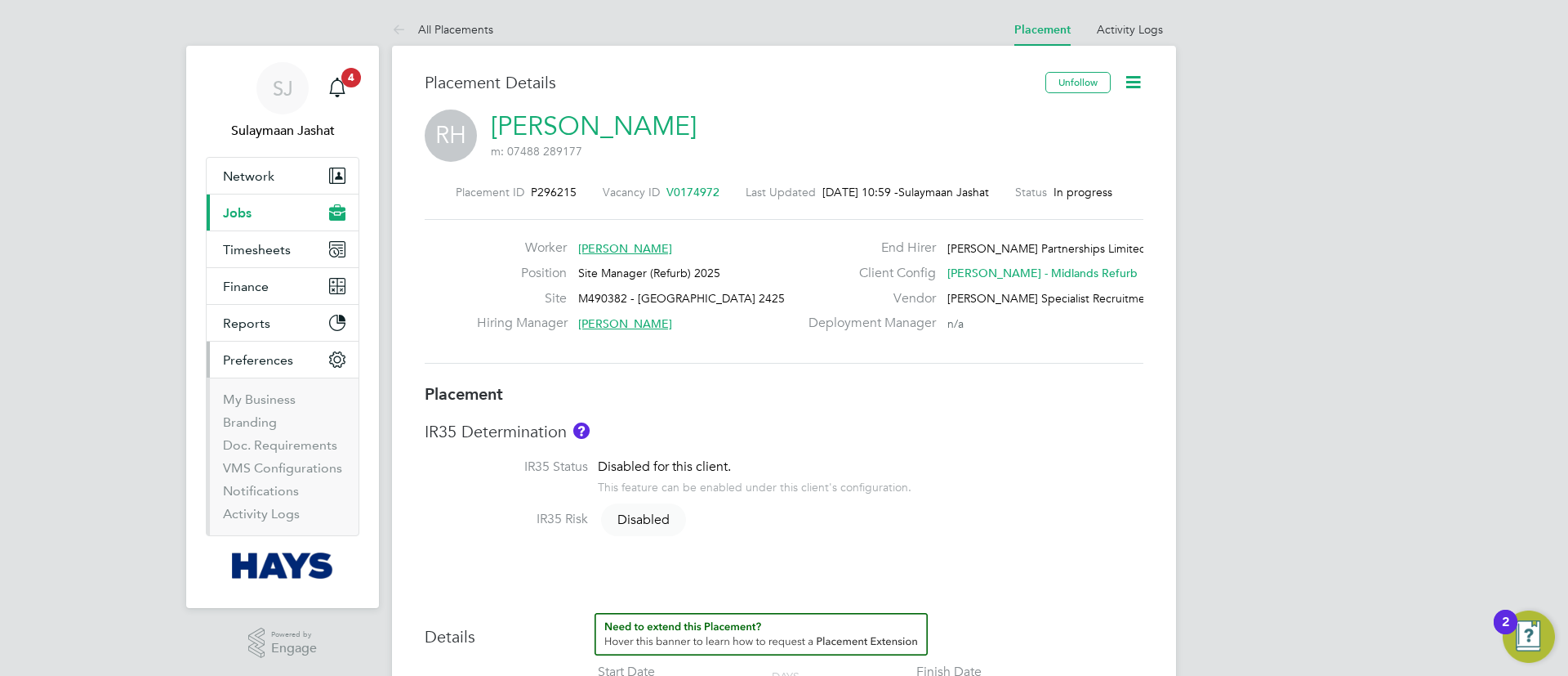
click at [258, 362] on span "Preferences" at bounding box center [258, 360] width 70 height 16
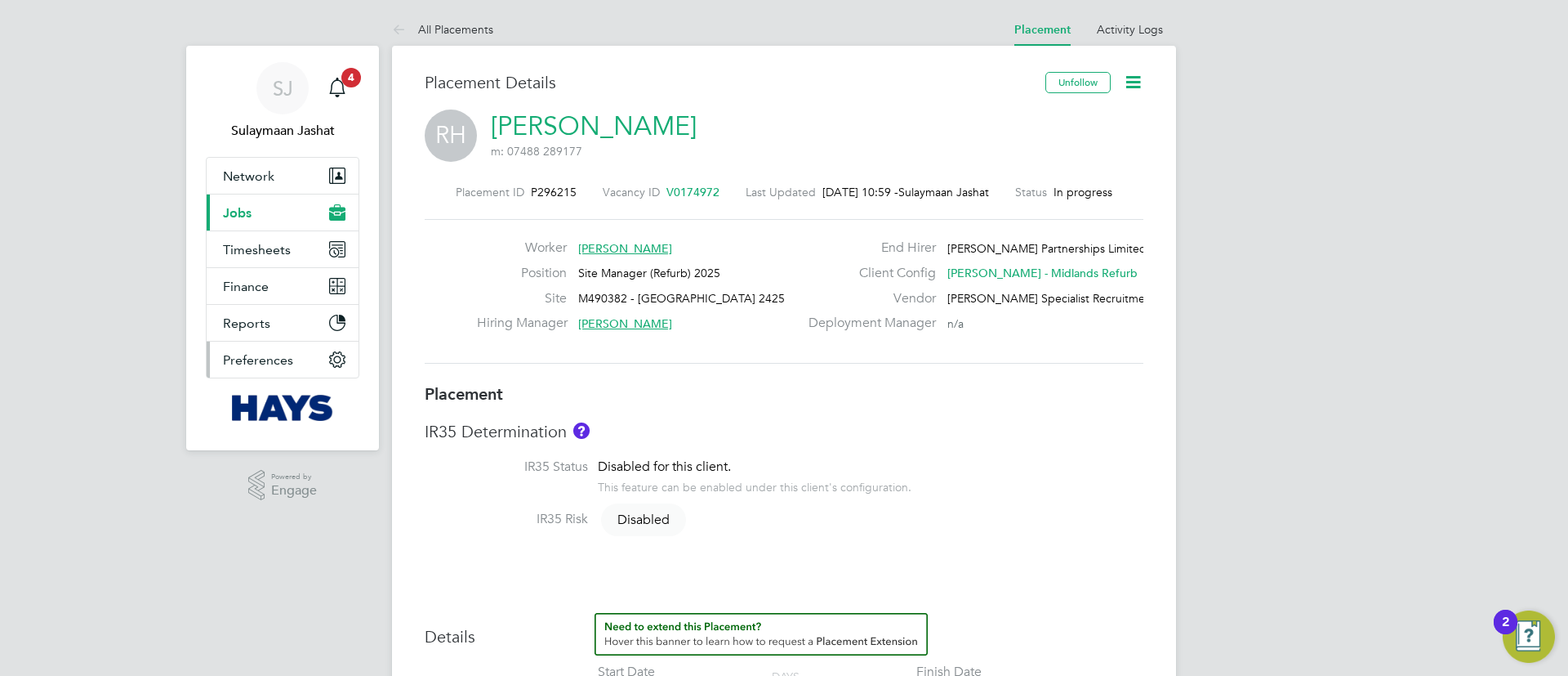
click at [258, 365] on span "Preferences" at bounding box center [258, 360] width 70 height 16
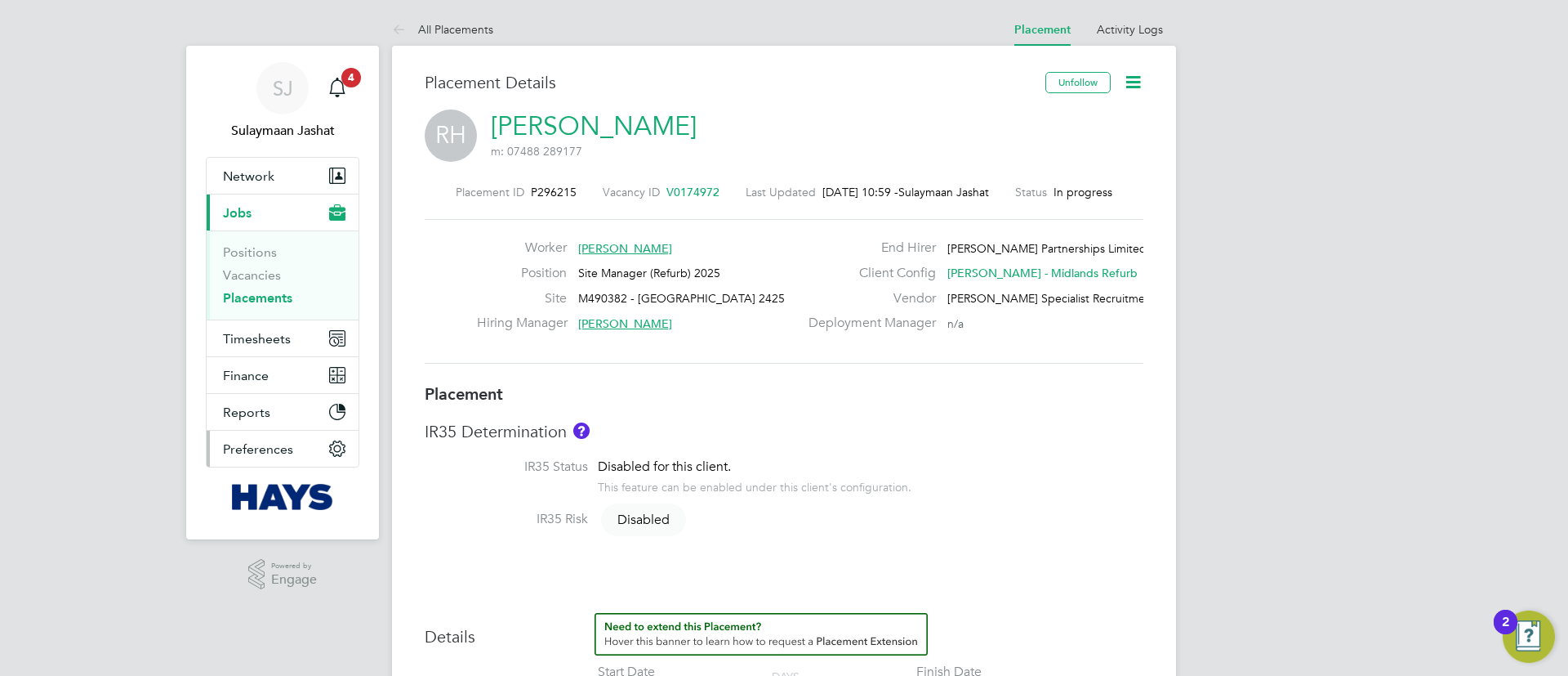
click at [278, 439] on button "Preferences" at bounding box center [282, 448] width 152 height 36
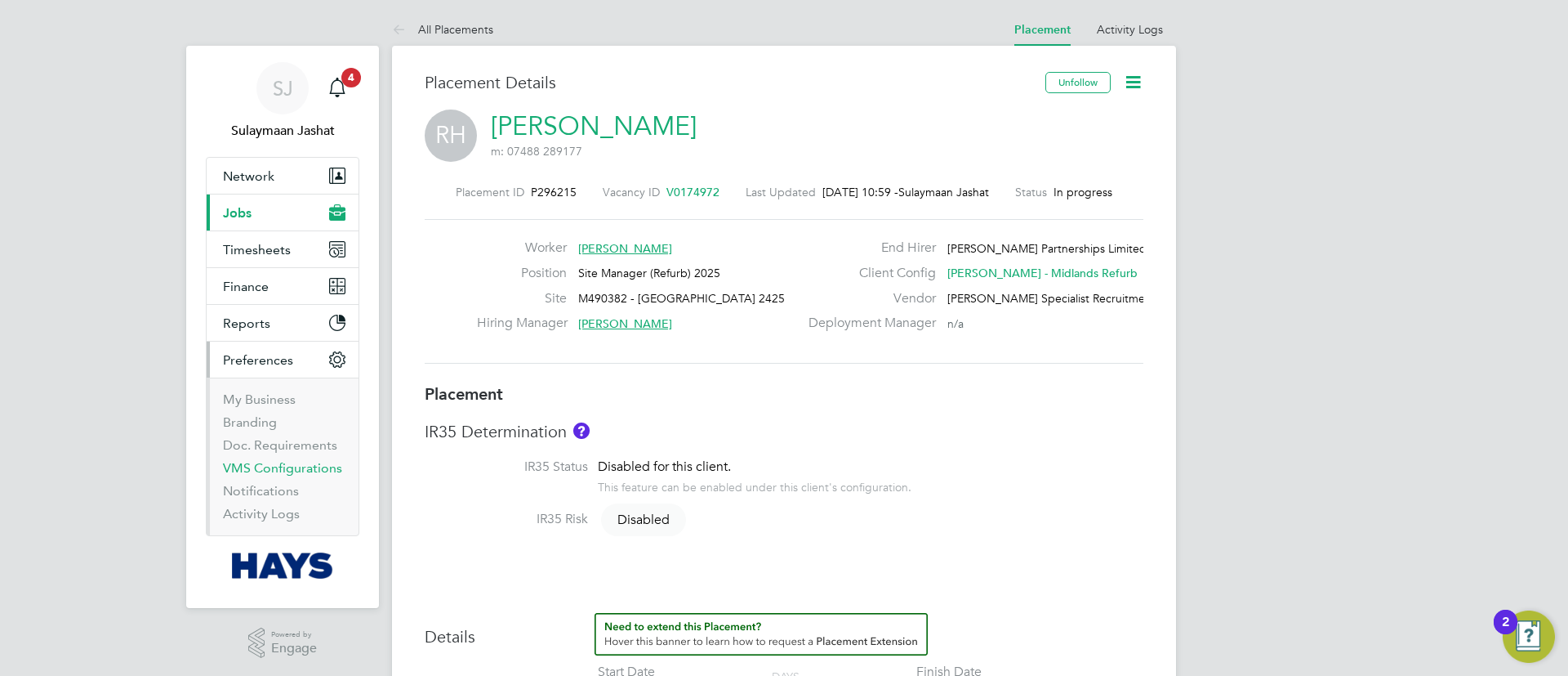
click at [290, 468] on link "VMS Configurations" at bounding box center [282, 468] width 120 height 16
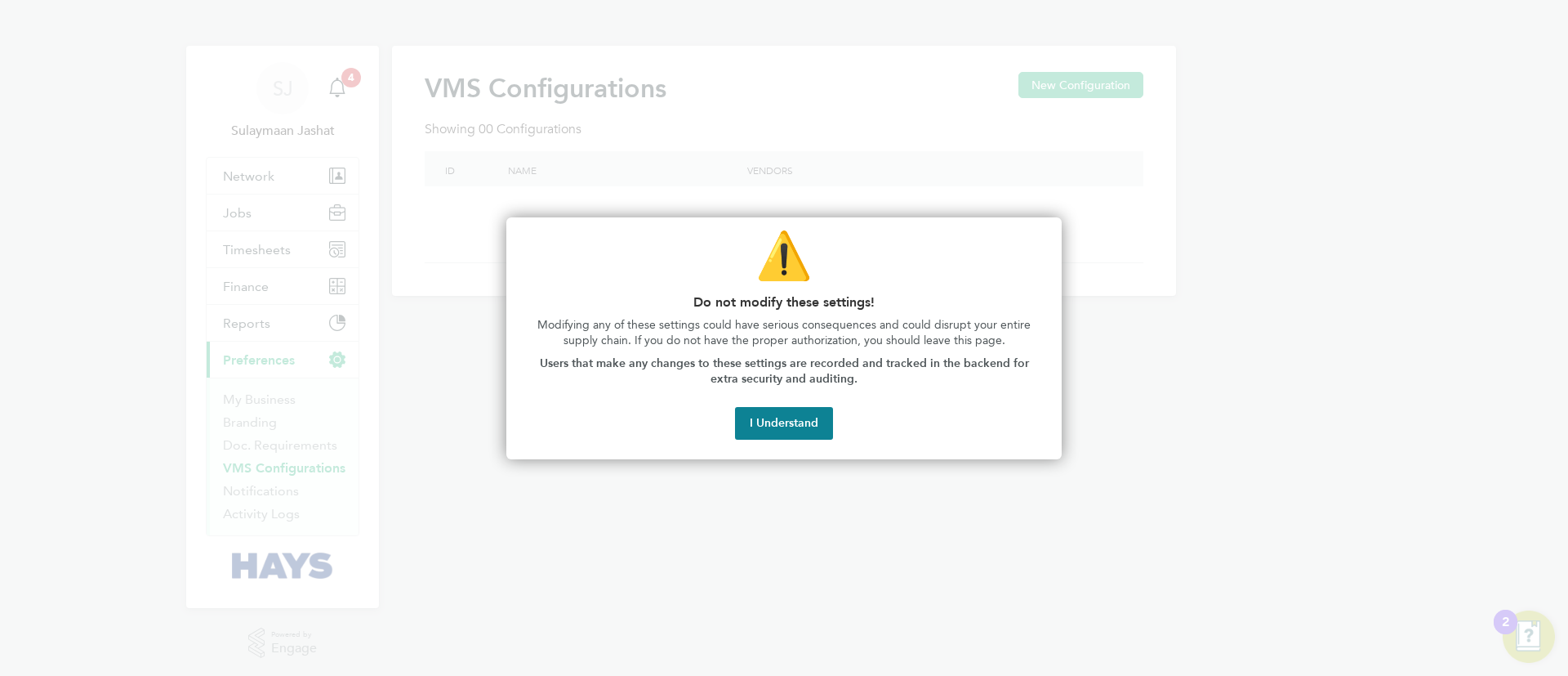
click at [755, 446] on div "⚠️ Do not modify these settings! Modifying any of these settings could have ser…" at bounding box center [784, 338] width 555 height 242
click at [755, 434] on button "I Understand" at bounding box center [784, 423] width 98 height 33
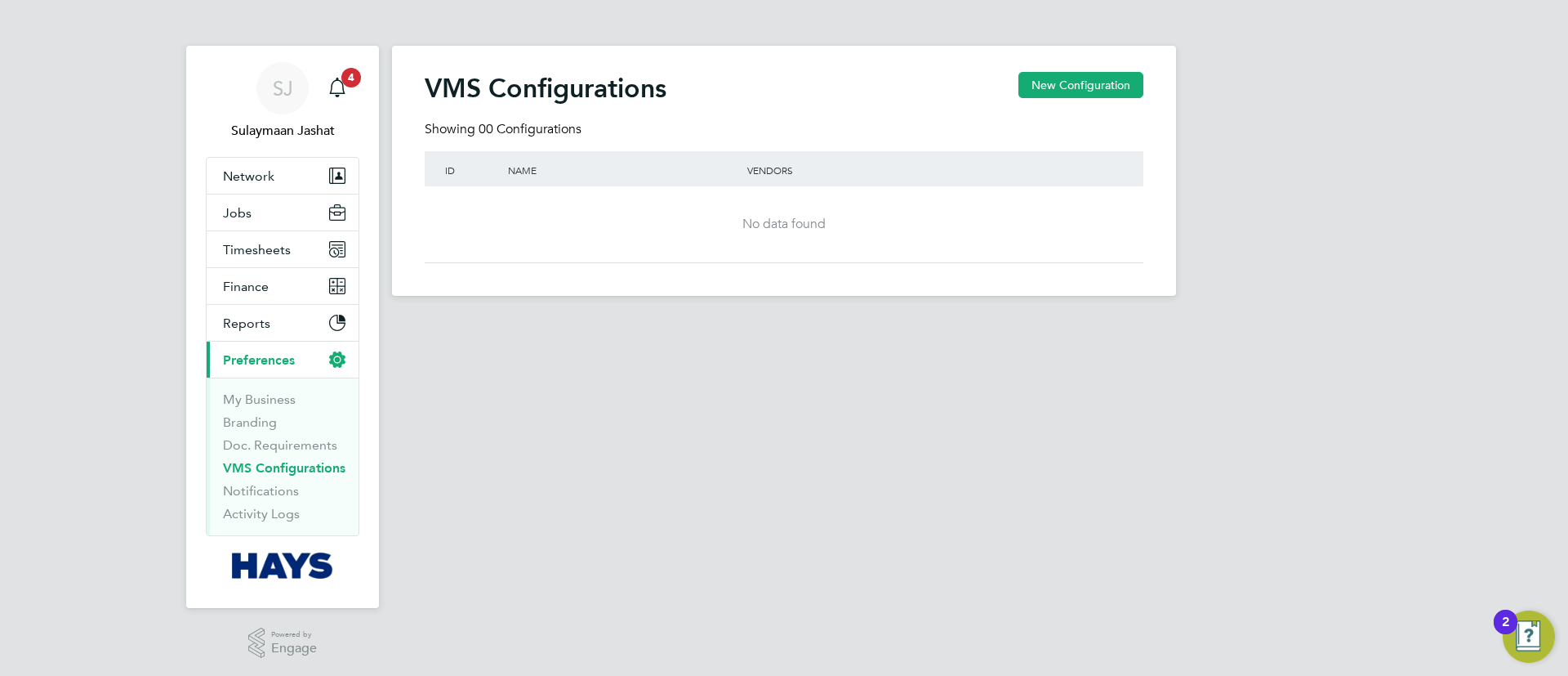
click at [262, 355] on span "Preferences" at bounding box center [258, 360] width 72 height 16
click at [289, 349] on button "Current page: Preferences" at bounding box center [282, 359] width 152 height 36
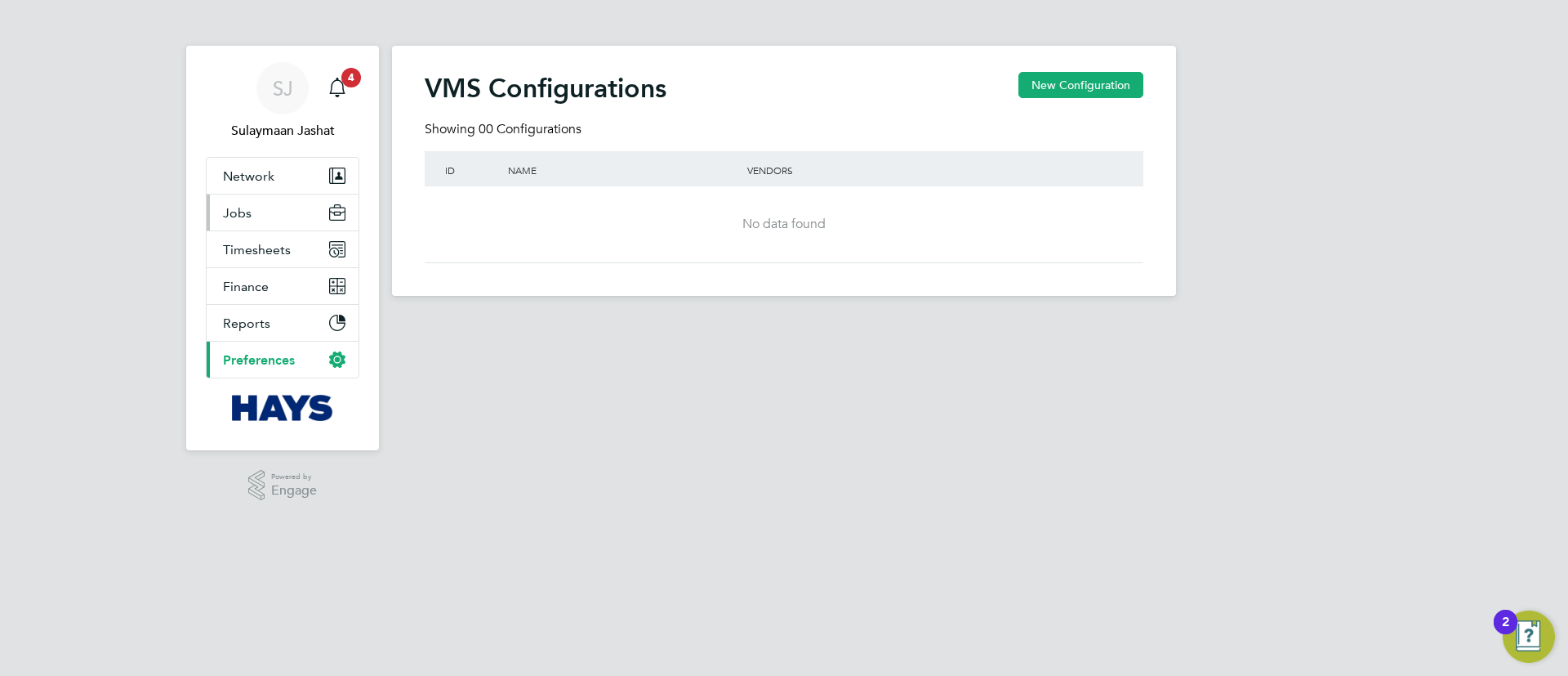
click at [249, 201] on button "Jobs" at bounding box center [282, 212] width 152 height 36
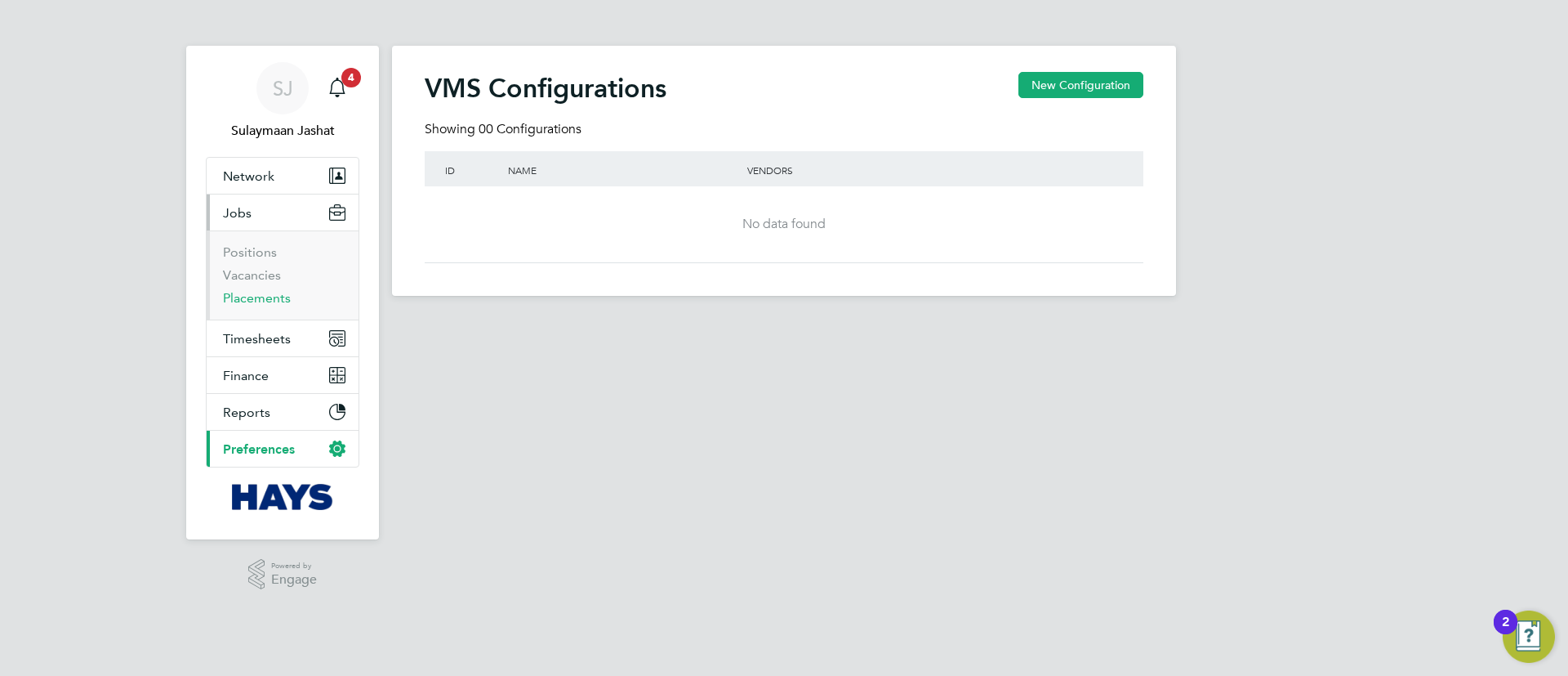
click at [247, 296] on link "Placements" at bounding box center [257, 298] width 68 height 16
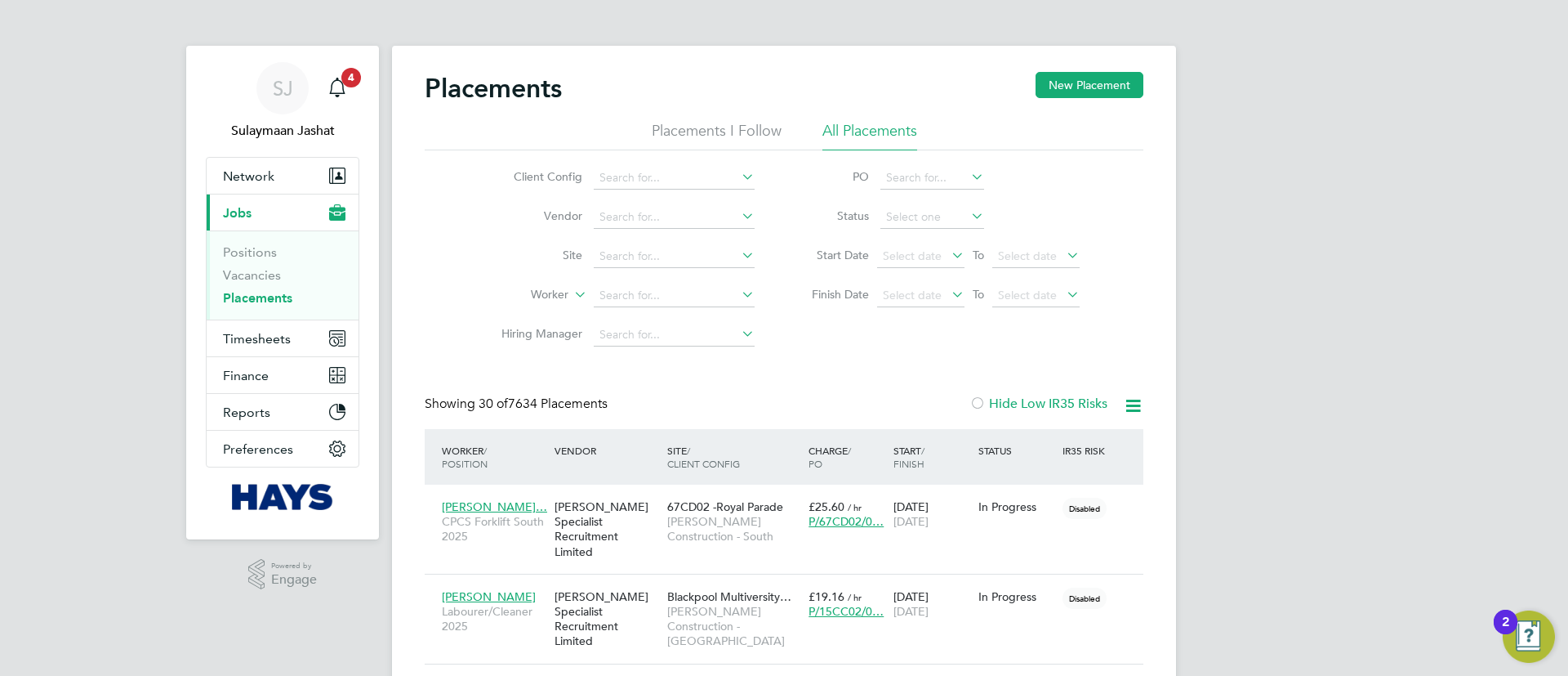
scroll to position [77, 142]
click at [624, 286] on input at bounding box center [674, 295] width 161 height 23
click at [660, 311] on li "Edwar d Wallace" at bounding box center [674, 318] width 163 height 22
type input "[PERSON_NAME]"
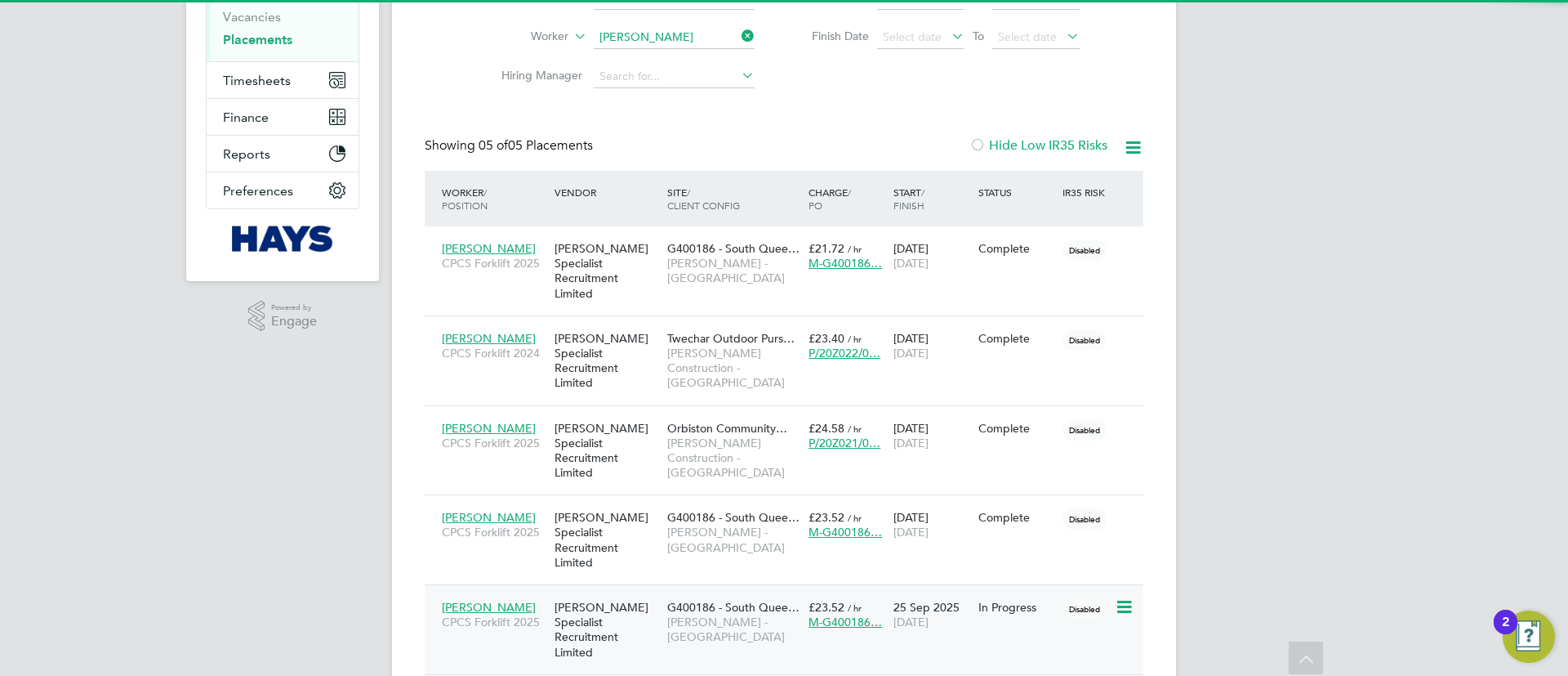
click at [709, 600] on span "G400186 - South Quee…" at bounding box center [733, 607] width 132 height 15
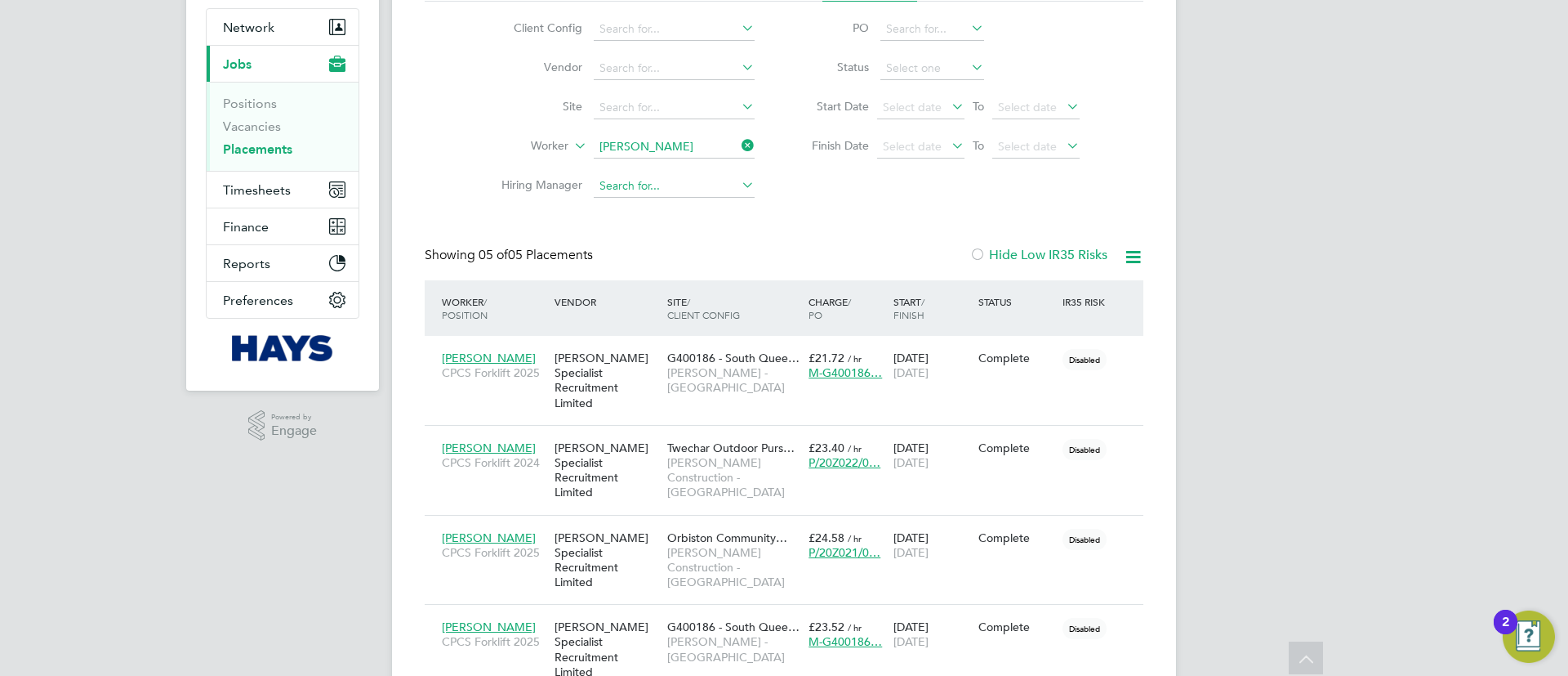
scroll to position [13, 0]
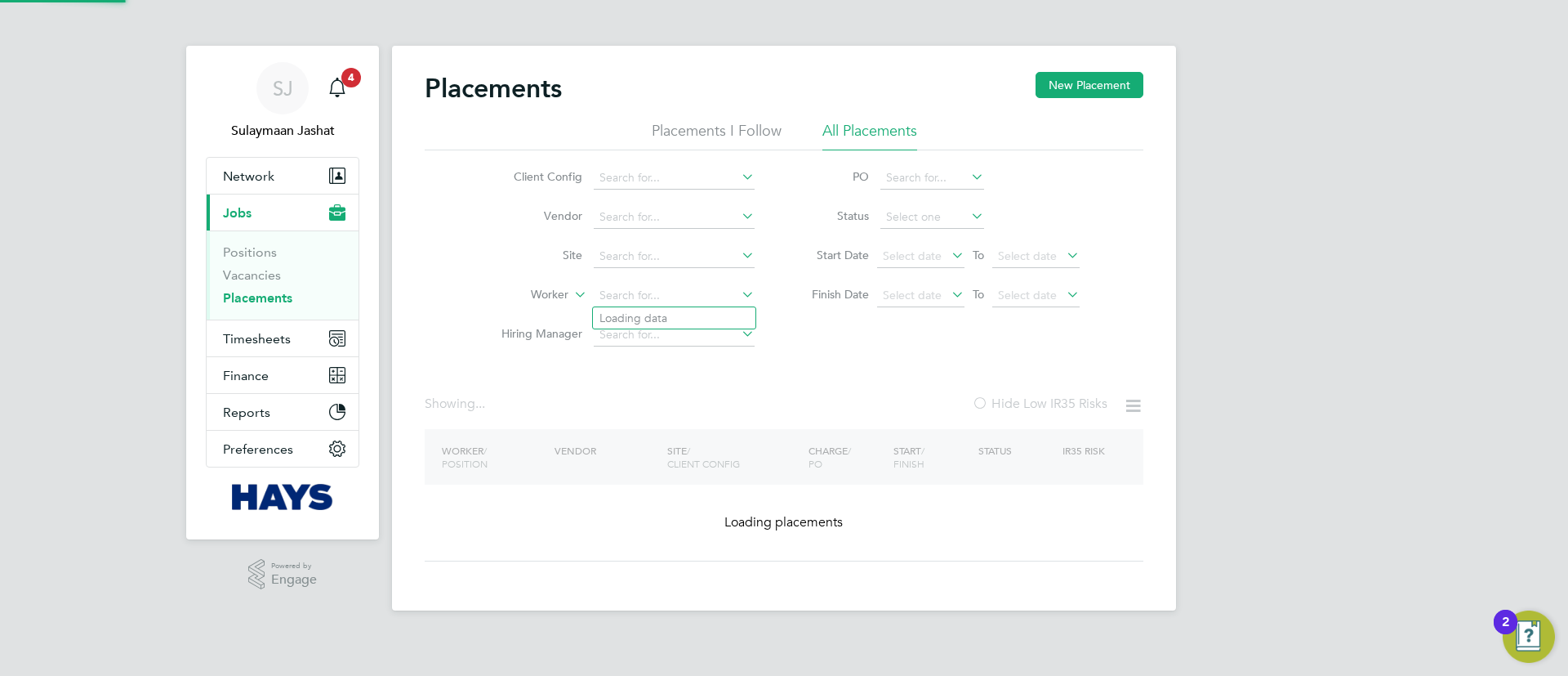
click at [679, 276] on li "Worker" at bounding box center [622, 295] width 307 height 39
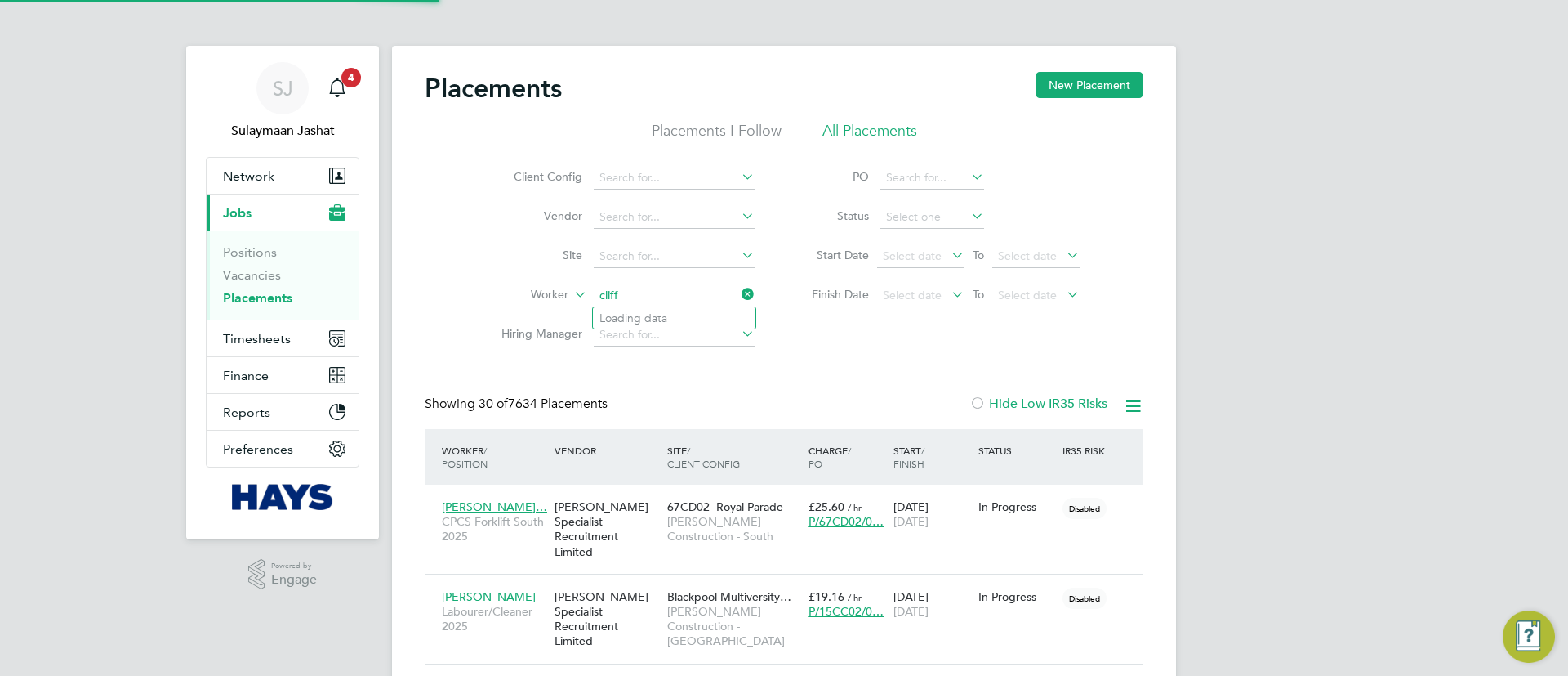
scroll to position [77, 142]
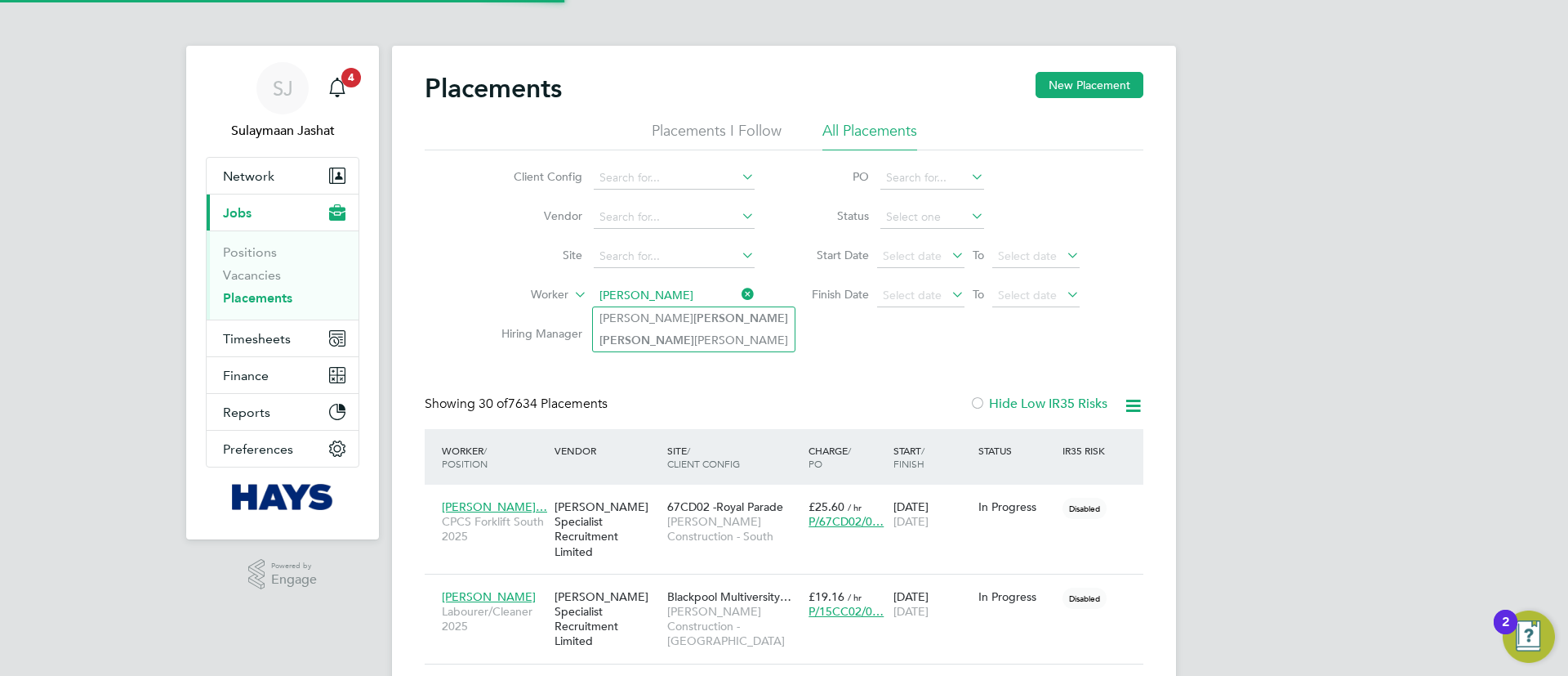
click at [664, 331] on li "Clifford Burbage" at bounding box center [693, 340] width 202 height 22
type input "Clifford Burbage"
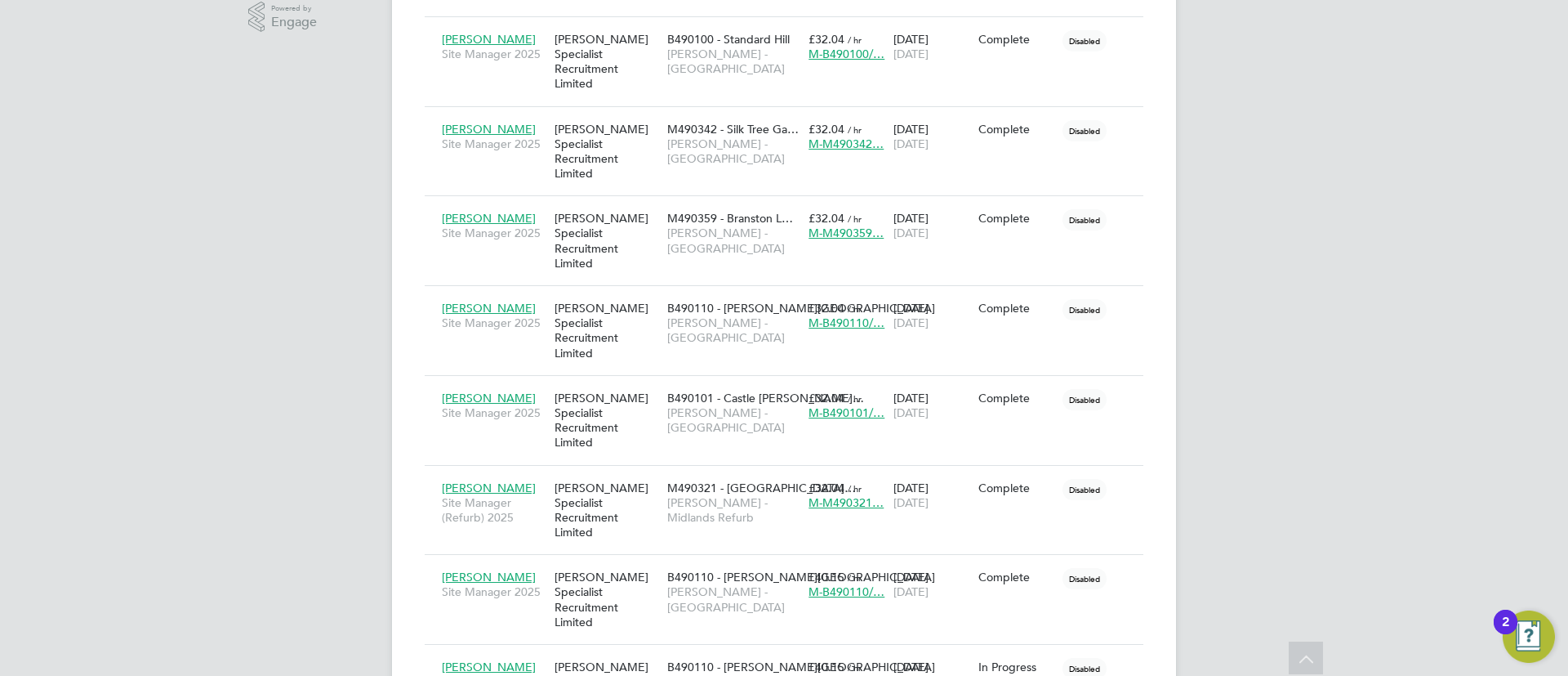
click at [330, 269] on div "SJ Sulaymaan Jashat Notifications 4 Applications: Network Team Members Business…" at bounding box center [784, 126] width 1568 height 1367
click at [622, 651] on div "[PERSON_NAME] Specialist Recruitment Limited" at bounding box center [606, 689] width 112 height 76
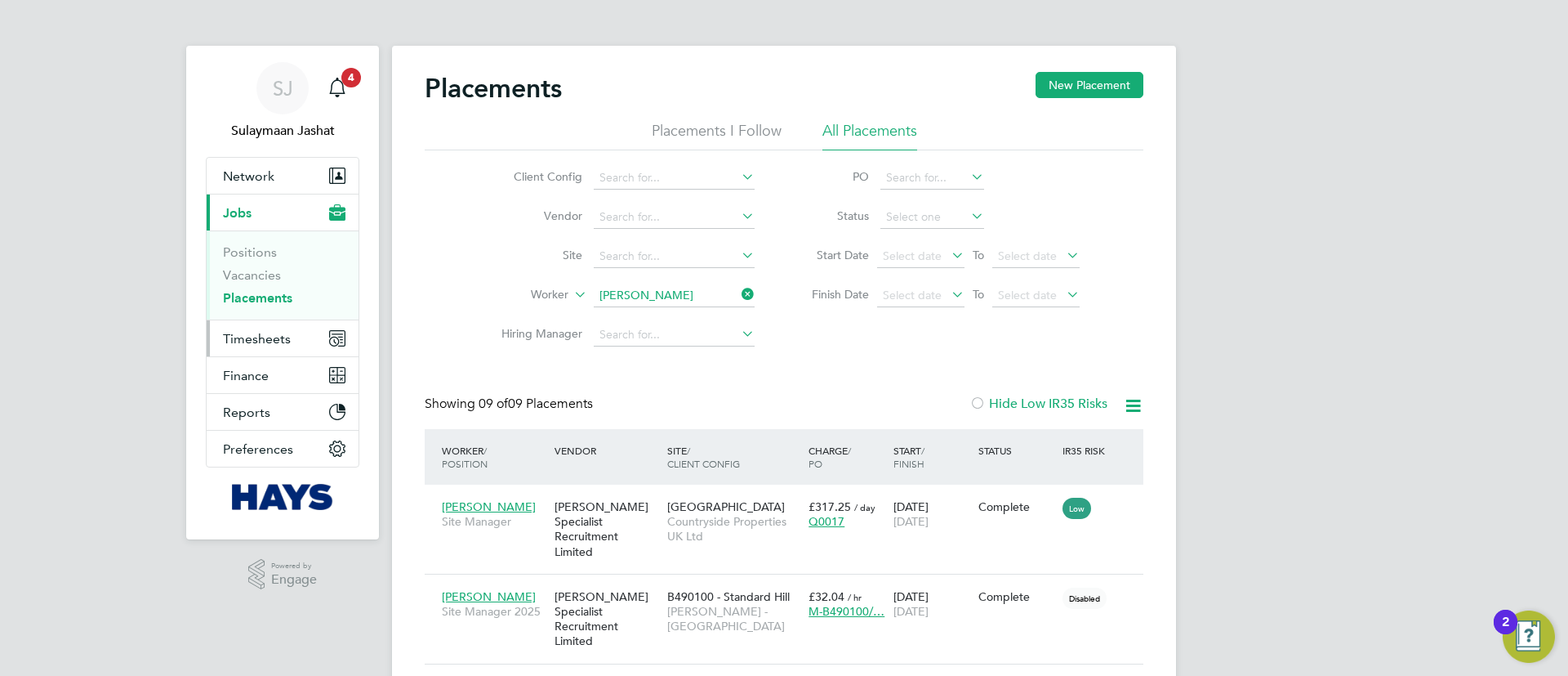
click at [246, 336] on span "Timesheets" at bounding box center [257, 338] width 68 height 16
click at [655, 535] on div "[PERSON_NAME] Specialist Recruitment Limited" at bounding box center [606, 529] width 112 height 76
click at [305, 344] on button "Timesheets" at bounding box center [282, 338] width 152 height 36
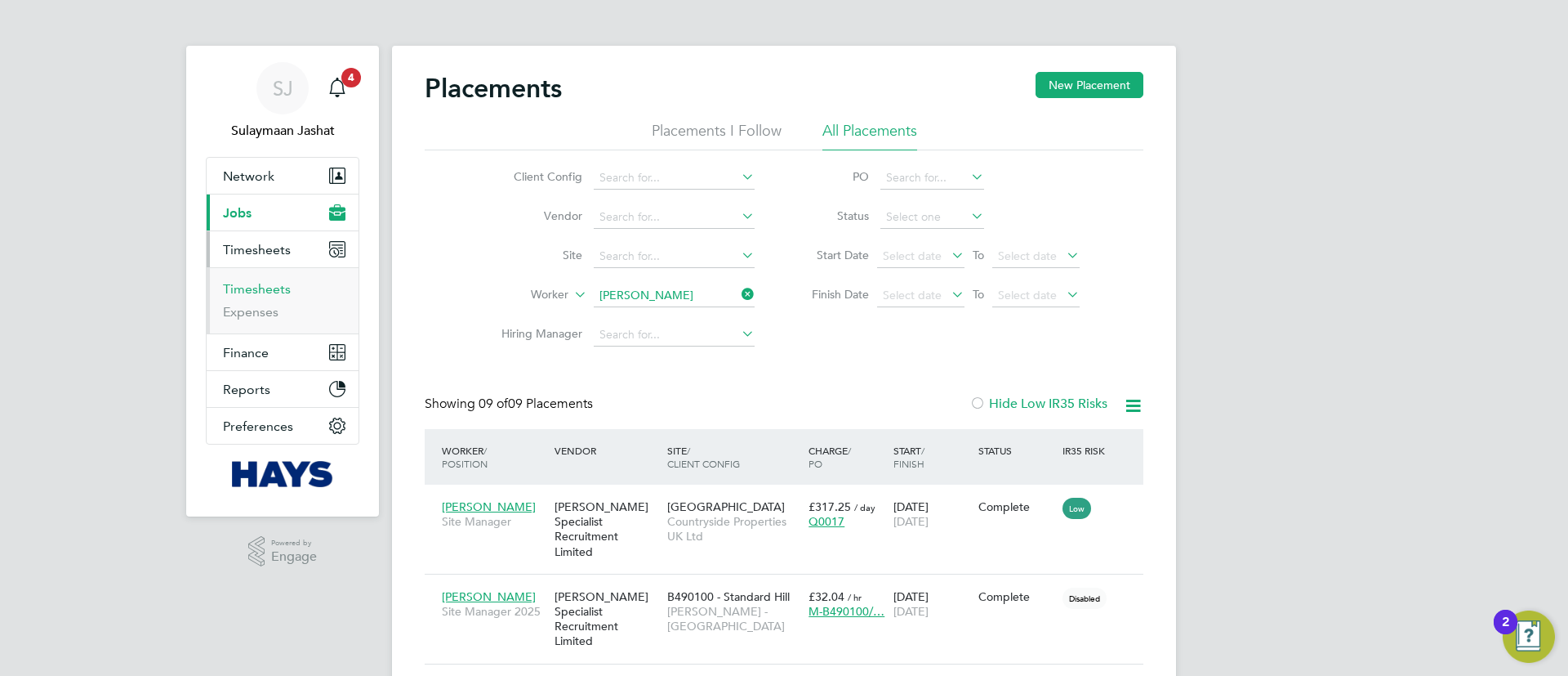
click at [278, 296] on link "Timesheets" at bounding box center [257, 289] width 68 height 16
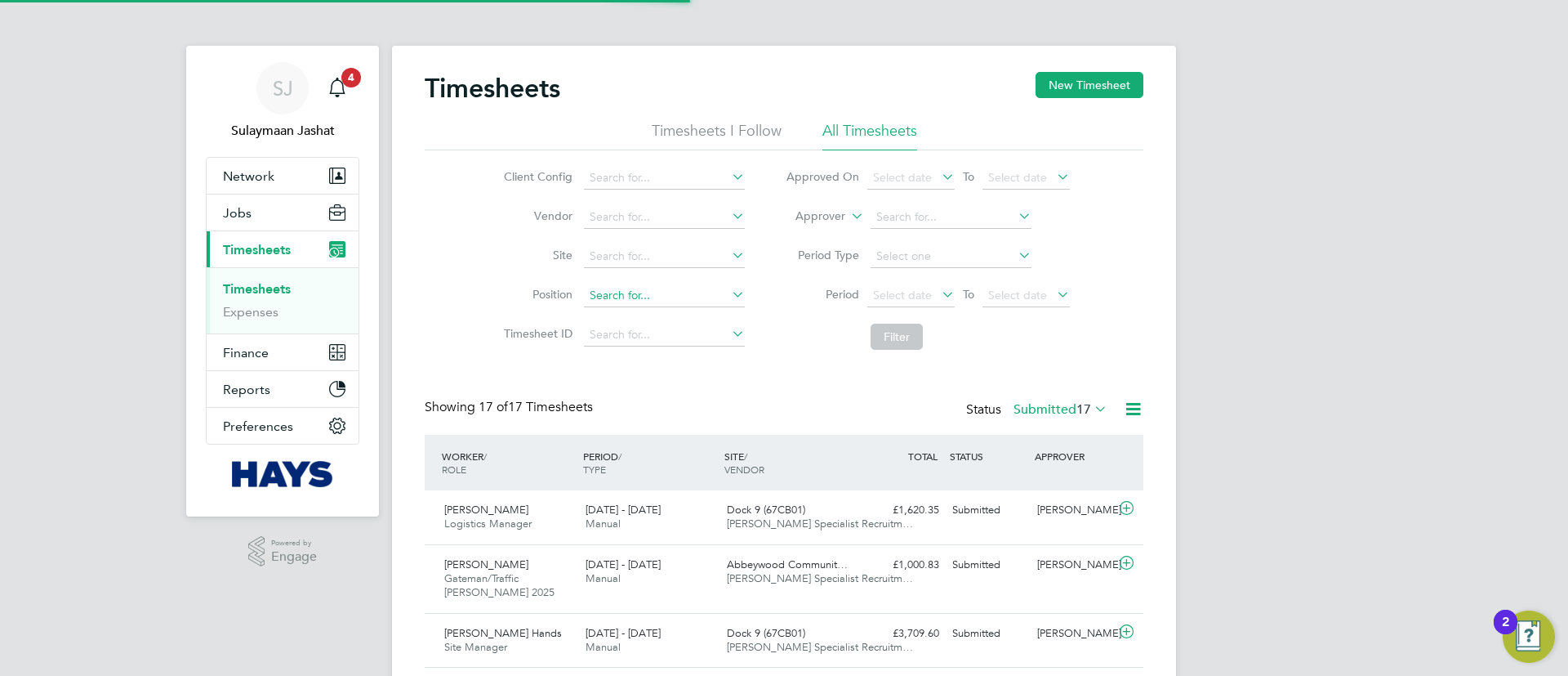
scroll to position [42, 142]
click at [1053, 420] on div "Status Submitted 17" at bounding box center [1038, 409] width 144 height 23
click at [1053, 408] on label "Submitted 17" at bounding box center [1060, 409] width 94 height 16
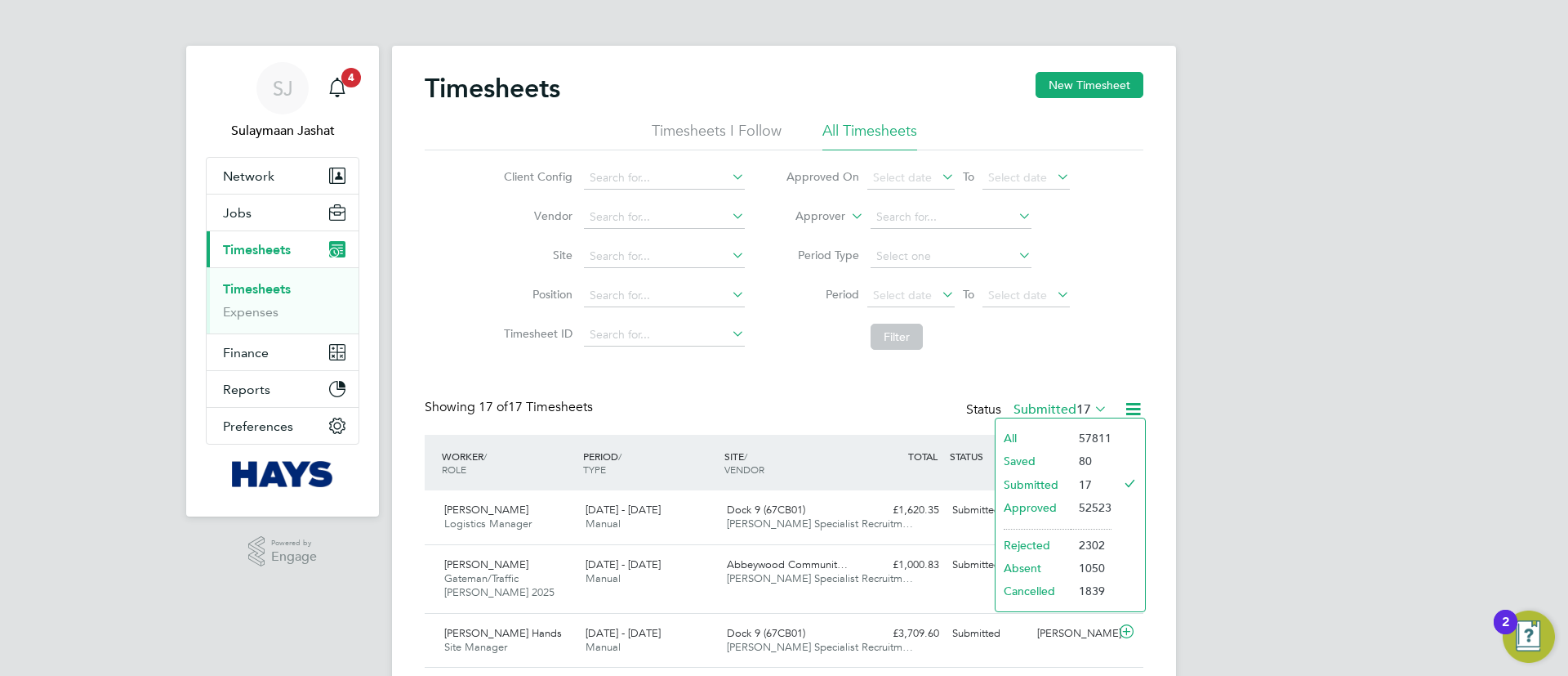
click at [1001, 405] on div "Status Submitted 17" at bounding box center [1038, 409] width 144 height 23
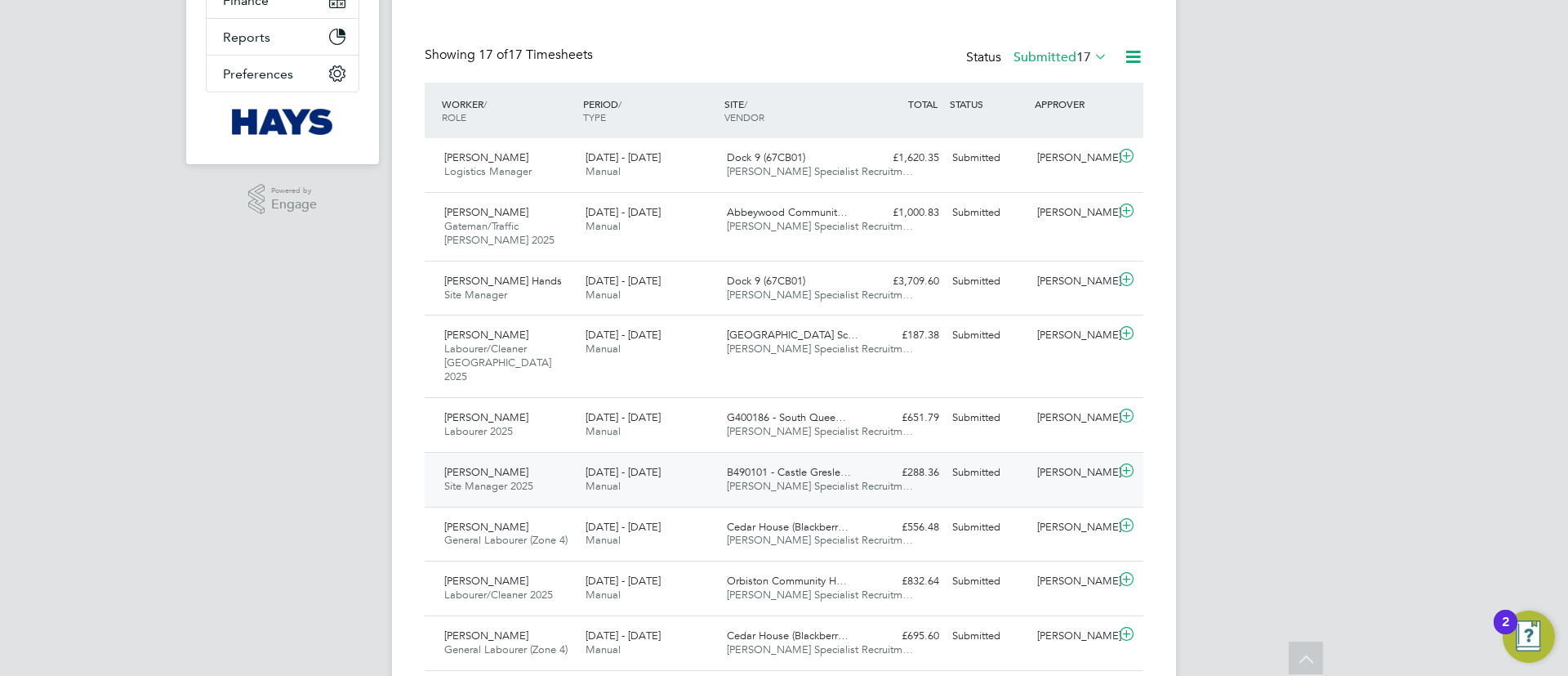
click at [961, 465] on div "Submitted" at bounding box center [988, 473] width 85 height 27
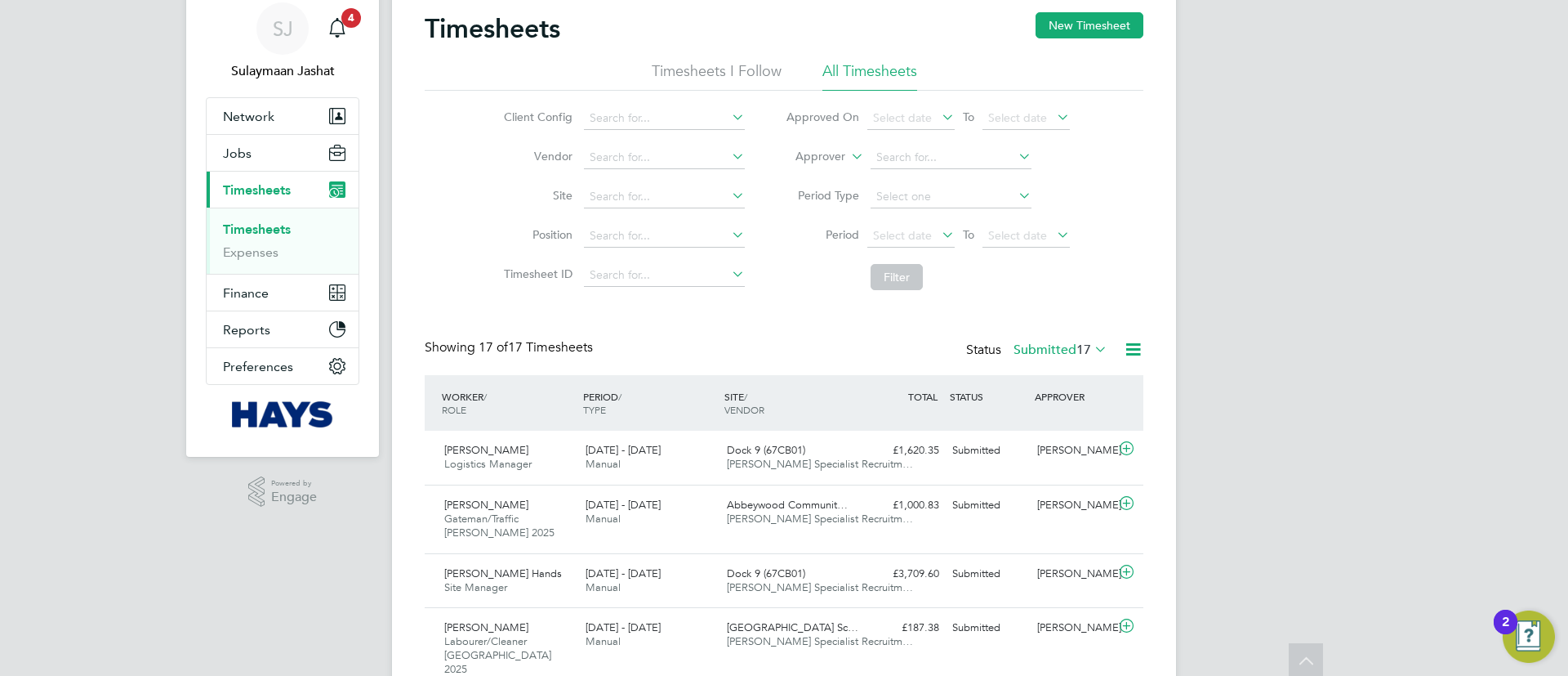
scroll to position [0, 0]
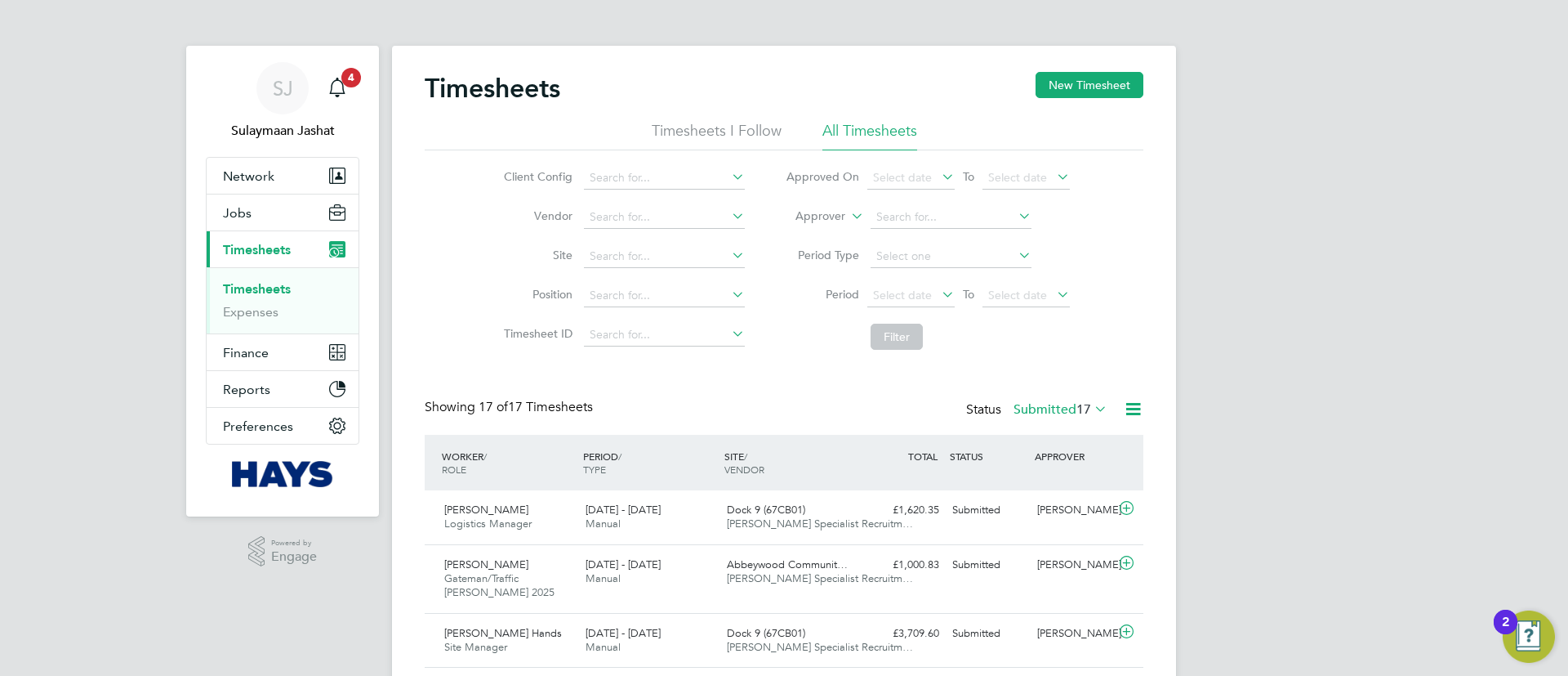
click at [846, 220] on li "Approver" at bounding box center [928, 217] width 325 height 39
click at [846, 223] on li "Approver" at bounding box center [928, 217] width 325 height 39
click at [847, 214] on icon at bounding box center [847, 212] width 0 height 15
click at [827, 230] on li "Worker" at bounding box center [805, 235] width 81 height 21
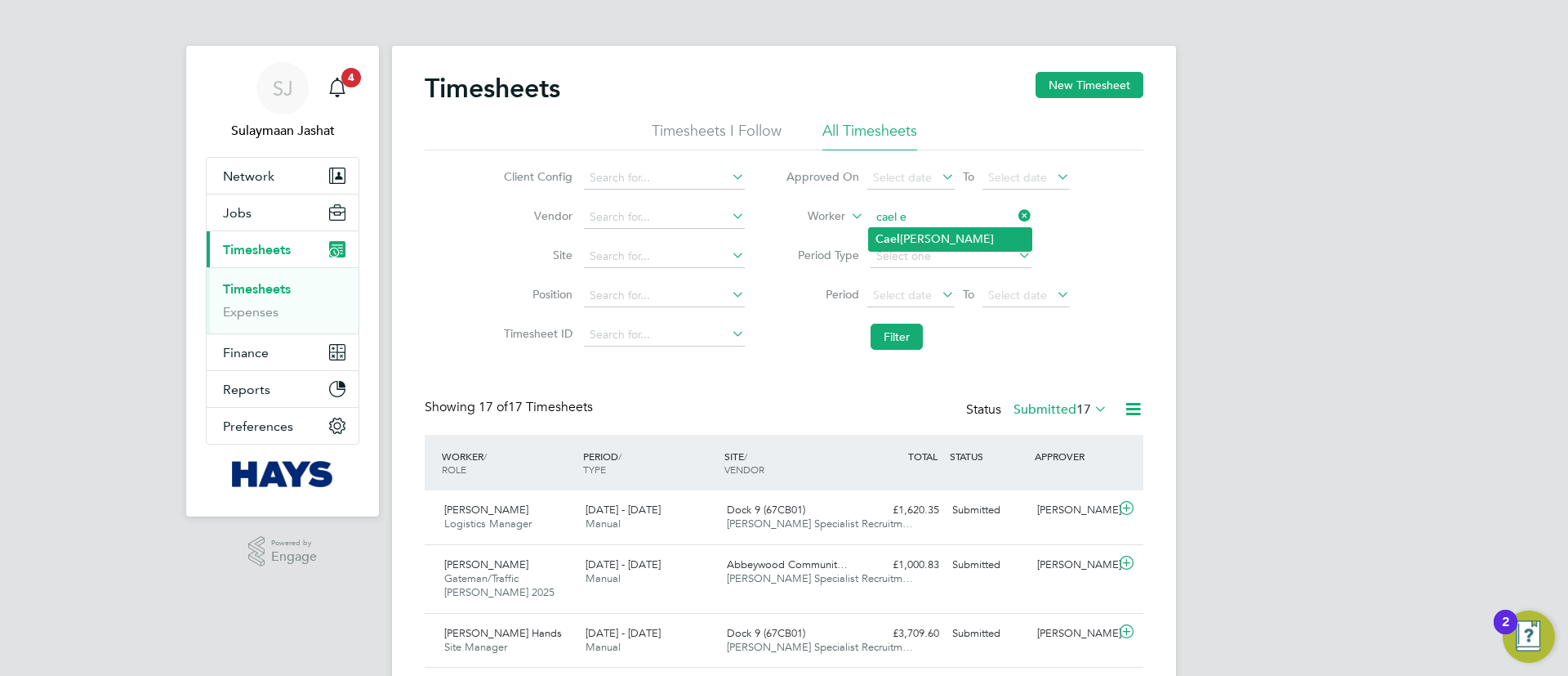
click at [916, 232] on li "Ca e l Egan" at bounding box center [951, 239] width 163 height 22
type input "Cael Egan"
click at [901, 329] on button "Filter" at bounding box center [896, 336] width 52 height 26
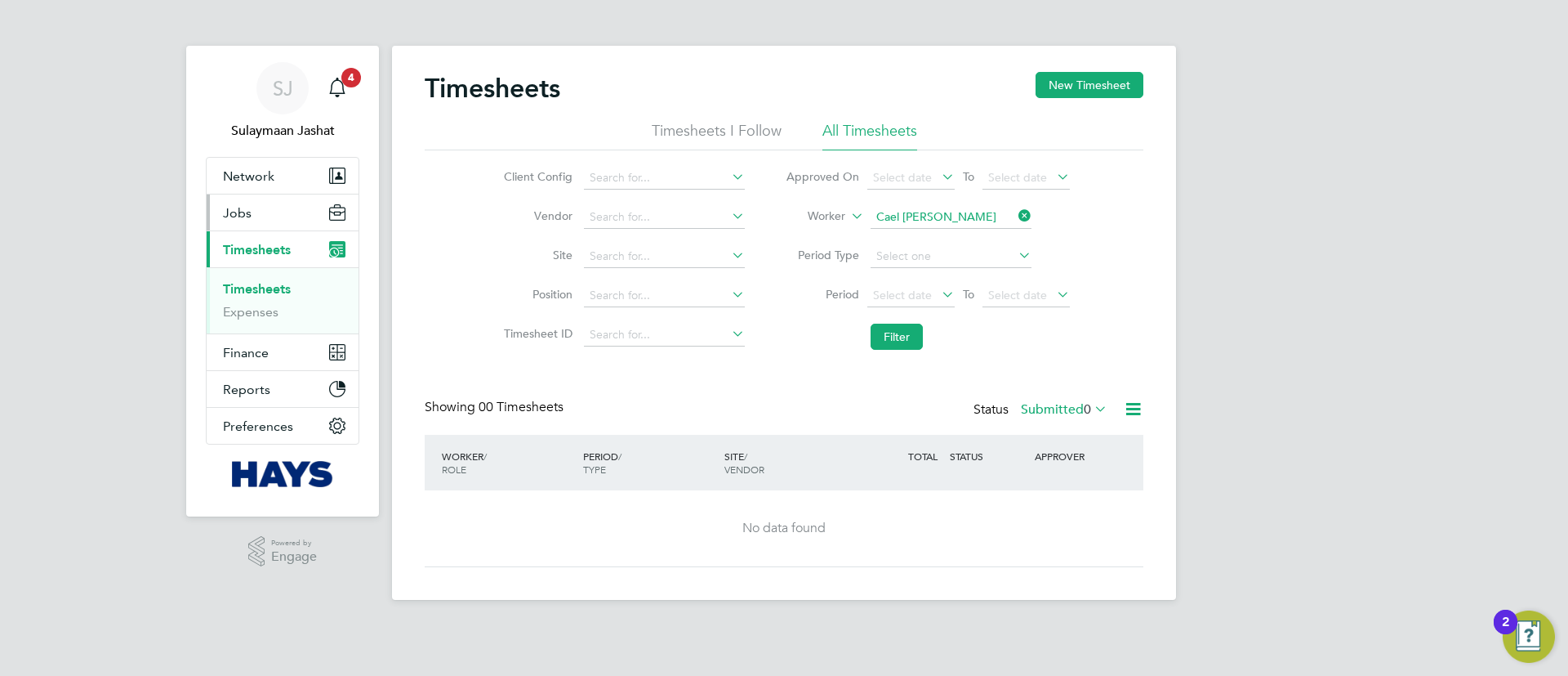
click at [281, 225] on button "Jobs" at bounding box center [282, 212] width 152 height 36
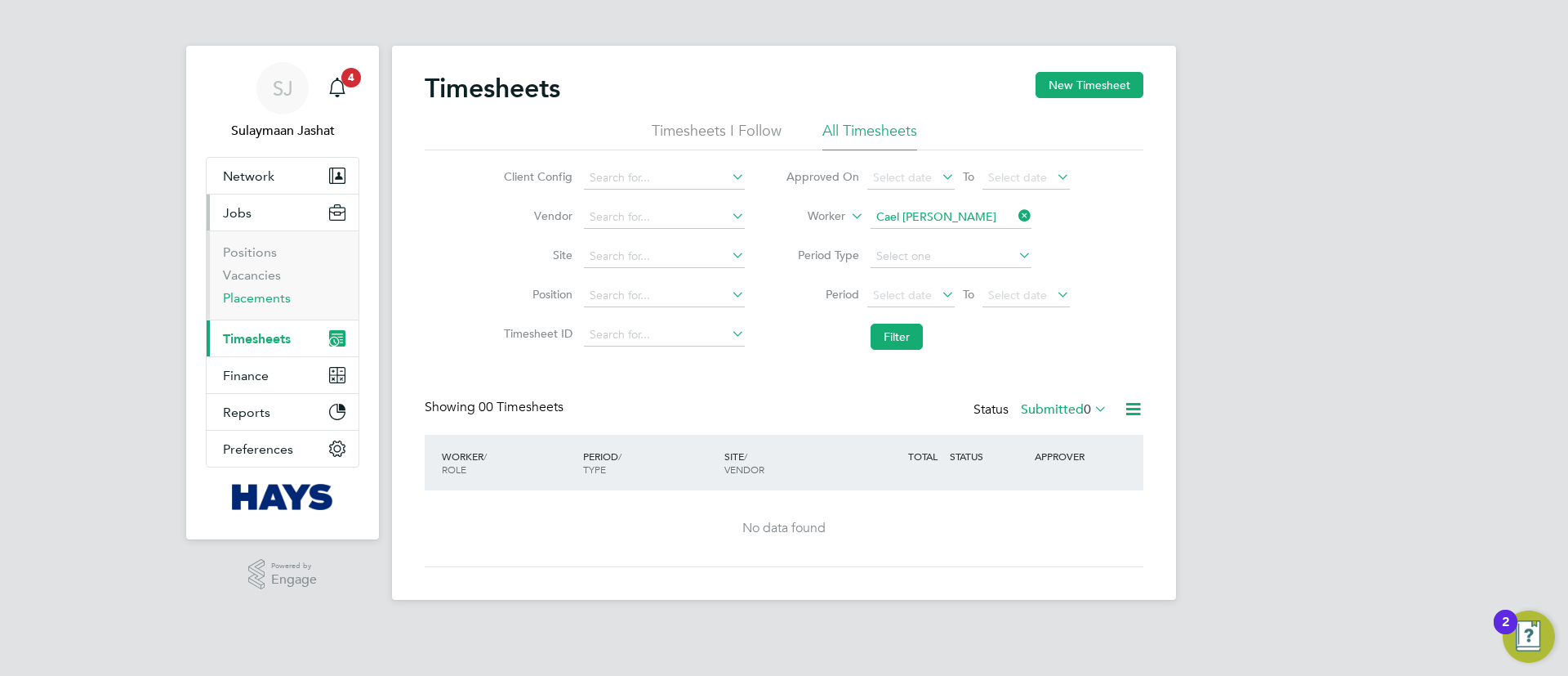
click at [271, 305] on link "Placements" at bounding box center [257, 298] width 68 height 16
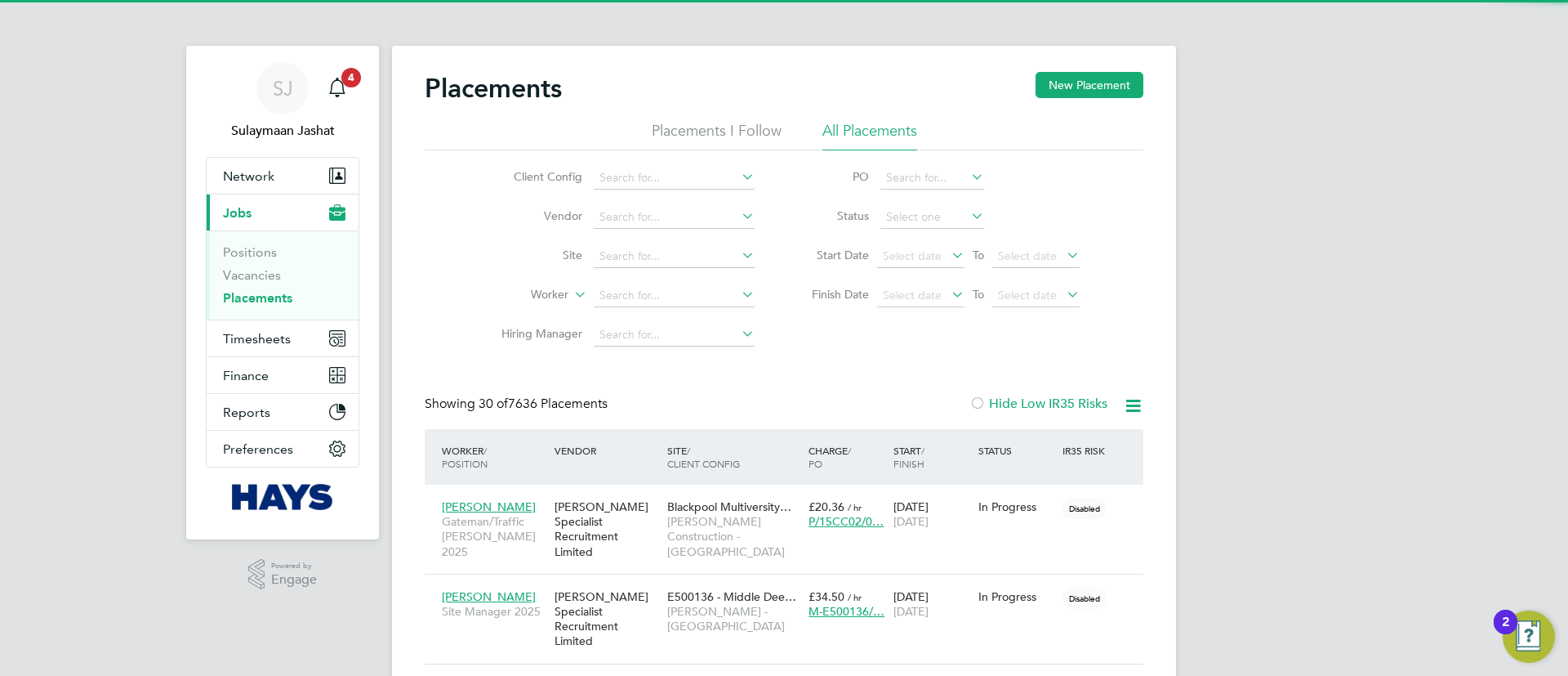
scroll to position [48, 142]
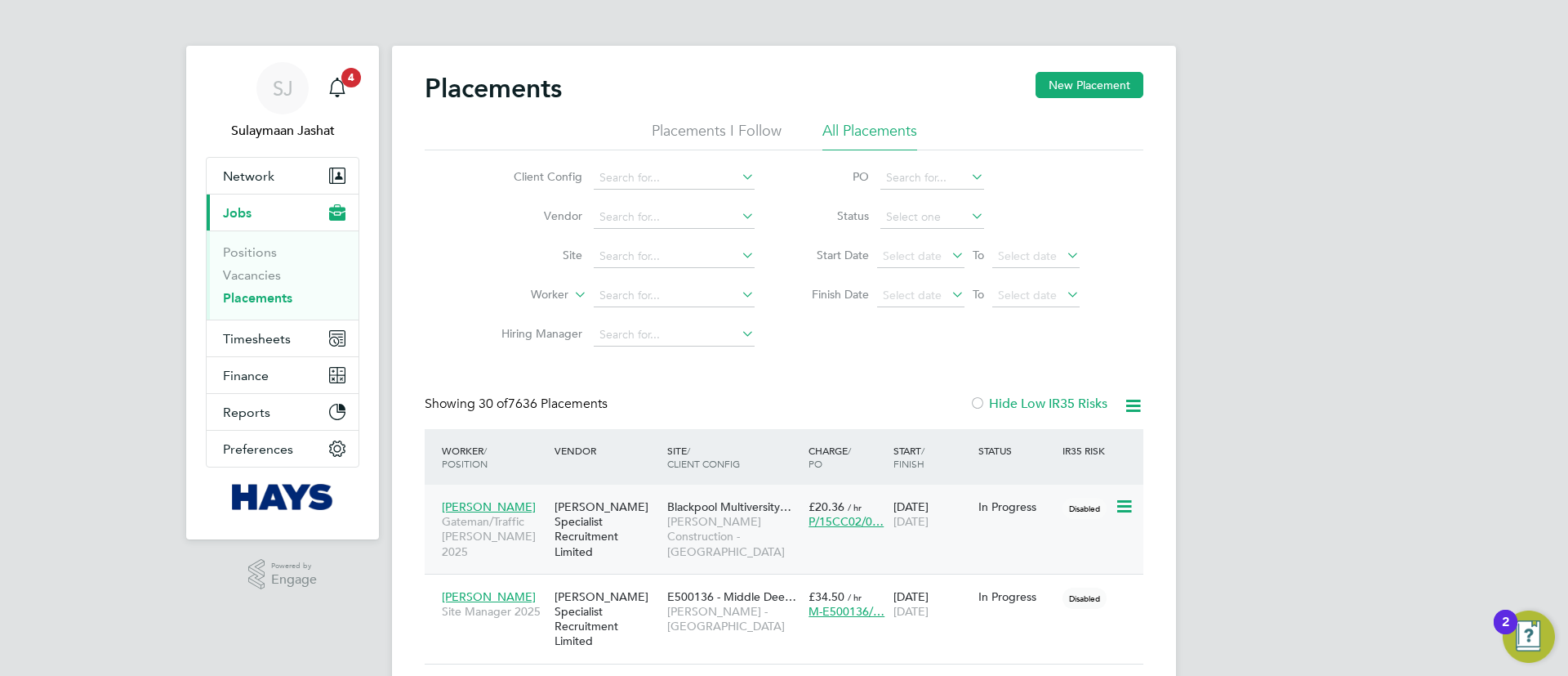
click at [752, 496] on div "Blackpool Multiversity… Morgan Sindall Construction - North West" at bounding box center [733, 529] width 142 height 76
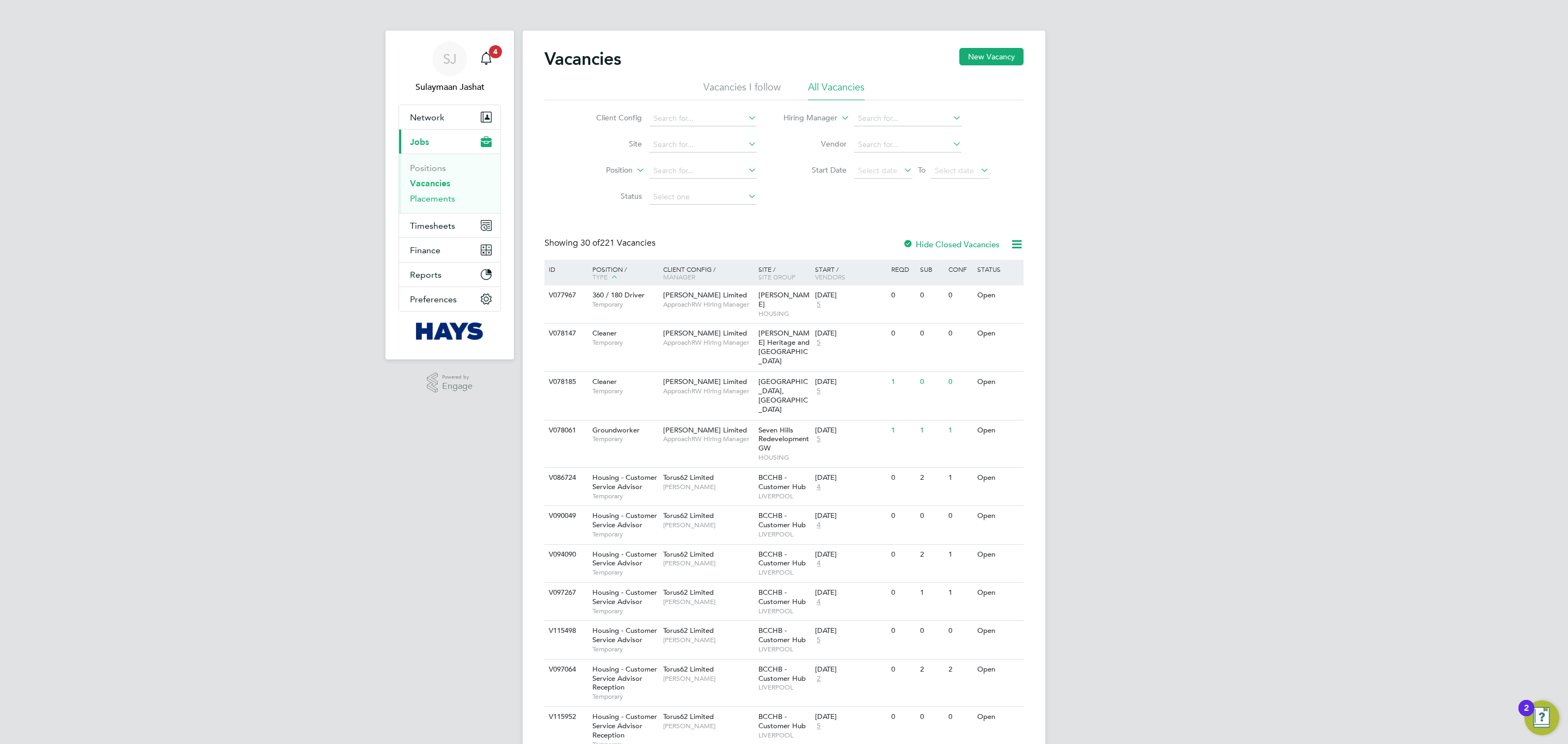
click at [443, 199] on link "Placements" at bounding box center [433, 198] width 45 height 10
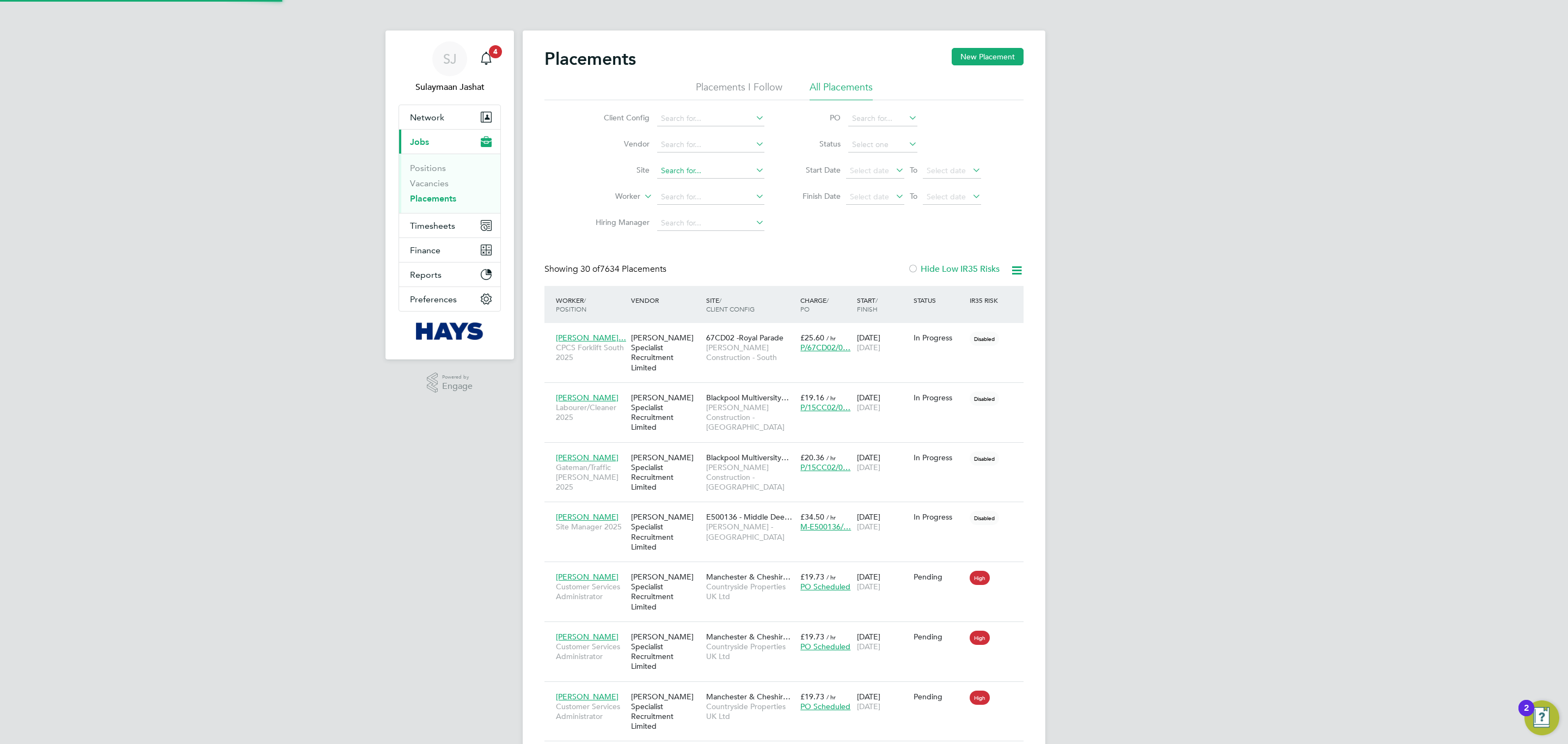
click at [701, 163] on input at bounding box center [711, 170] width 107 height 15
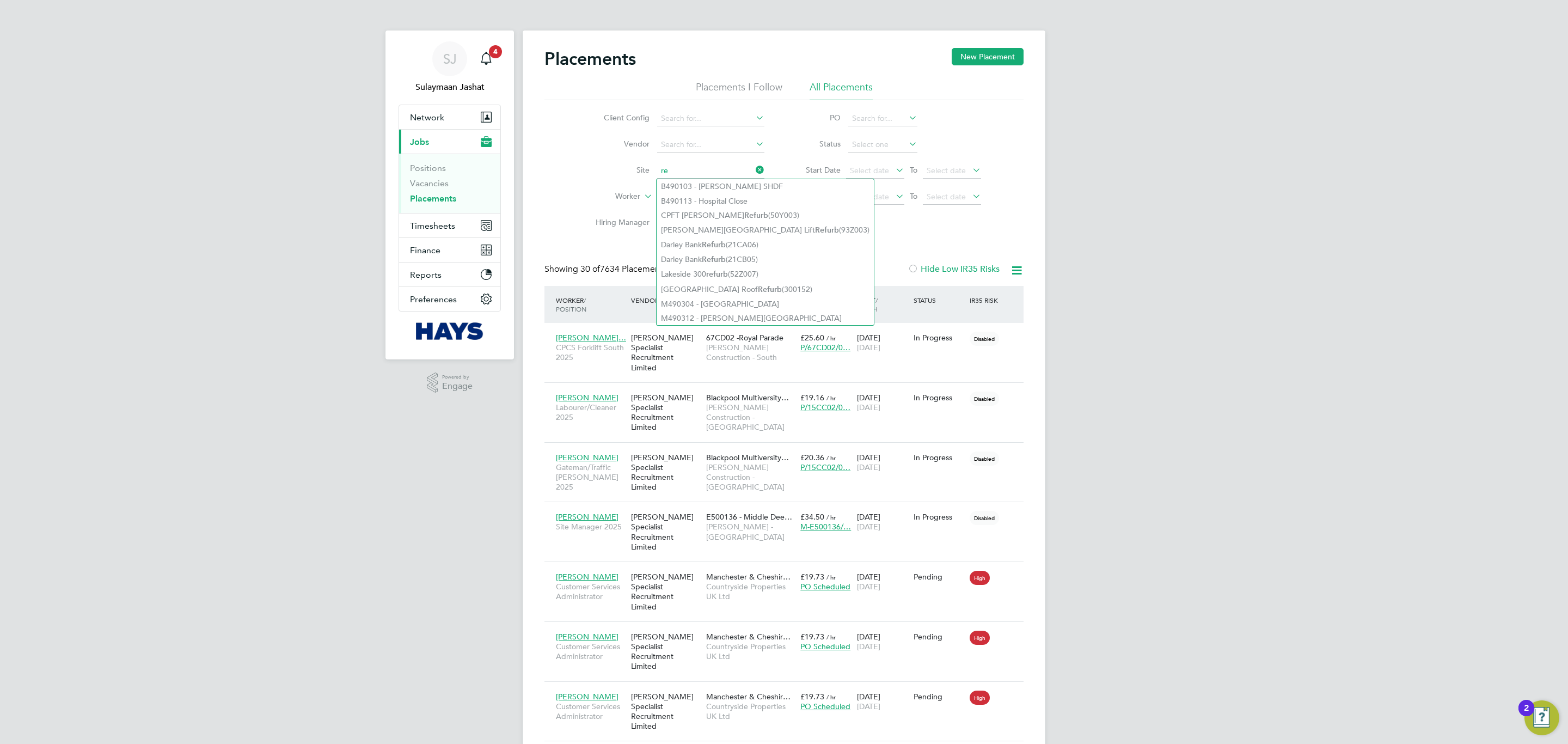
type input "r"
type input "midlands"
click at [679, 132] on li "Vendor" at bounding box center [676, 144] width 205 height 26
click at [679, 142] on input at bounding box center [711, 144] width 107 height 15
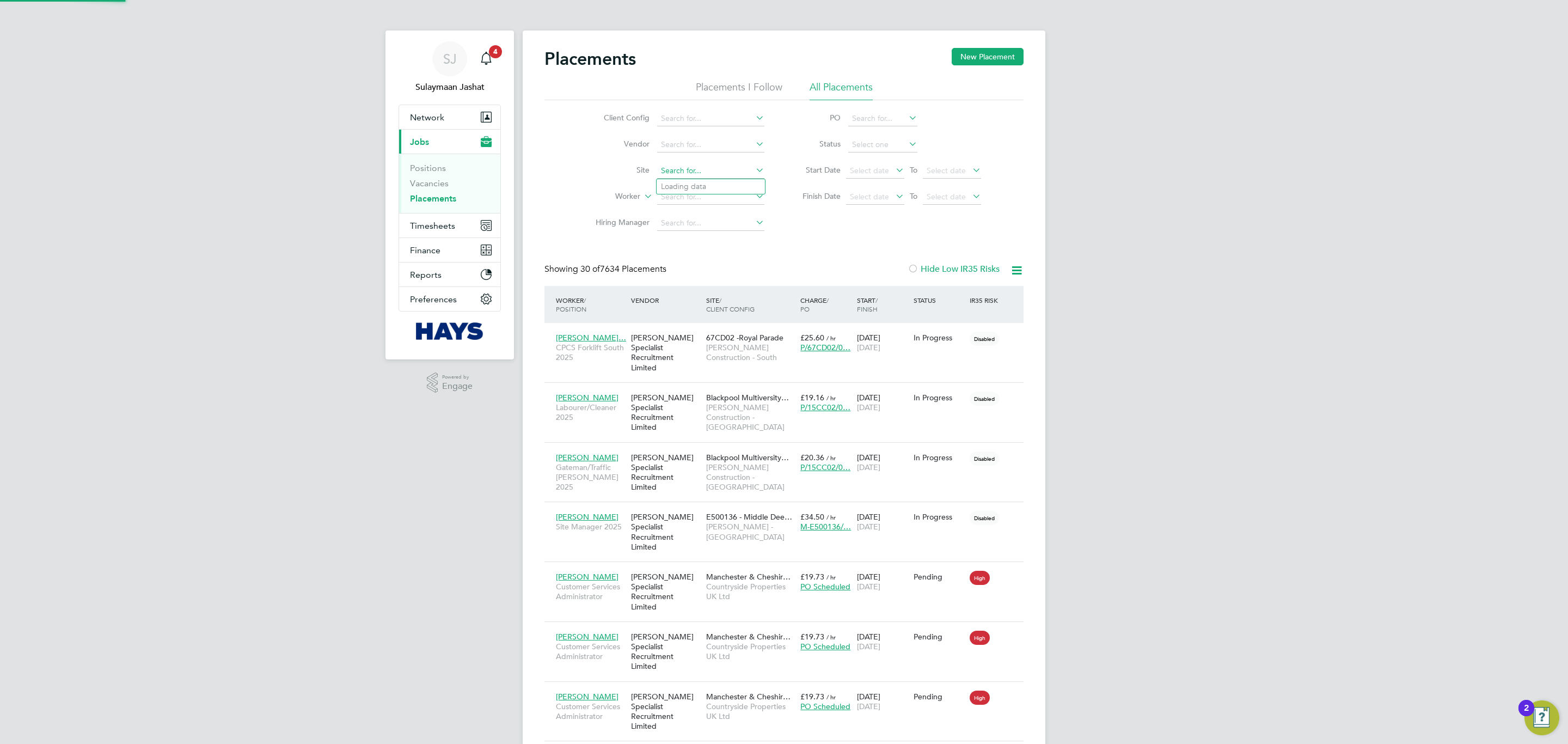
click at [754, 149] on icon at bounding box center [754, 144] width 0 height 15
click at [621, 175] on label "Site" at bounding box center [618, 170] width 63 height 10
click at [693, 172] on input at bounding box center [711, 170] width 107 height 15
click at [735, 218] on li "M490382 - Stoke Unitas 2425" at bounding box center [749, 216] width 185 height 15
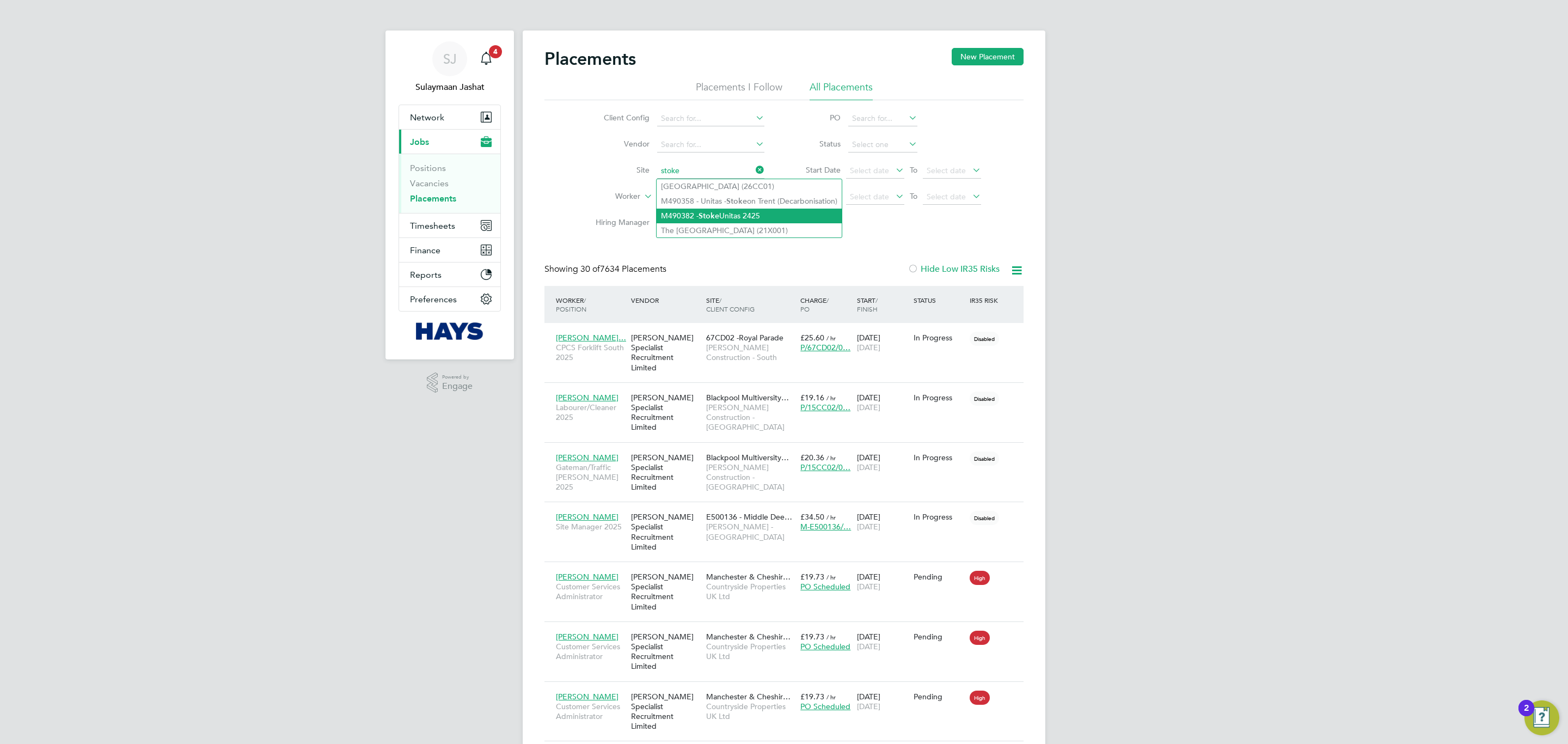
type input "M490382 - Stoke Unitas 2425"
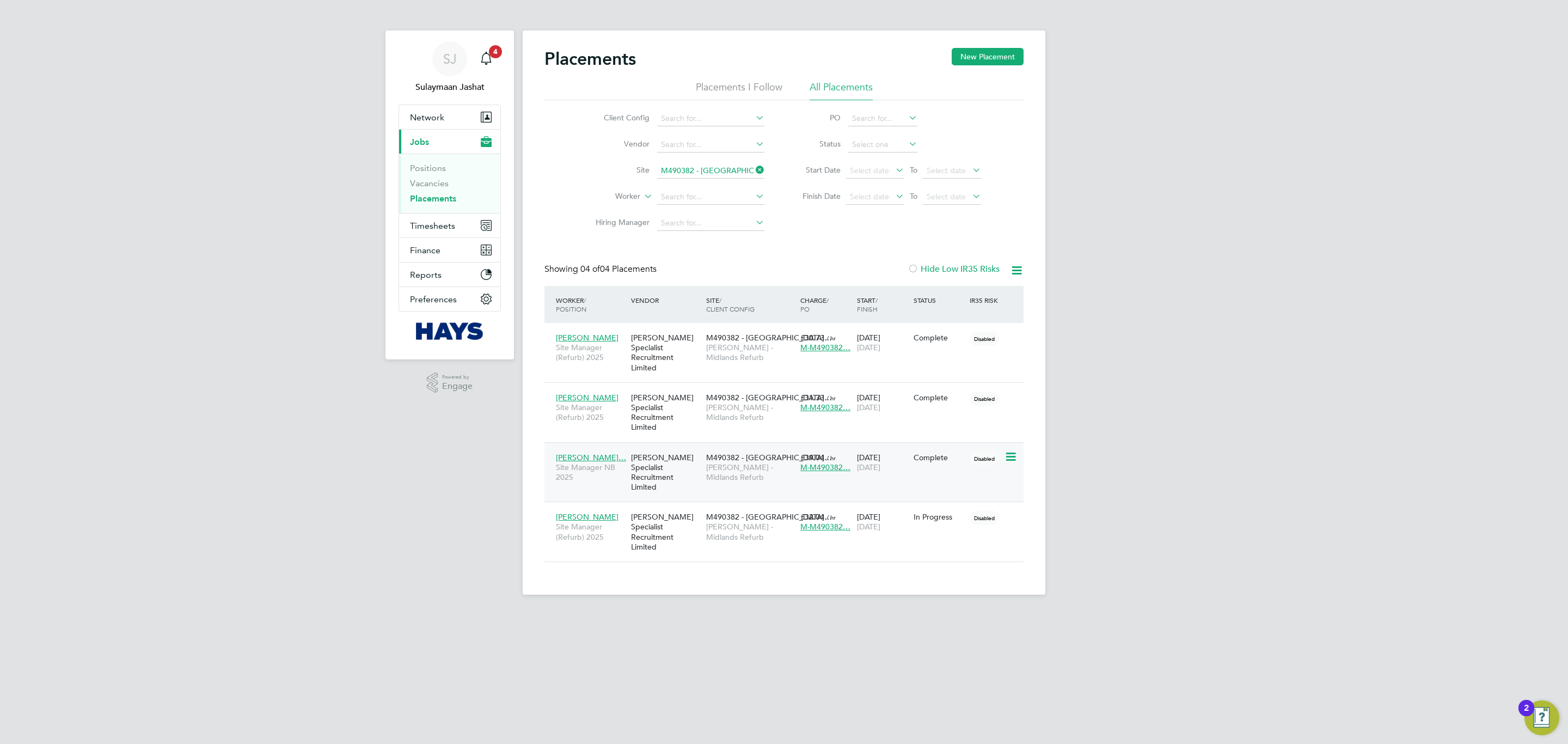
click at [646, 459] on div "[PERSON_NAME] Specialist Recruitment Limited" at bounding box center [665, 472] width 75 height 51
click at [696, 258] on div "Placements New Placement Placements I Follow All Placements Client Config Vendo…" at bounding box center [783, 305] width 479 height 514
click at [433, 230] on span "Timesheets" at bounding box center [433, 225] width 45 height 10
click at [430, 192] on link "Timesheets" at bounding box center [433, 192] width 45 height 10
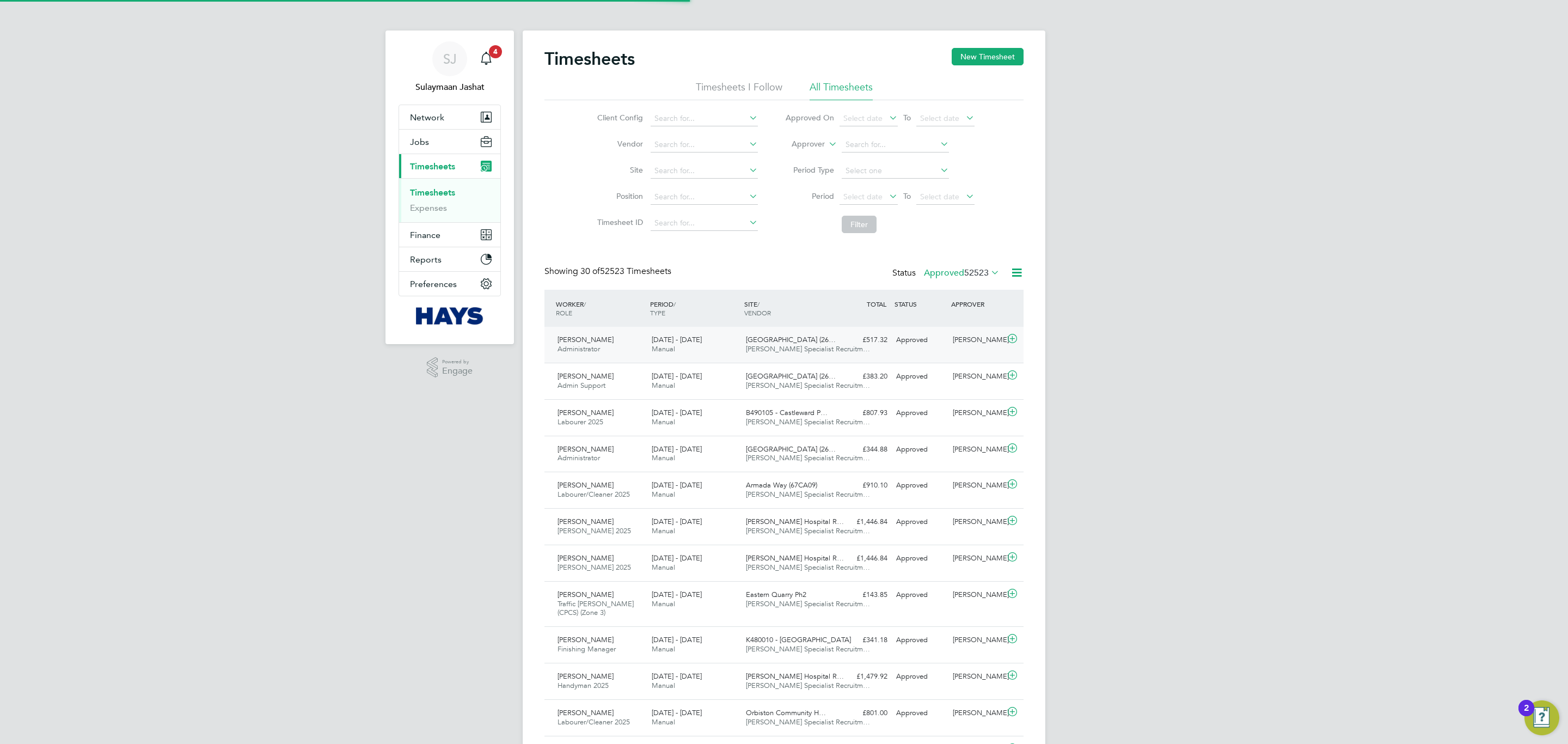
scroll to position [28, 95]
click at [818, 141] on label "Approver" at bounding box center [800, 144] width 49 height 11
click at [809, 150] on li "Worker" at bounding box center [798, 156] width 54 height 14
click at [852, 144] on input at bounding box center [895, 144] width 107 height 15
click at [880, 153] on li "Jason C orcoran" at bounding box center [895, 160] width 108 height 15
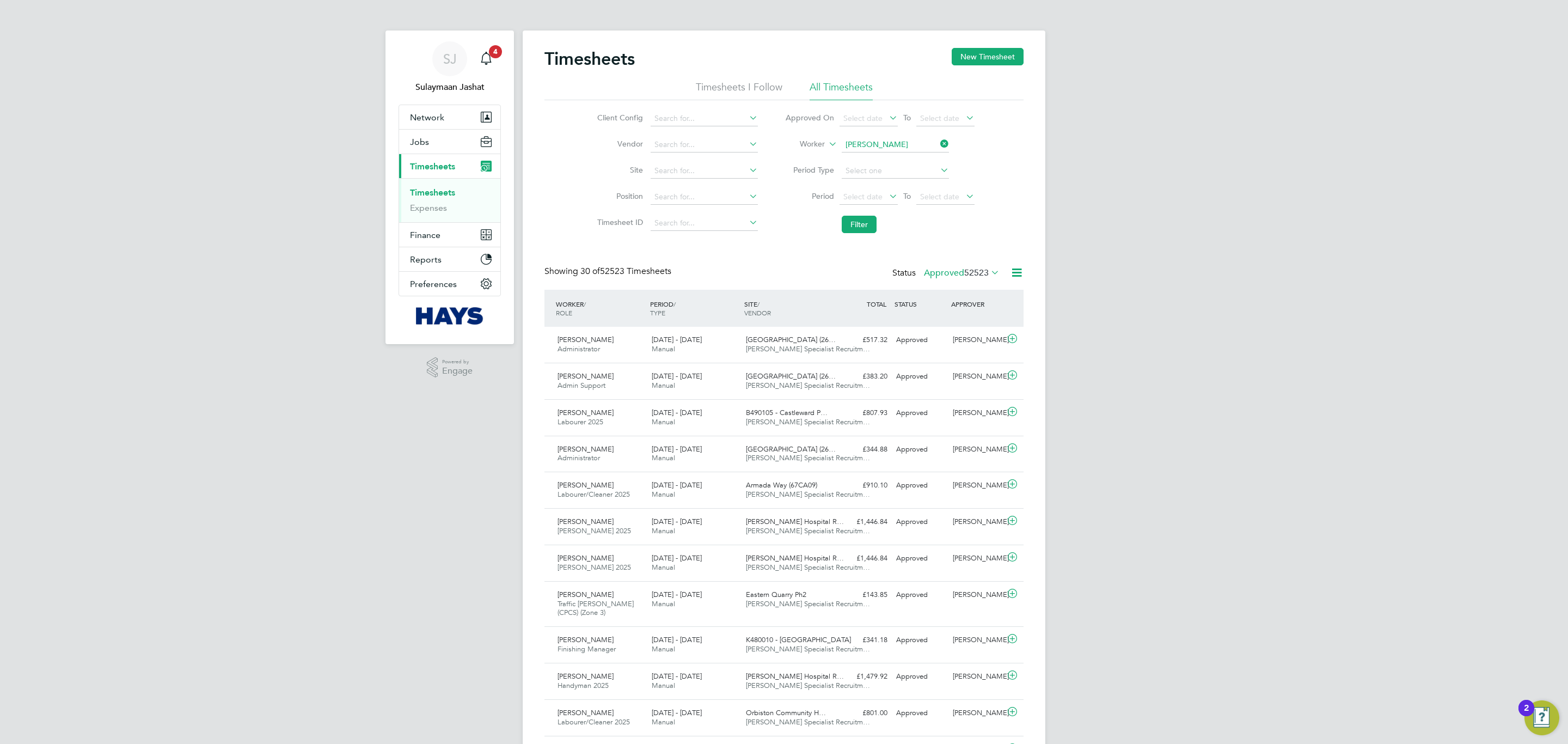
type input "Jason Corcoran"
click at [858, 227] on button "Filter" at bounding box center [859, 224] width 35 height 18
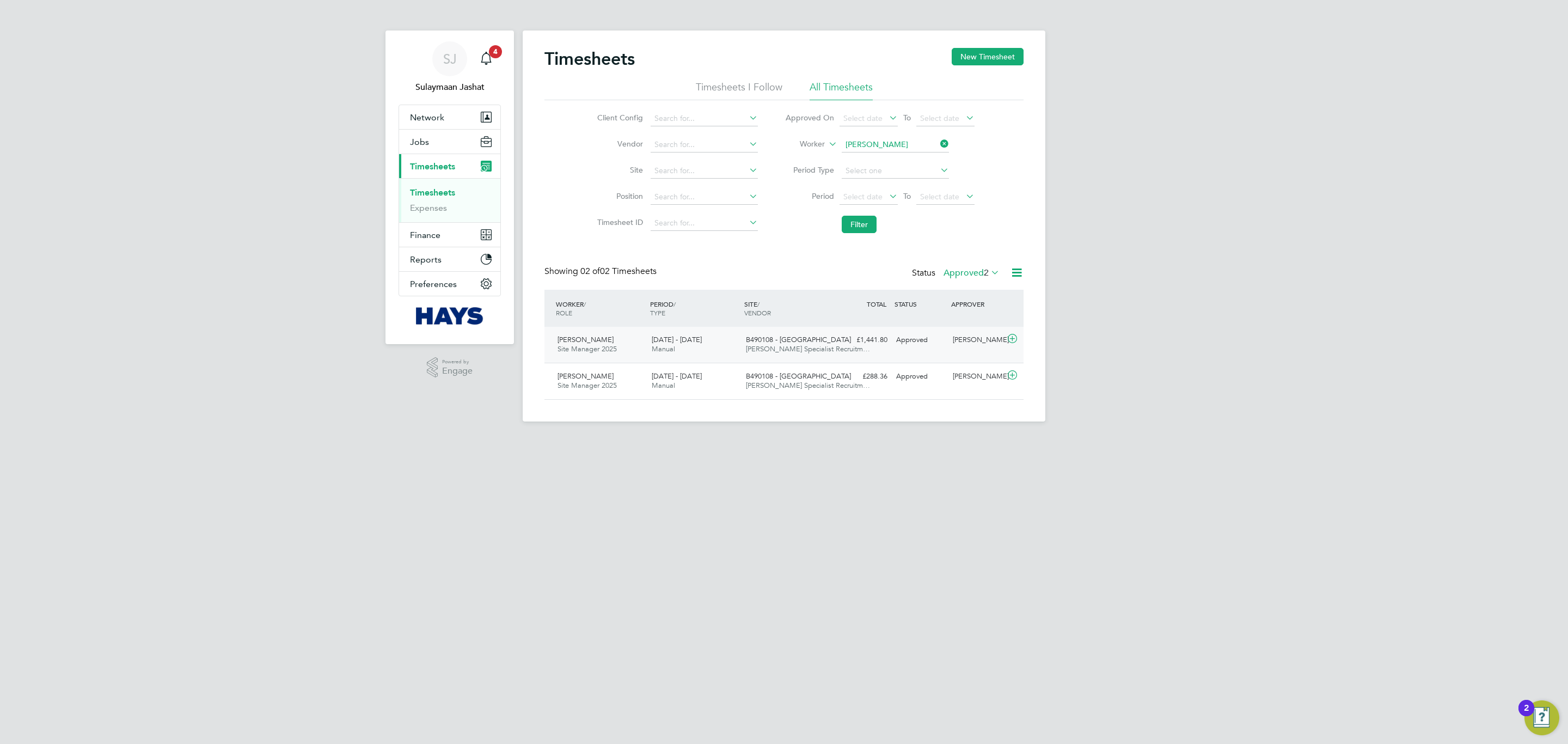
click at [858, 347] on div "£1,441.80 Approved" at bounding box center [863, 340] width 57 height 18
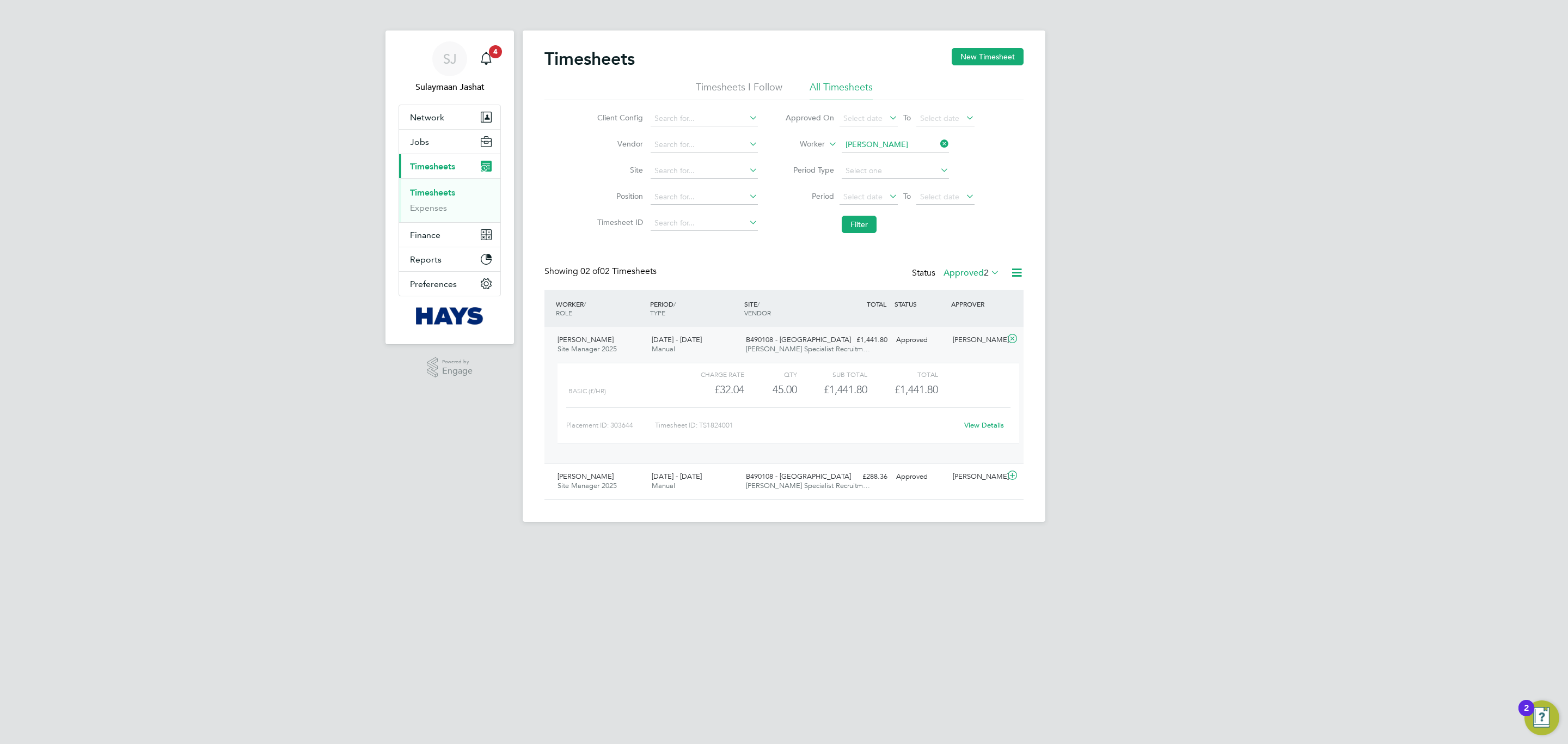
click at [964, 265] on div "Timesheets New Timesheet Timesheets I Follow All Timesheets Client Config Vendo…" at bounding box center [783, 274] width 479 height 452
click at [962, 268] on div "Status Approved 2" at bounding box center [957, 273] width 90 height 15
click at [959, 273] on label "Approved 2" at bounding box center [971, 273] width 56 height 11
click at [957, 323] on li "Submitted" at bounding box center [970, 323] width 50 height 15
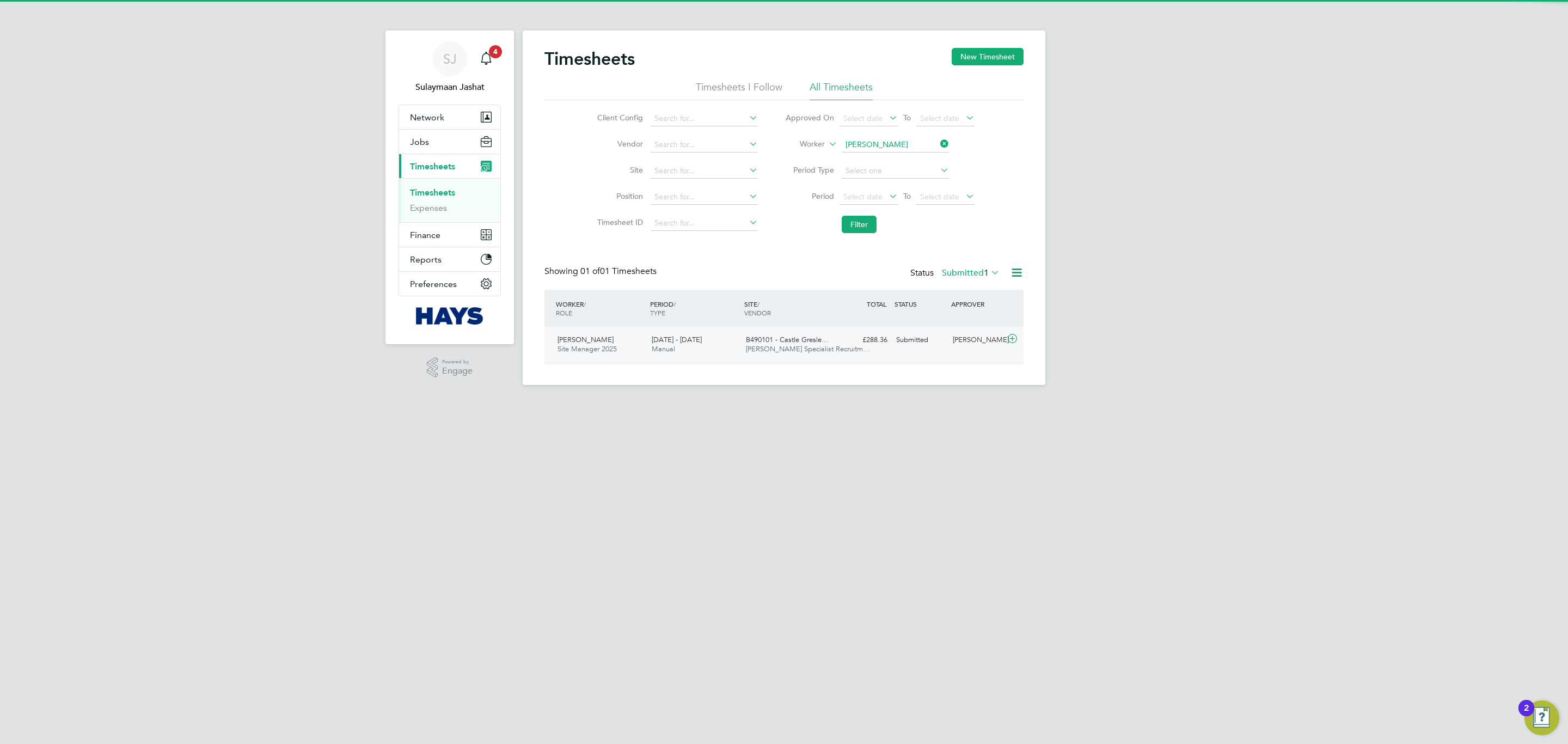
click at [822, 356] on div "B490101 - Castle Gresle… Hays Specialist Recruitm…" at bounding box center [788, 345] width 94 height 27
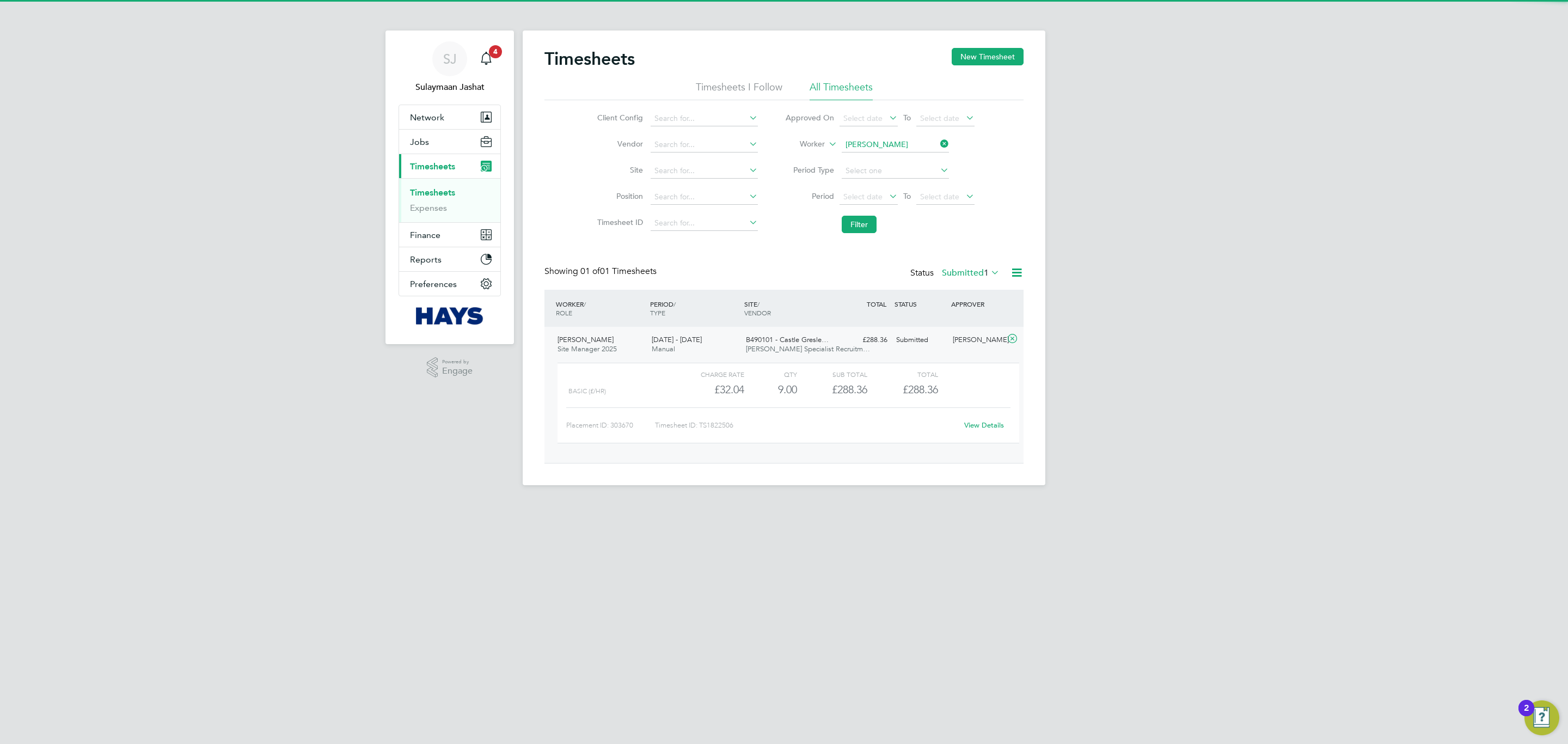
click at [992, 417] on div "Placement ID: 303670 Timesheet ID: TS1822506 View Details" at bounding box center [788, 421] width 444 height 27
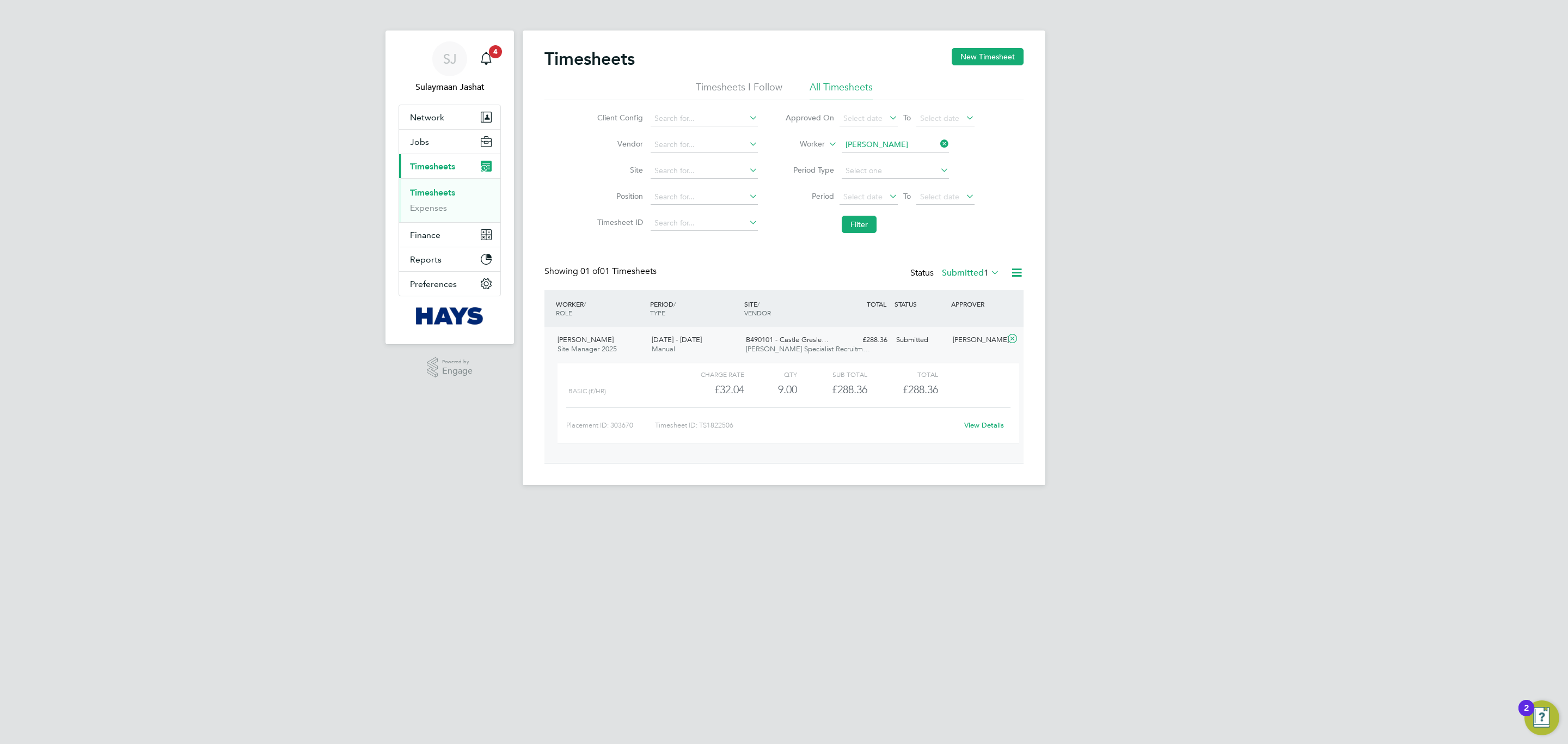
click at [992, 421] on div "View Details" at bounding box center [984, 425] width 54 height 18
click at [985, 429] on link "View Details" at bounding box center [984, 425] width 40 height 9
click at [777, 247] on div "Timesheets New Timesheet Timesheets I Follow All Timesheets Client Config Vendo…" at bounding box center [783, 256] width 479 height 415
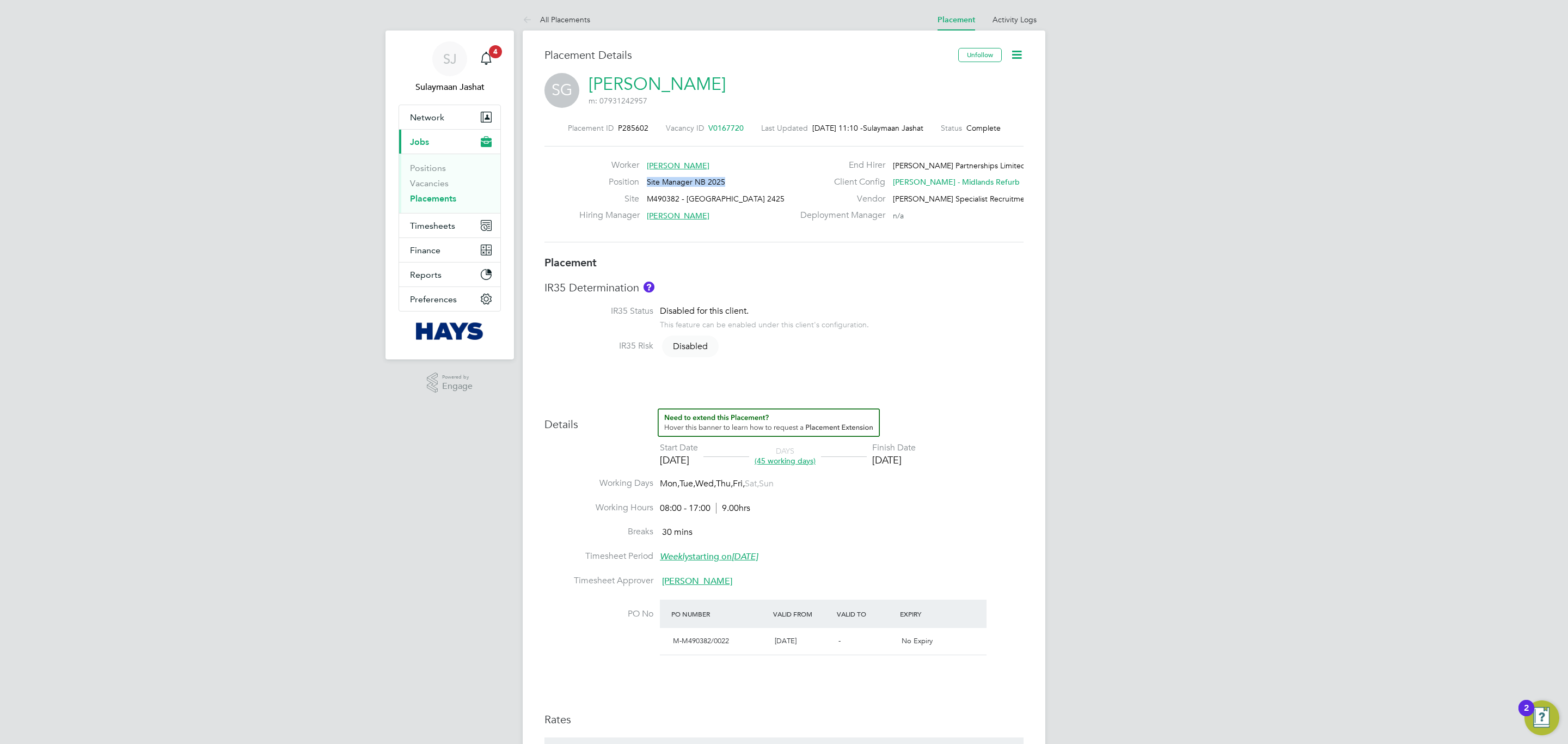
drag, startPoint x: 744, startPoint y: 184, endPoint x: 646, endPoint y: 183, distance: 98.0
click at [646, 183] on div "Position Site Manager NB 2025" at bounding box center [687, 185] width 214 height 17
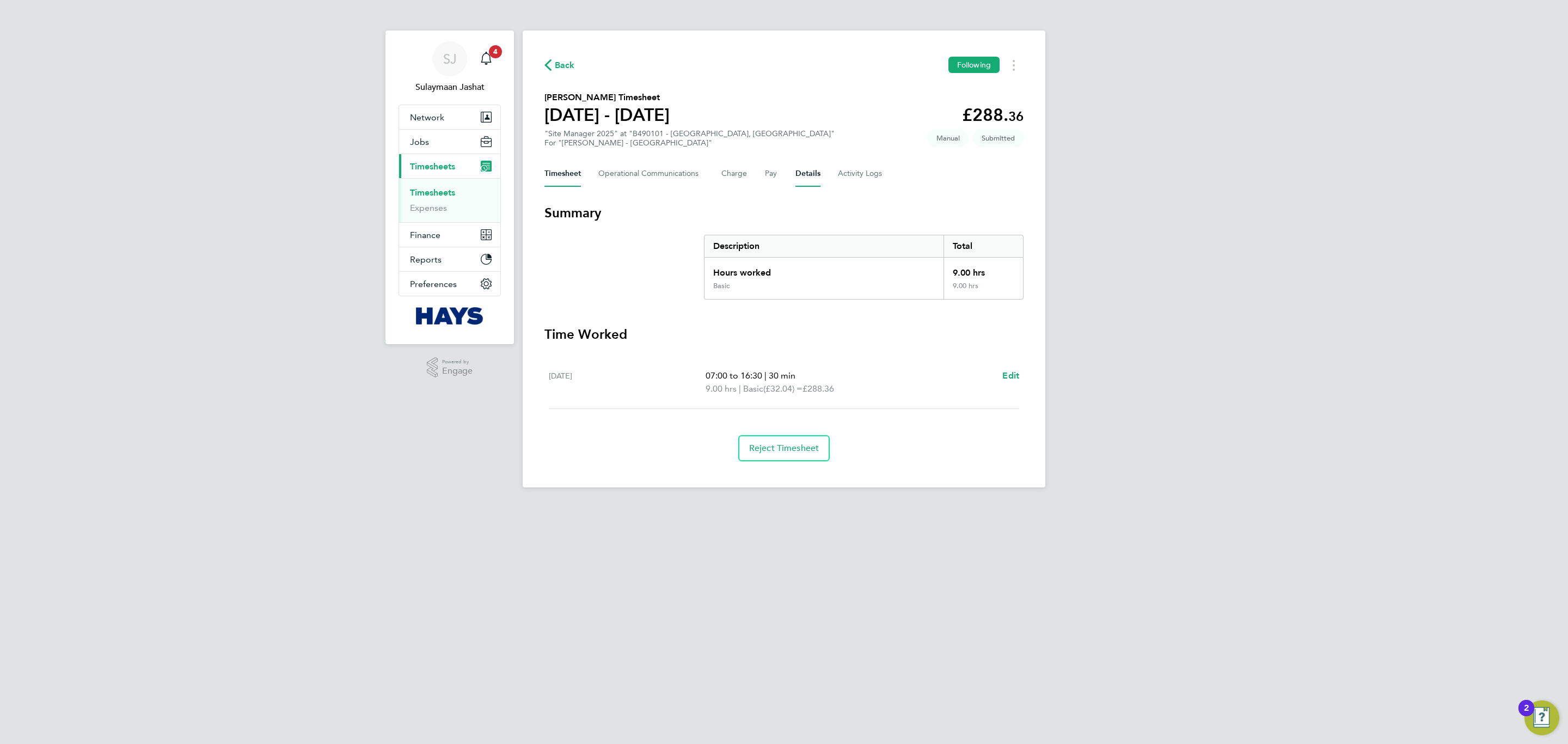
click at [814, 177] on button "Details" at bounding box center [808, 174] width 25 height 26
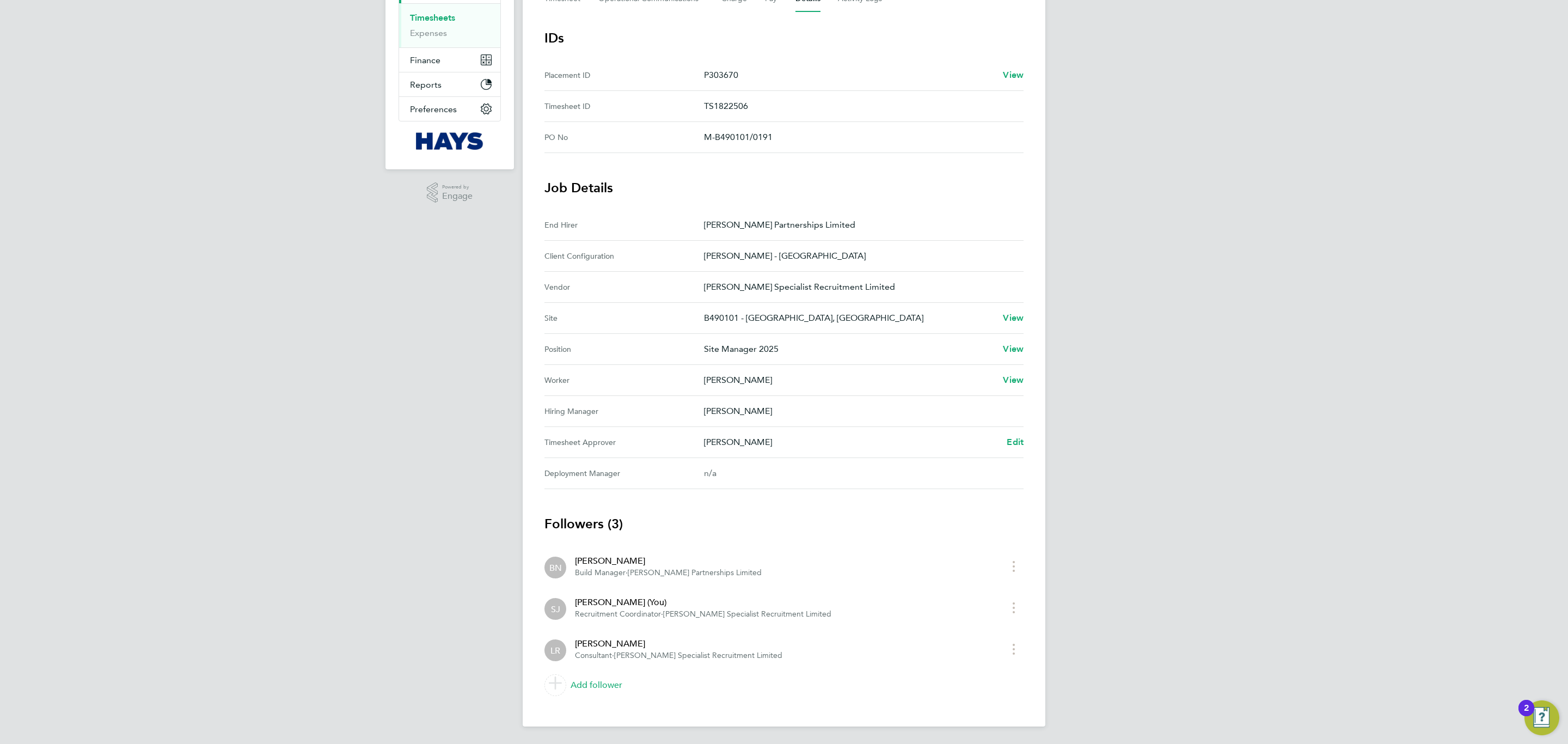
scroll to position [177, 0]
click at [1018, 438] on span "Edit" at bounding box center [1015, 441] width 17 height 10
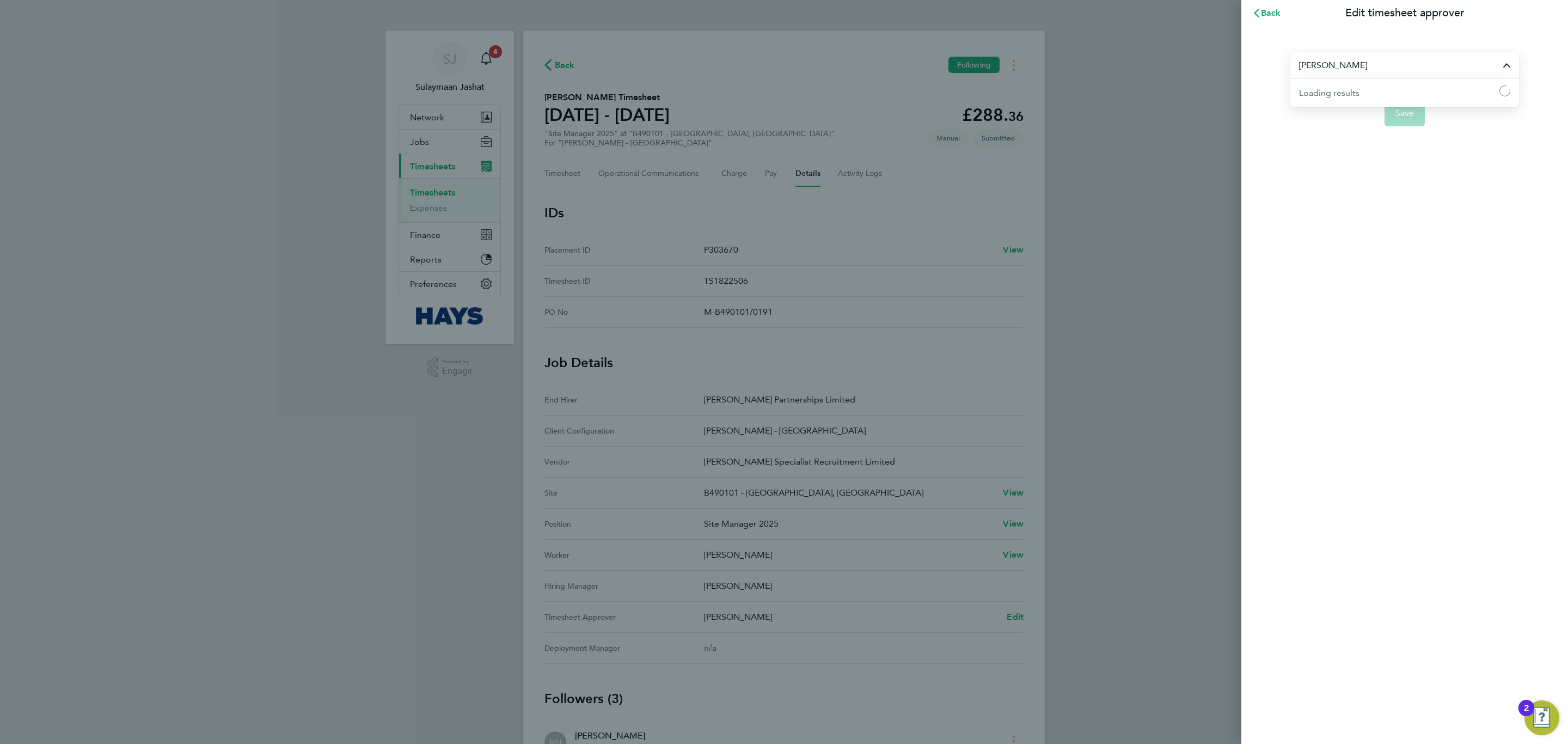
click at [1328, 68] on input "[PERSON_NAME]" at bounding box center [1405, 65] width 229 height 26
click at [1340, 100] on li "[PERSON_NAME]" at bounding box center [1405, 92] width 229 height 27
type input "[PERSON_NAME]"
click at [1399, 116] on span "Save" at bounding box center [1404, 113] width 19 height 11
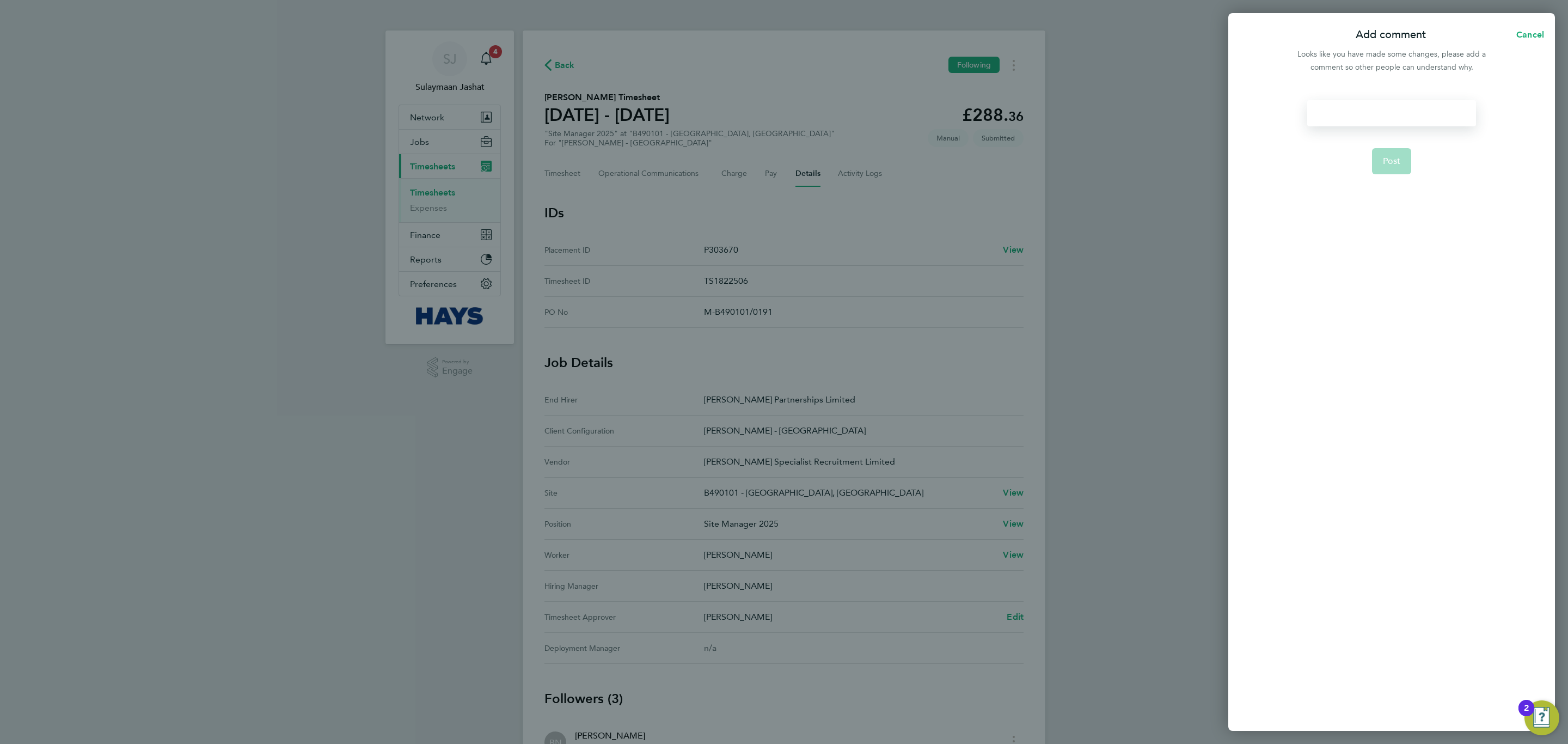
click at [1400, 111] on div at bounding box center [1391, 113] width 168 height 26
click at [1412, 163] on form "Please approve if all correct Post" at bounding box center [1391, 306] width 177 height 412
click at [1406, 157] on button "Post" at bounding box center [1391, 161] width 40 height 26
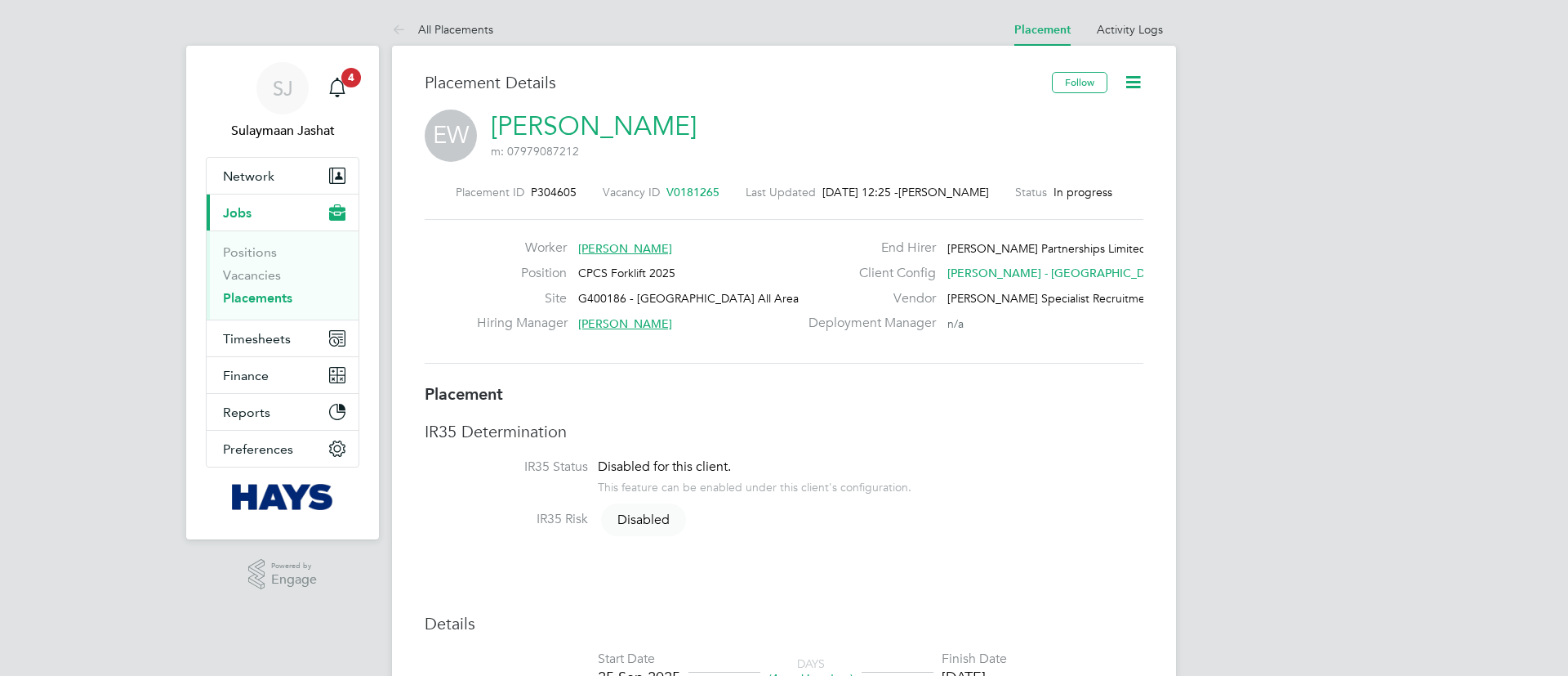
click at [690, 199] on div "Placement ID P304605 Vacancy ID V0181265 Last Updated [DATE] 12:25 - [PERSON_NA…" at bounding box center [784, 275] width 719 height 219
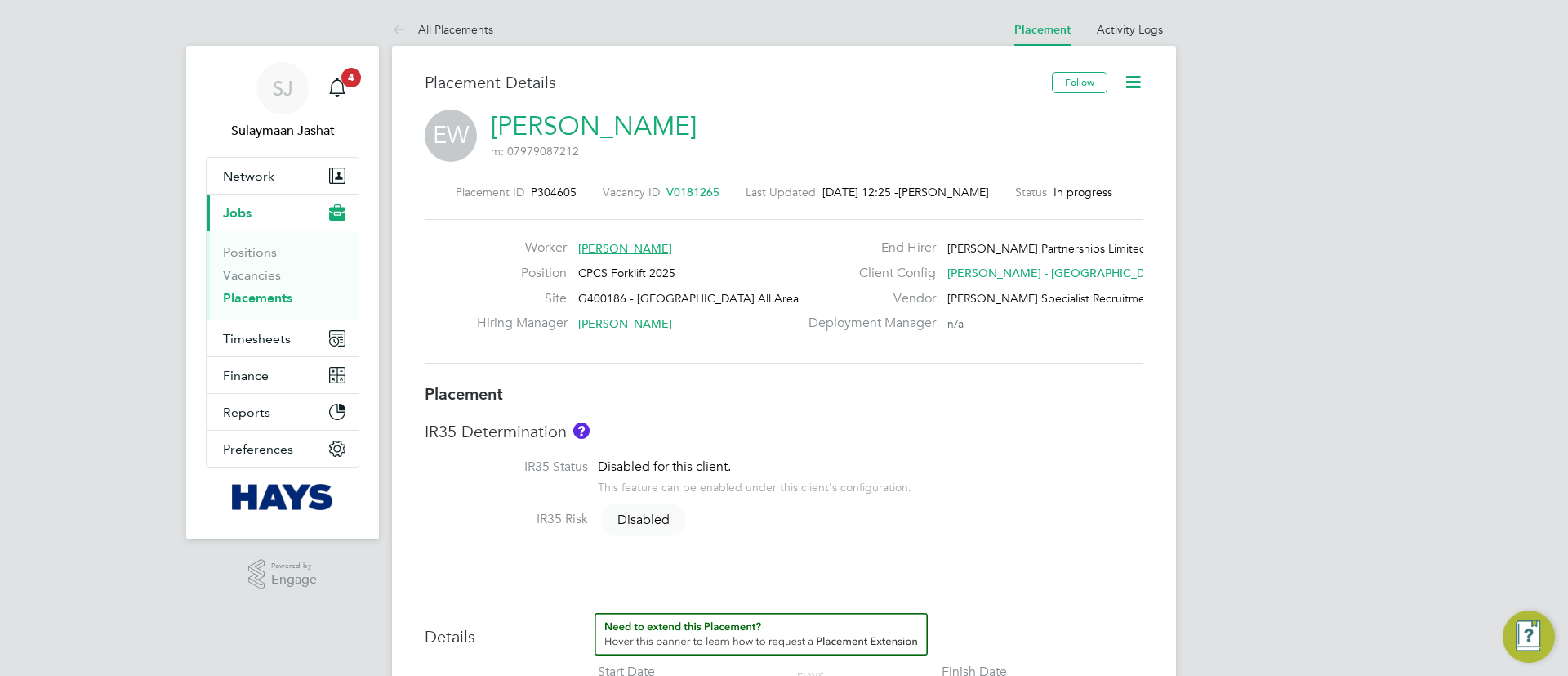
click at [692, 196] on span "V0181265" at bounding box center [693, 192] width 53 height 15
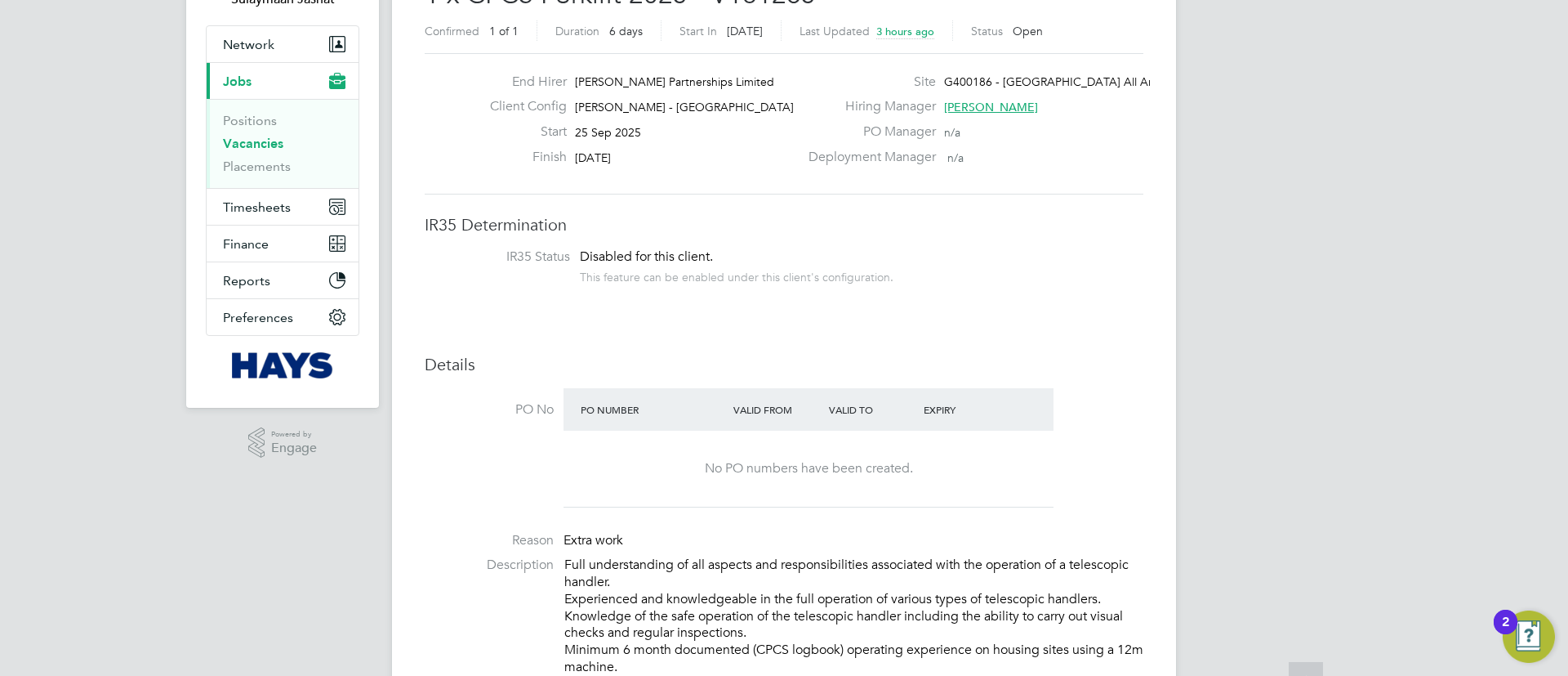
scroll to position [245, 0]
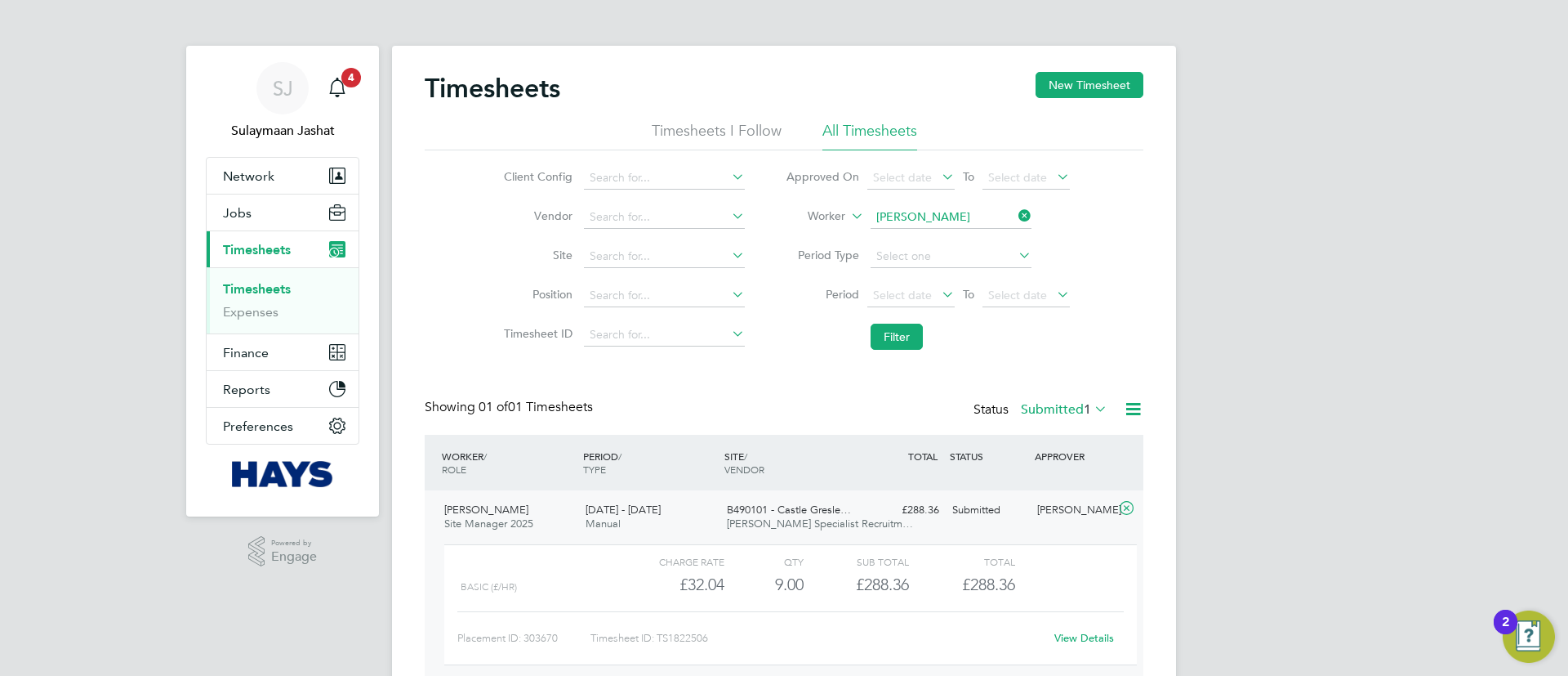
scroll to position [27, 159]
click at [902, 328] on button "Filter" at bounding box center [896, 336] width 52 height 26
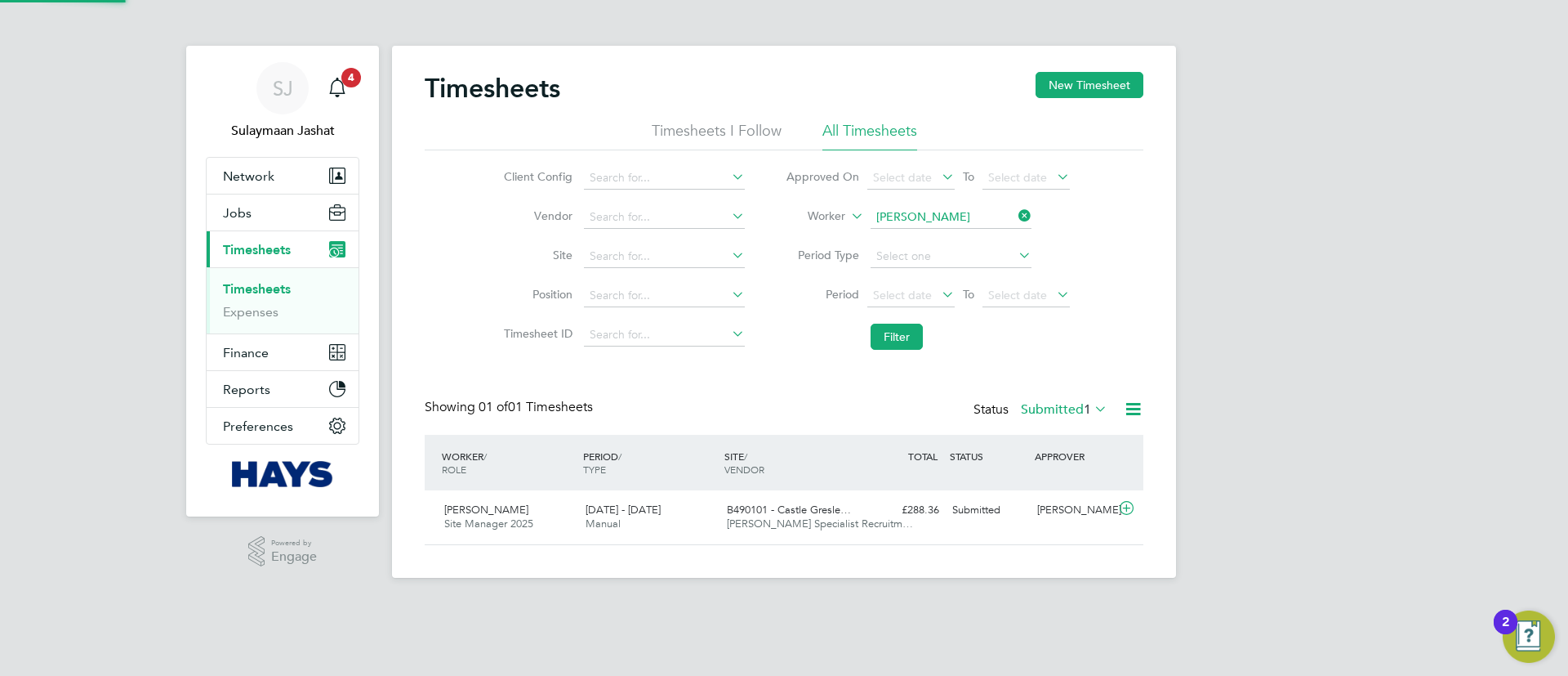
scroll to position [42, 142]
click at [966, 535] on div "Jason Corcoran Site Manager 2025 13 - 19 Sep 2025 13 - 19 Sep 2025 Manual B4901…" at bounding box center [784, 517] width 719 height 54
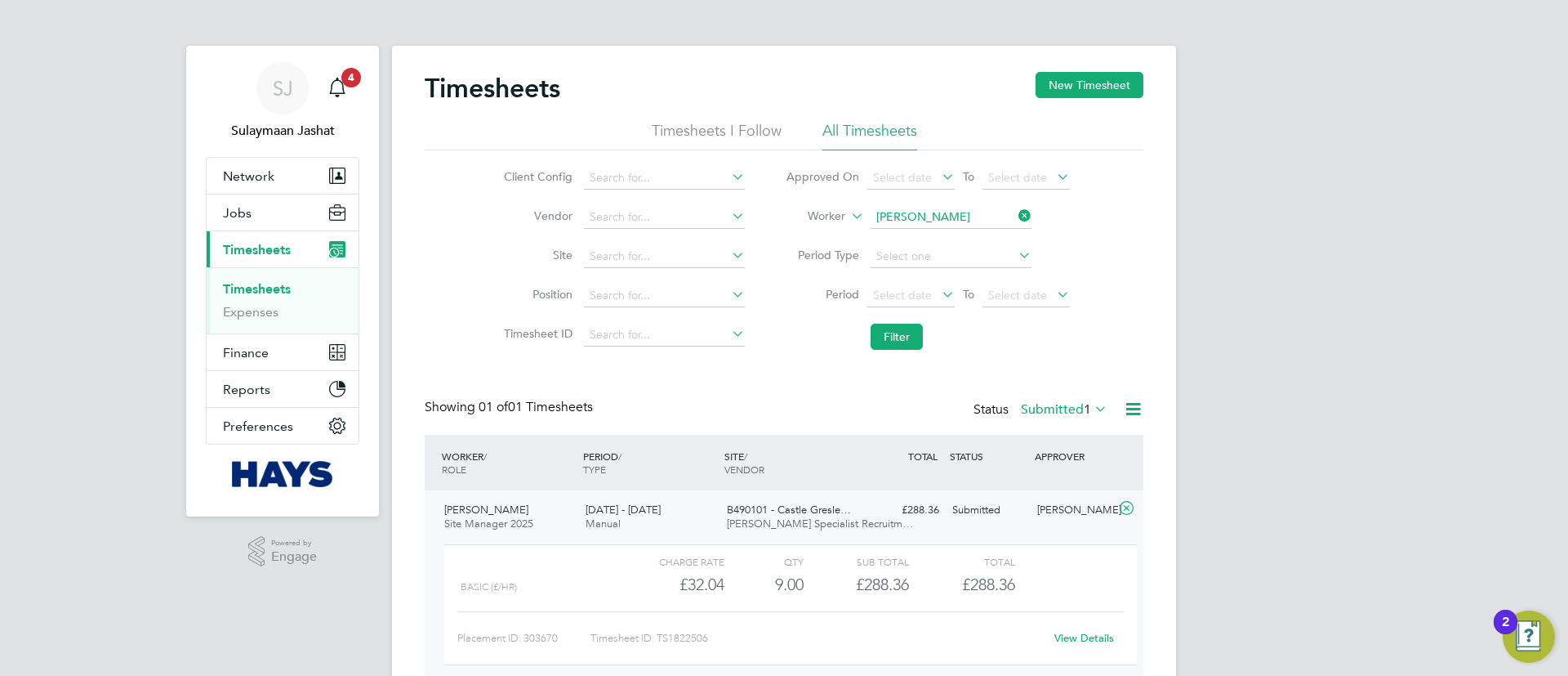
scroll to position [27, 159]
click at [1103, 637] on link "View Details" at bounding box center [1084, 638] width 59 height 14
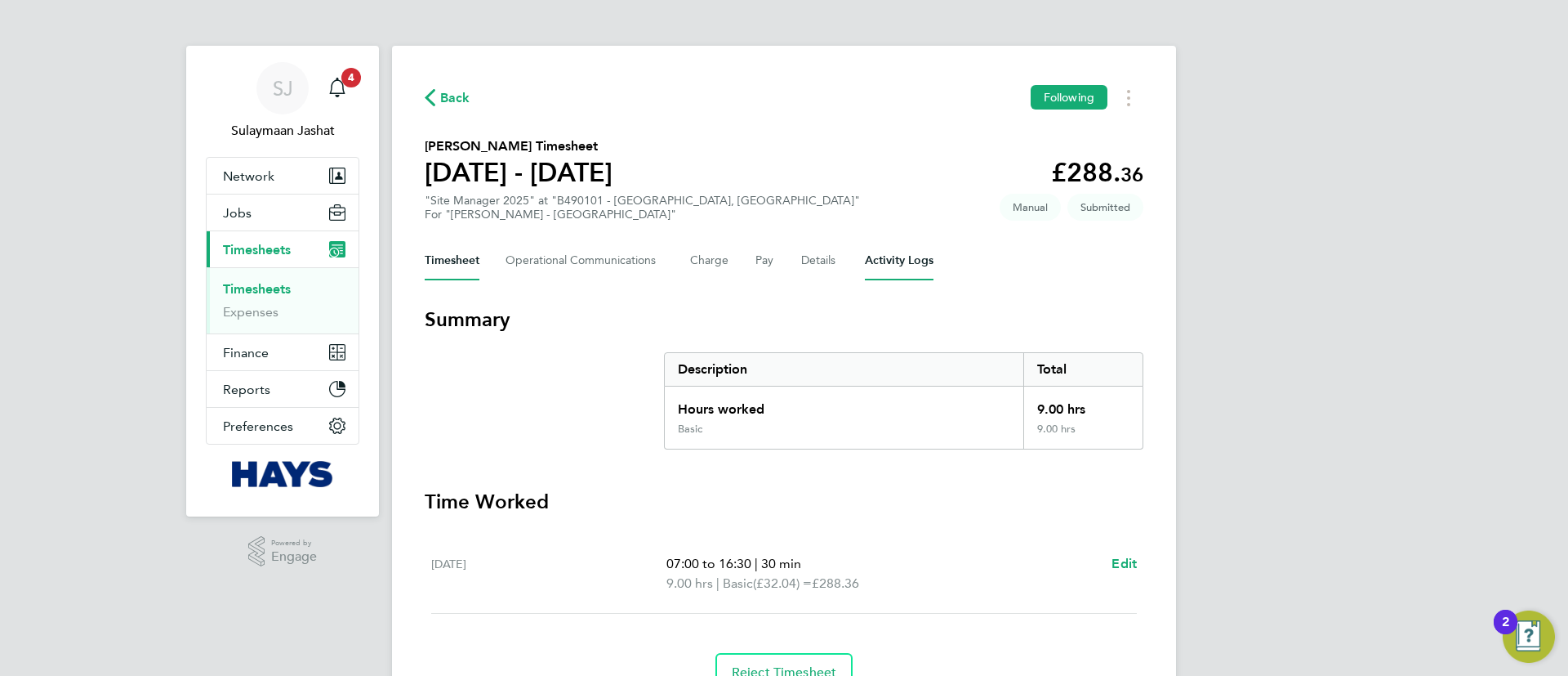
click at [873, 252] on Logs-tab "Activity Logs" at bounding box center [899, 260] width 68 height 39
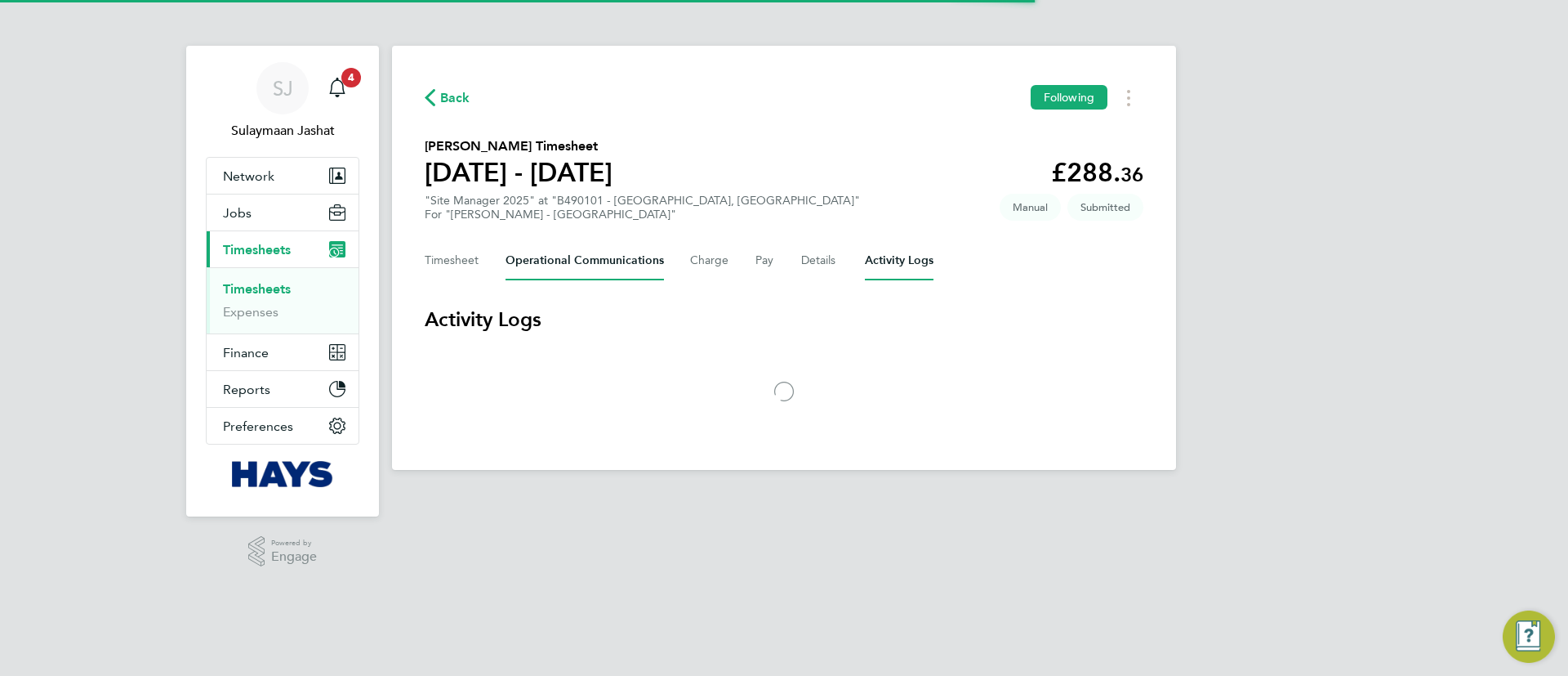
click at [605, 269] on Communications-tab "Operational Communications" at bounding box center [585, 260] width 159 height 39
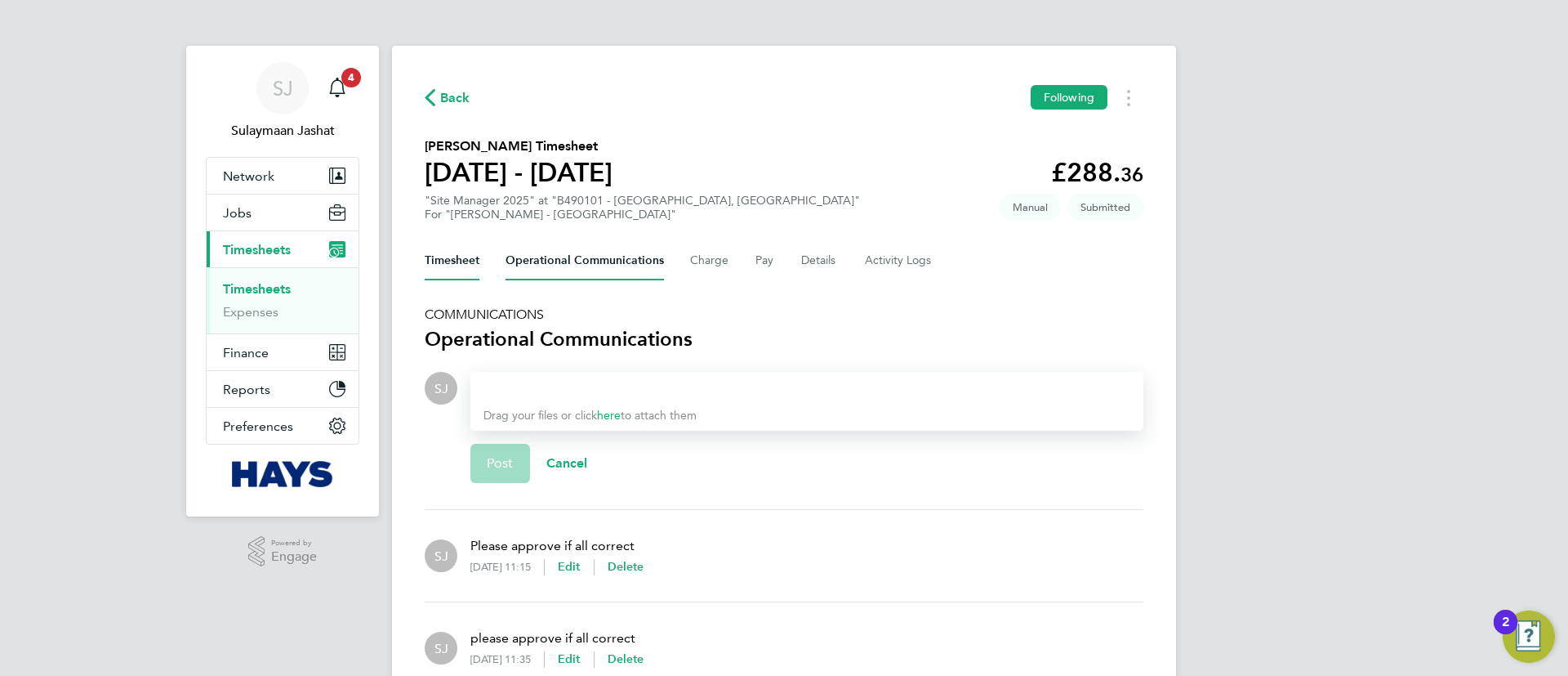
click at [459, 261] on button "Timesheet" at bounding box center [452, 260] width 55 height 39
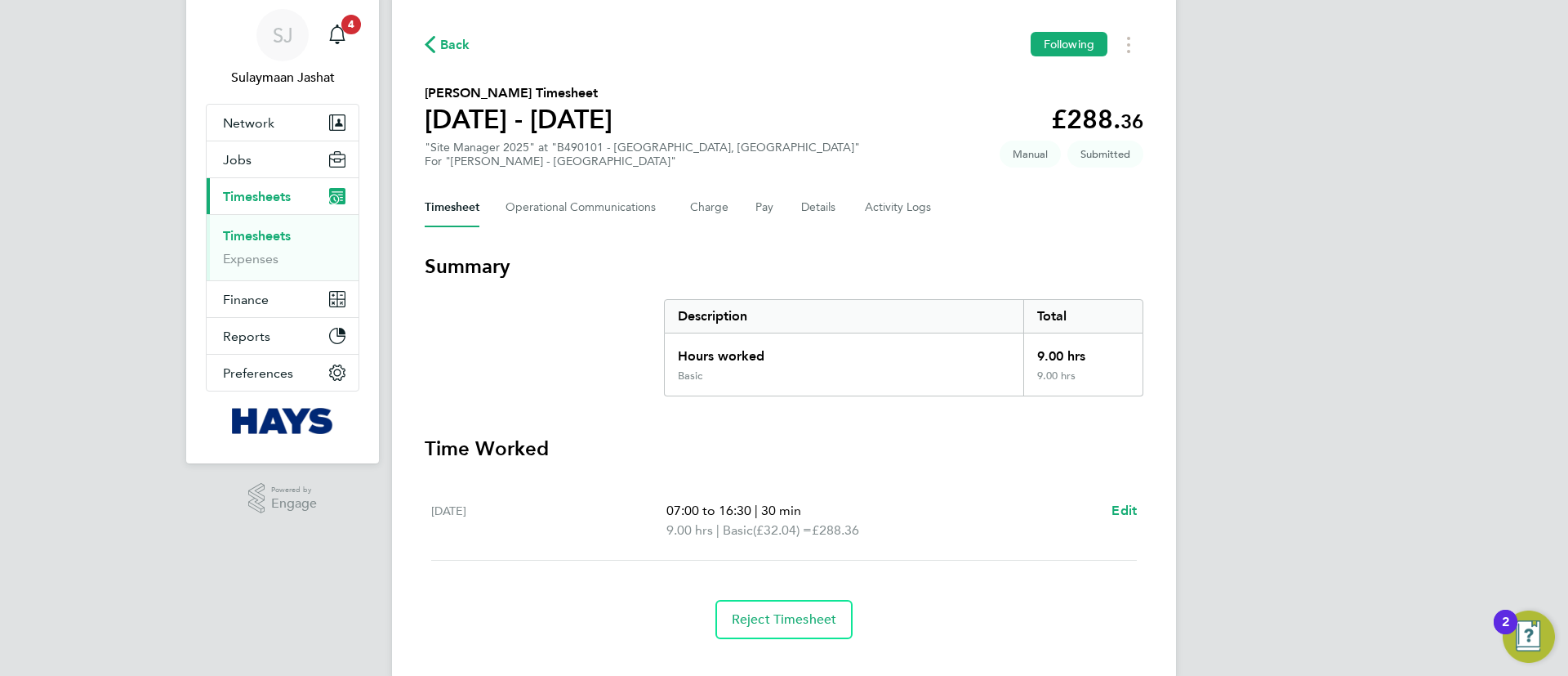
scroll to position [81, 0]
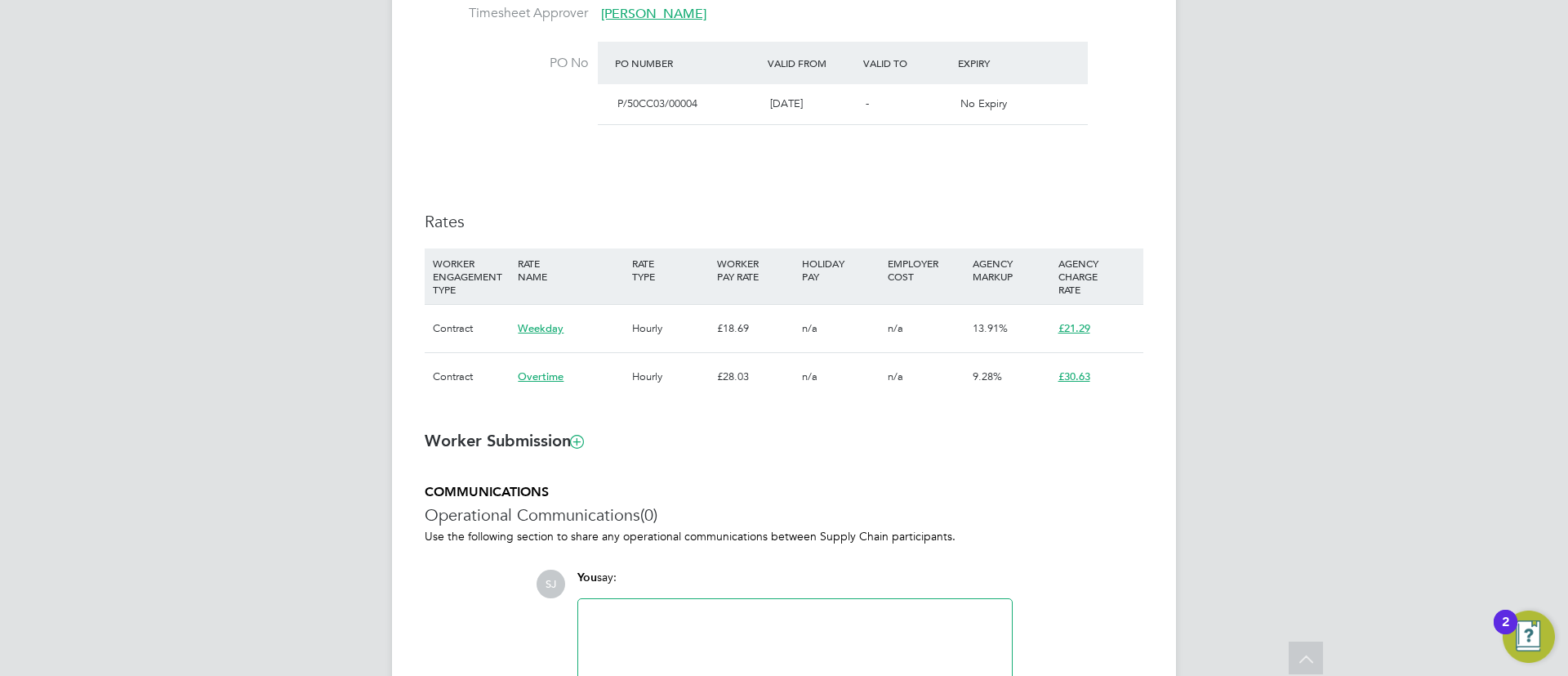
click at [1003, 201] on div "Details Start Date [DATE] DAYS (155 working days) Finish Date [DATE] Working Da…" at bounding box center [784, 86] width 719 height 661
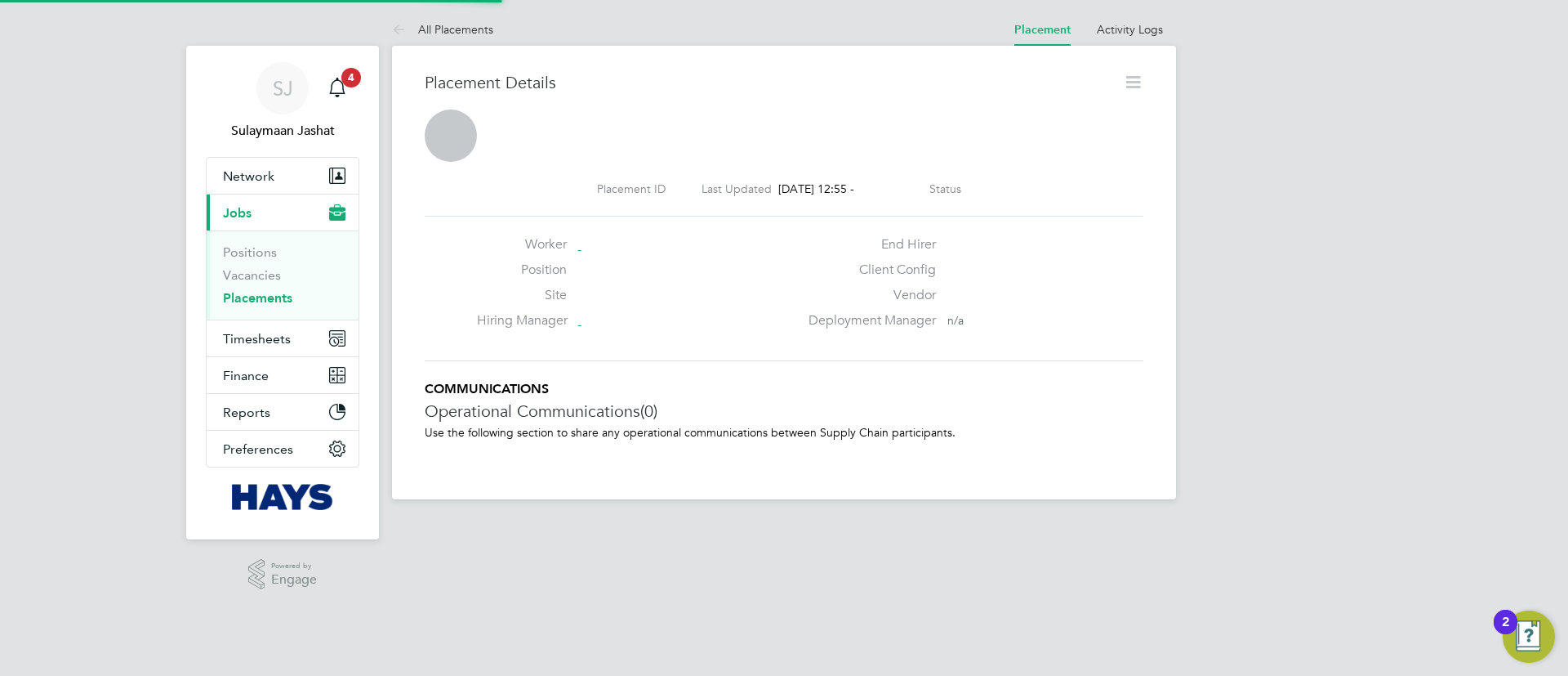
scroll to position [26, 322]
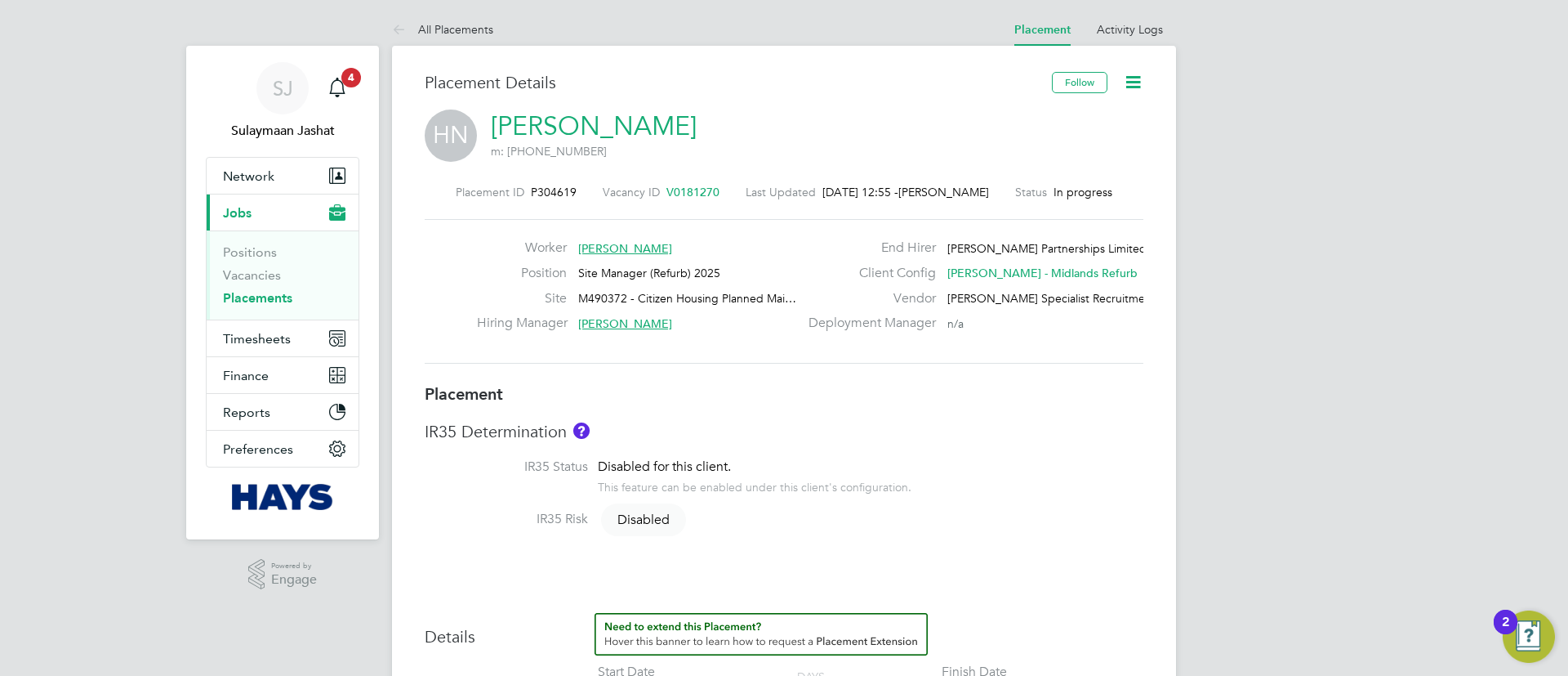
click at [681, 383] on h3 "Placement" at bounding box center [784, 393] width 719 height 21
